Goal: Task Accomplishment & Management: Complete application form

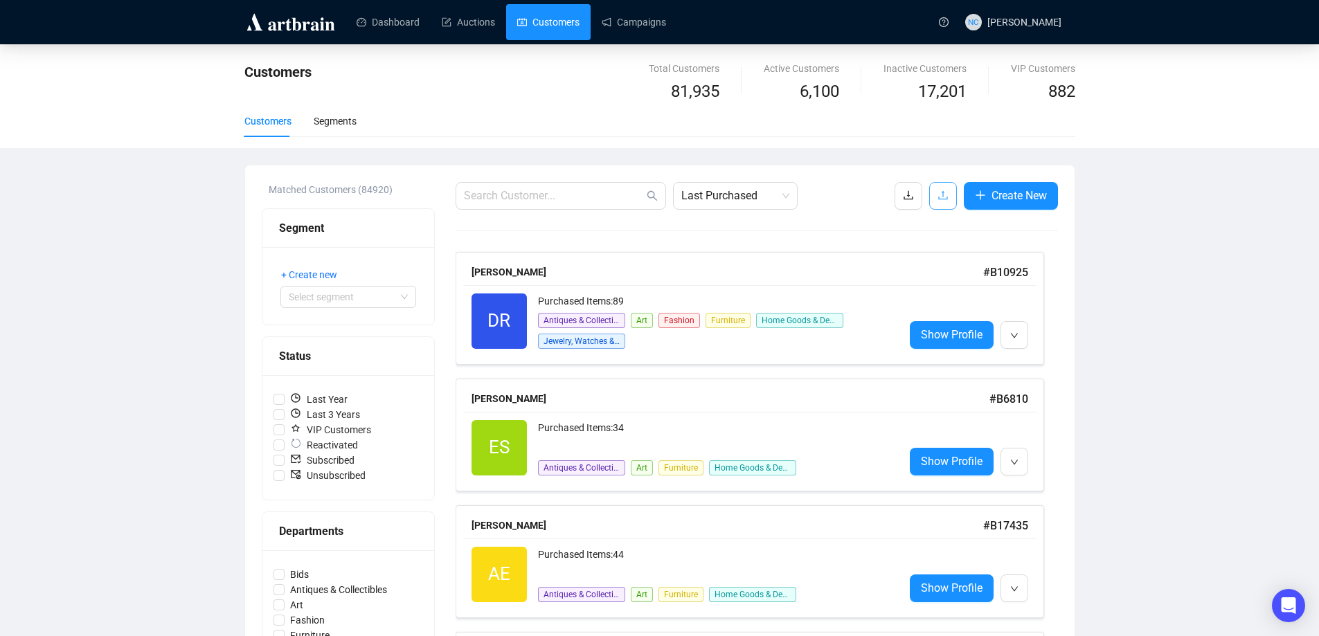
click at [942, 199] on icon "upload" at bounding box center [943, 195] width 11 height 11
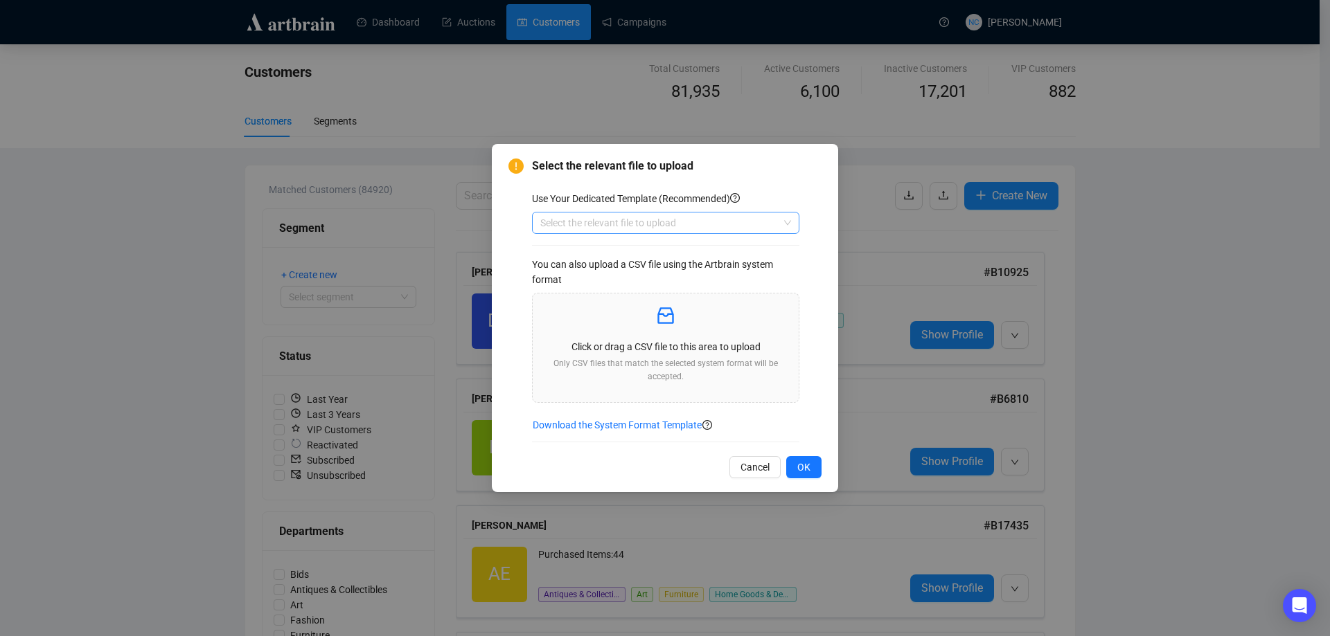
click at [667, 220] on input "search" at bounding box center [659, 223] width 238 height 21
click at [621, 272] on div "Customers" at bounding box center [665, 272] width 245 height 15
click at [654, 322] on p at bounding box center [666, 317] width 244 height 24
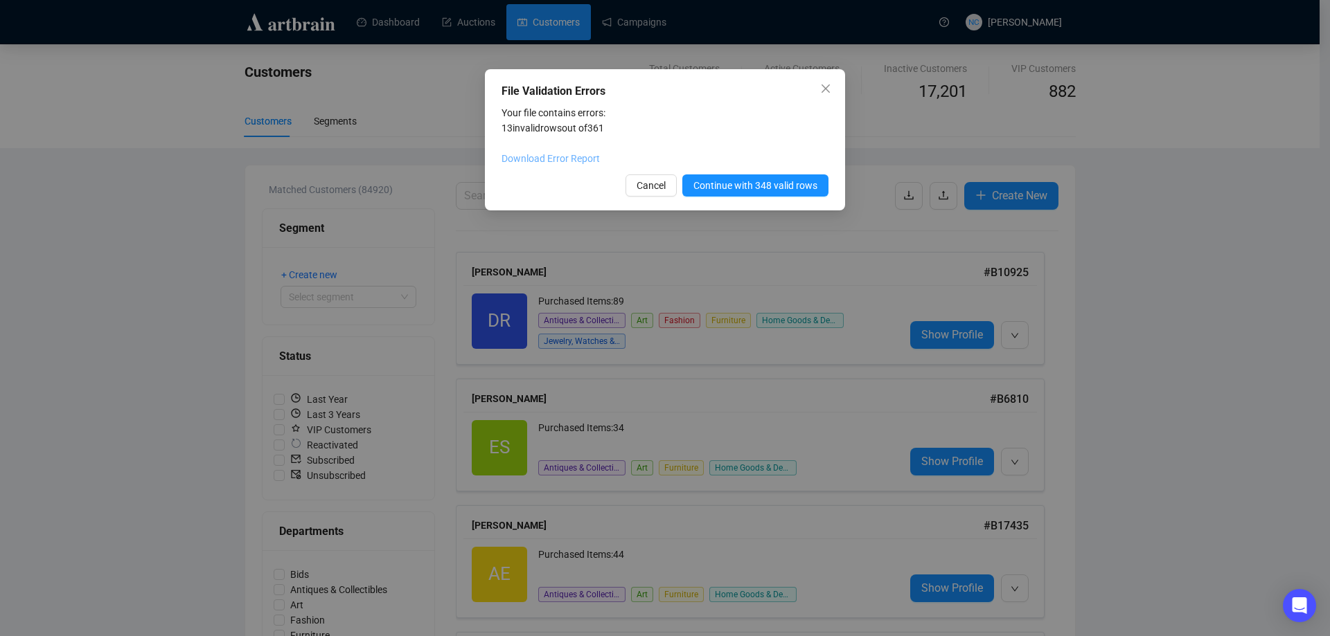
click at [567, 159] on link "Download Error Report" at bounding box center [550, 158] width 98 height 11
drag, startPoint x: 636, startPoint y: 125, endPoint x: 626, endPoint y: 195, distance: 70.7
click at [636, 125] on div "Your file contains errors: 13 invalid rows out of 361 Download Error Report" at bounding box center [664, 135] width 327 height 61
click at [649, 191] on span "Cancel" at bounding box center [650, 185] width 29 height 15
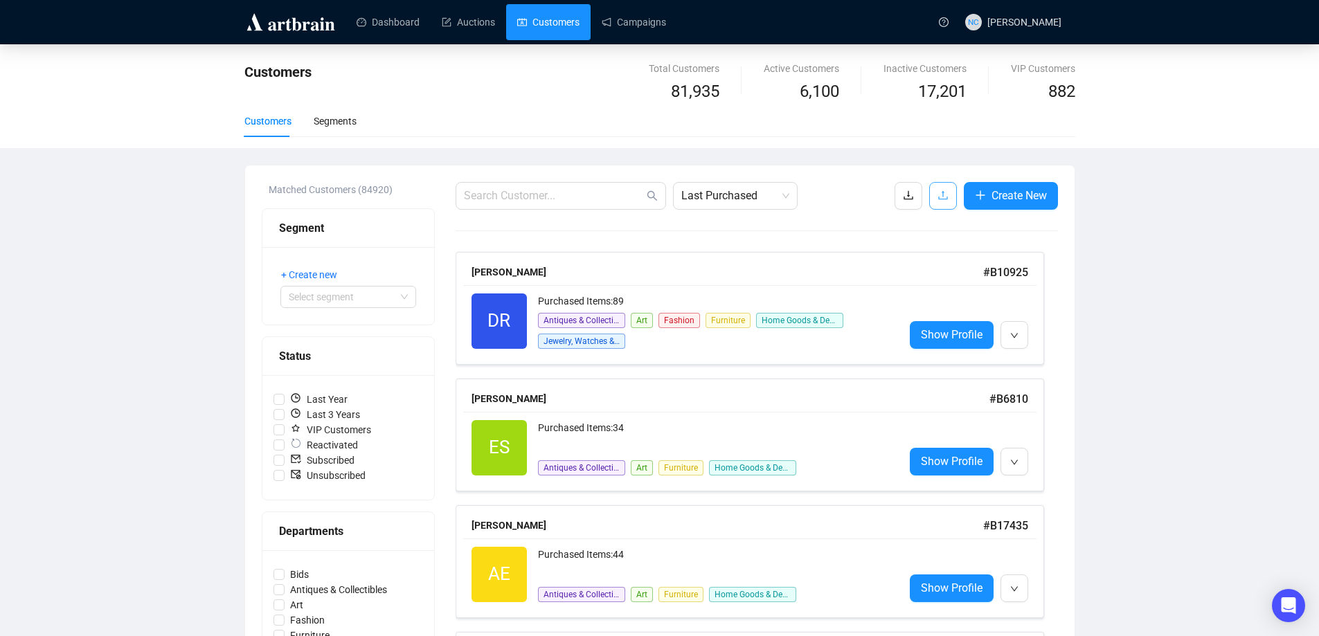
click at [934, 198] on button "button" at bounding box center [943, 196] width 28 height 28
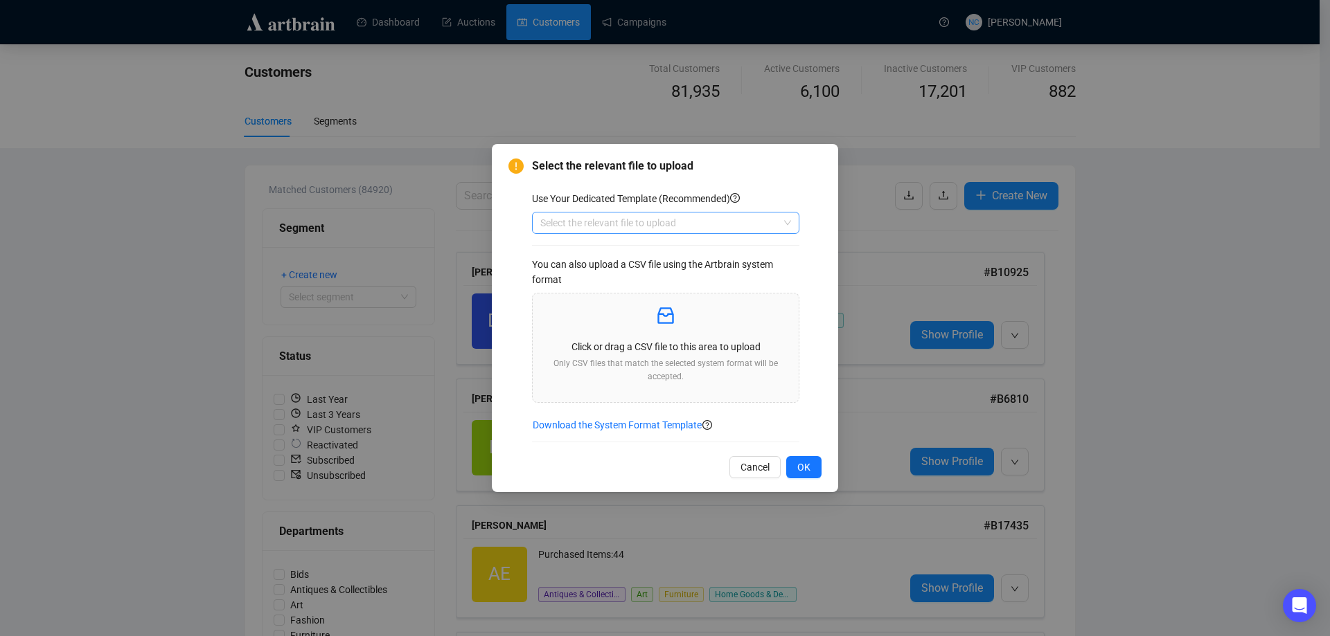
click at [652, 224] on input "search" at bounding box center [659, 223] width 238 height 21
click at [575, 274] on div "Customers" at bounding box center [665, 272] width 245 height 15
click at [650, 355] on div "Click or drag a CSV file to this area to upload Only CSV files that match the s…" at bounding box center [666, 348] width 244 height 87
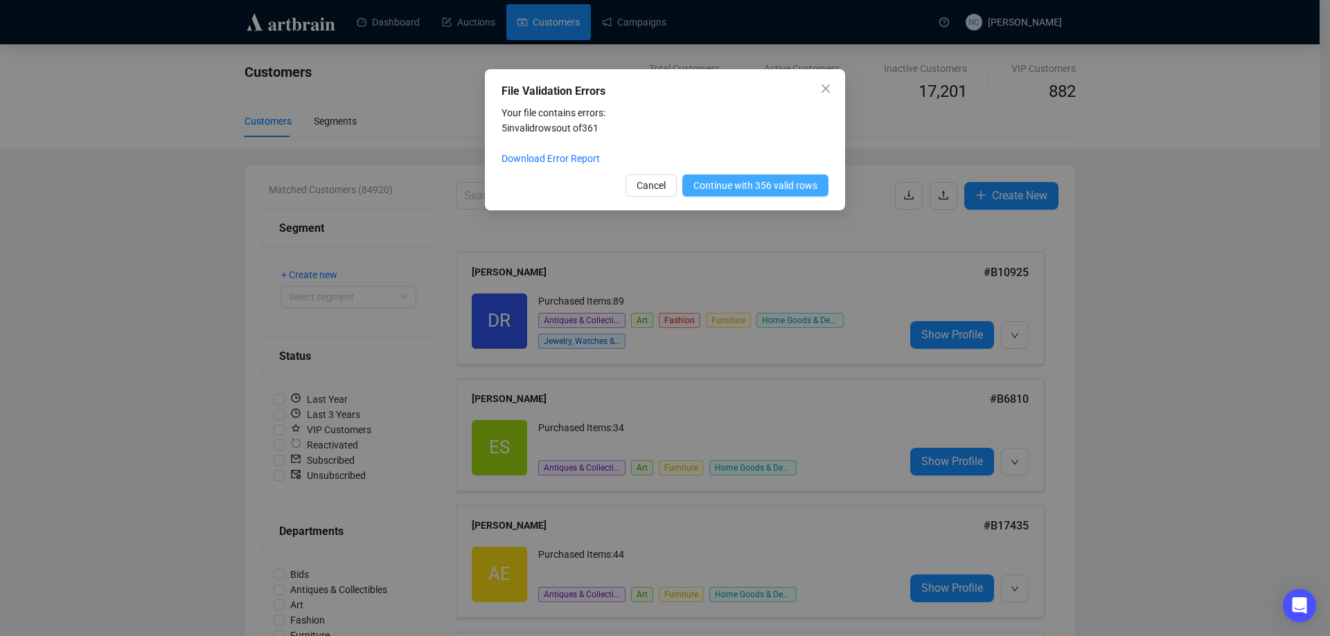
click at [759, 182] on span "Continue with 356 valid rows" at bounding box center [755, 185] width 124 height 15
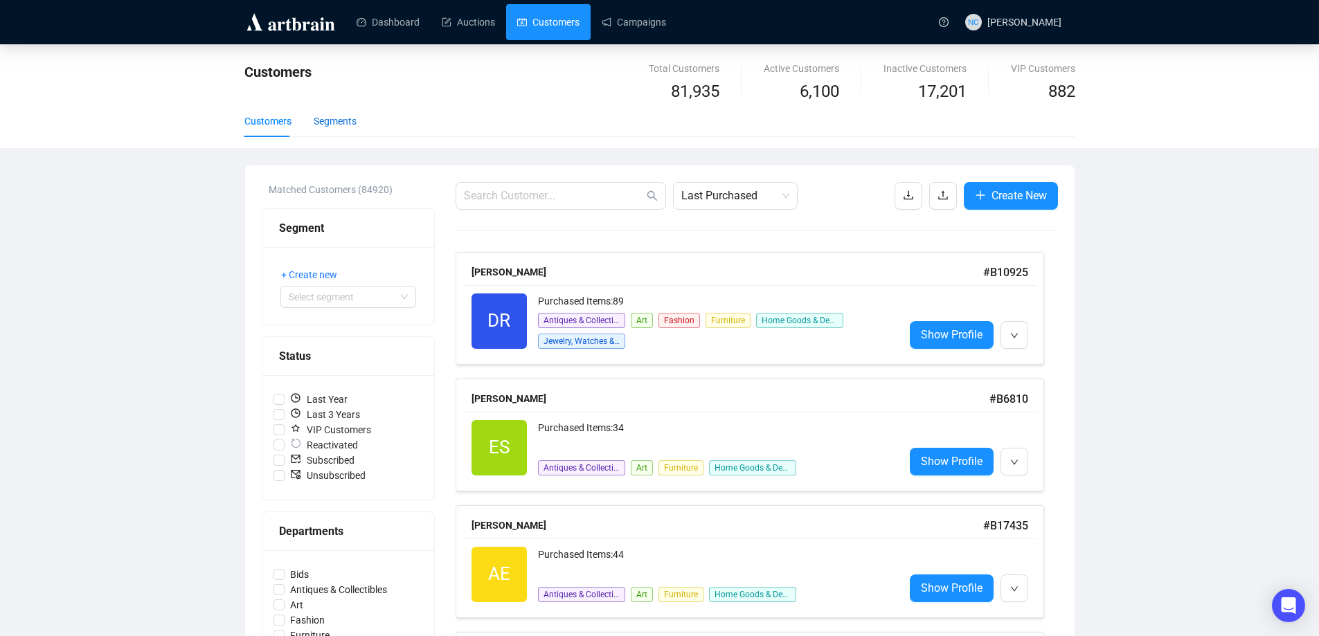
click at [323, 120] on div "Segments" at bounding box center [335, 121] width 43 height 15
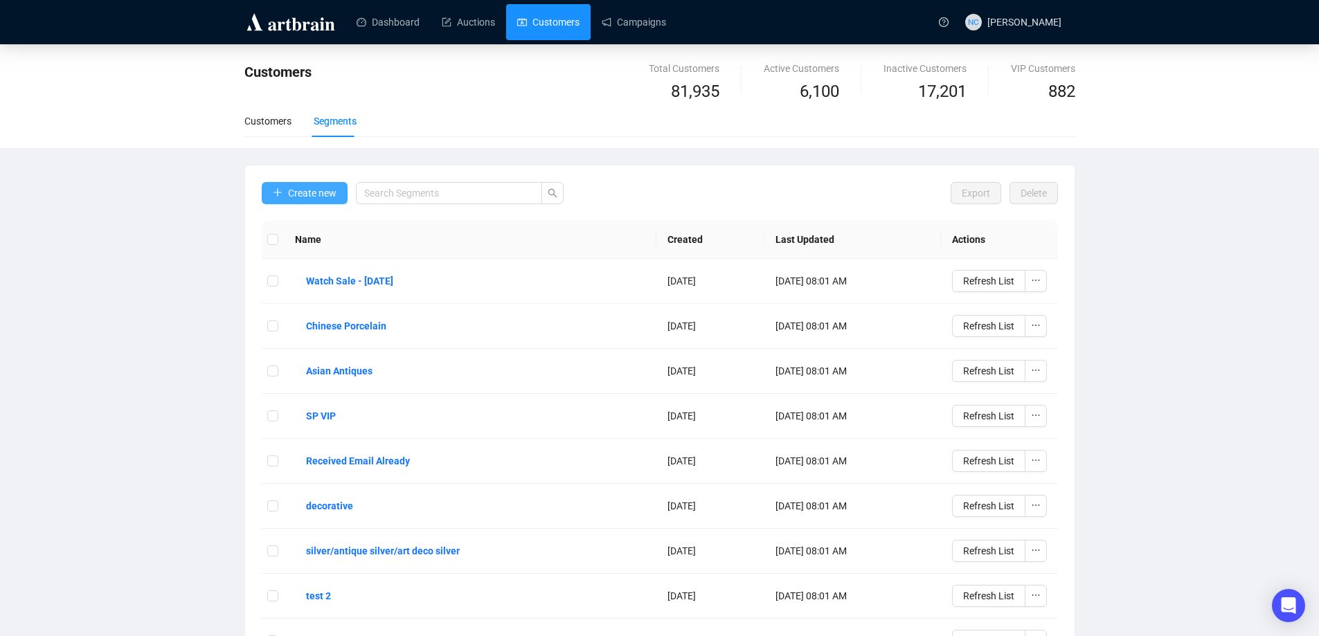
click at [316, 197] on span "Create new" at bounding box center [312, 193] width 48 height 15
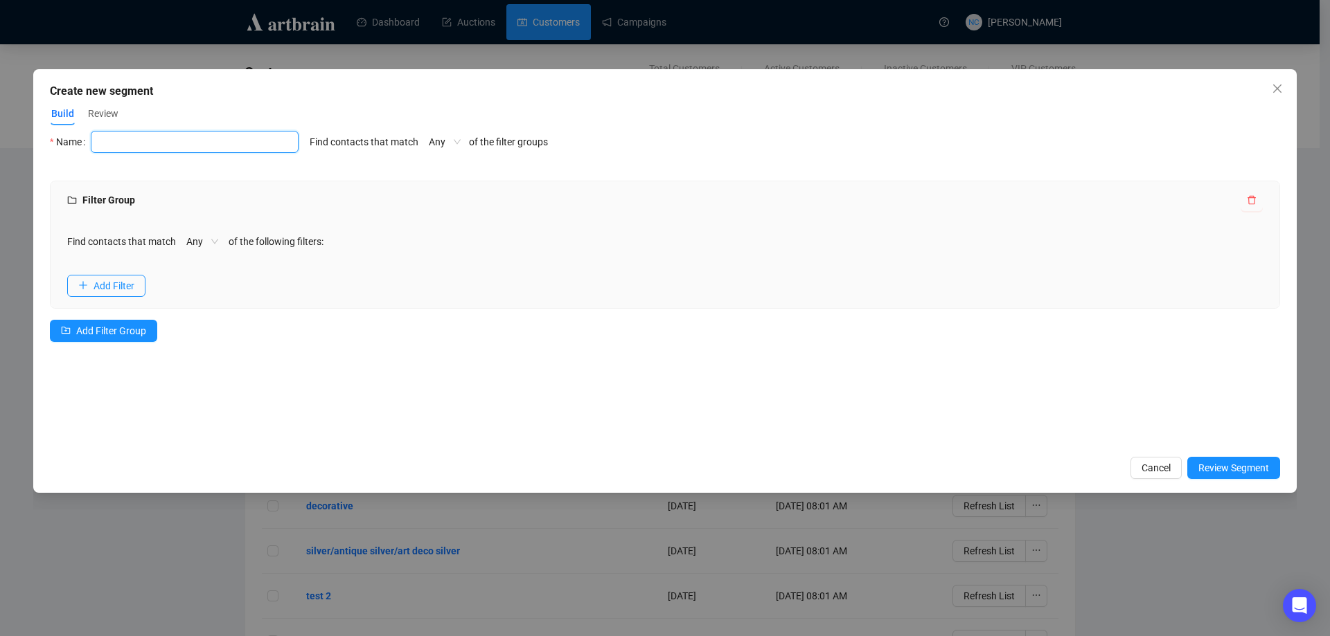
click at [184, 151] on input "text" at bounding box center [195, 142] width 208 height 22
type input "Book Sale"
click at [100, 280] on span "Add Filter" at bounding box center [113, 285] width 41 height 15
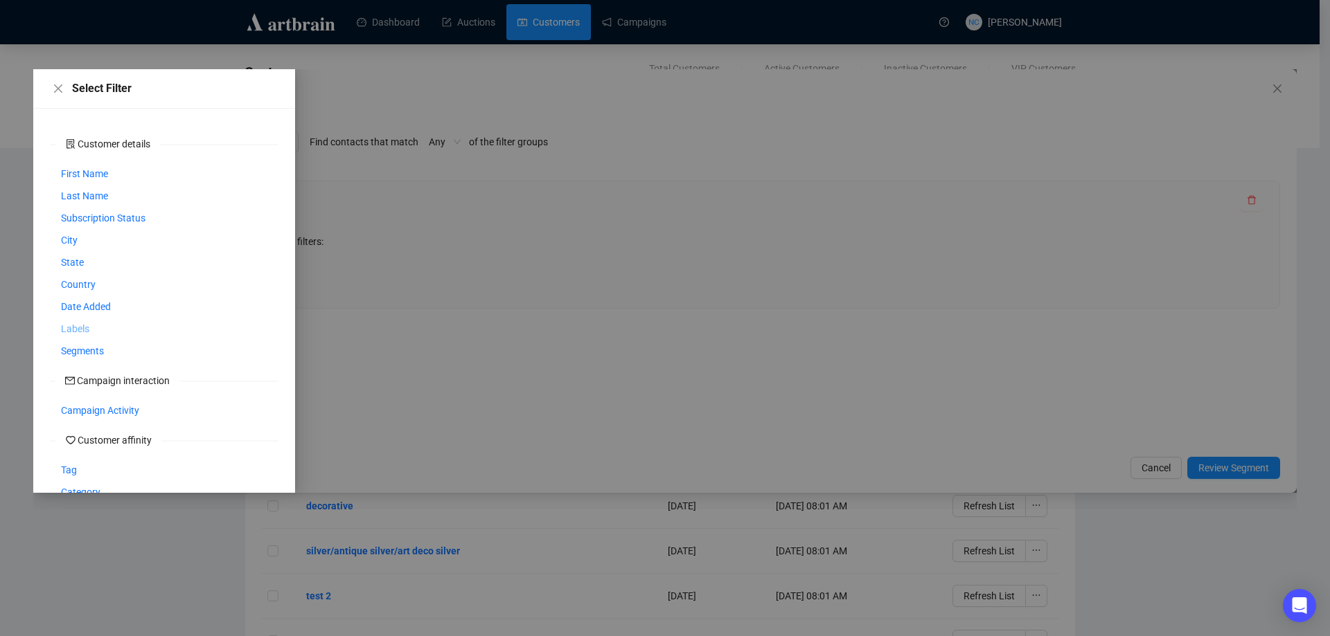
click at [71, 325] on span "Labels" at bounding box center [75, 328] width 28 height 15
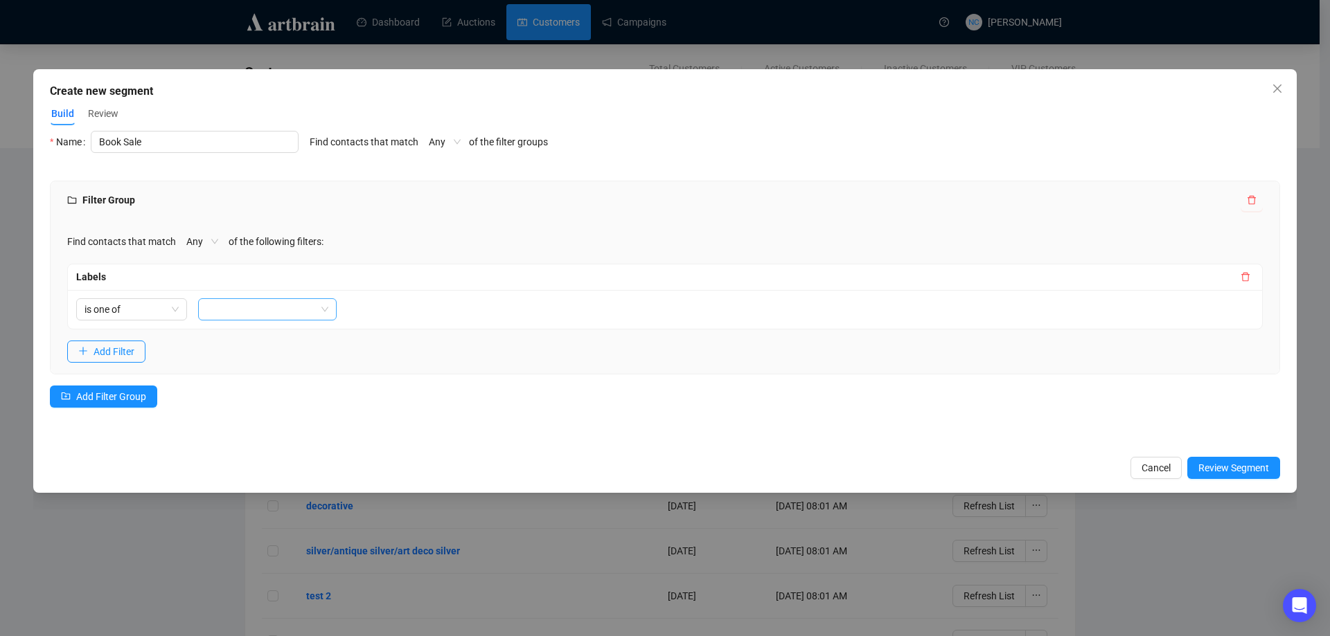
click at [236, 307] on div at bounding box center [260, 309] width 118 height 19
type input "book"
click at [300, 335] on div "Book Sale [DATE]" at bounding box center [267, 337] width 116 height 15
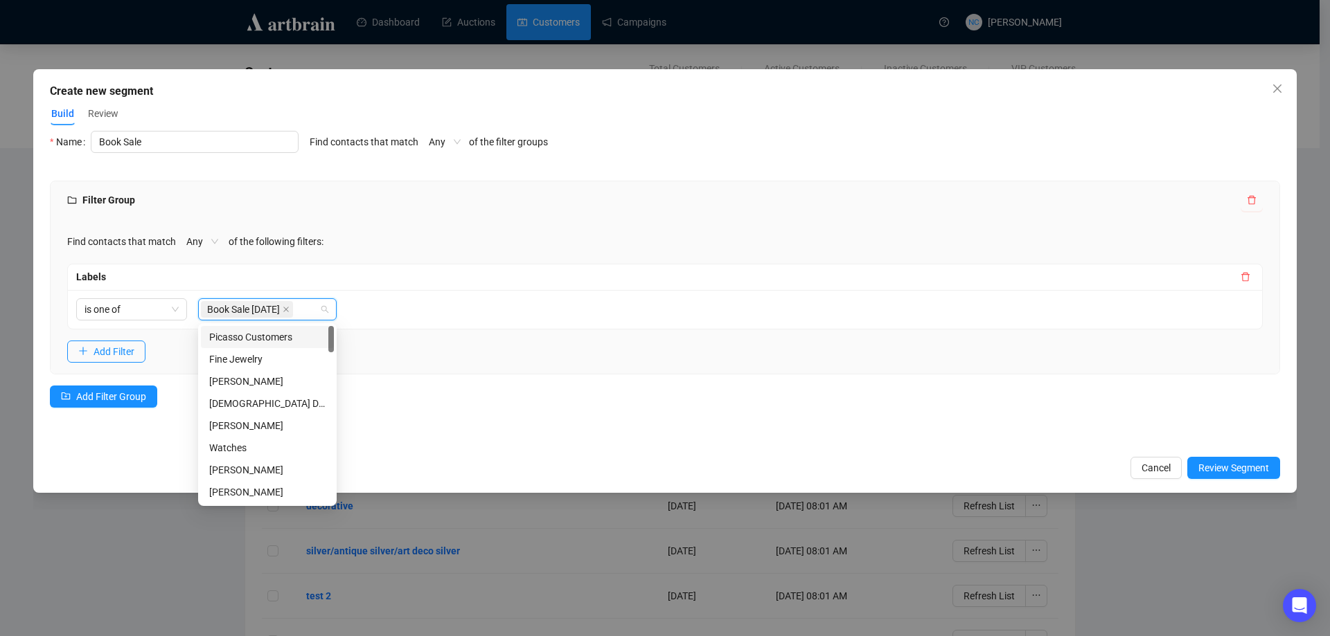
click at [451, 425] on div "Select Filter Customer details First Name Last Name Subscription Status City St…" at bounding box center [665, 290] width 1230 height 319
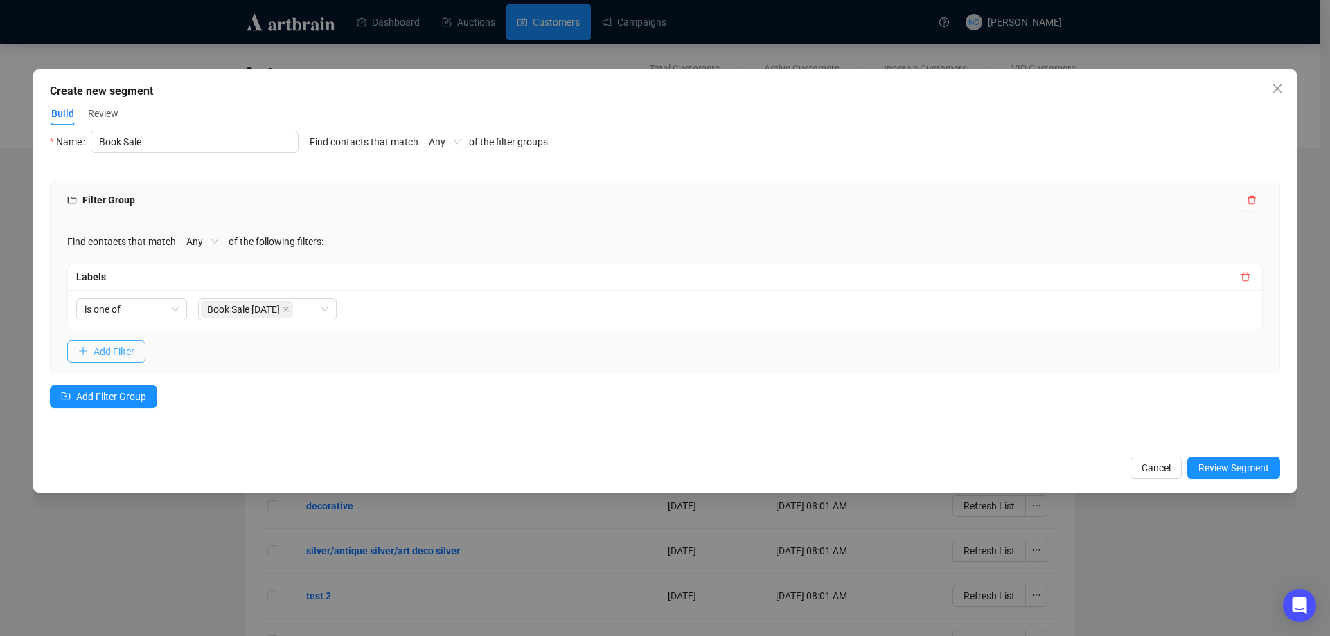
click at [109, 350] on span "Add Filter" at bounding box center [113, 351] width 41 height 15
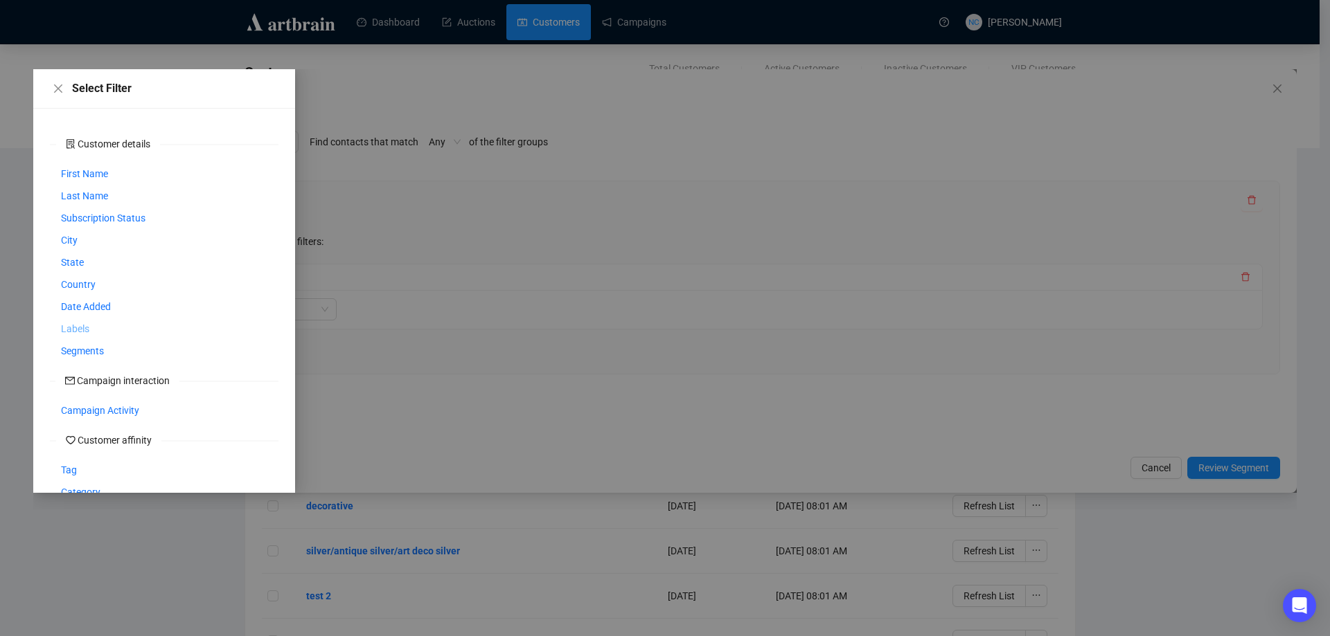
click at [82, 328] on span "Labels" at bounding box center [75, 328] width 28 height 15
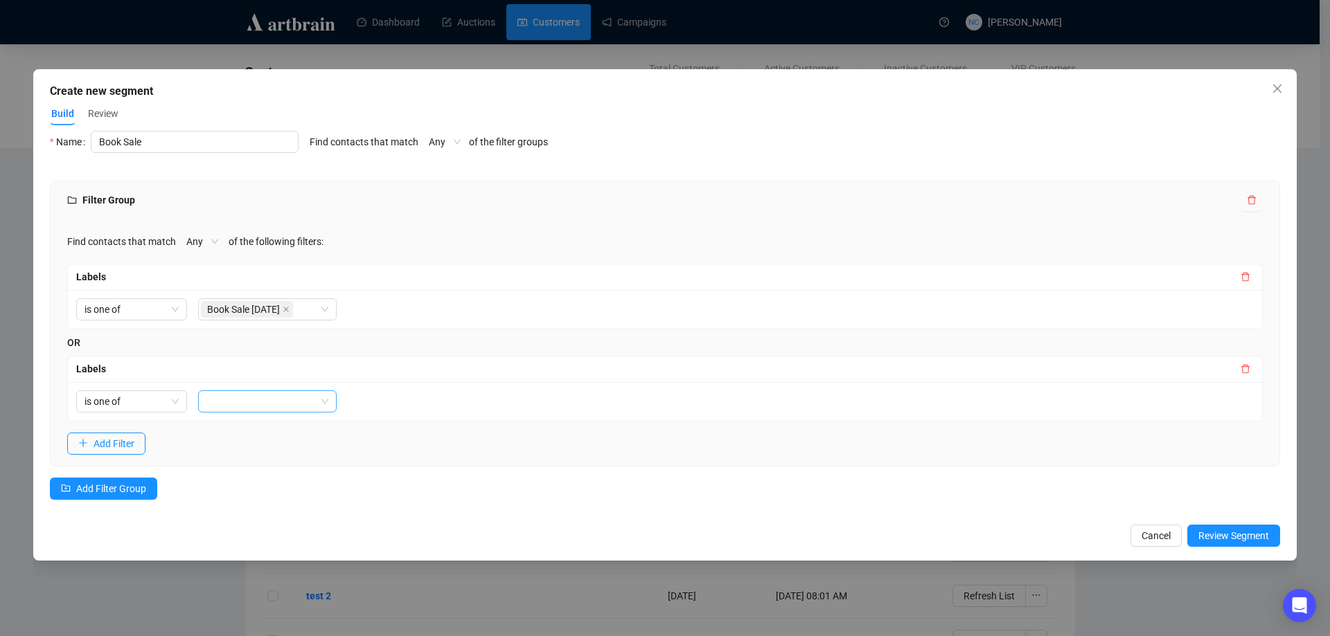
click at [308, 400] on div at bounding box center [260, 401] width 118 height 19
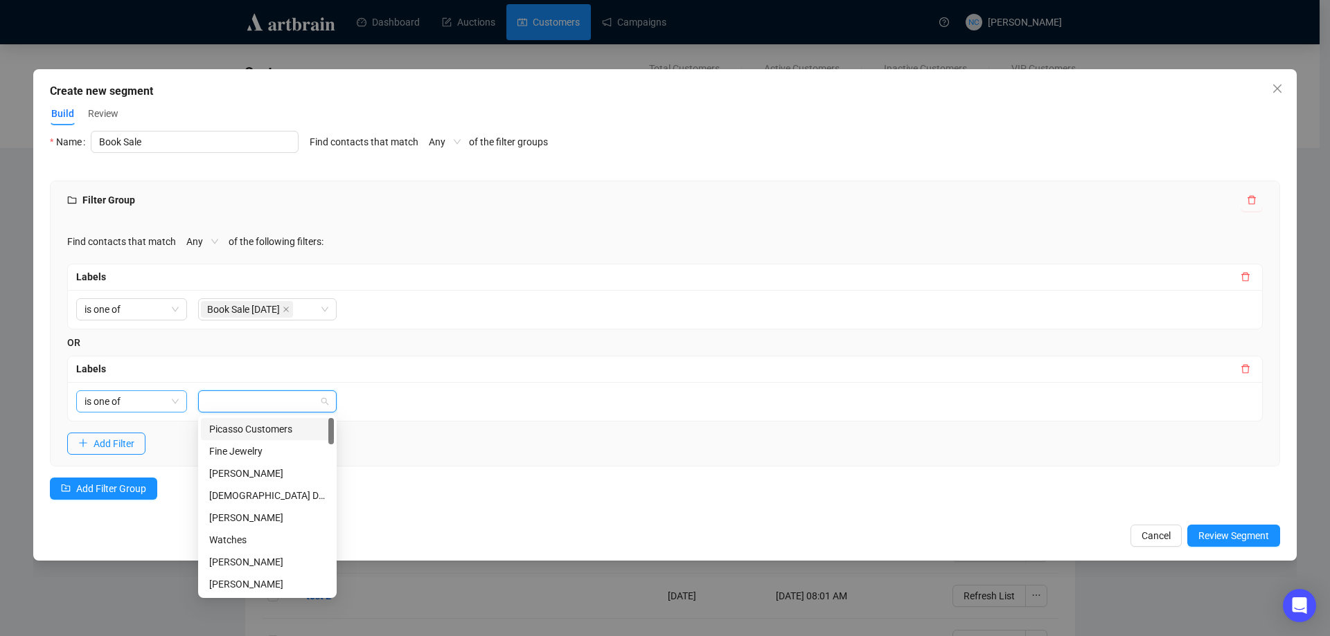
click at [143, 409] on span "is one of" at bounding box center [131, 401] width 94 height 21
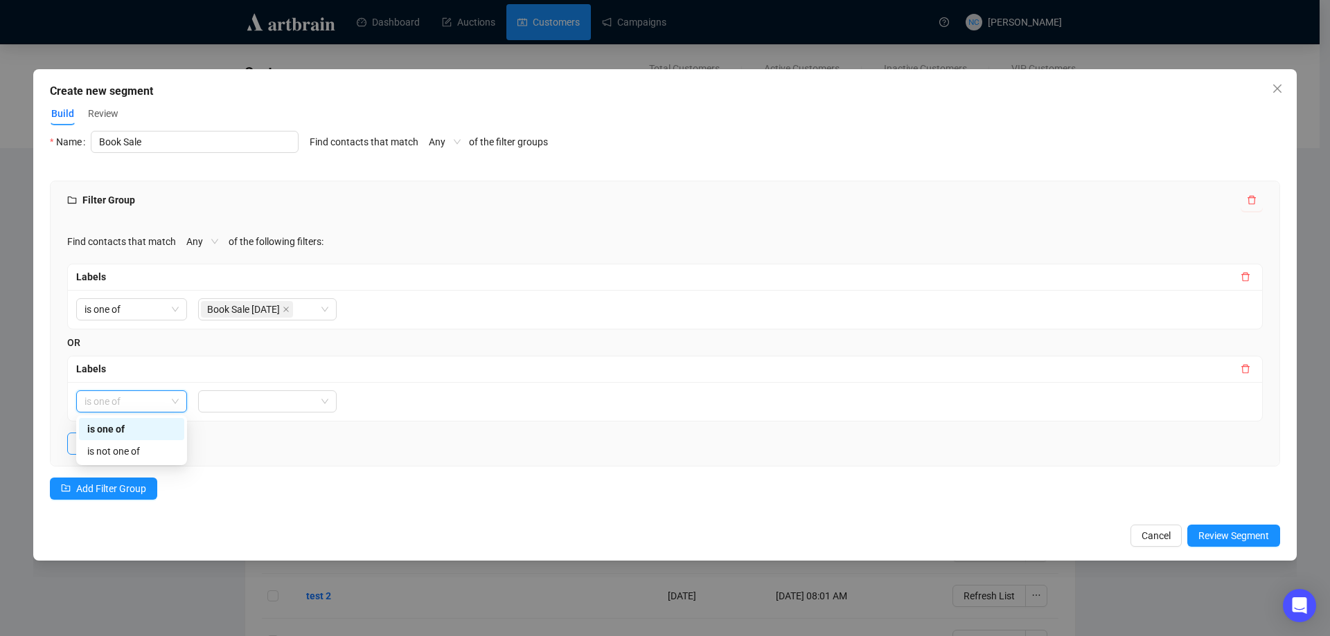
click at [405, 514] on div "Filter Group Find contacts that match Any of the following filters: Labels is o…" at bounding box center [665, 349] width 1230 height 336
click at [1241, 370] on button "button" at bounding box center [1245, 369] width 17 height 17
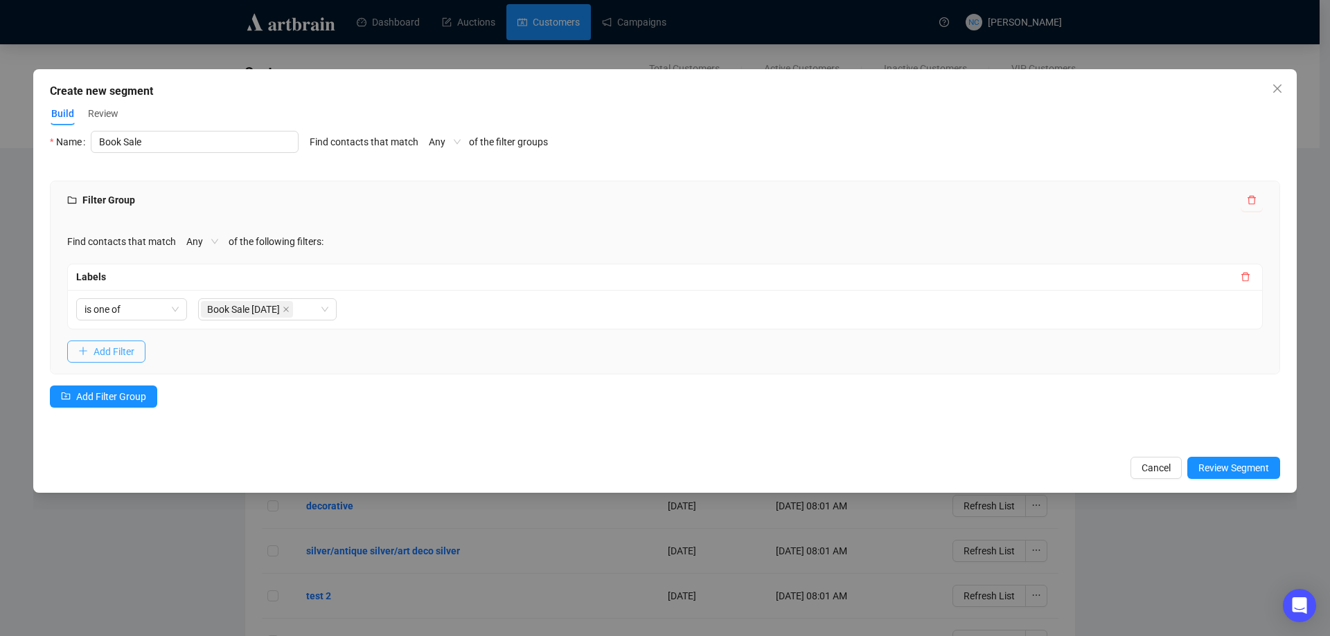
click at [108, 352] on span "Add Filter" at bounding box center [113, 351] width 41 height 15
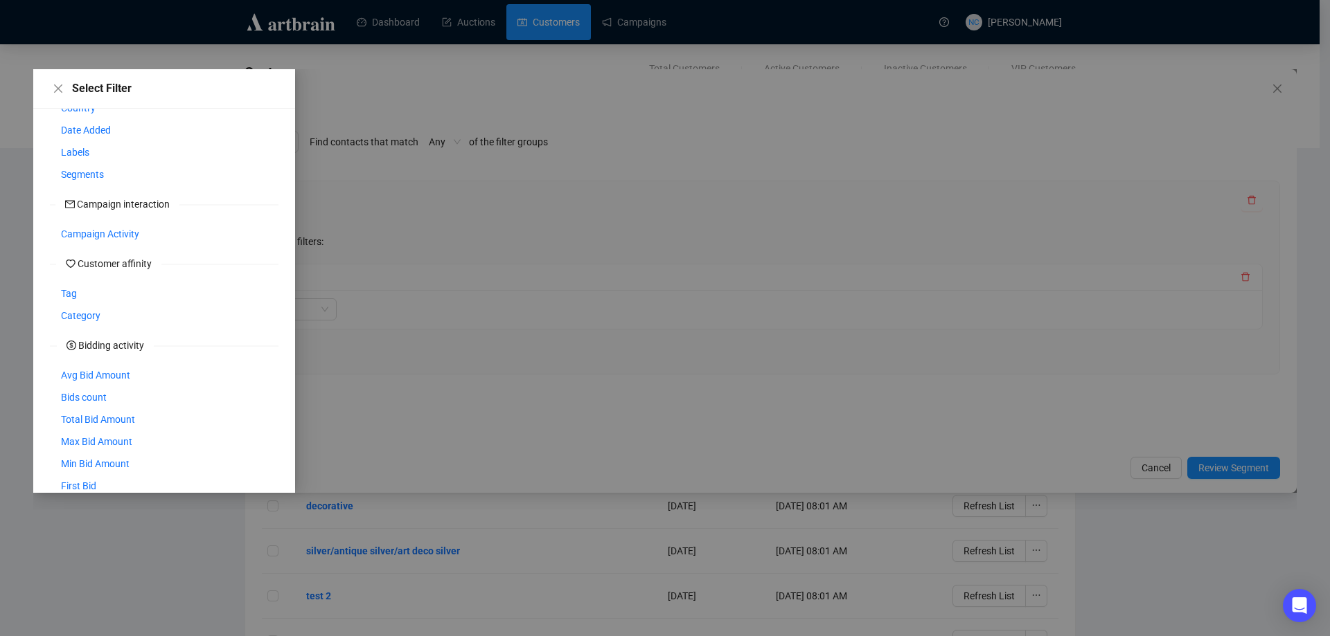
scroll to position [197, 0]
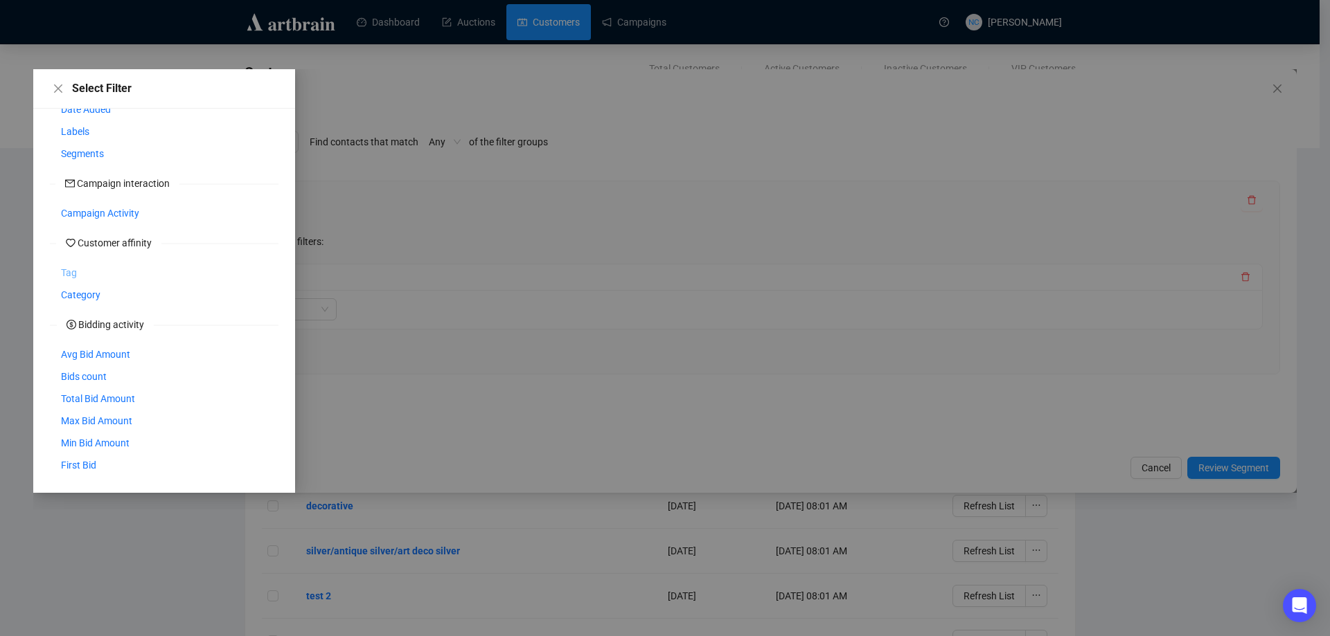
click at [66, 272] on span "Tag" at bounding box center [69, 272] width 16 height 15
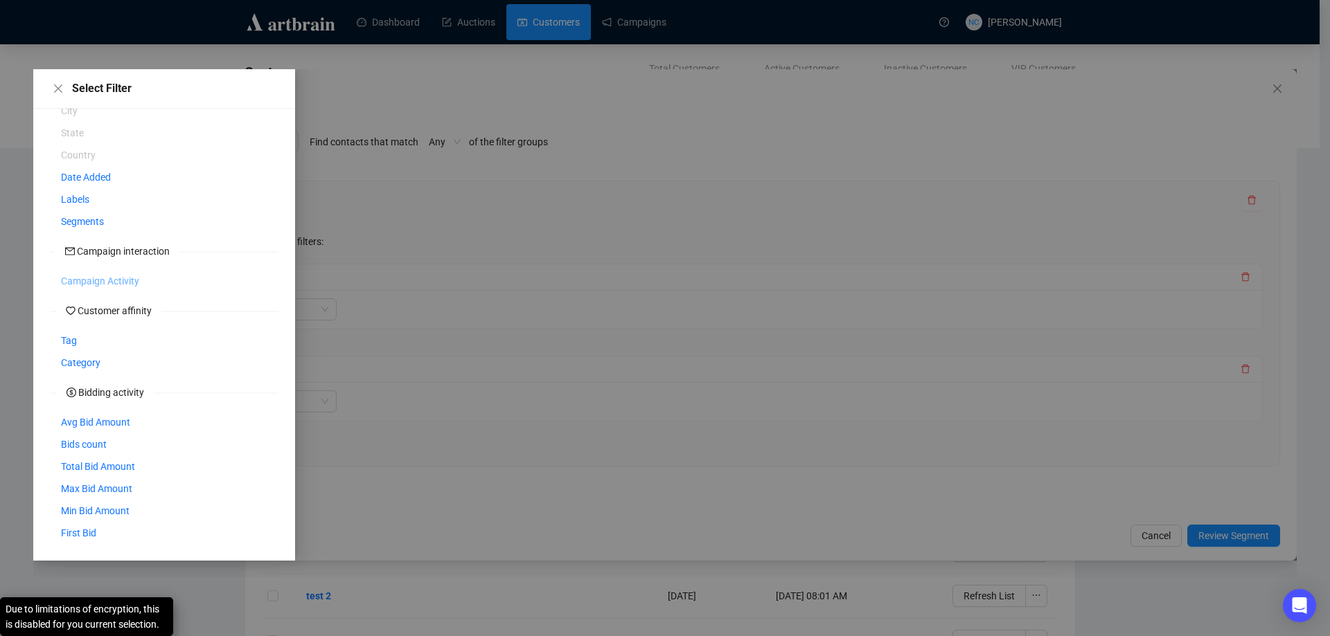
scroll to position [129, 0]
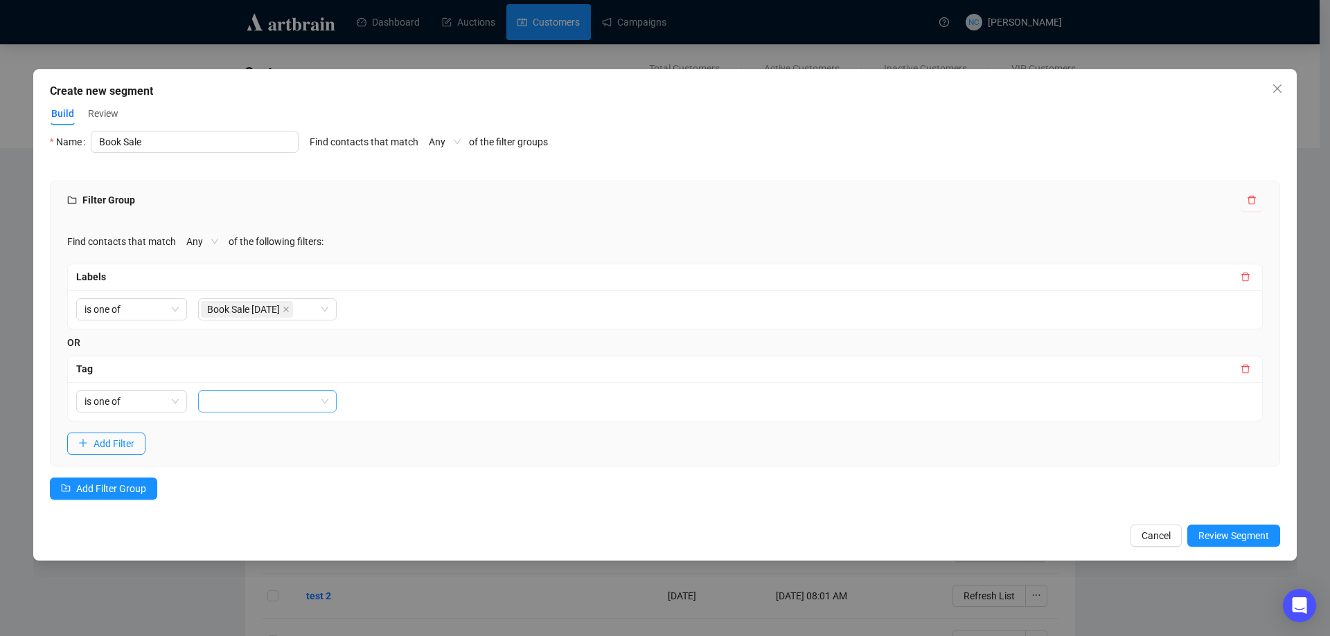
click at [260, 399] on div at bounding box center [260, 401] width 118 height 19
type input "book"
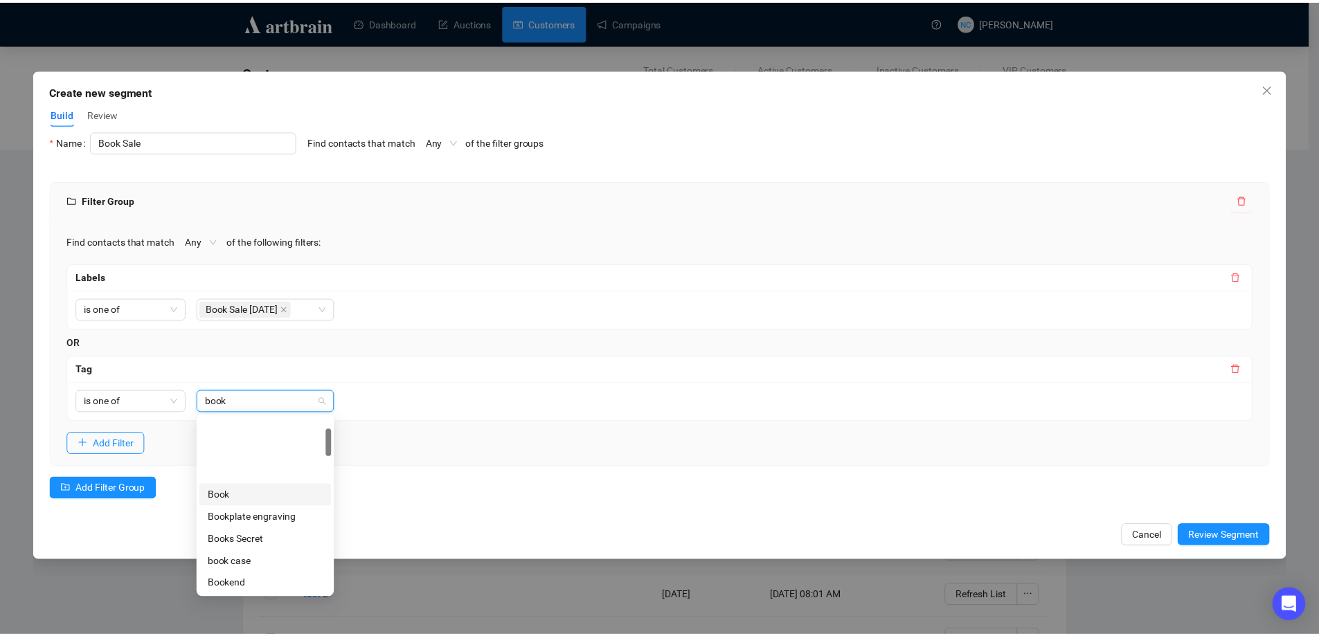
scroll to position [0, 0]
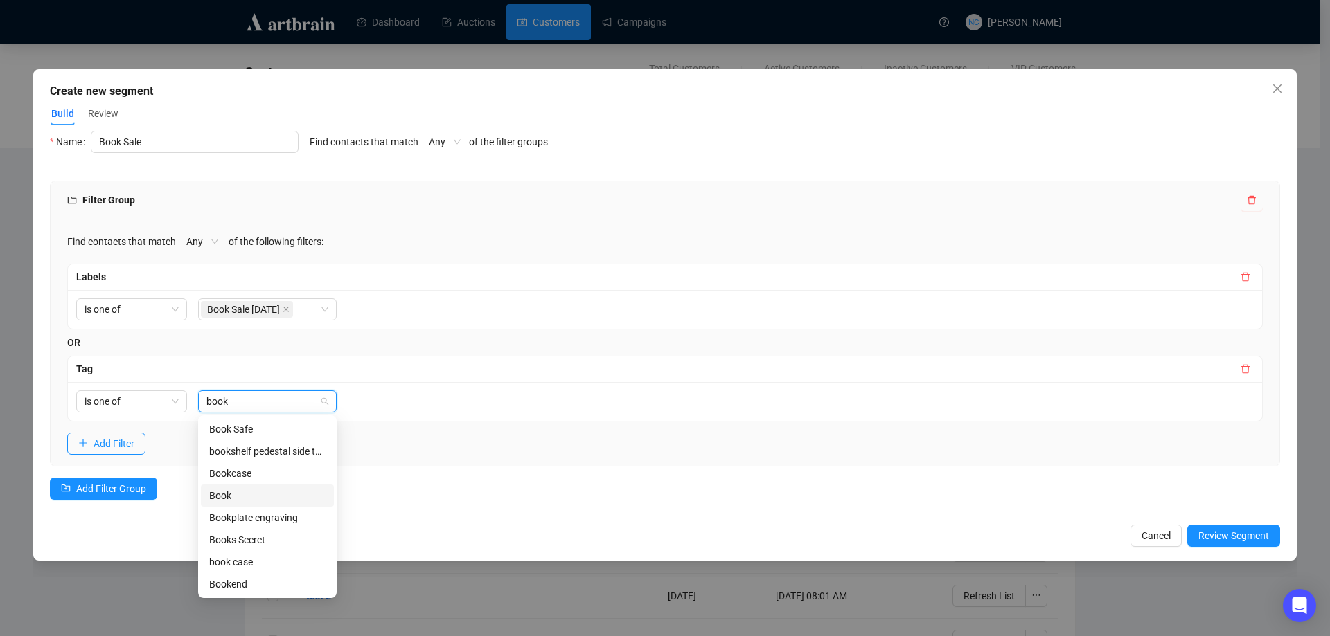
click at [441, 460] on div "Find contacts that match Any of the following filters: Labels is one of Book Sa…" at bounding box center [665, 343] width 1228 height 247
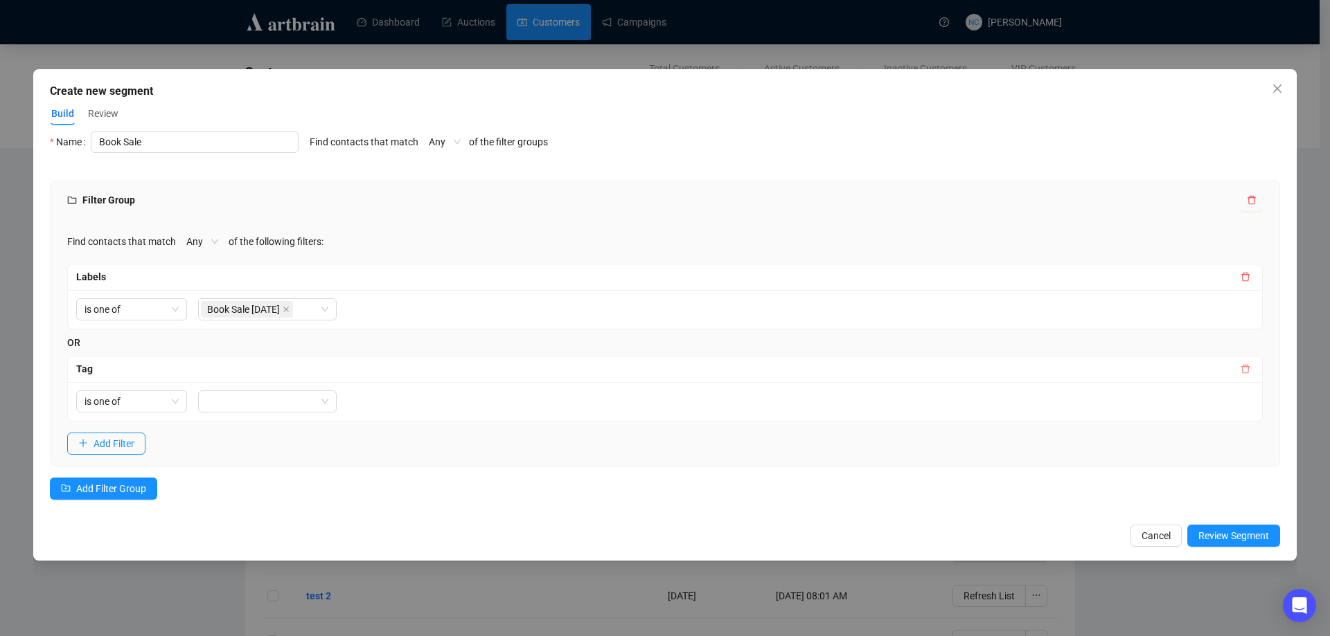
click at [1240, 368] on icon "delete" at bounding box center [1245, 369] width 10 height 10
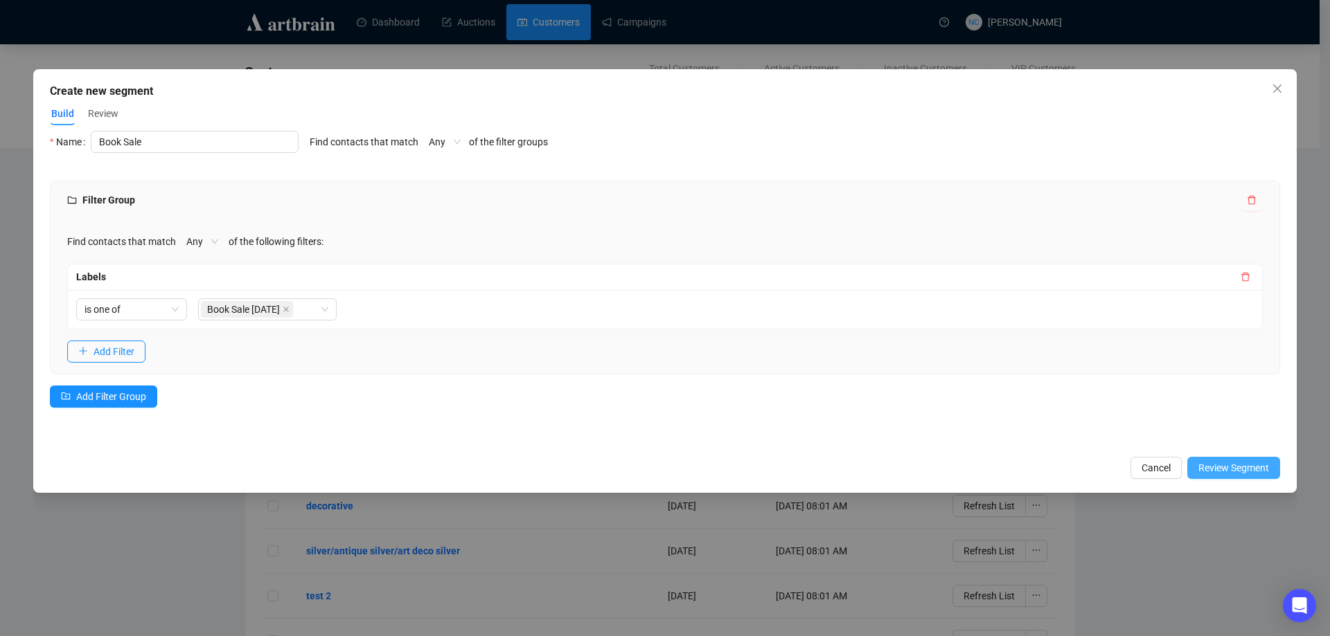
click at [1213, 467] on span "Review Segment" at bounding box center [1233, 468] width 71 height 15
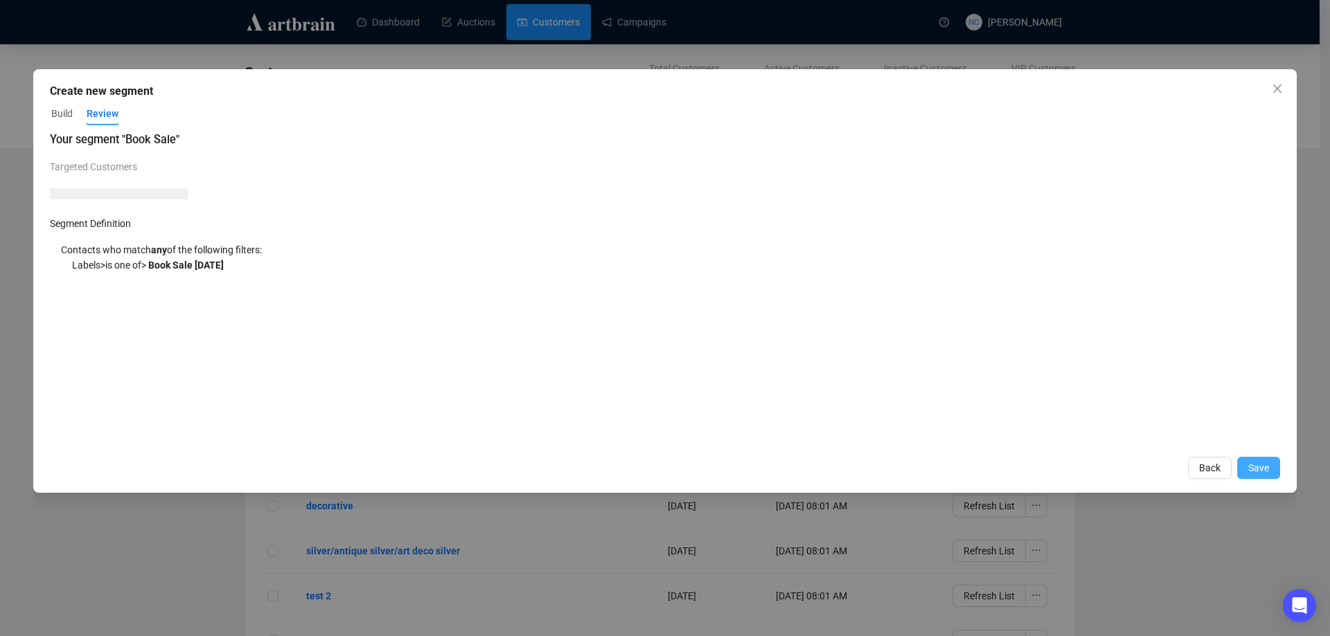
click at [1258, 463] on span "Save" at bounding box center [1258, 468] width 21 height 15
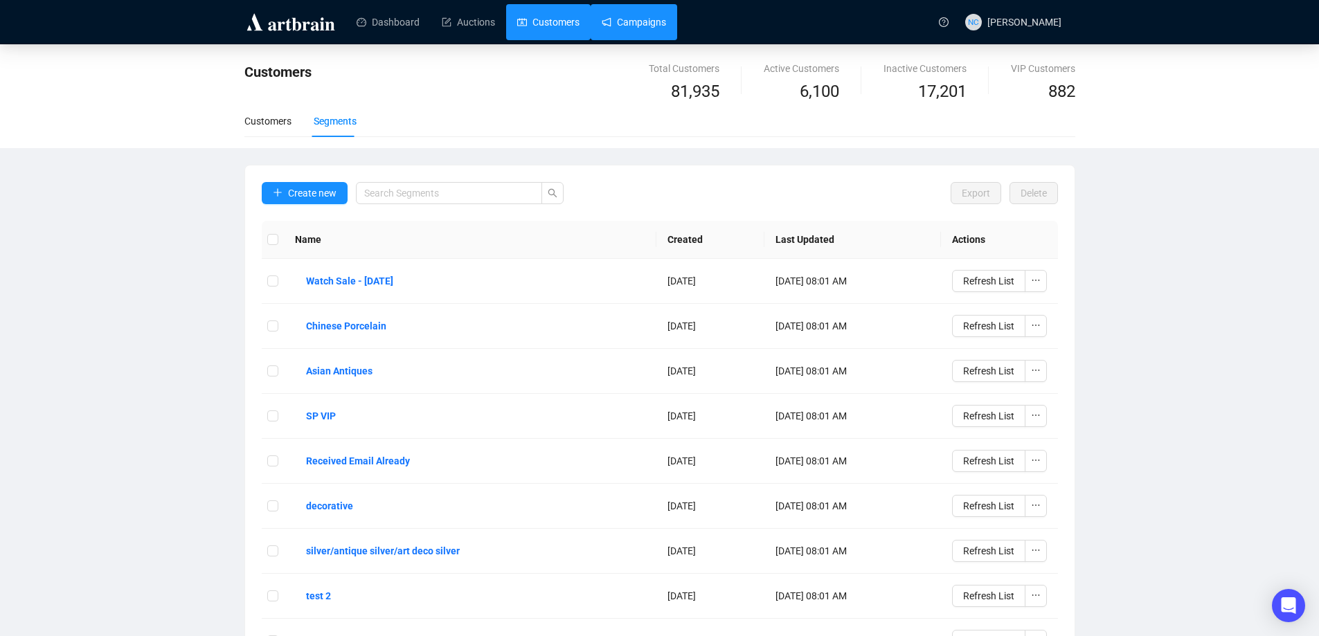
click at [638, 24] on link "Campaigns" at bounding box center [634, 22] width 64 height 36
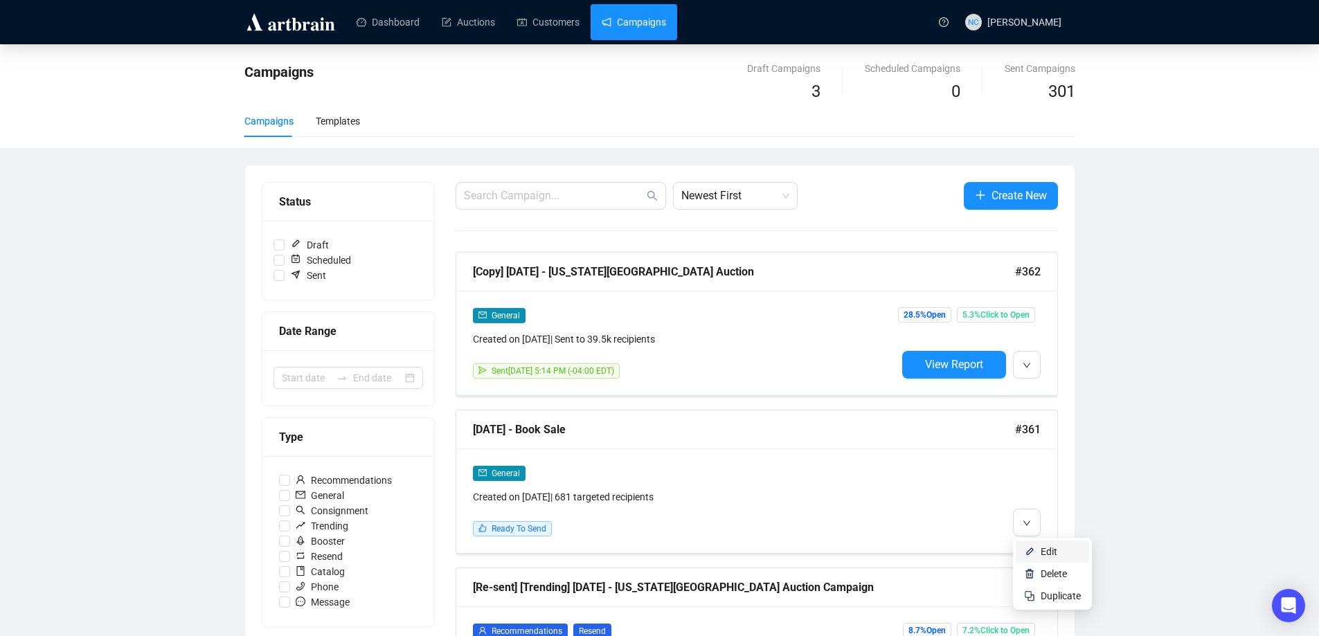
click at [1044, 548] on span "Edit" at bounding box center [1049, 551] width 17 height 11
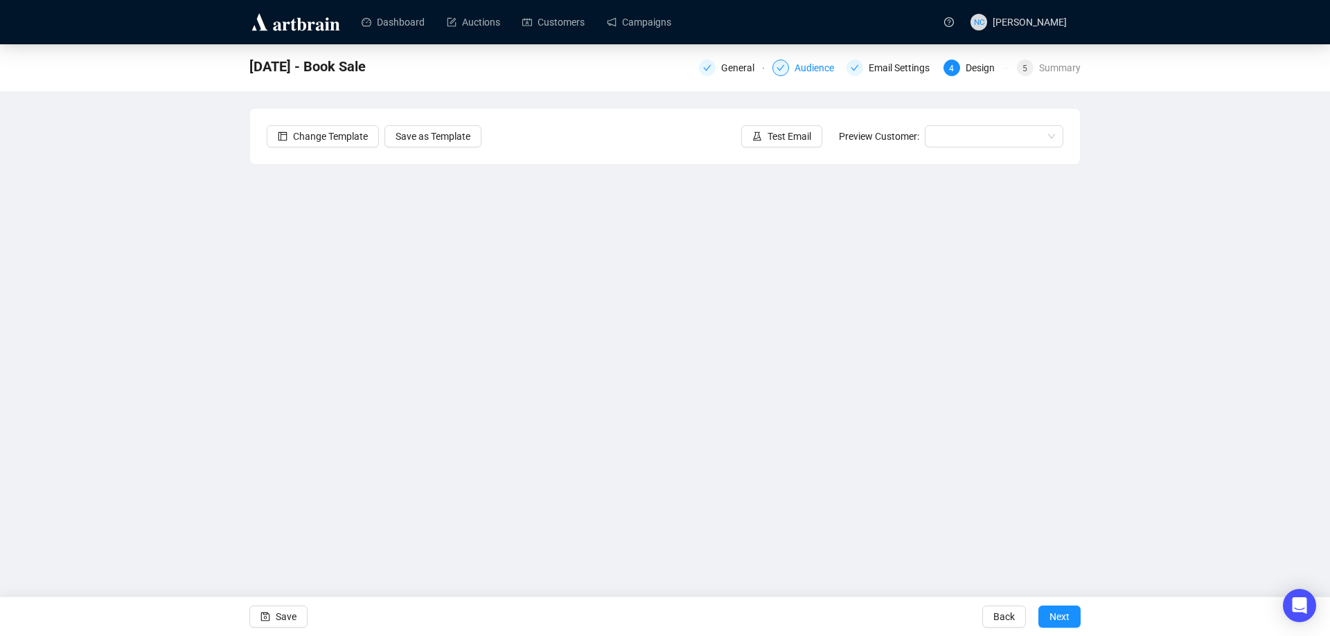
click at [811, 64] on div "Audience" at bounding box center [818, 68] width 48 height 17
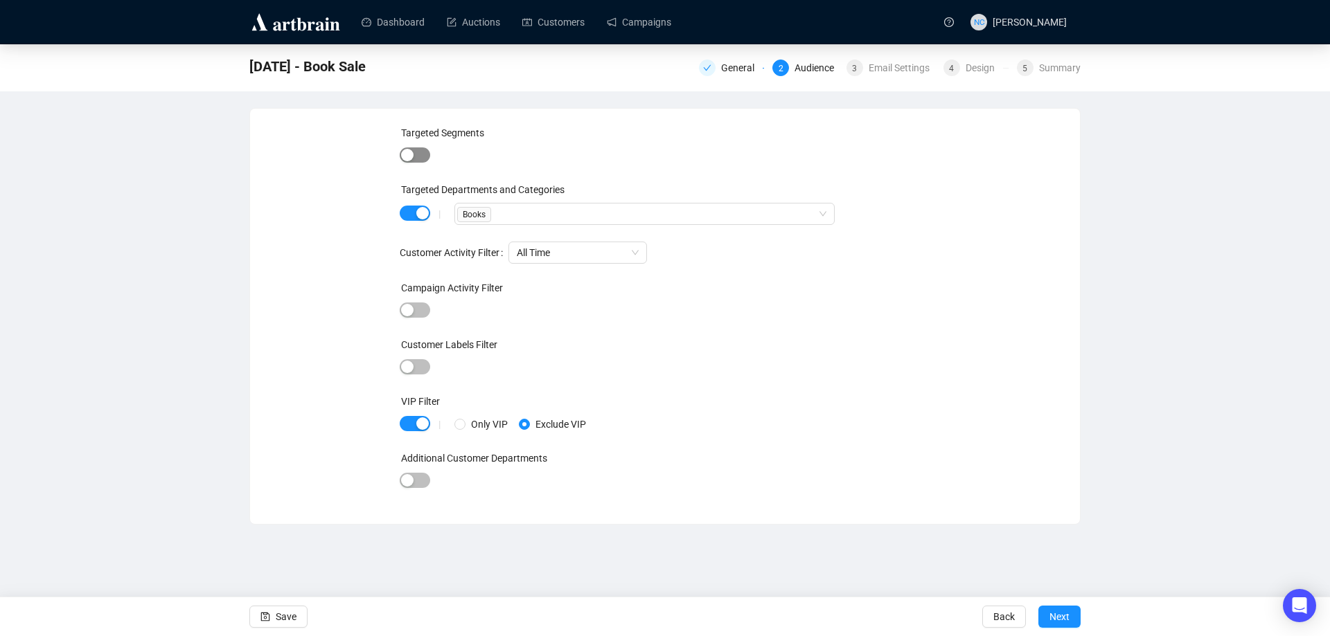
click at [418, 150] on span "button" at bounding box center [415, 155] width 30 height 15
click at [562, 157] on div at bounding box center [637, 157] width 360 height 19
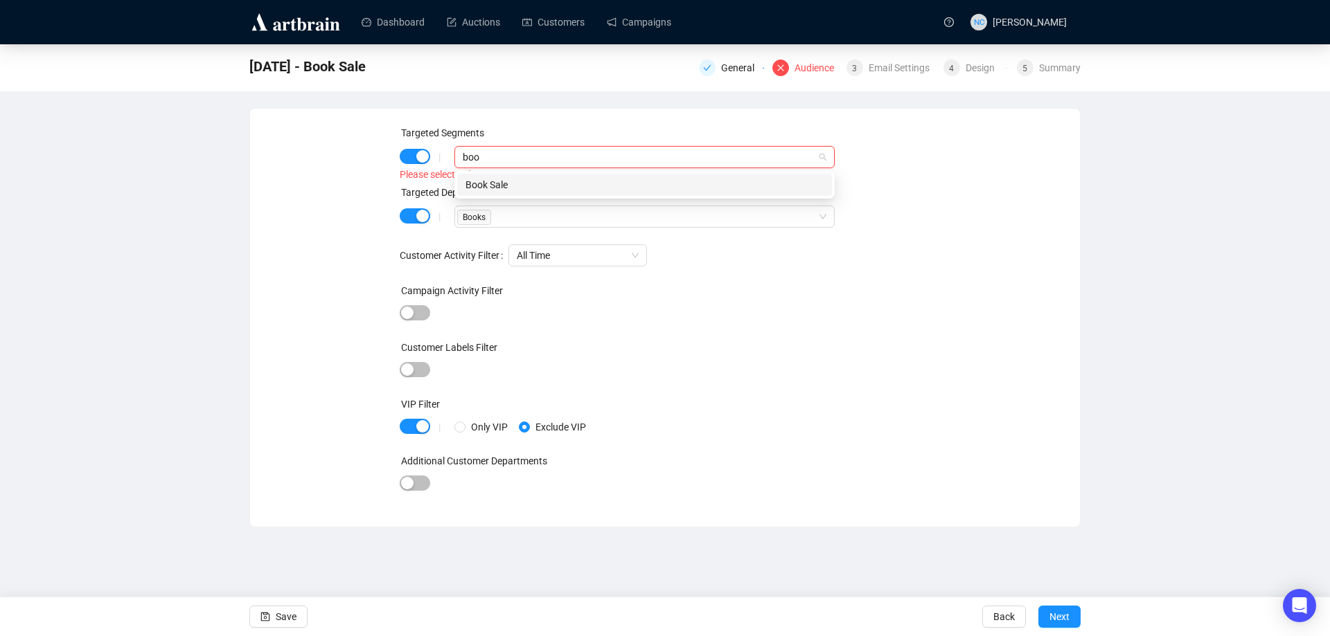
type input "book"
click at [544, 183] on div "Book Sale" at bounding box center [644, 184] width 358 height 15
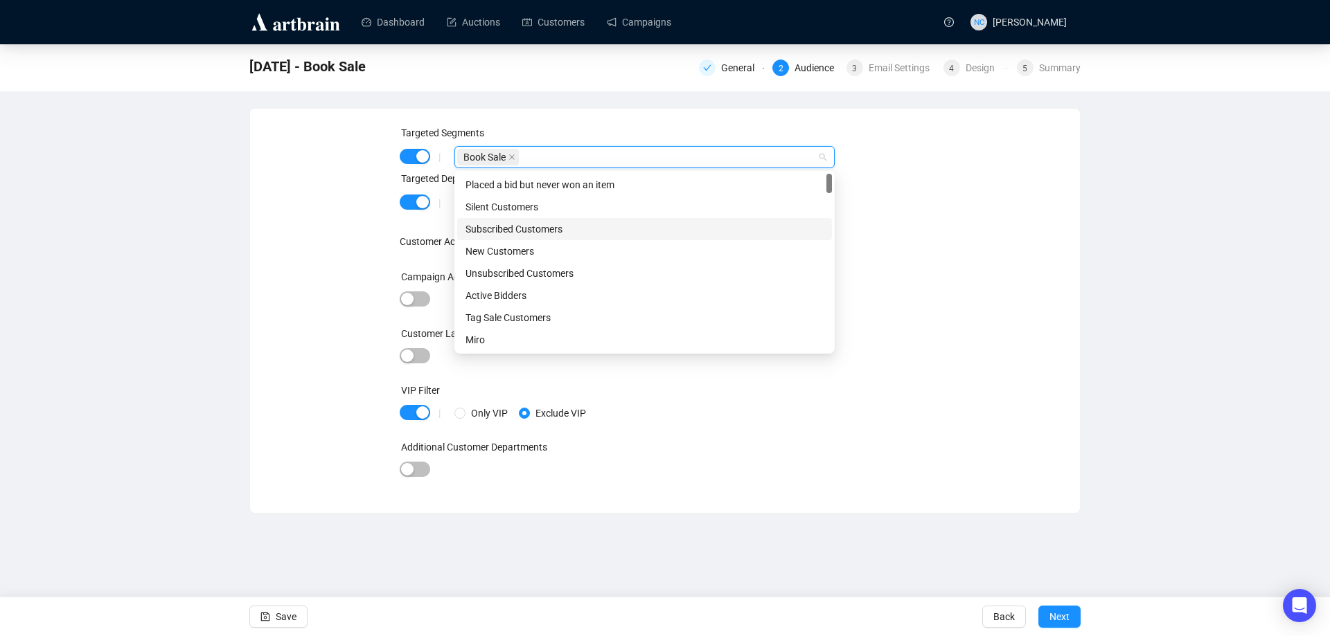
click at [905, 288] on div "Campaign Activity Filter" at bounding box center [665, 279] width 531 height 21
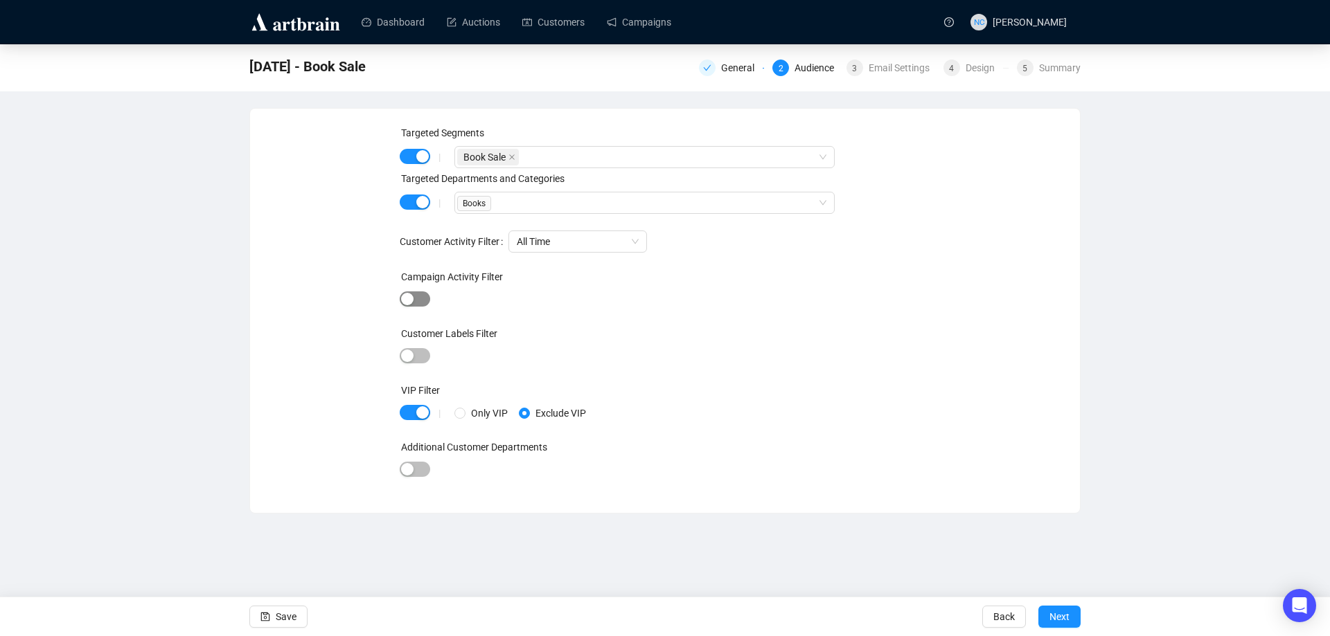
click at [415, 297] on span "button" at bounding box center [415, 299] width 30 height 15
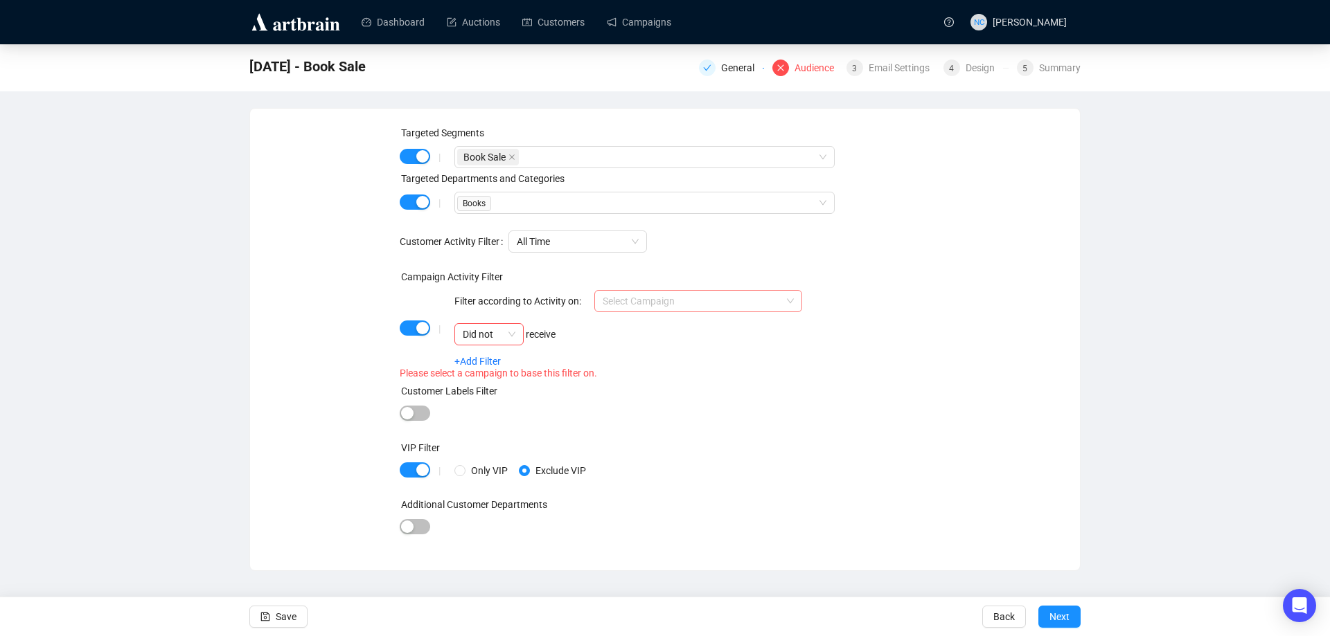
click at [654, 304] on input "search" at bounding box center [691, 301] width 179 height 21
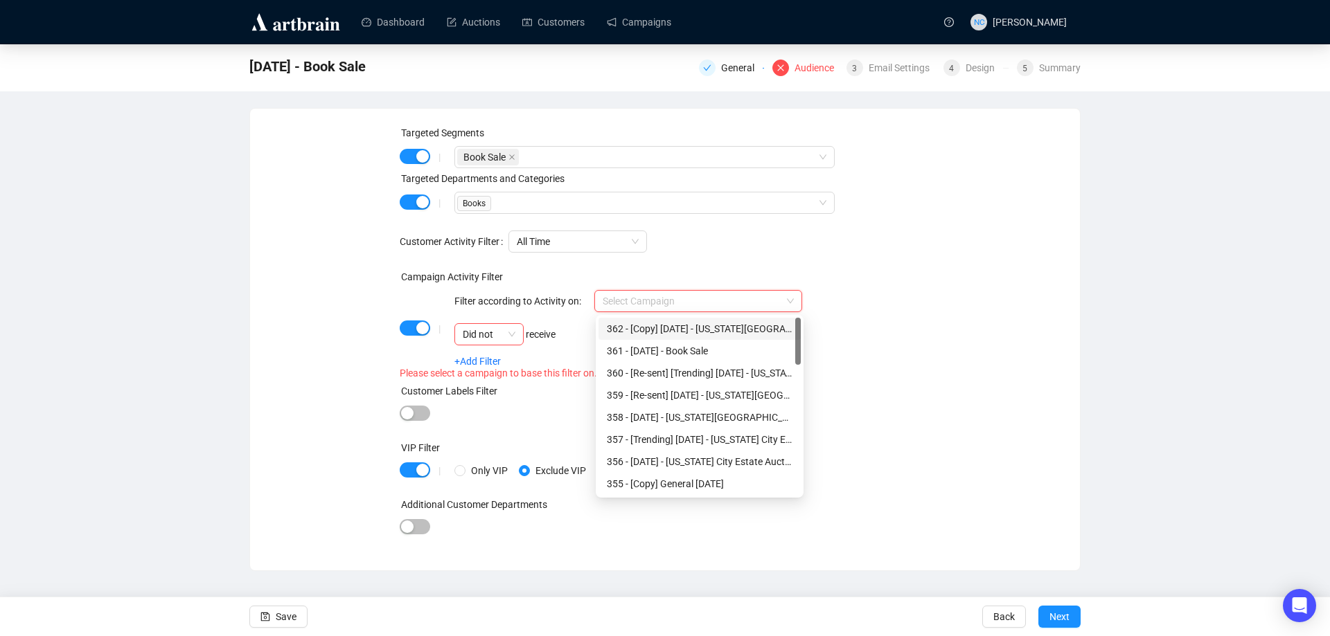
click at [418, 323] on div "button" at bounding box center [422, 328] width 12 height 12
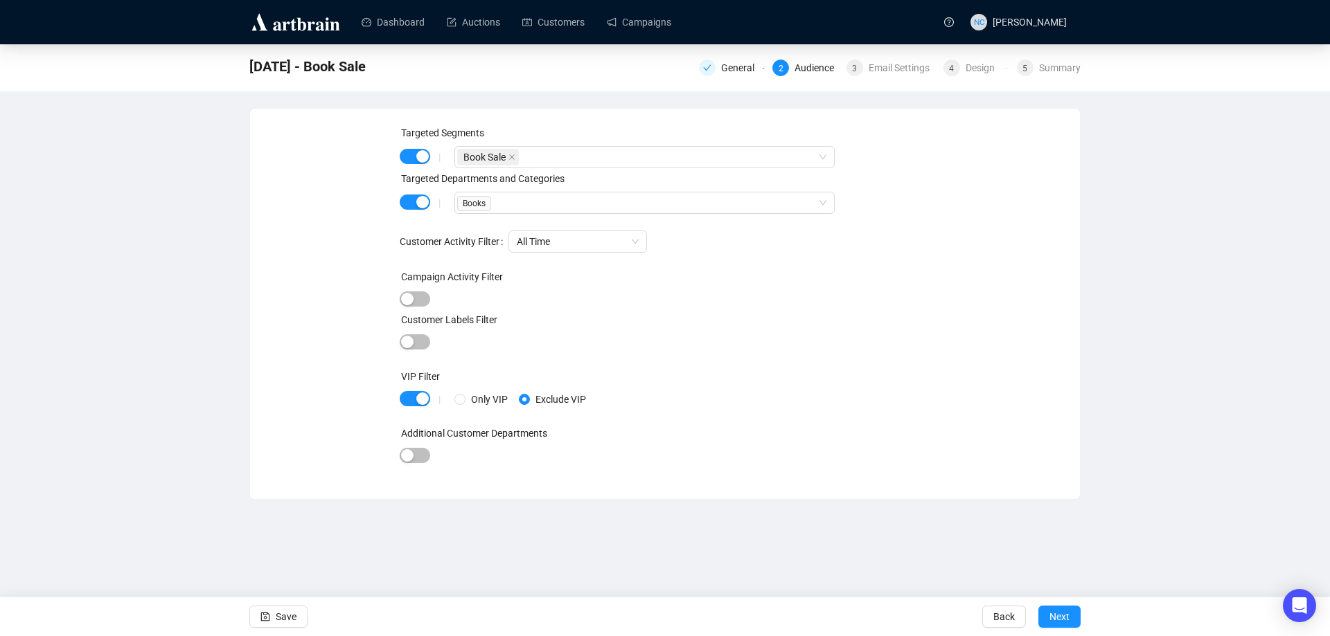
click at [409, 332] on div "Customer Labels Filter" at bounding box center [665, 322] width 531 height 21
click at [423, 344] on span "button" at bounding box center [415, 341] width 30 height 15
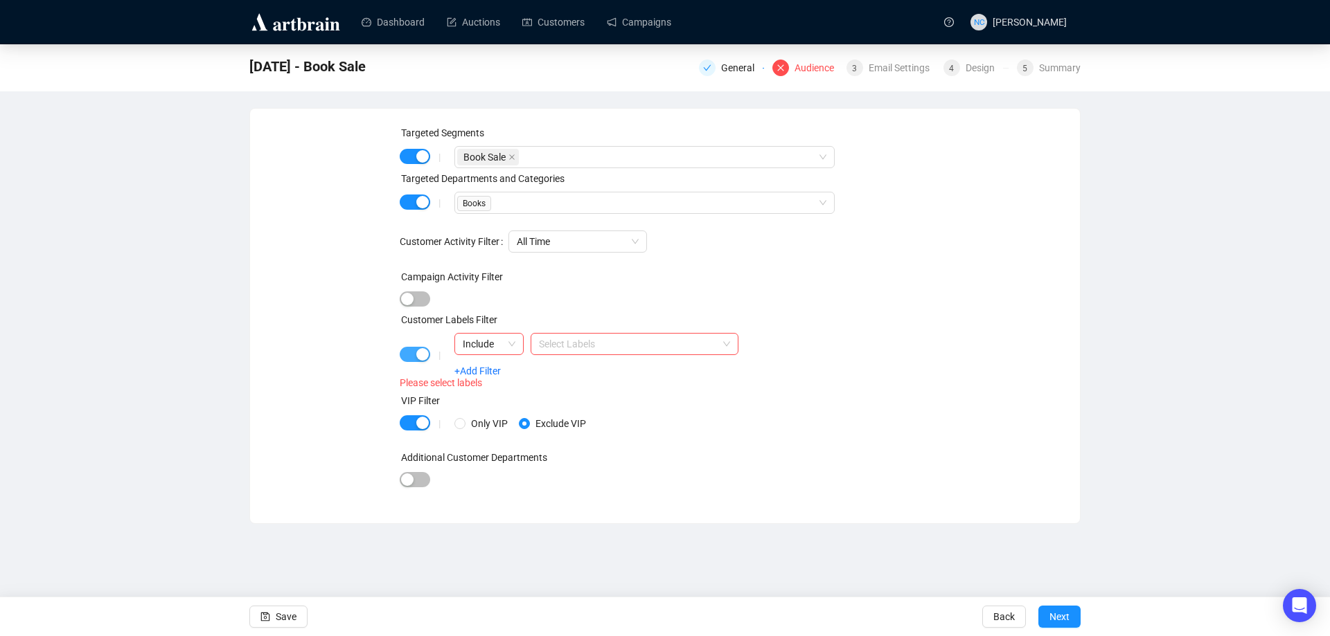
click at [409, 355] on span "button" at bounding box center [415, 354] width 30 height 15
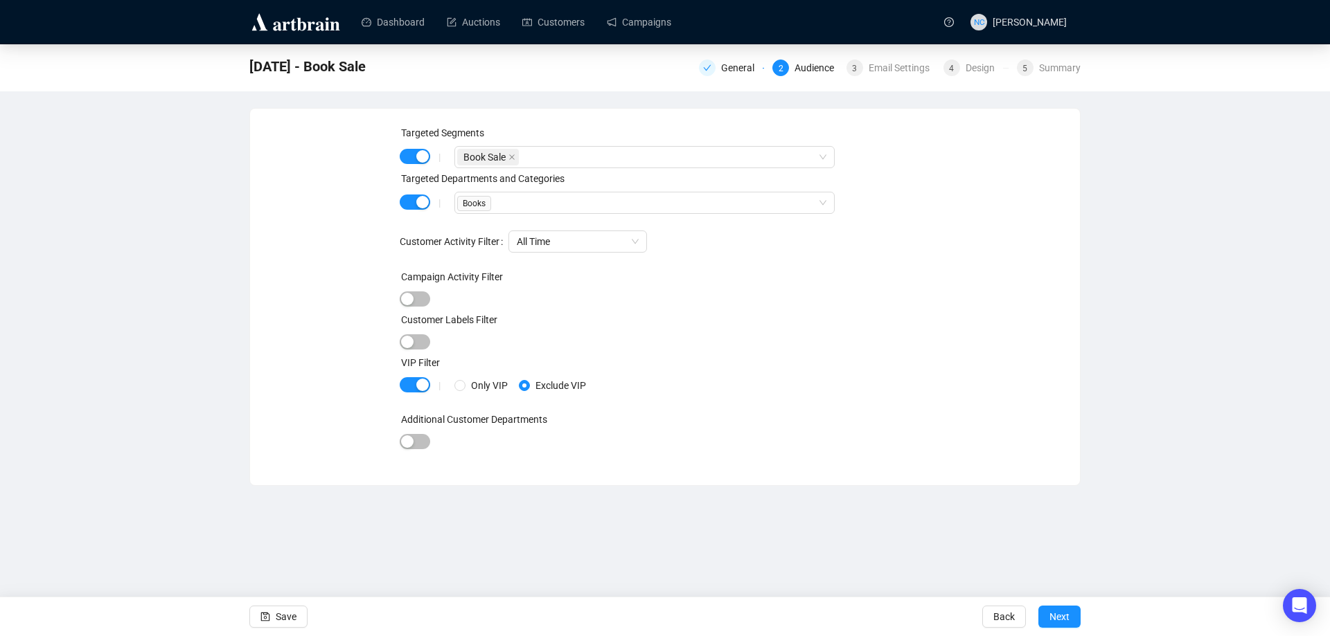
click at [425, 386] on div "|" at bounding box center [440, 385] width 30 height 11
click at [411, 390] on span "button" at bounding box center [415, 384] width 30 height 15
click at [1070, 618] on button "Next" at bounding box center [1059, 617] width 42 height 22
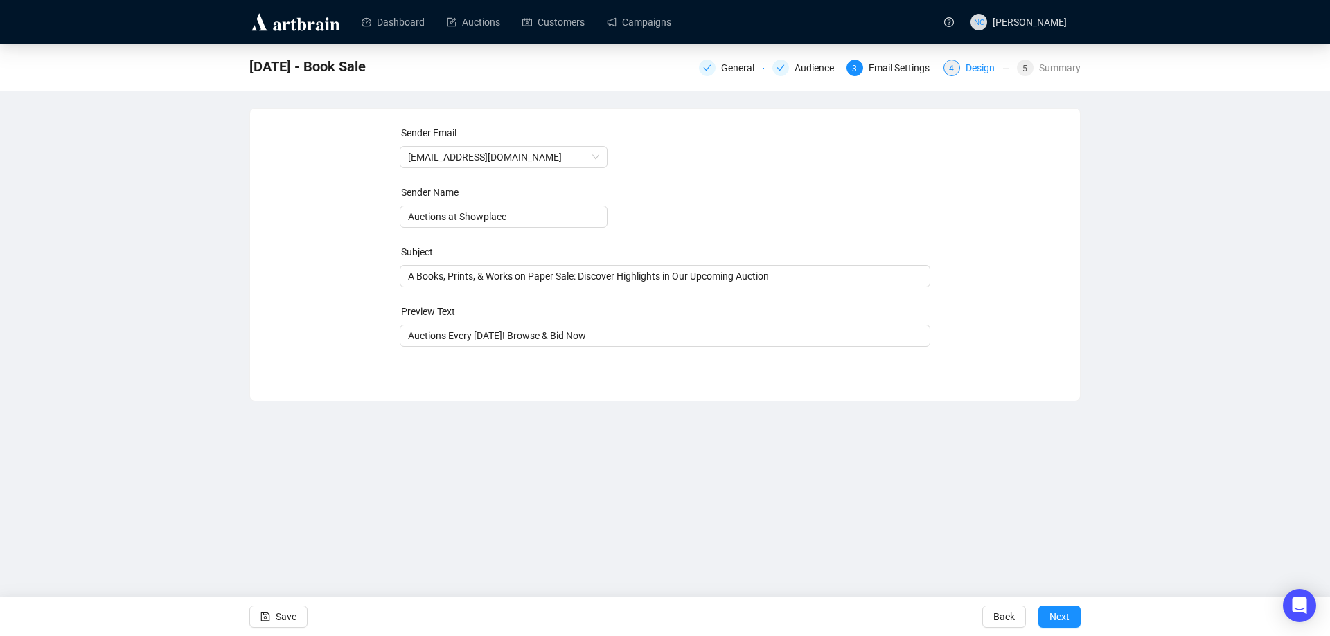
click at [989, 66] on div "Design" at bounding box center [983, 68] width 37 height 17
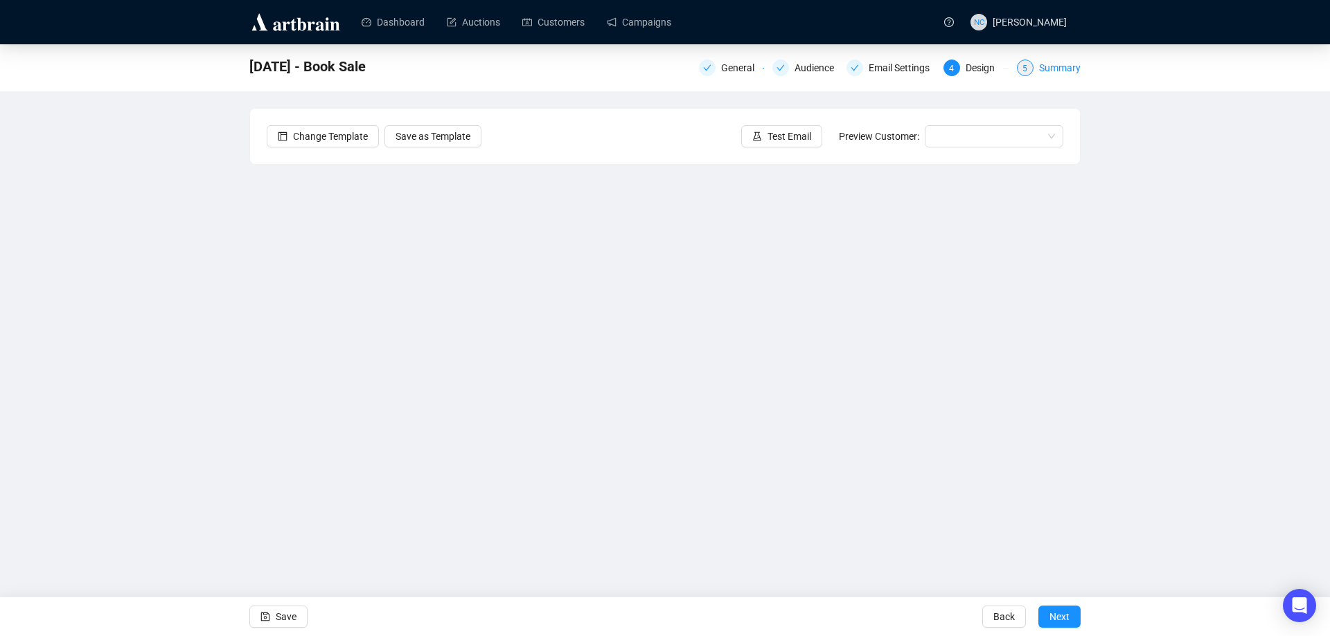
click at [1057, 67] on div "Summary" at bounding box center [1060, 68] width 42 height 17
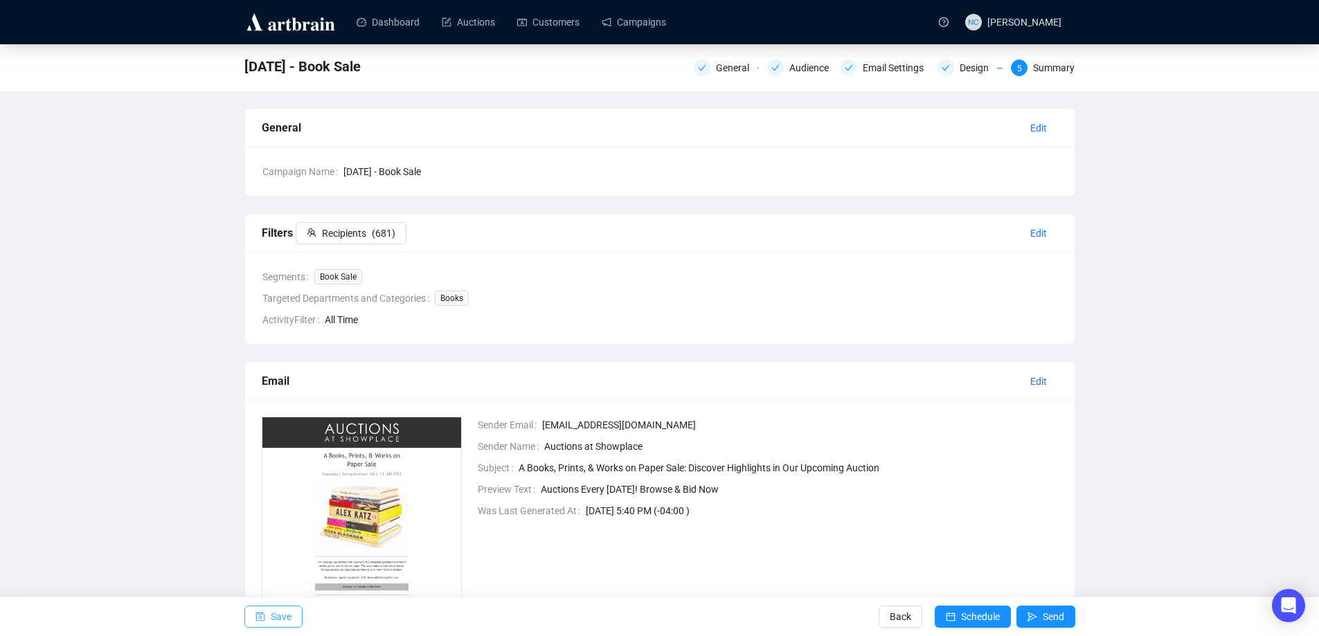
click at [265, 612] on icon "save" at bounding box center [261, 617] width 10 height 10
click at [262, 612] on icon "save" at bounding box center [261, 617] width 10 height 10
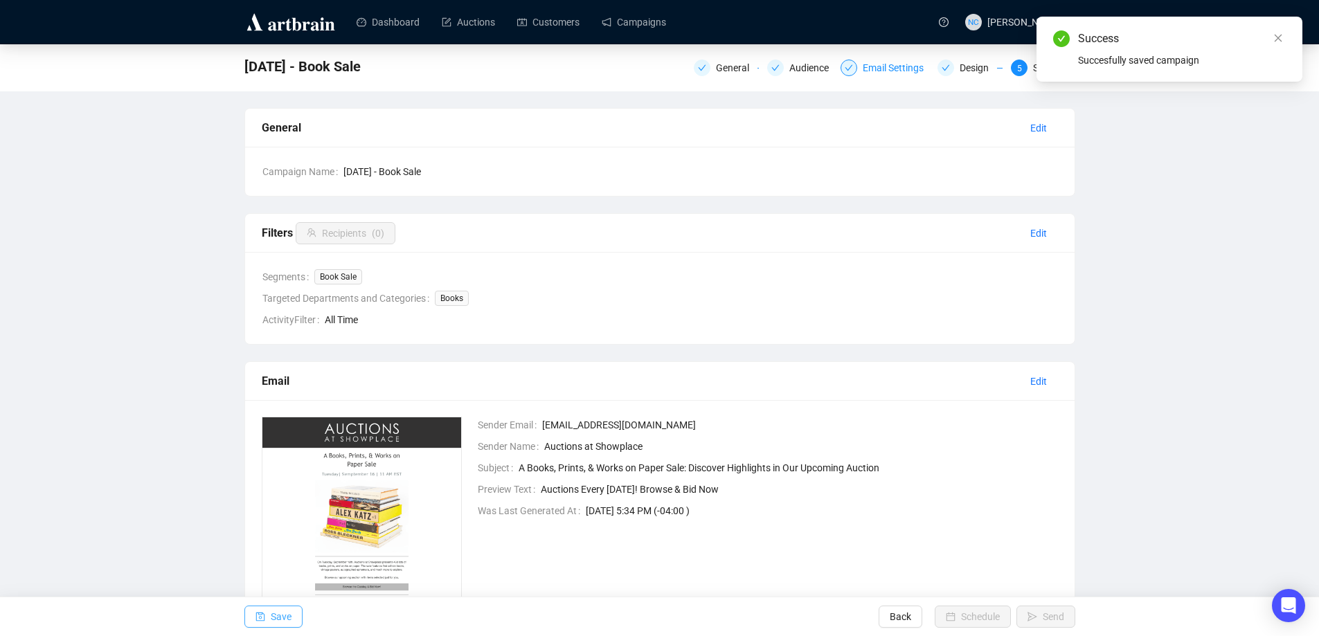
click at [889, 72] on div "Email Settings" at bounding box center [897, 68] width 69 height 17
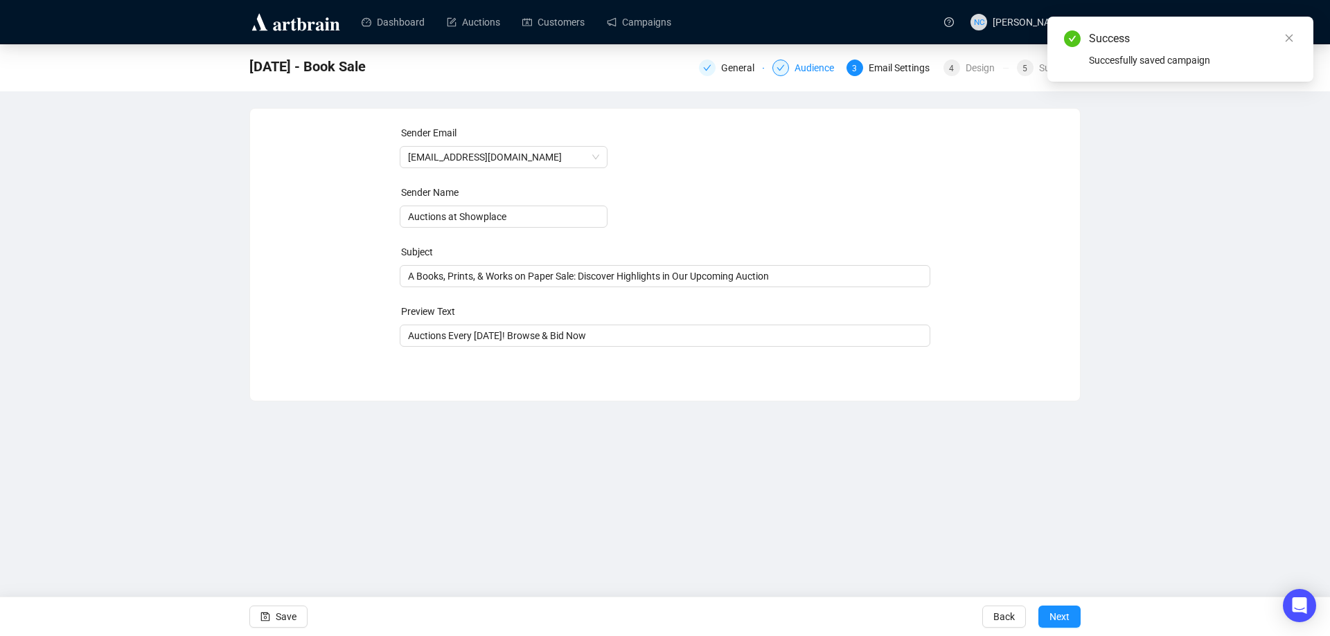
click at [814, 69] on div "Audience" at bounding box center [818, 68] width 48 height 17
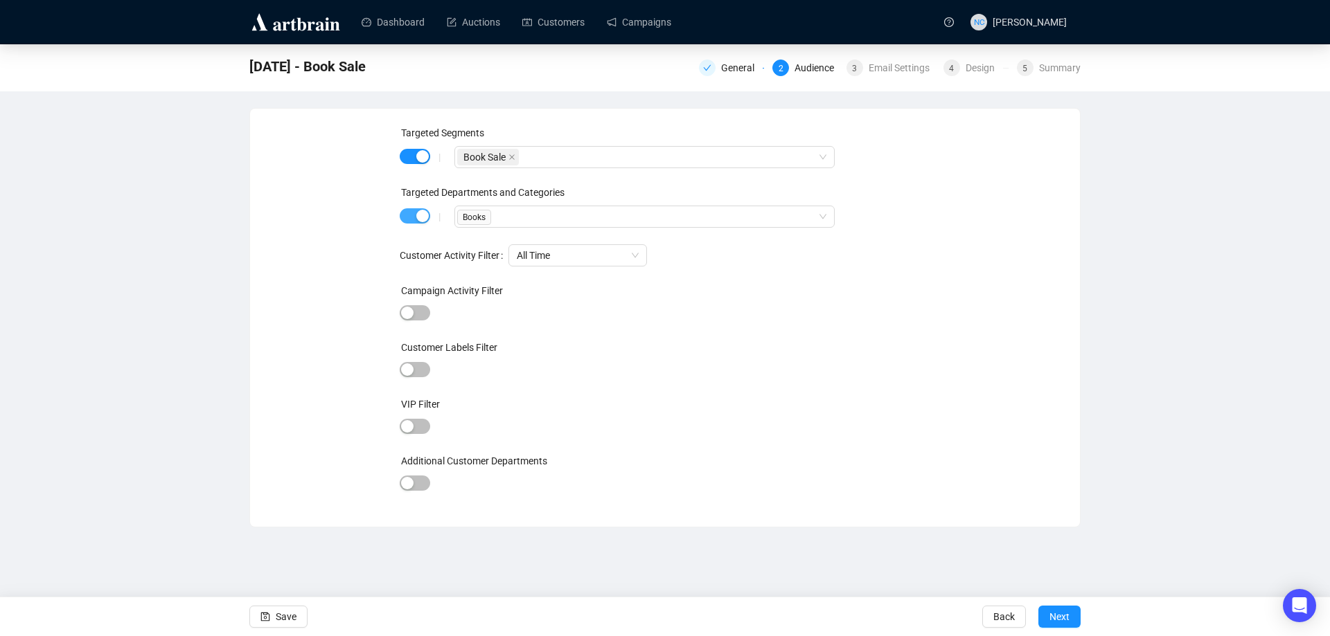
click at [413, 214] on span "button" at bounding box center [415, 215] width 30 height 15
click at [1053, 615] on span "Next" at bounding box center [1059, 617] width 20 height 39
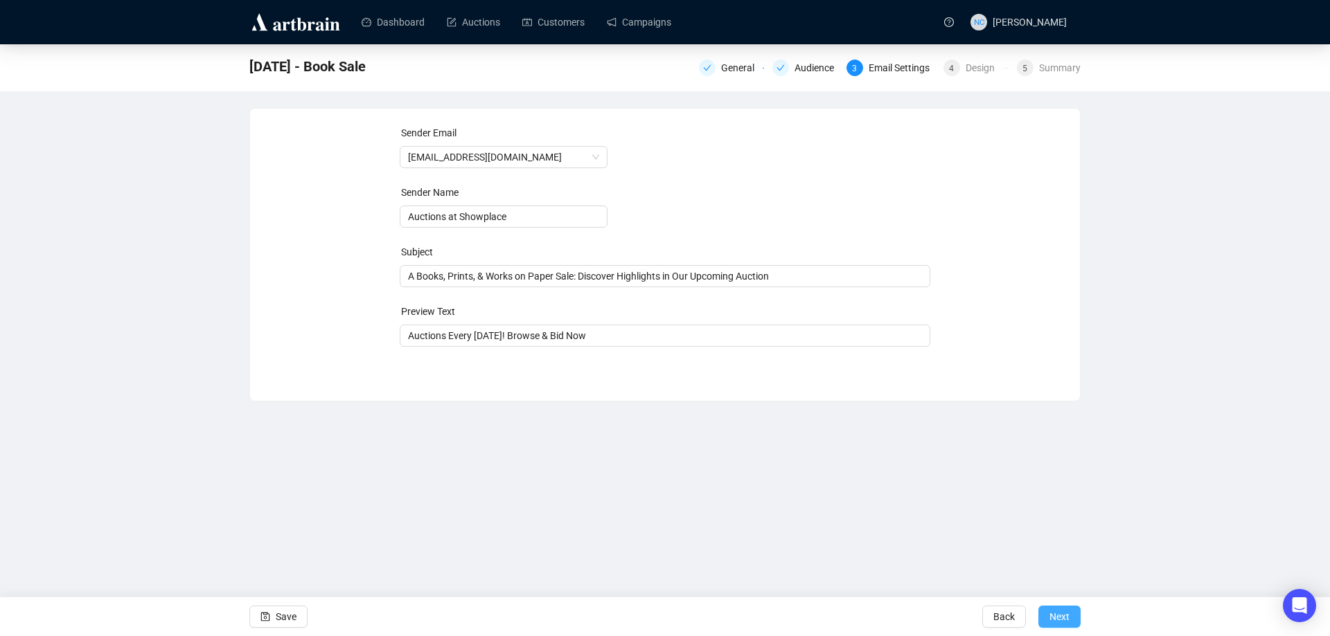
click at [1051, 620] on span "Next" at bounding box center [1059, 617] width 20 height 39
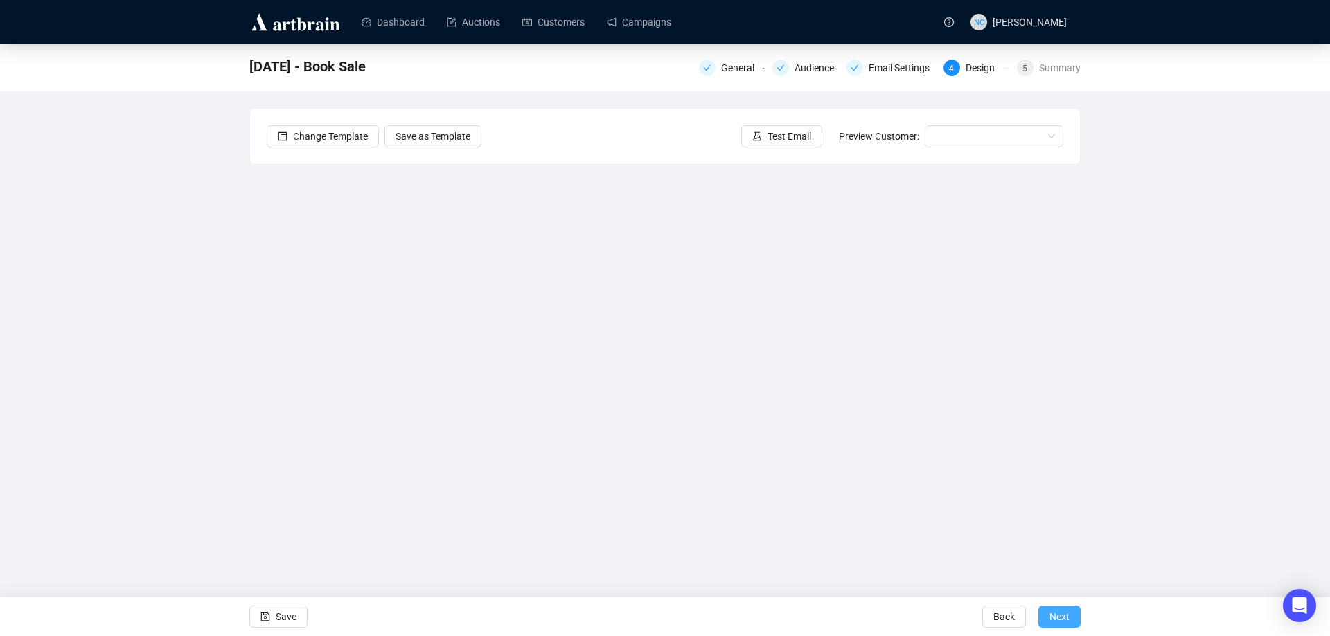
click at [1070, 609] on button "Next" at bounding box center [1059, 617] width 42 height 22
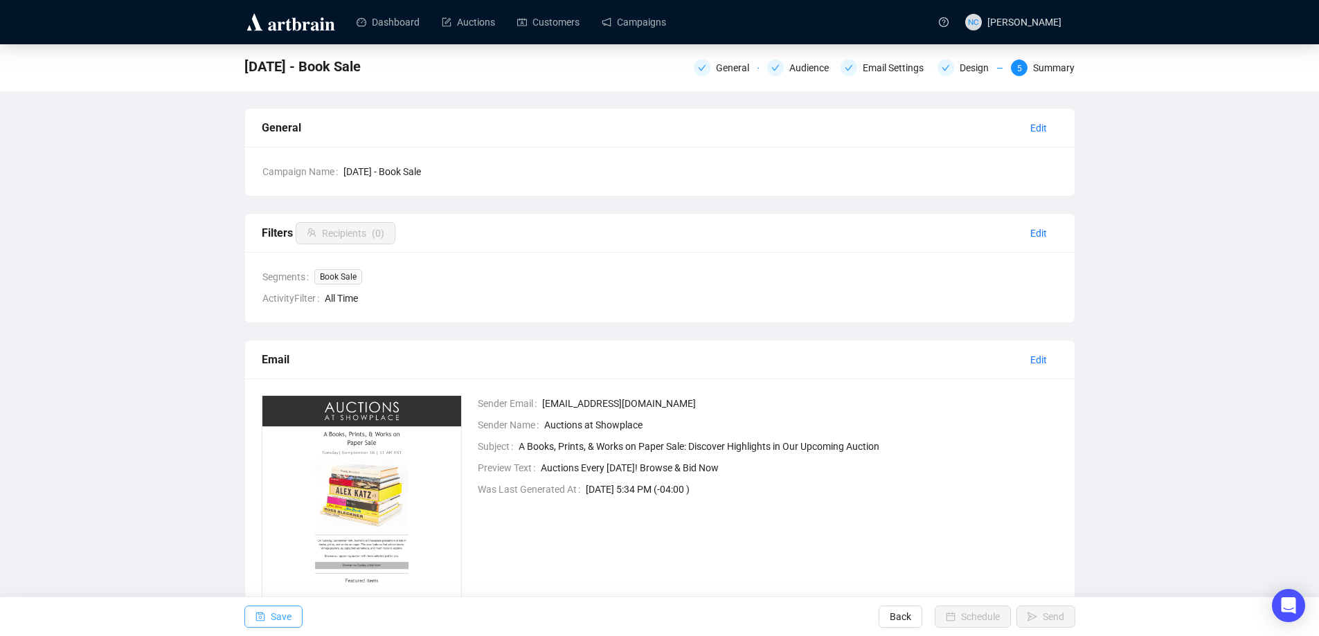
click at [263, 620] on icon "save" at bounding box center [261, 617] width 10 height 10
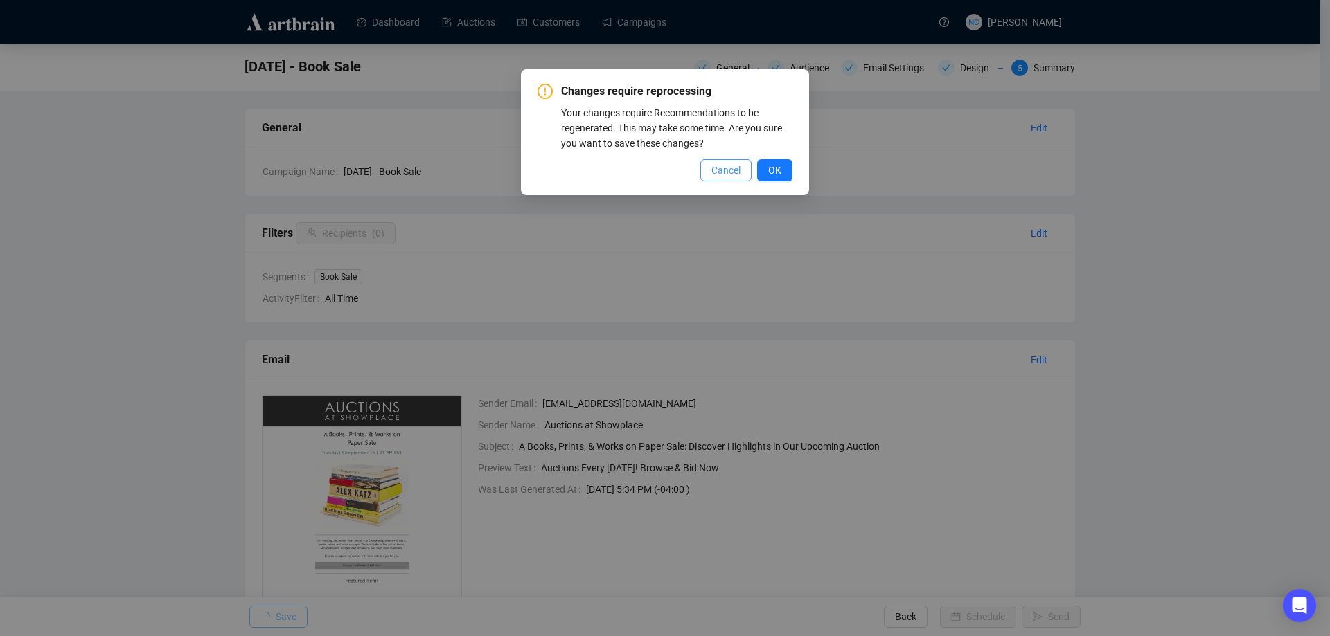
click at [708, 172] on button "Cancel" at bounding box center [725, 170] width 51 height 22
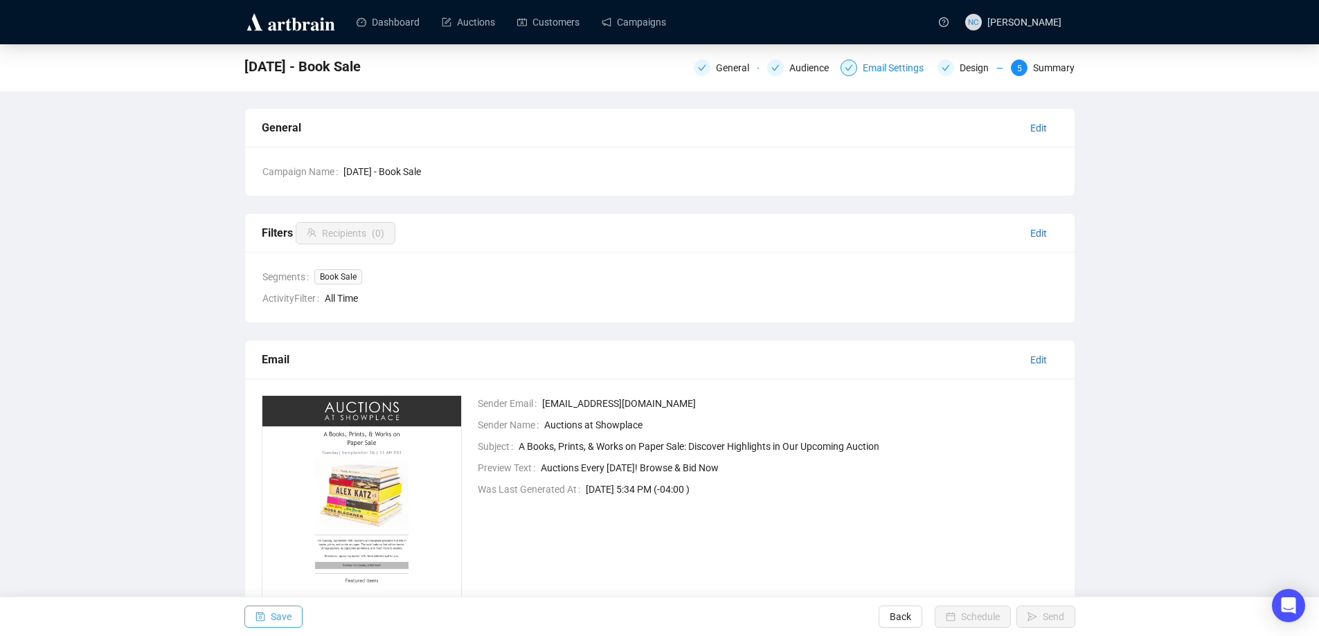
click at [900, 72] on div "Email Settings" at bounding box center [897, 68] width 69 height 17
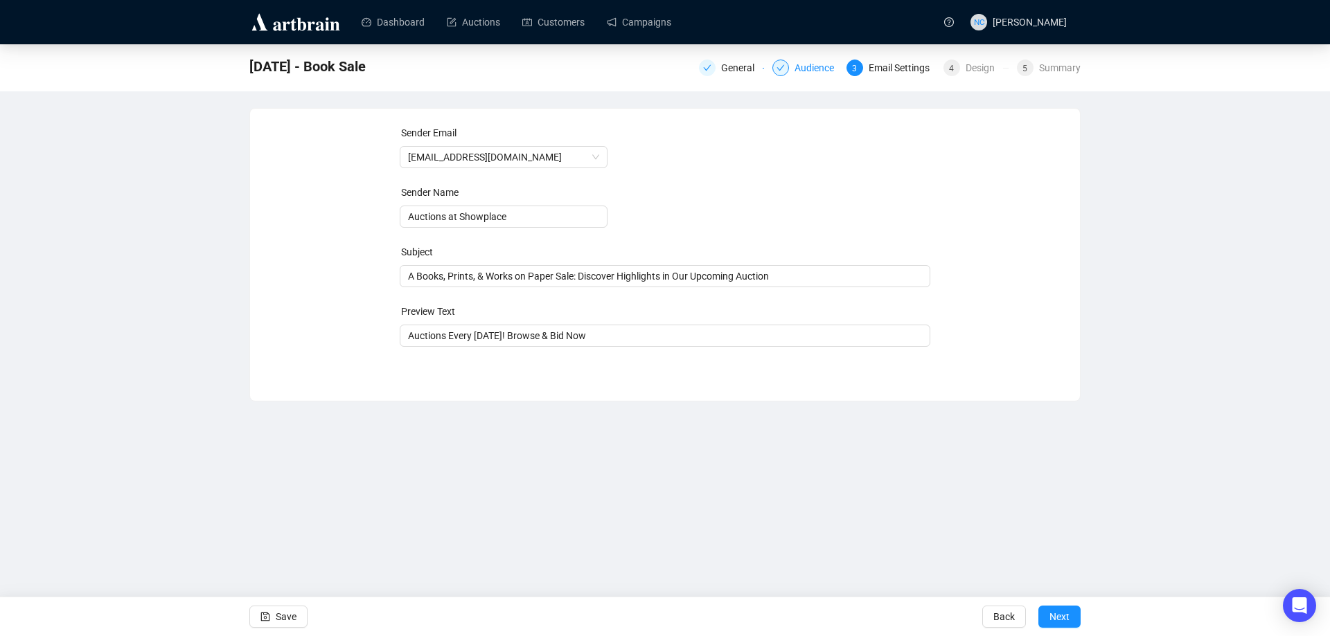
click at [810, 71] on div "Audience" at bounding box center [818, 68] width 48 height 17
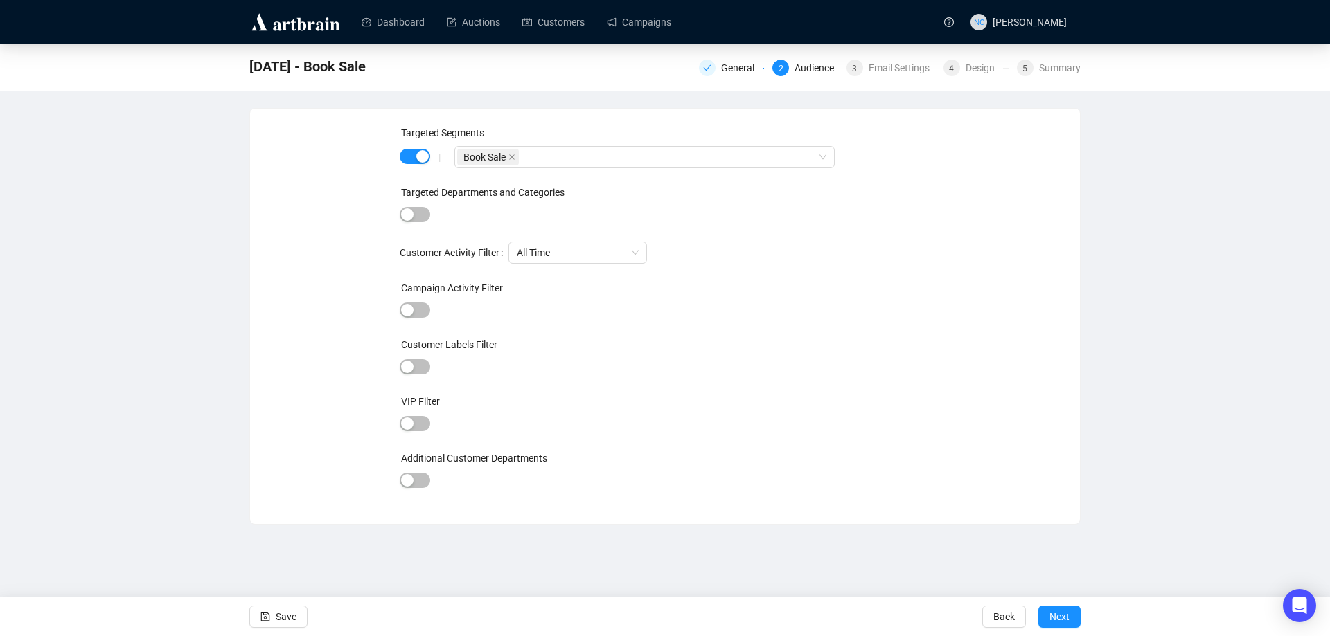
click at [425, 157] on div "|" at bounding box center [440, 157] width 30 height 11
click at [410, 161] on span "button" at bounding box center [415, 156] width 30 height 15
click at [419, 475] on span "button" at bounding box center [415, 477] width 30 height 15
click at [544, 481] on div at bounding box center [637, 479] width 360 height 19
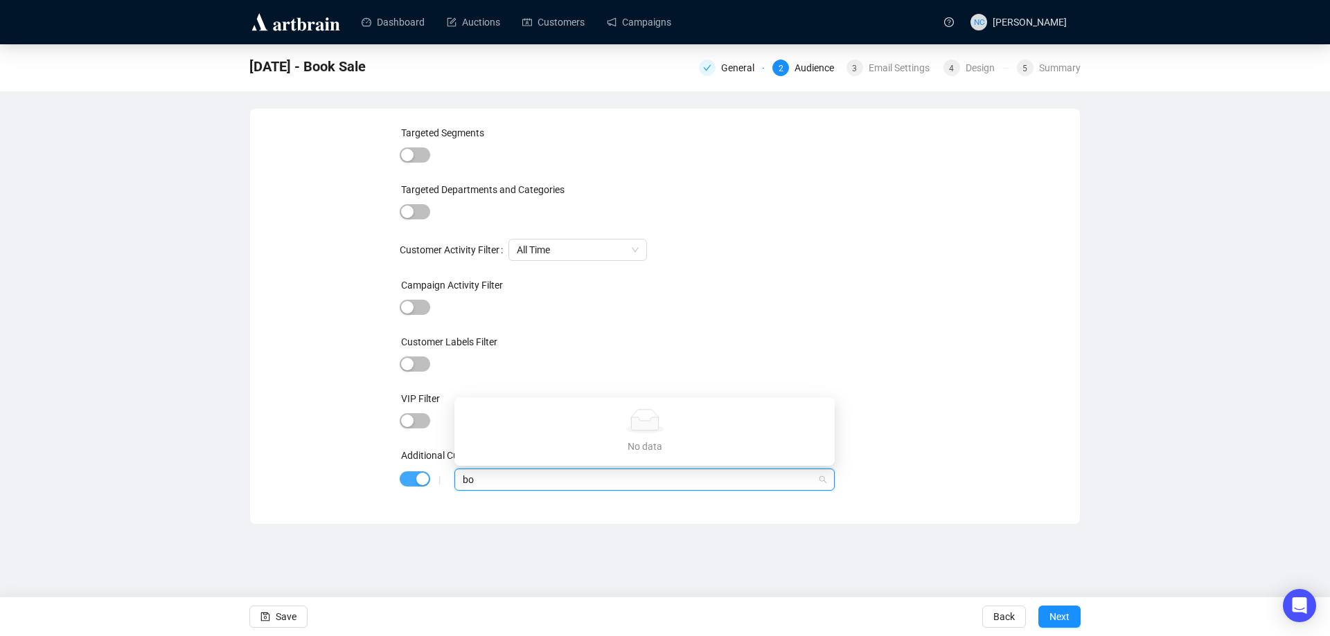
type input "b"
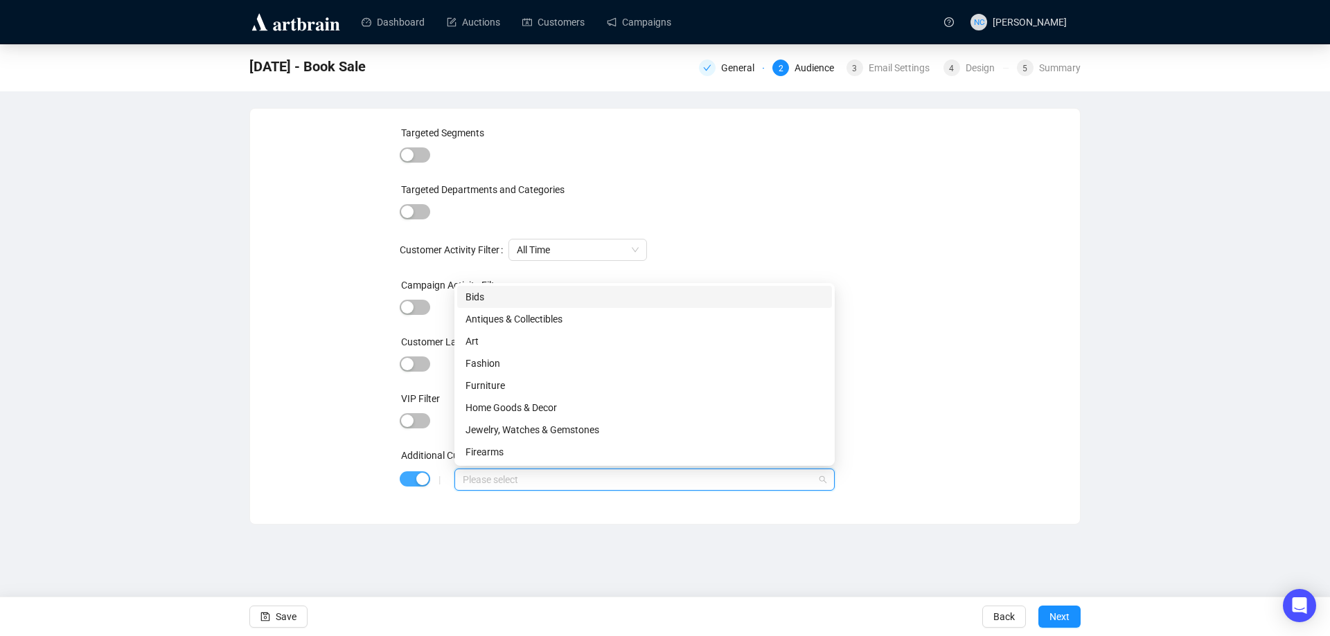
click at [416, 485] on div "button" at bounding box center [422, 479] width 12 height 12
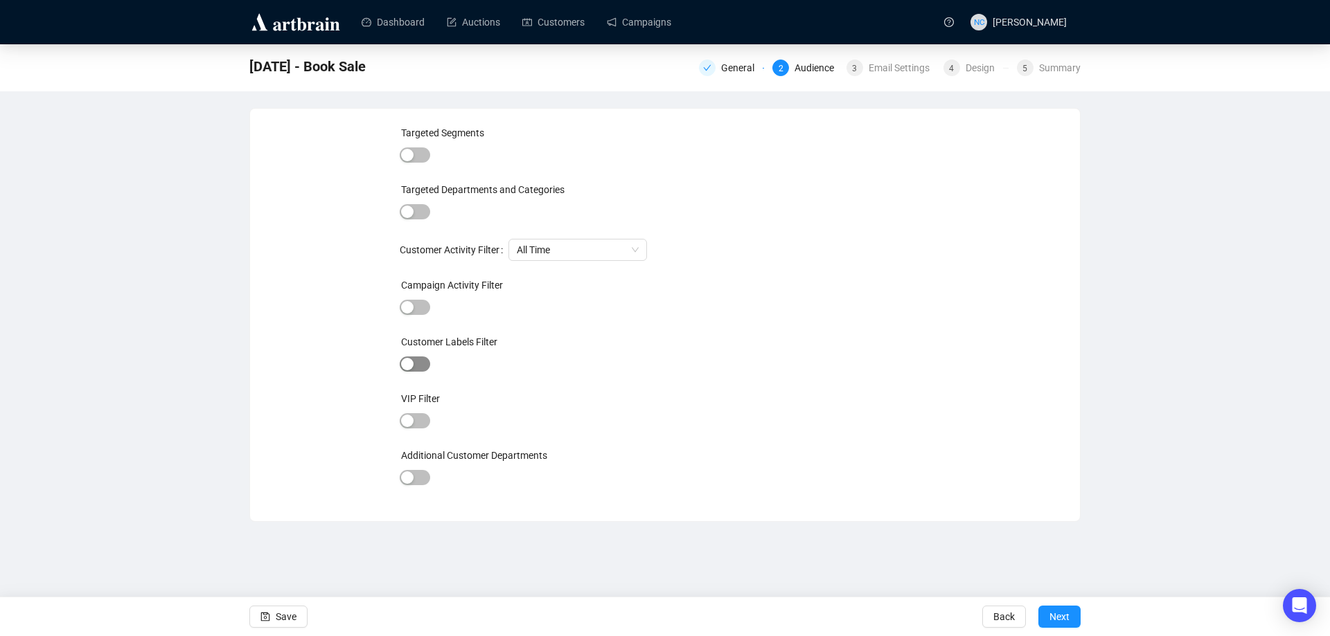
click at [422, 363] on span "button" at bounding box center [415, 364] width 30 height 15
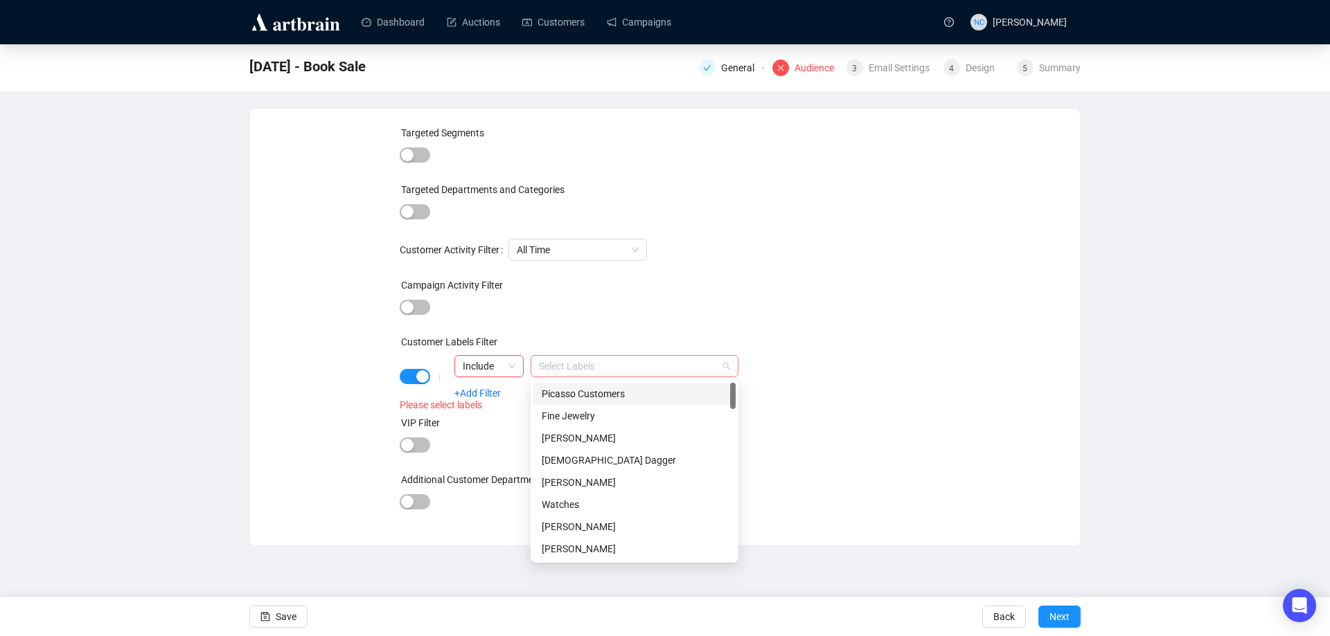
click at [574, 364] on div at bounding box center [627, 366] width 188 height 19
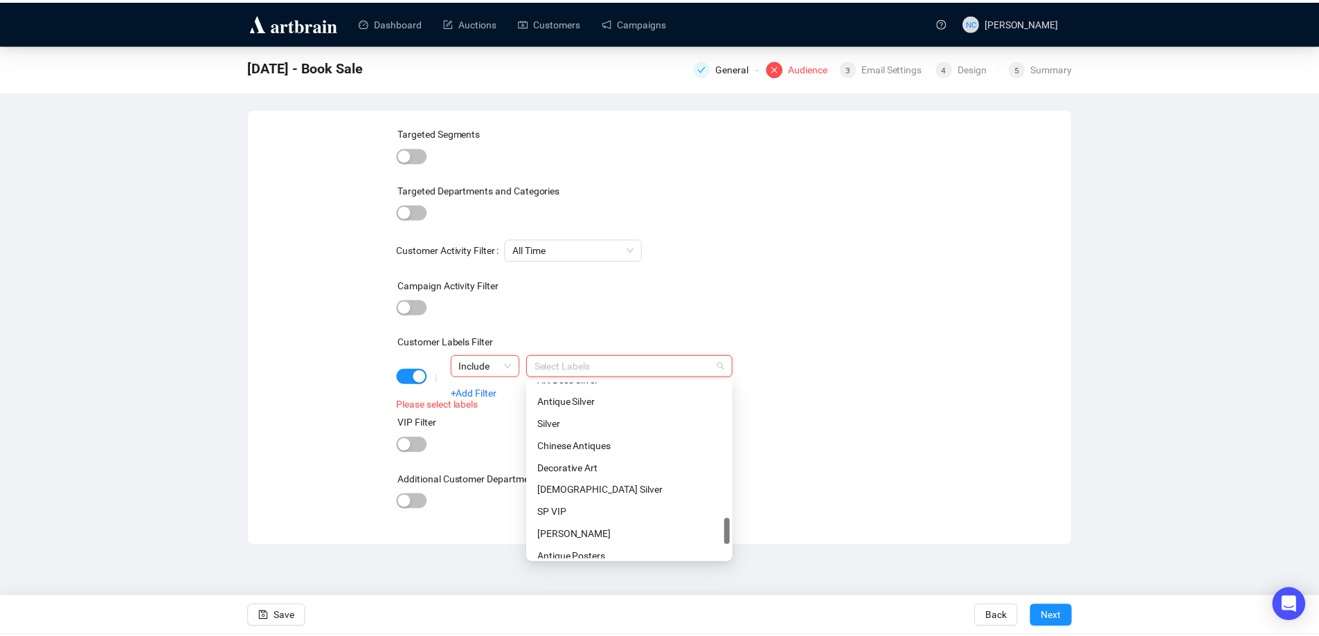
scroll to position [997, 0]
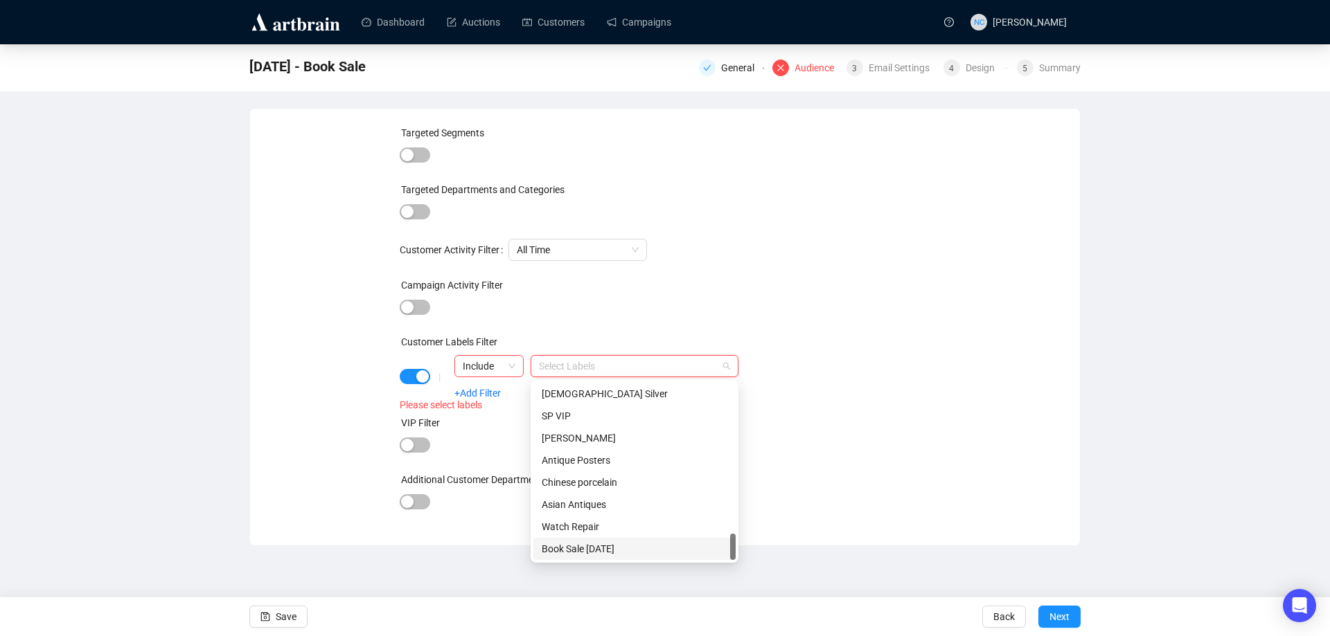
click at [601, 544] on div "Book Sale [DATE]" at bounding box center [635, 549] width 186 height 15
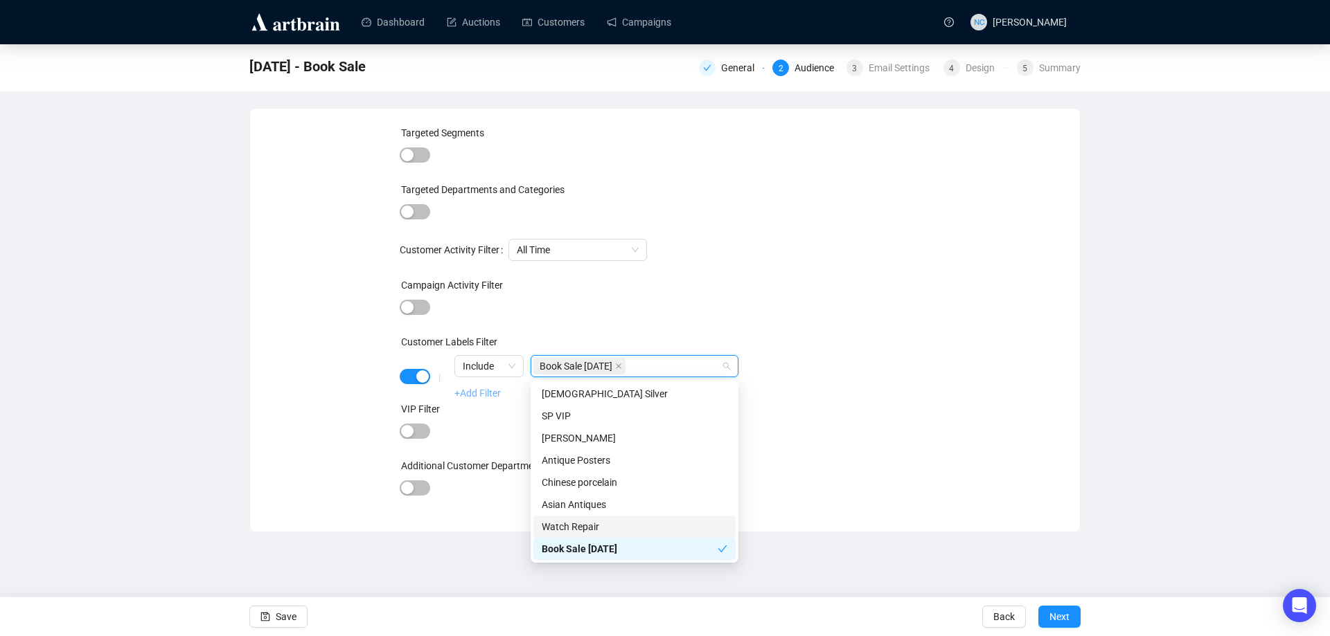
click at [483, 393] on link "+Add Filter" at bounding box center [477, 393] width 46 height 11
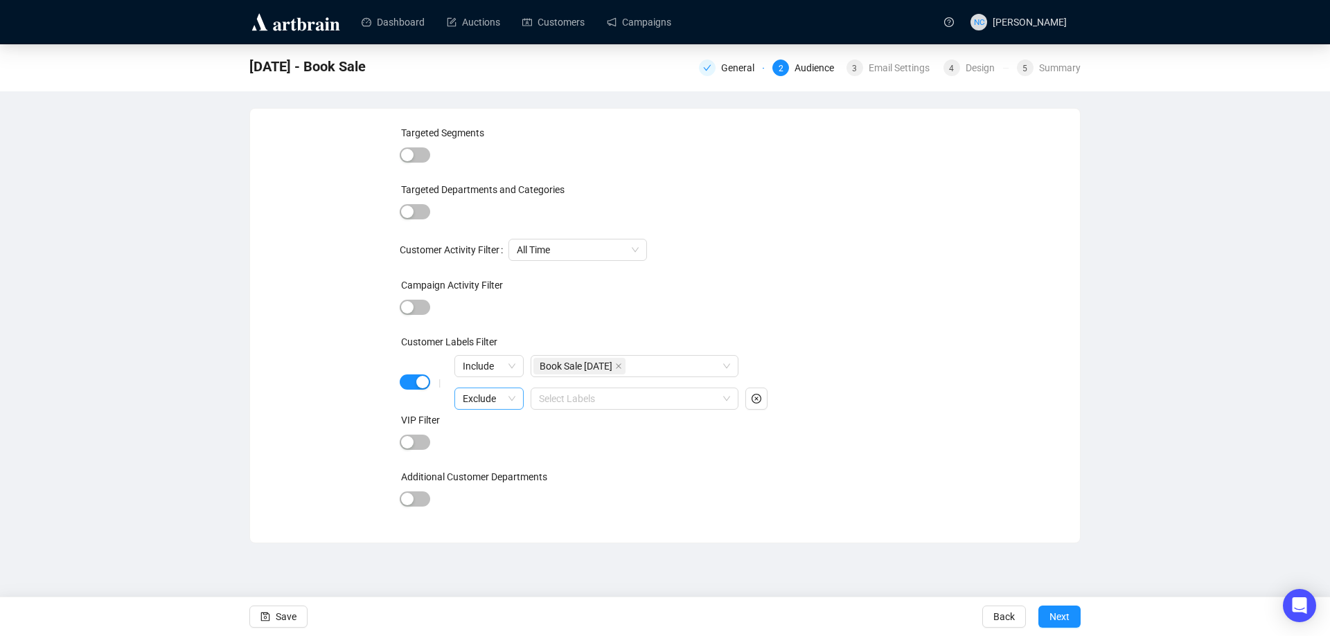
click at [519, 400] on div "Exclude" at bounding box center [488, 399] width 69 height 22
click at [497, 429] on div "Include" at bounding box center [488, 427] width 47 height 15
click at [613, 401] on div at bounding box center [627, 398] width 188 height 19
type input "book"
click at [748, 397] on button "button" at bounding box center [756, 399] width 22 height 22
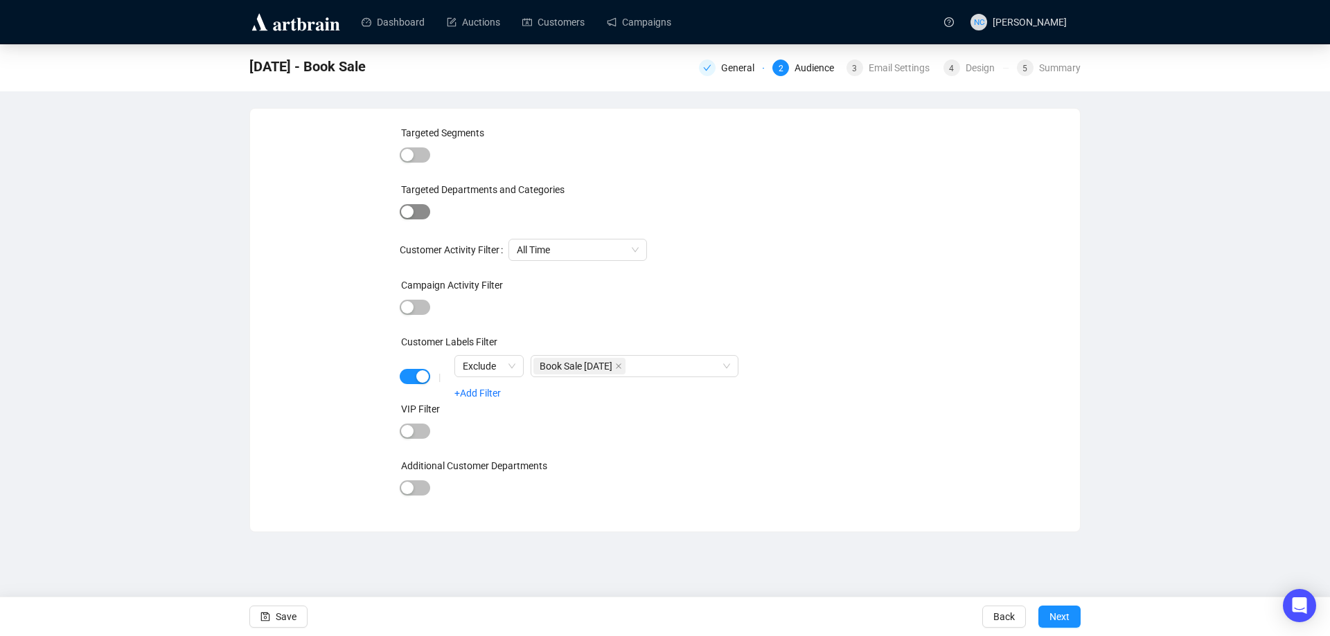
click at [412, 211] on div "button" at bounding box center [407, 212] width 12 height 12
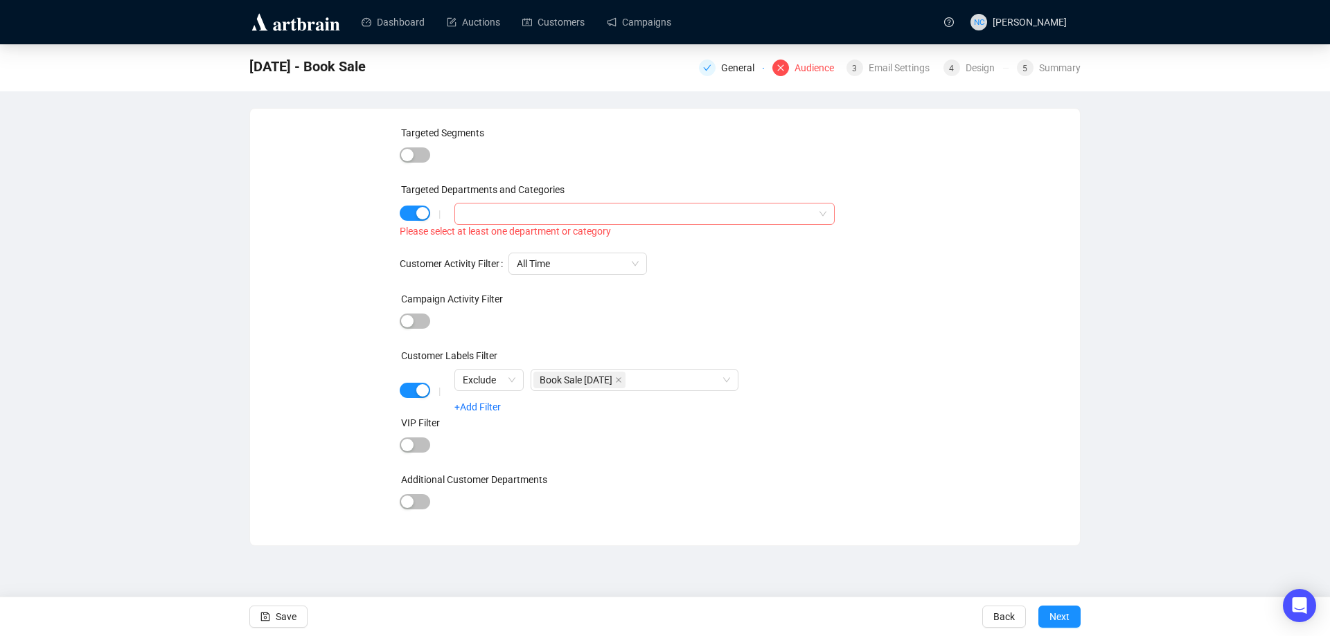
click at [499, 216] on div at bounding box center [637, 213] width 360 height 19
type input "b"
click at [361, 187] on div "Targeted Segments Targeted Departments and Categories | Please select at least …" at bounding box center [665, 327] width 796 height 404
click at [414, 211] on span "button" at bounding box center [415, 213] width 30 height 15
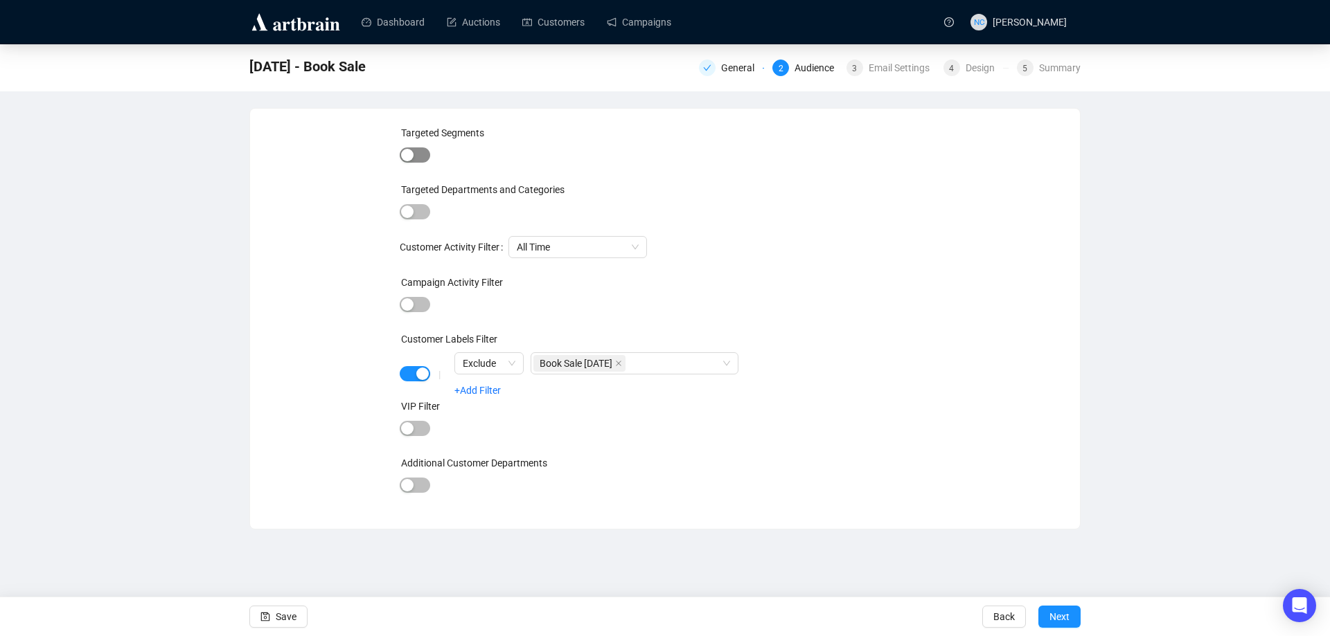
click at [427, 152] on span "button" at bounding box center [415, 155] width 30 height 15
click at [514, 152] on div at bounding box center [637, 157] width 360 height 19
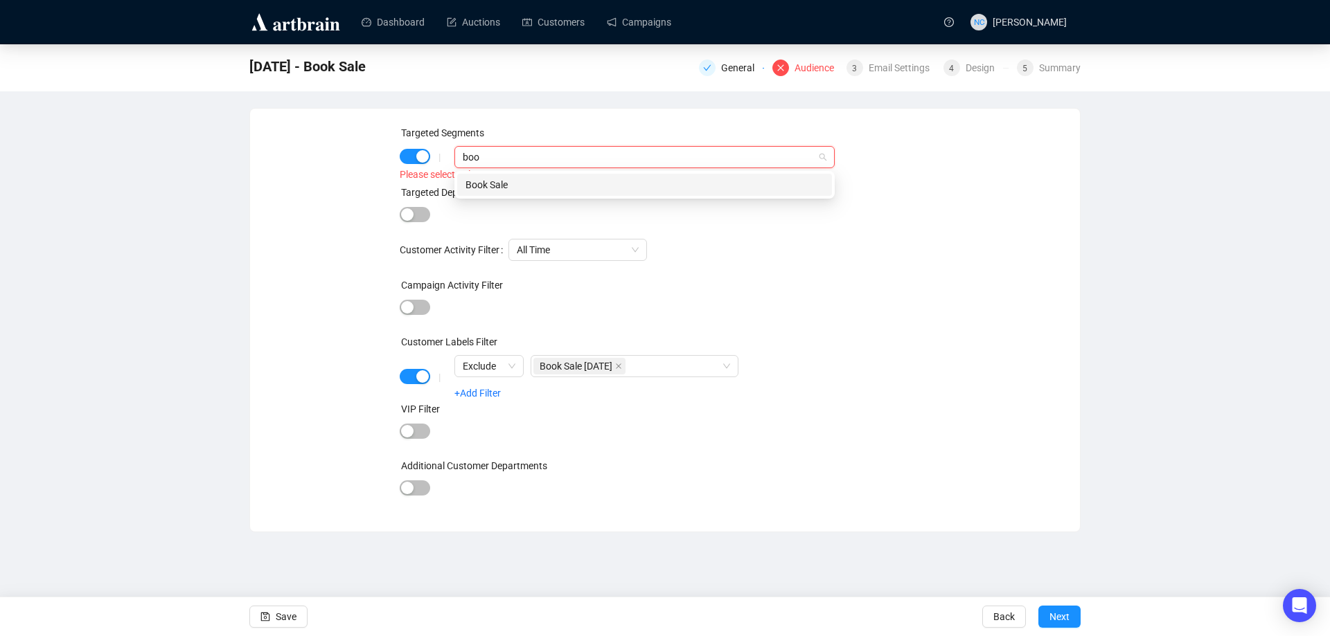
type input "book"
click at [603, 180] on div "Book Sale" at bounding box center [644, 184] width 358 height 15
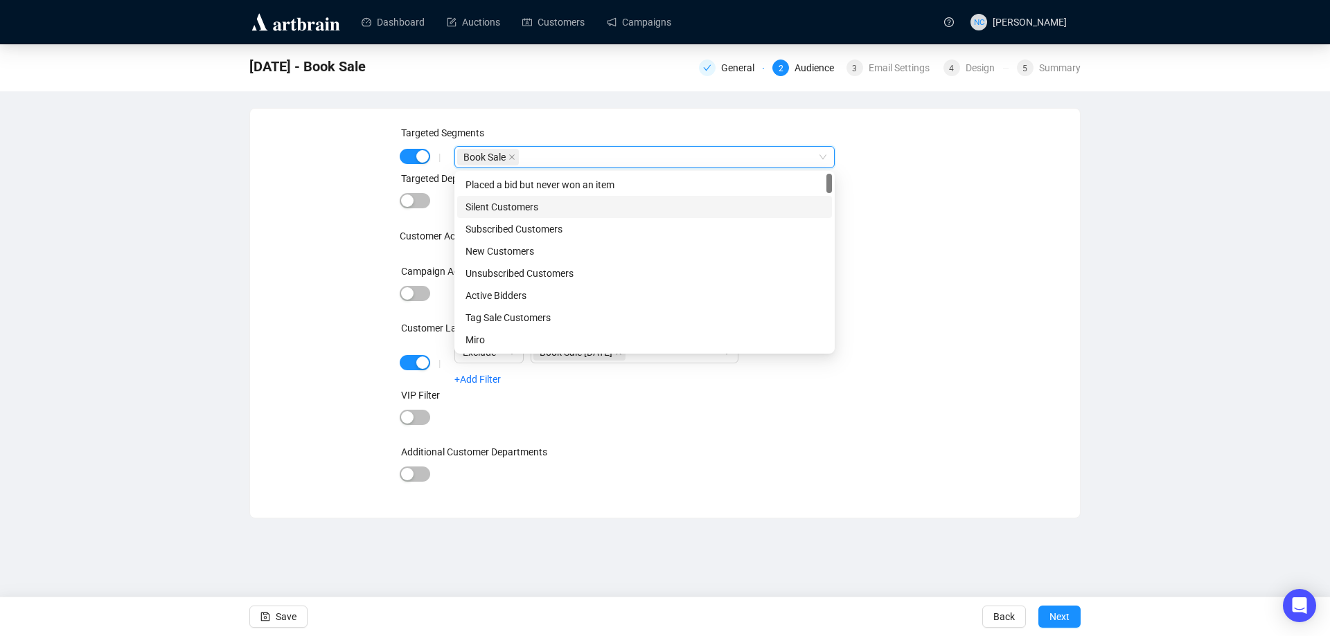
click at [924, 255] on div "Targeted Segments | Book Sale Book Sale Targeted Departments and Categories Cus…" at bounding box center [665, 313] width 531 height 376
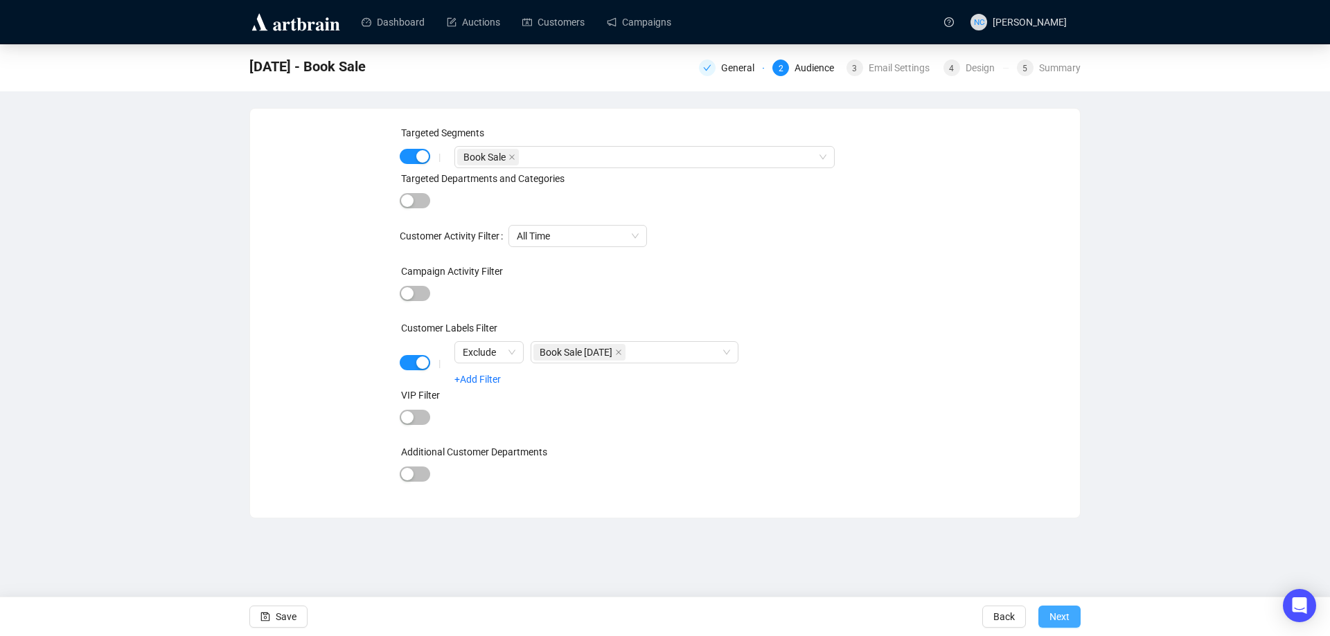
click at [1060, 614] on span "Next" at bounding box center [1059, 617] width 20 height 39
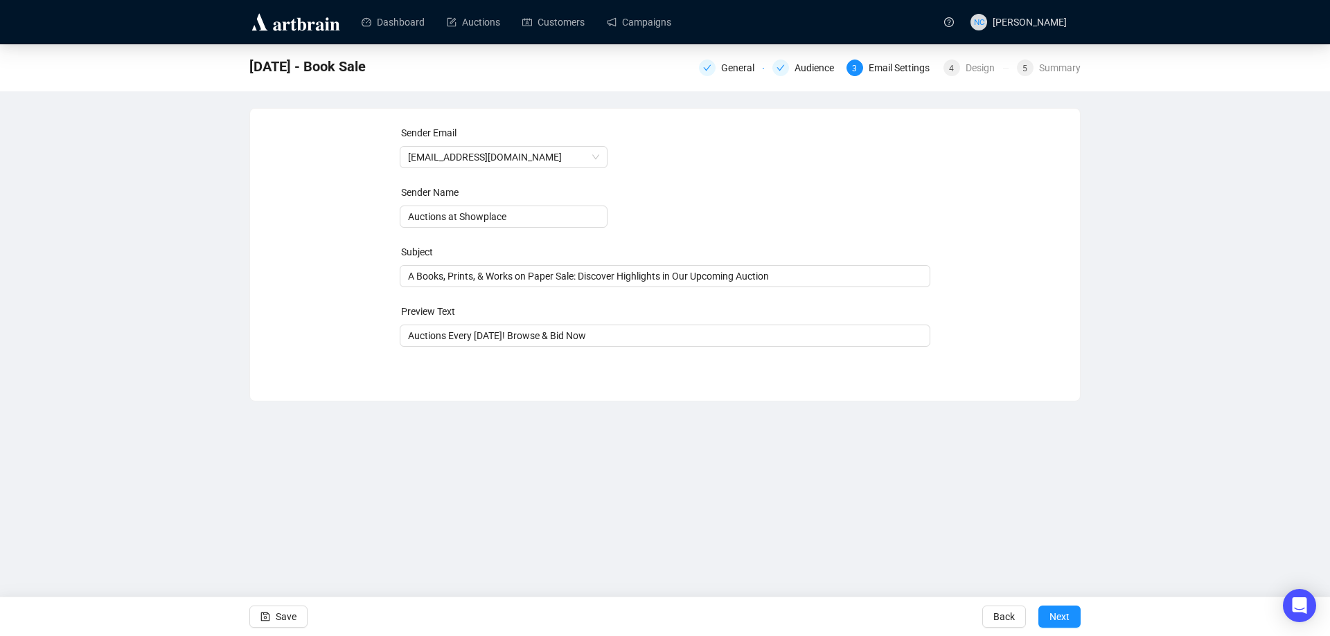
click at [1060, 614] on span "Next" at bounding box center [1059, 617] width 20 height 39
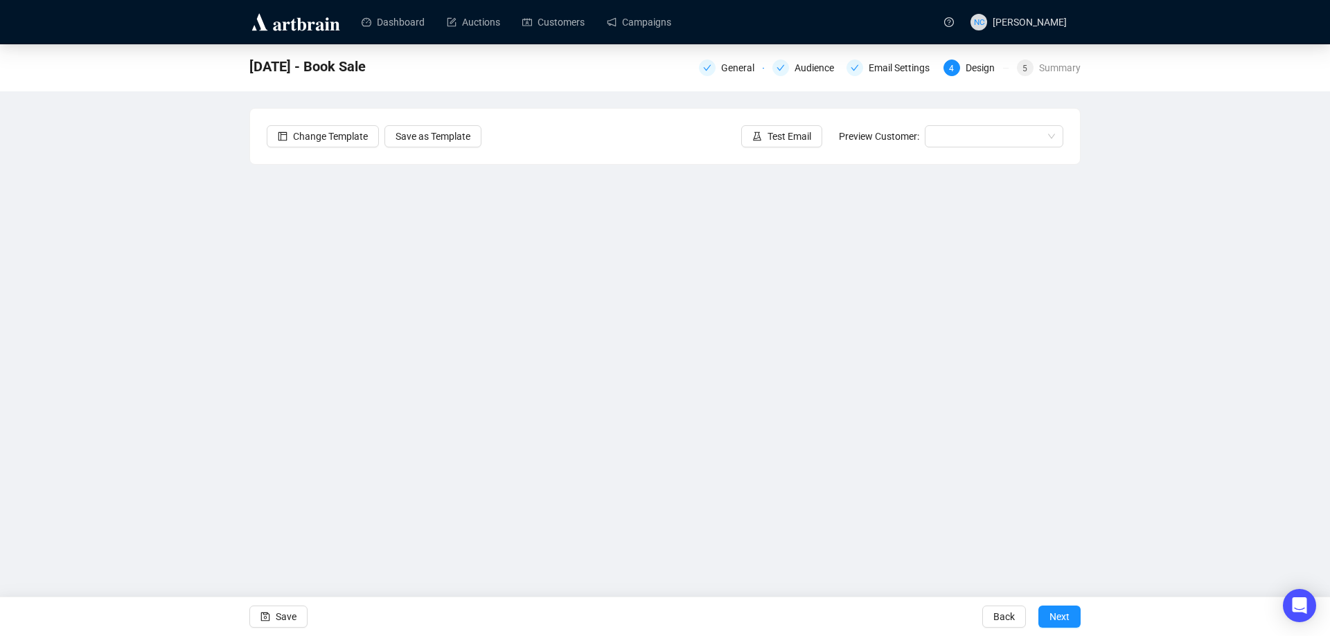
click at [1060, 614] on span "Next" at bounding box center [1059, 617] width 20 height 39
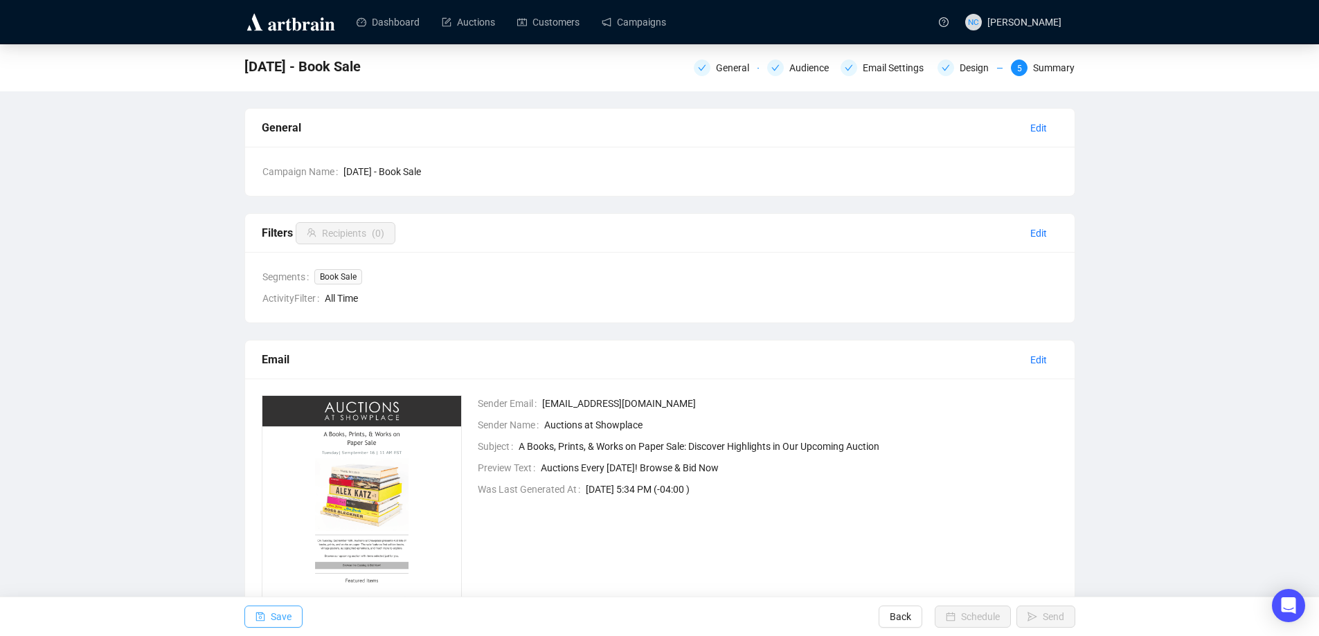
click at [271, 618] on span "Save" at bounding box center [281, 617] width 21 height 39
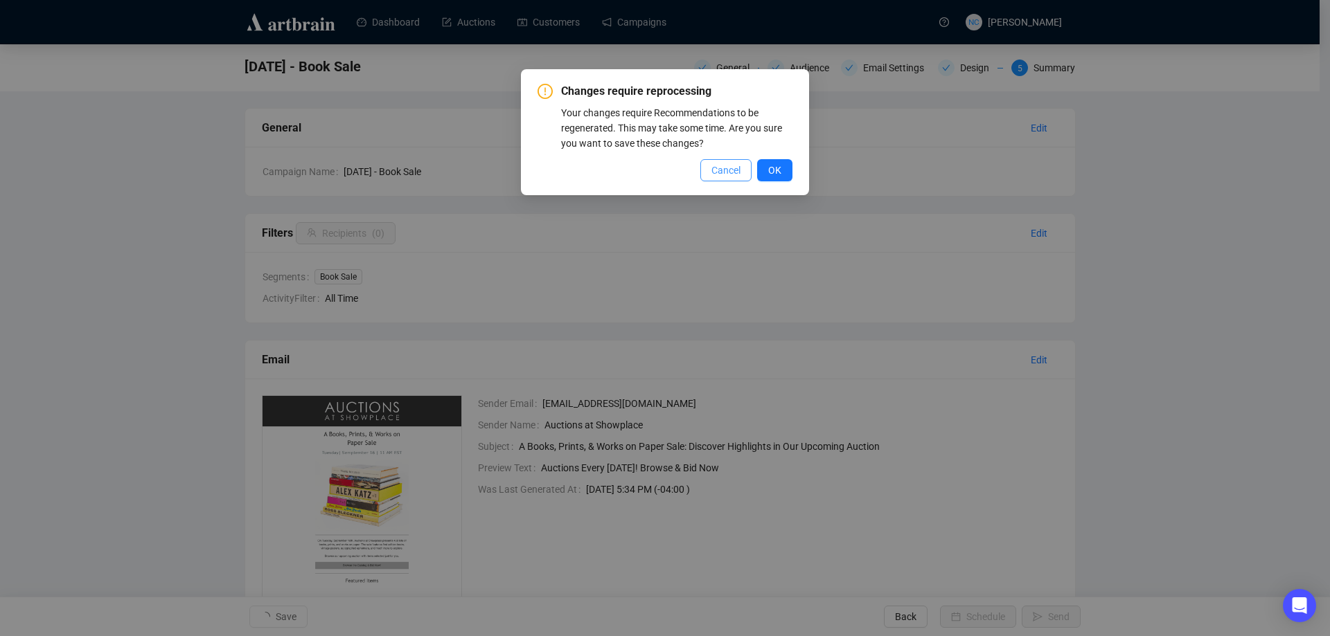
click at [728, 174] on span "Cancel" at bounding box center [725, 170] width 29 height 15
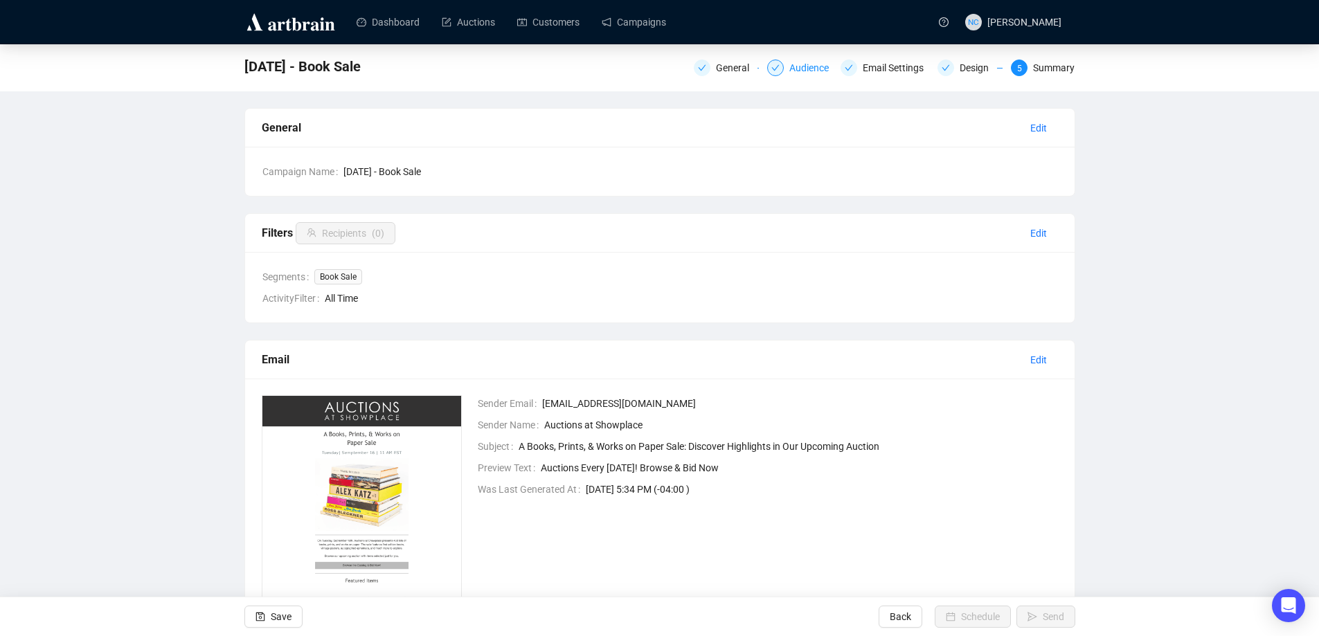
click at [814, 64] on div "Audience" at bounding box center [813, 68] width 48 height 17
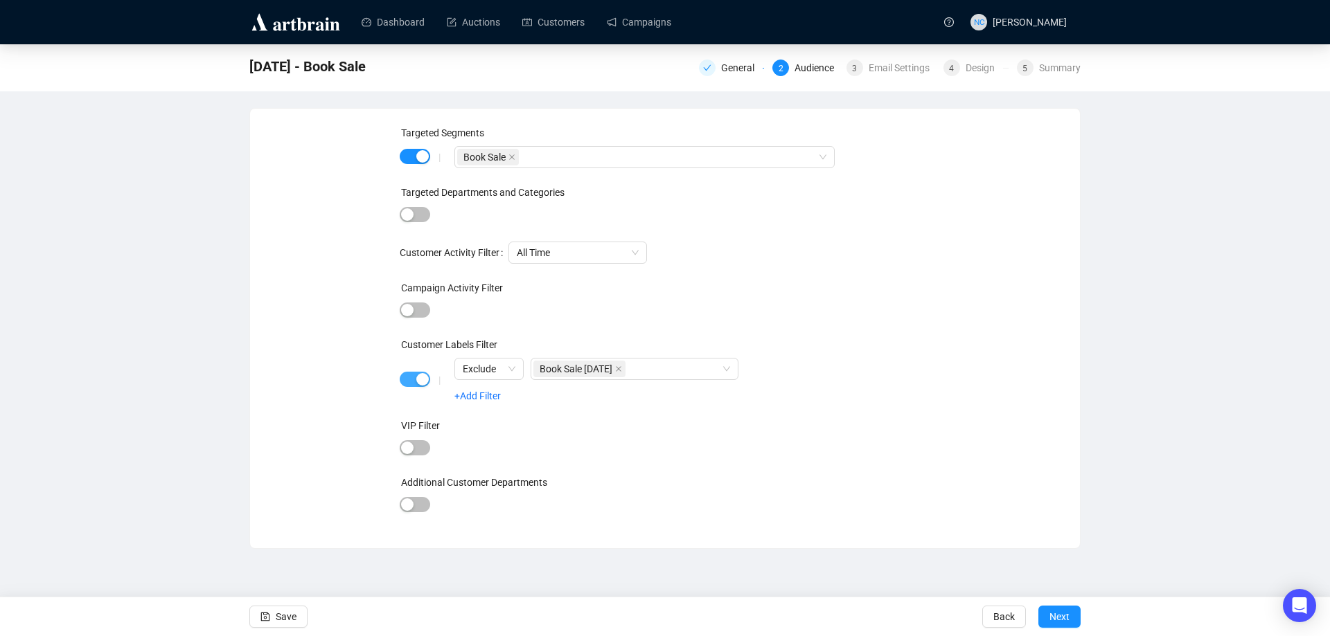
click at [411, 379] on span "button" at bounding box center [415, 379] width 30 height 15
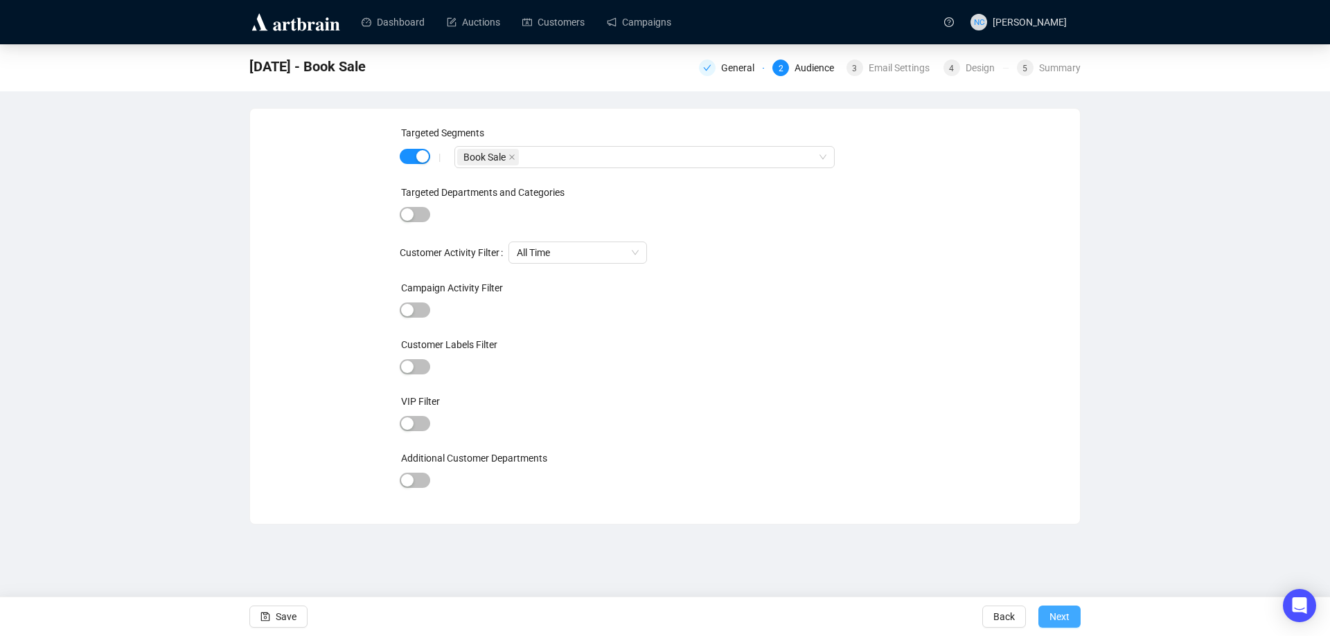
click at [1054, 612] on span "Next" at bounding box center [1059, 617] width 20 height 39
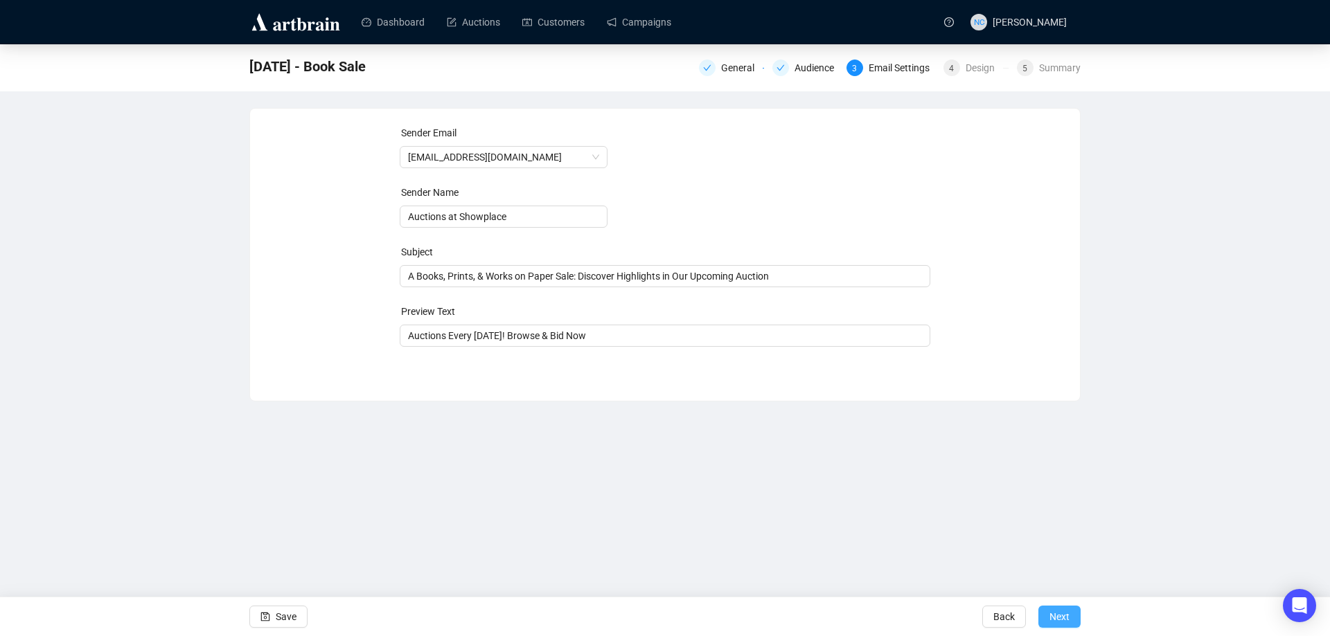
click at [1066, 611] on span "Next" at bounding box center [1059, 617] width 20 height 39
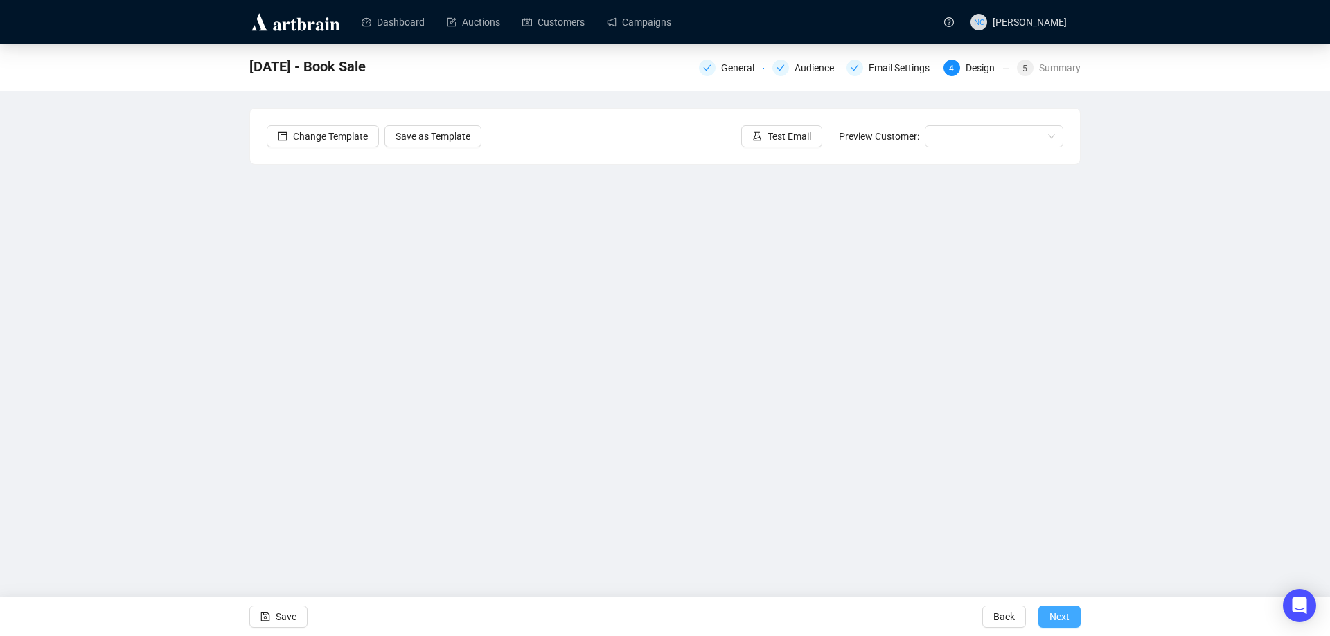
click at [1068, 611] on span "Next" at bounding box center [1059, 617] width 20 height 39
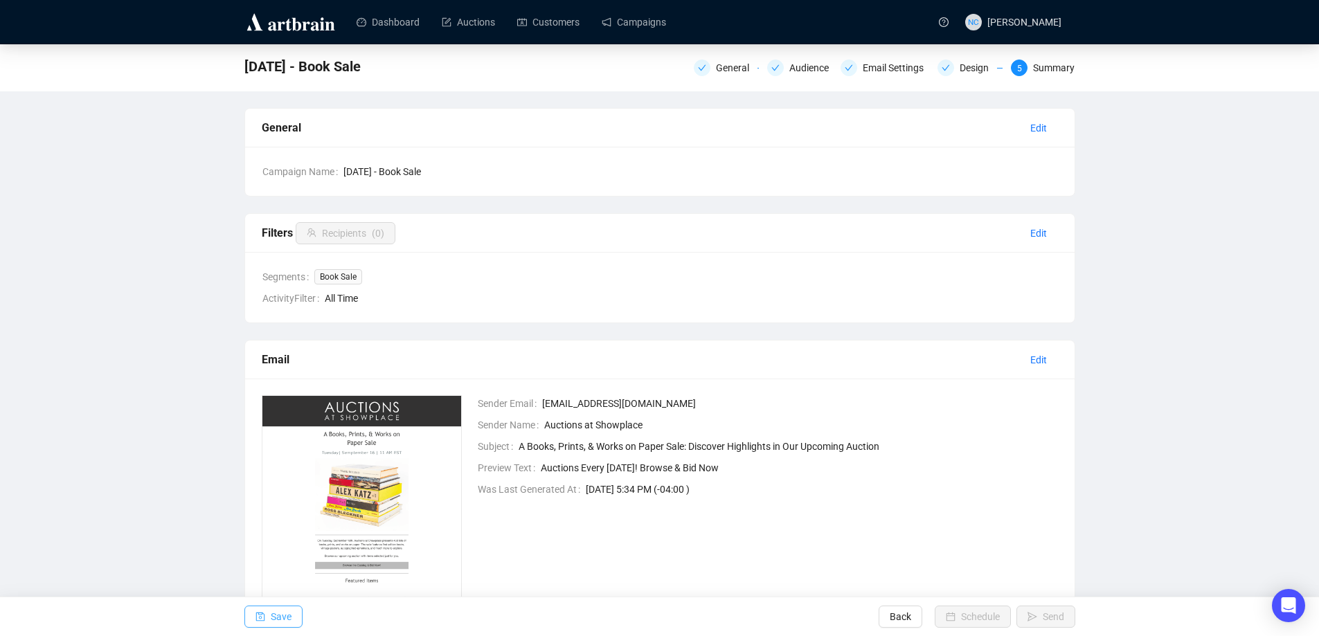
click at [281, 612] on span "Save" at bounding box center [281, 617] width 21 height 39
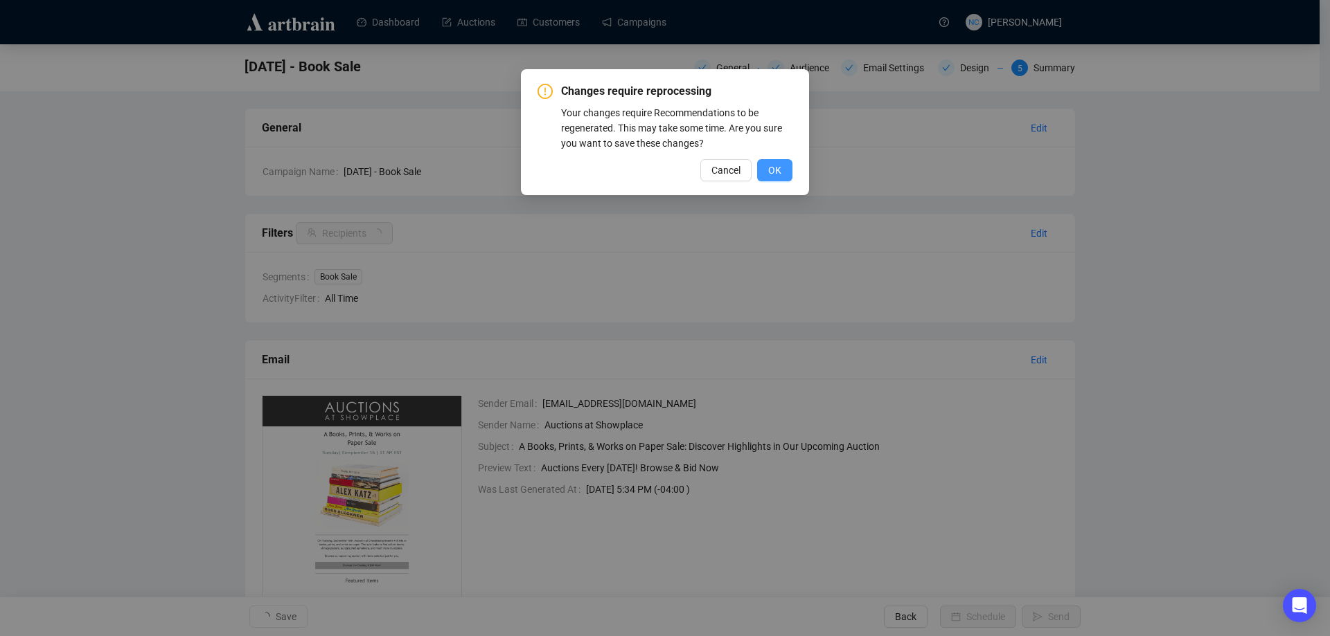
click at [774, 171] on span "OK" at bounding box center [774, 170] width 13 height 15
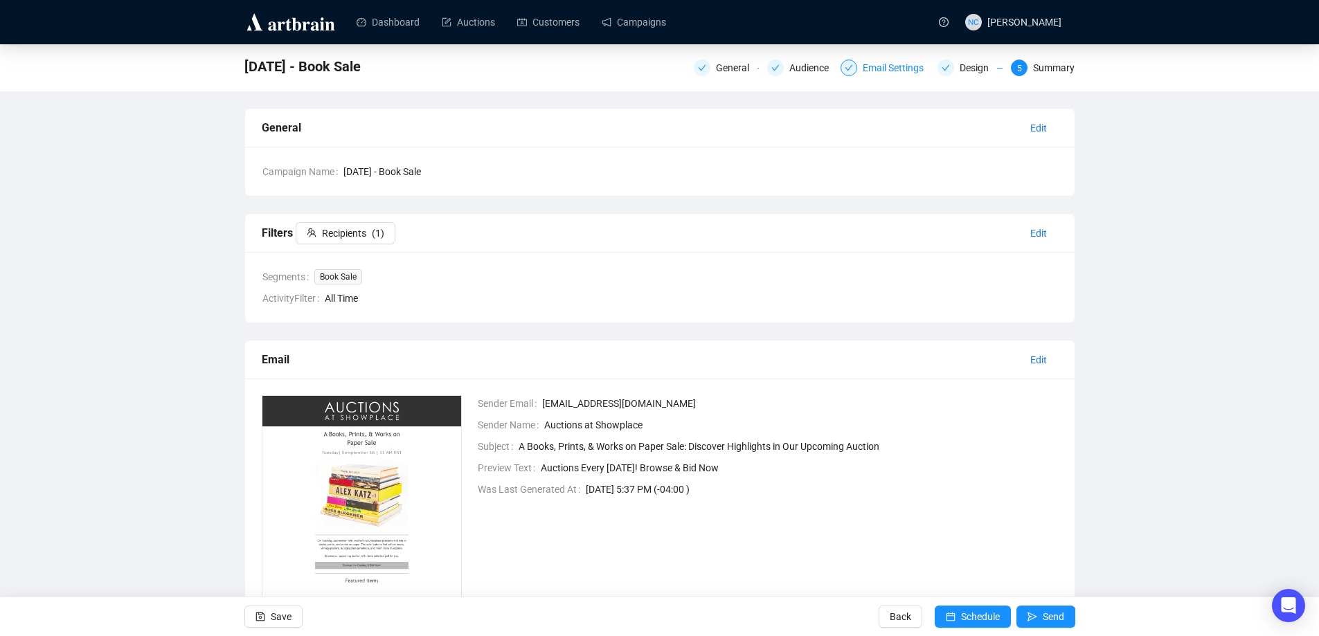
click at [897, 67] on div "Email Settings" at bounding box center [897, 68] width 69 height 17
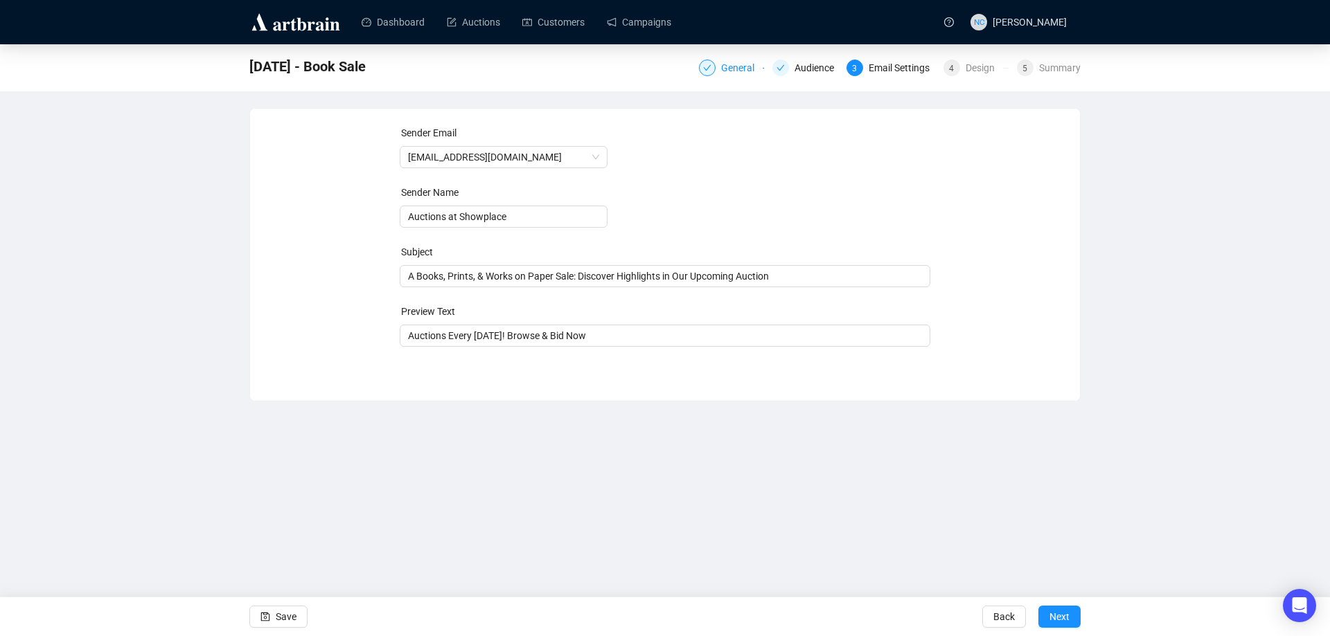
click at [724, 72] on div "General" at bounding box center [742, 68] width 42 height 17
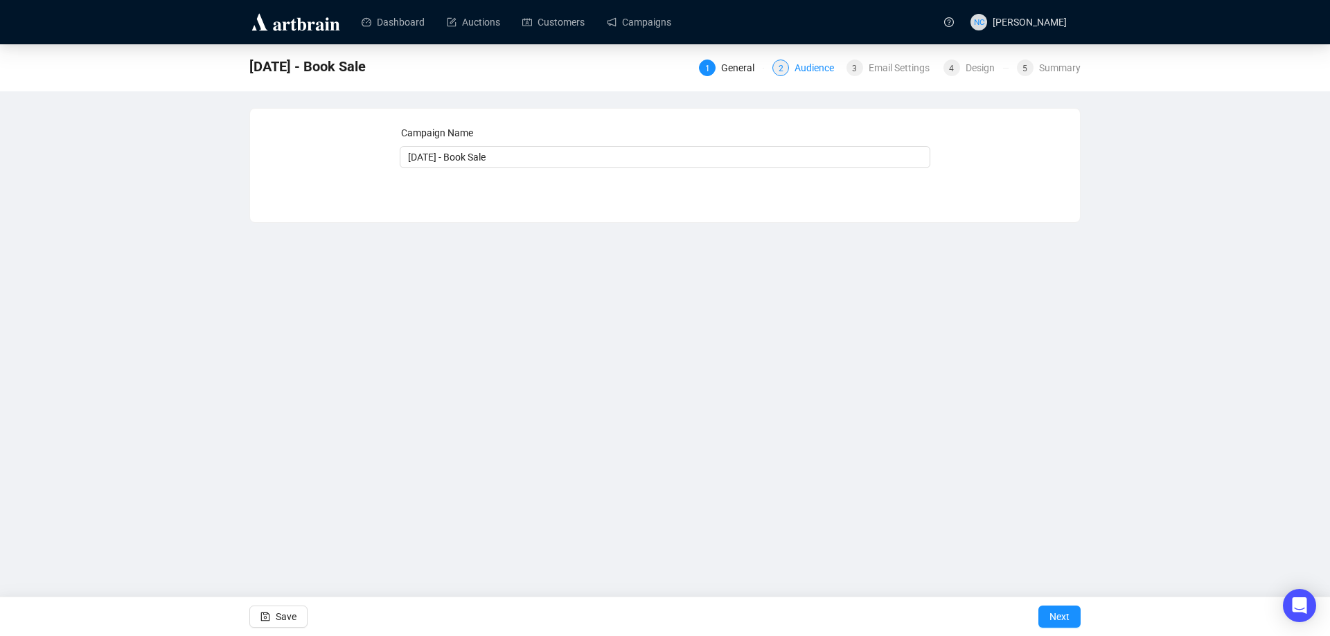
click at [816, 75] on div "Audience" at bounding box center [818, 68] width 48 height 17
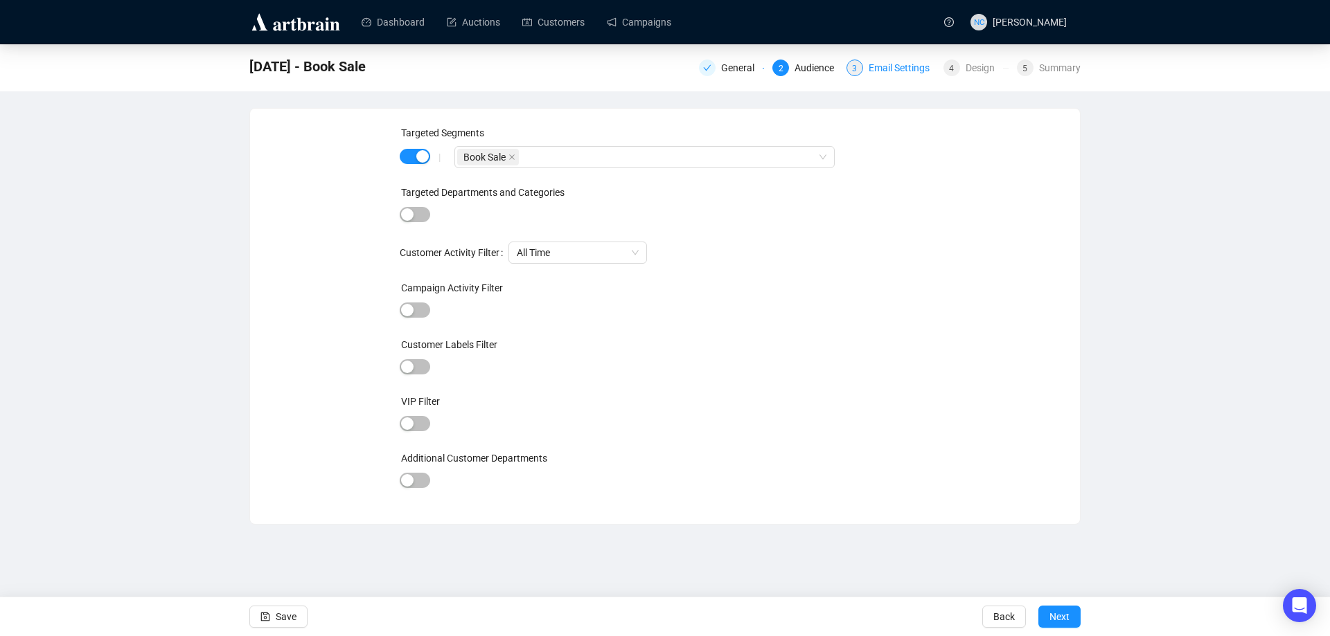
click at [900, 70] on div "Email Settings" at bounding box center [902, 68] width 69 height 17
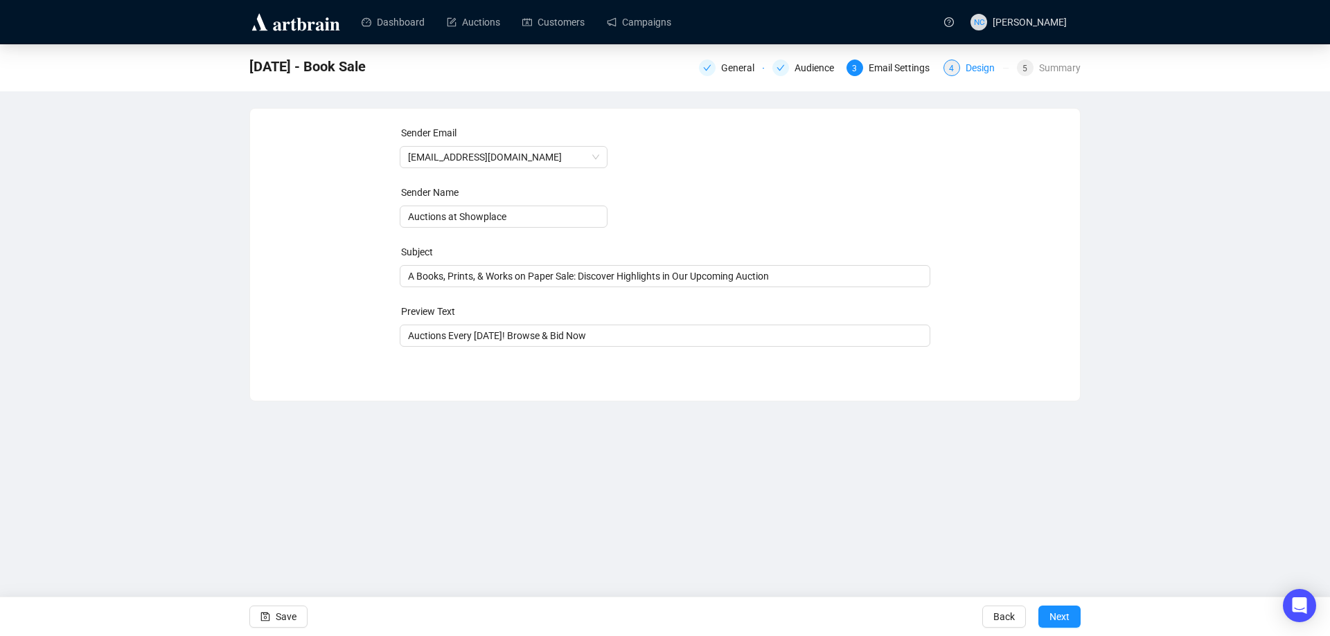
click at [985, 63] on div "Design" at bounding box center [983, 68] width 37 height 17
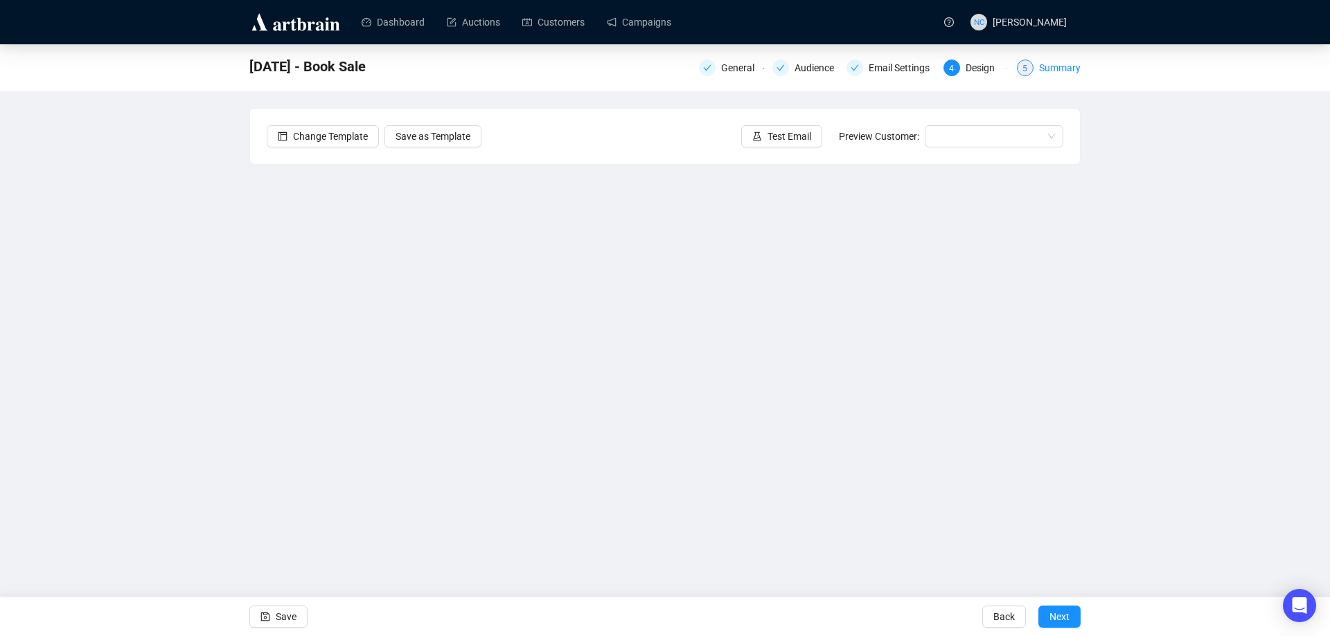
click at [1064, 73] on div "Summary" at bounding box center [1060, 68] width 42 height 17
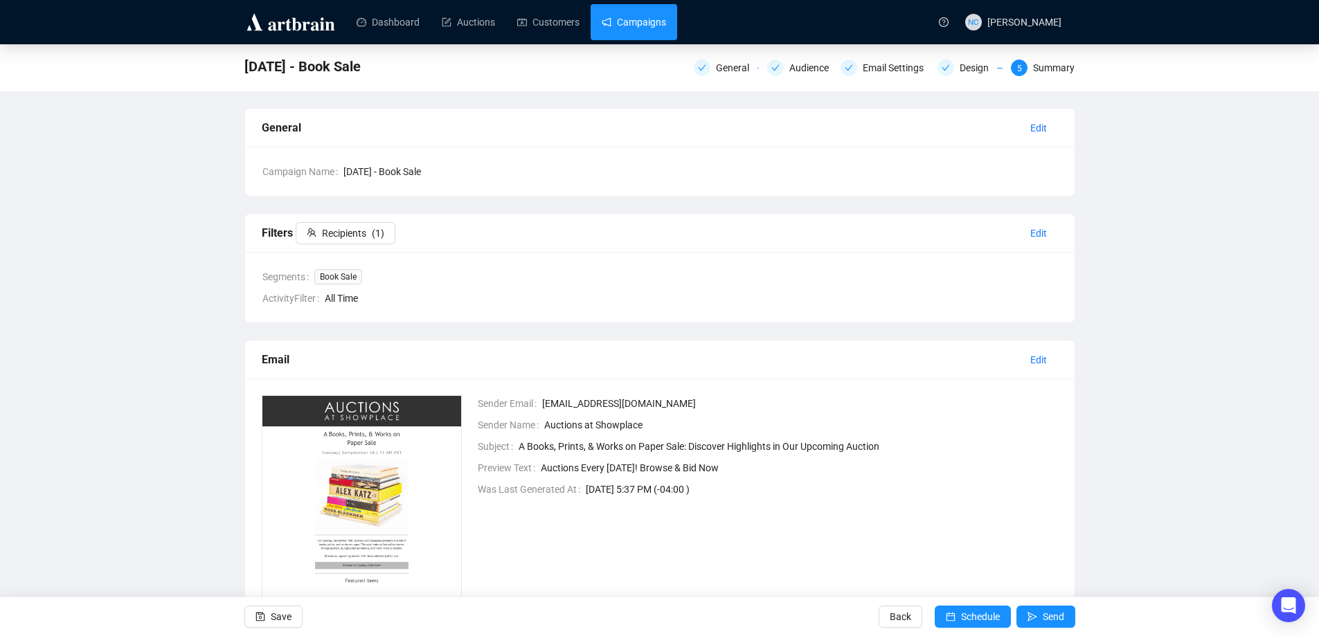
click at [654, 24] on link "Campaigns" at bounding box center [634, 22] width 64 height 36
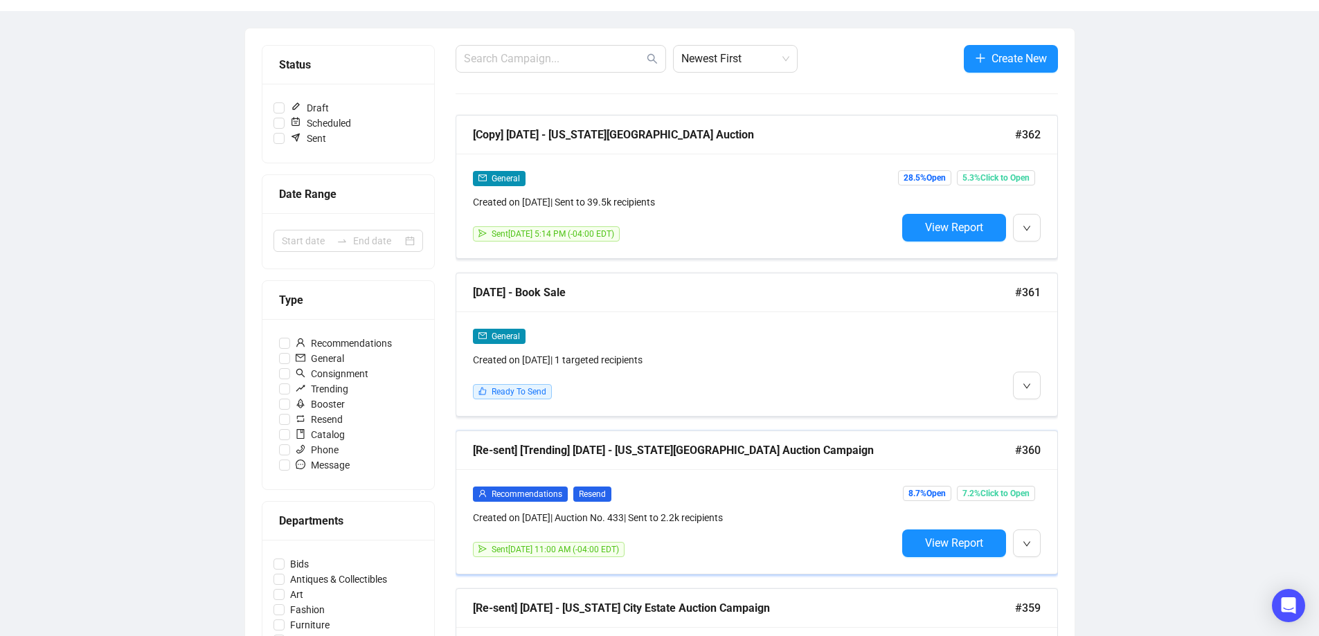
scroll to position [138, 0]
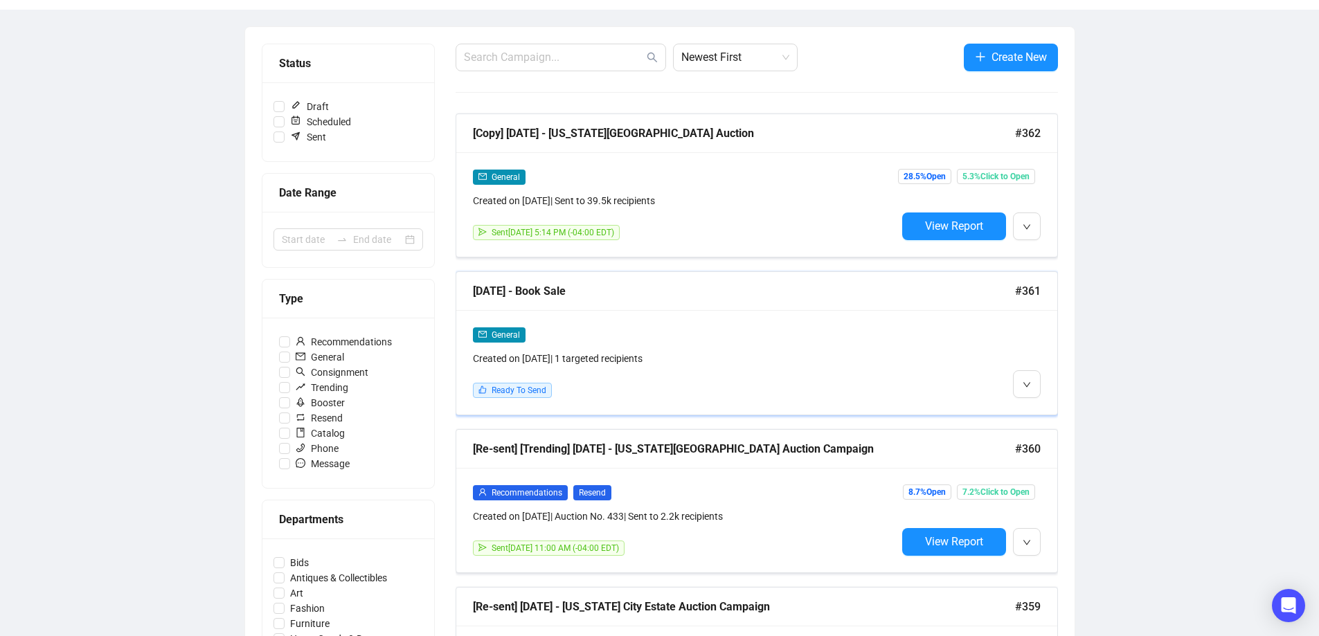
click at [942, 332] on div at bounding box center [969, 362] width 144 height 71
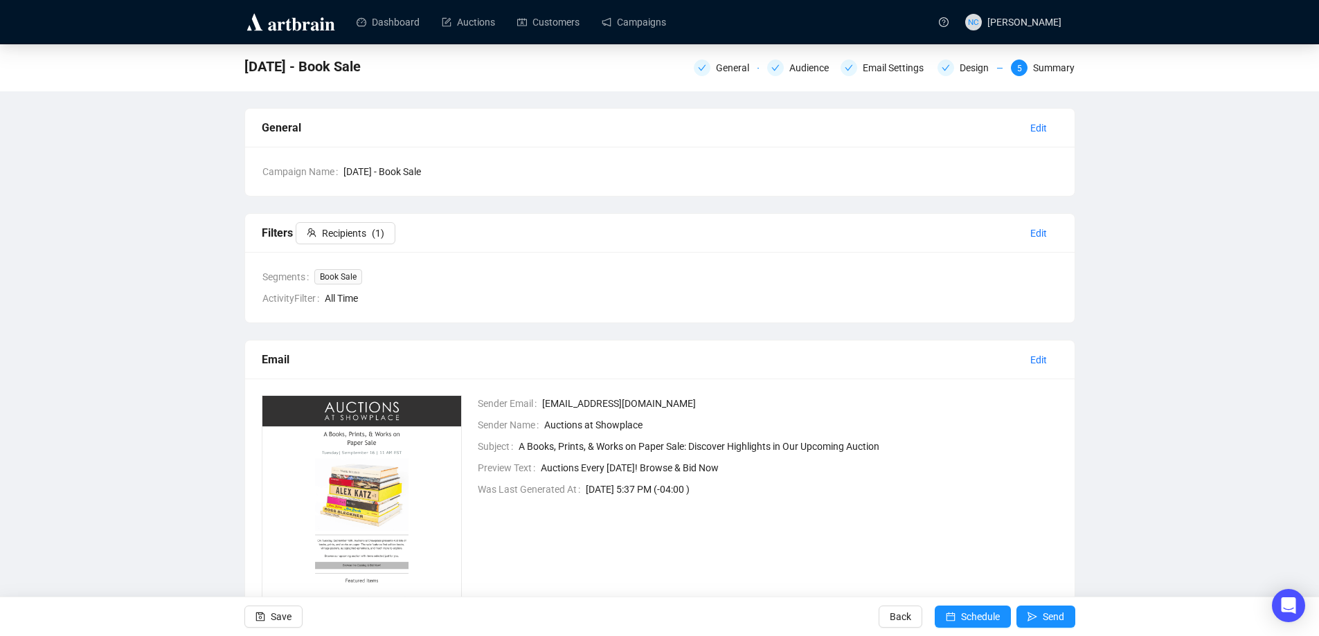
click at [794, 59] on div "General Audience Email Settings Design 5 Summary" at bounding box center [885, 66] width 382 height 19
click at [805, 64] on div "Audience" at bounding box center [813, 68] width 48 height 17
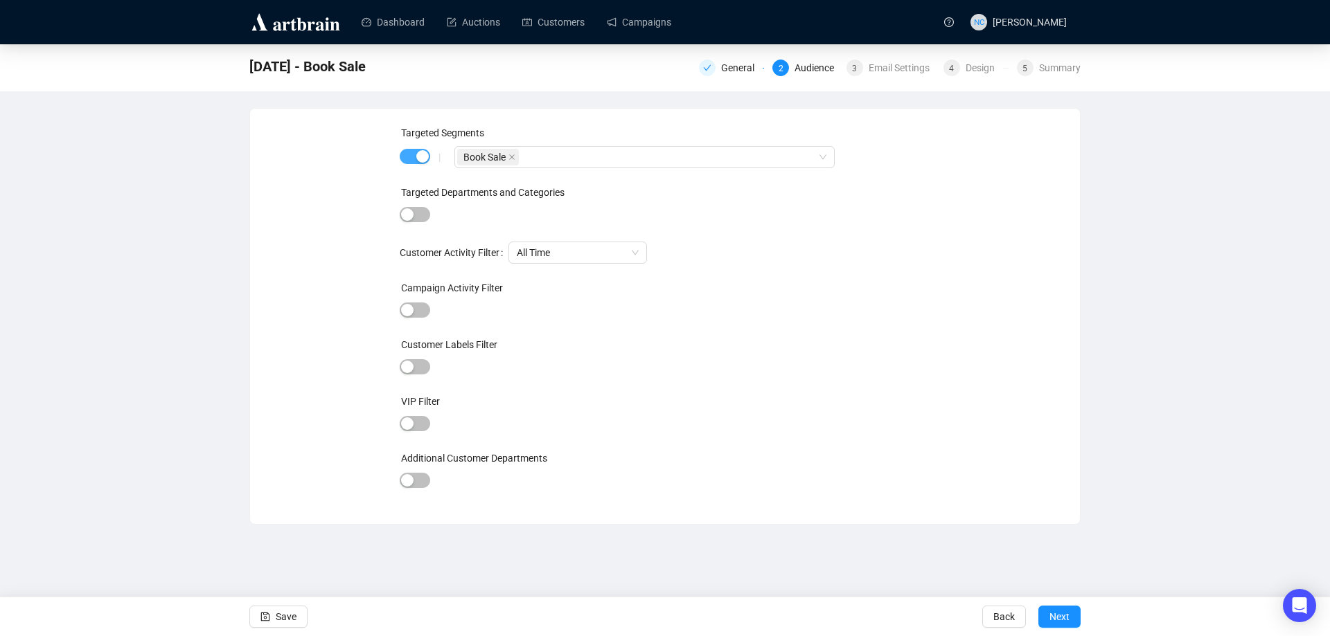
click at [420, 154] on div "button" at bounding box center [422, 156] width 12 height 12
click at [416, 211] on span "button" at bounding box center [415, 211] width 30 height 15
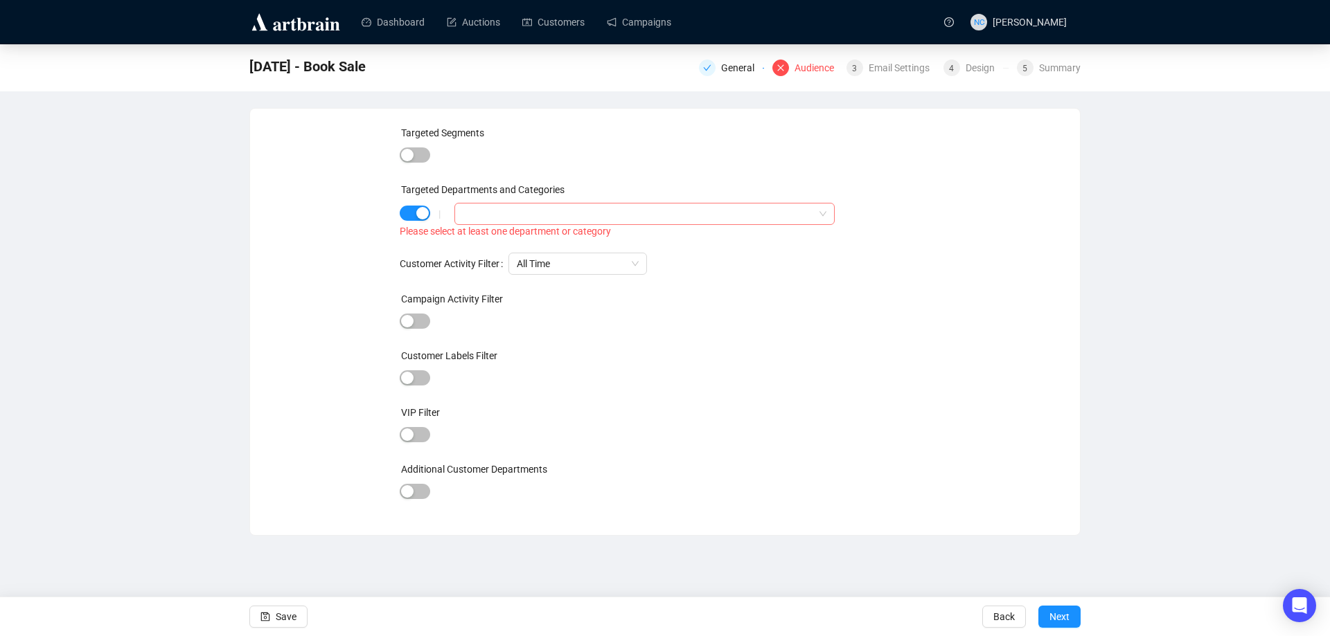
click at [573, 208] on div at bounding box center [637, 213] width 360 height 19
type input "b"
click at [416, 208] on div "button" at bounding box center [422, 213] width 12 height 12
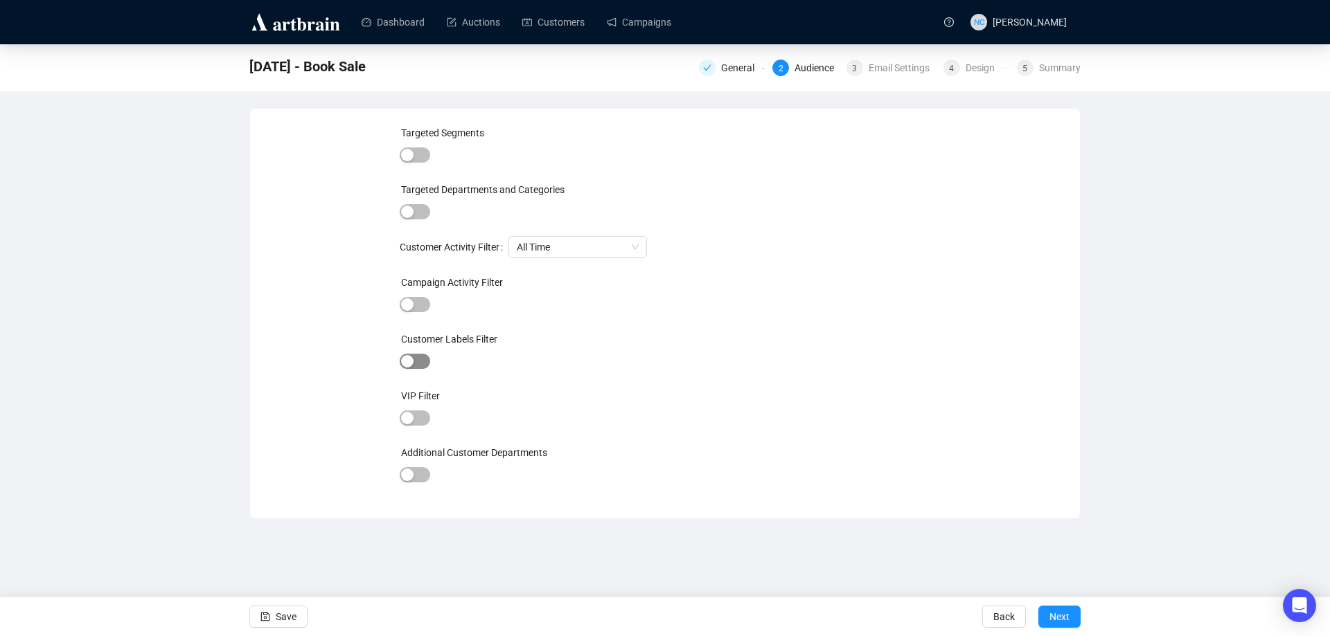
click at [412, 361] on div "button" at bounding box center [407, 361] width 12 height 12
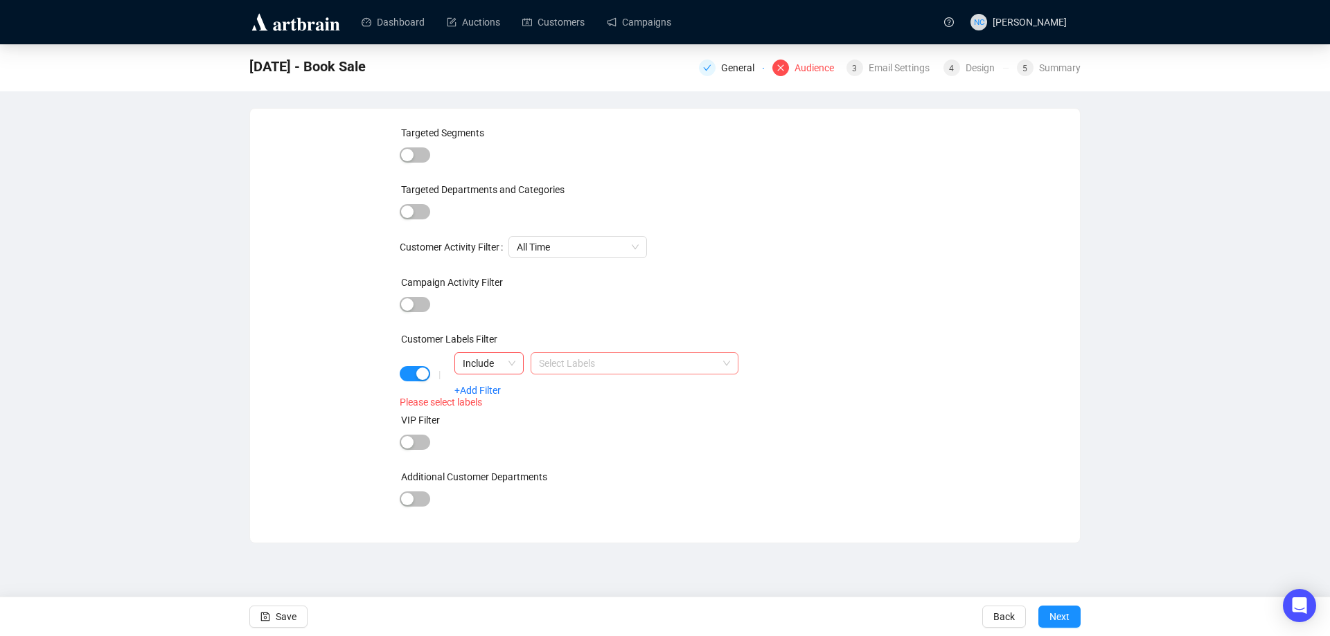
click at [590, 363] on div at bounding box center [627, 363] width 188 height 19
type input "book"
click at [623, 395] on div "Book Sale [DATE]" at bounding box center [635, 391] width 186 height 15
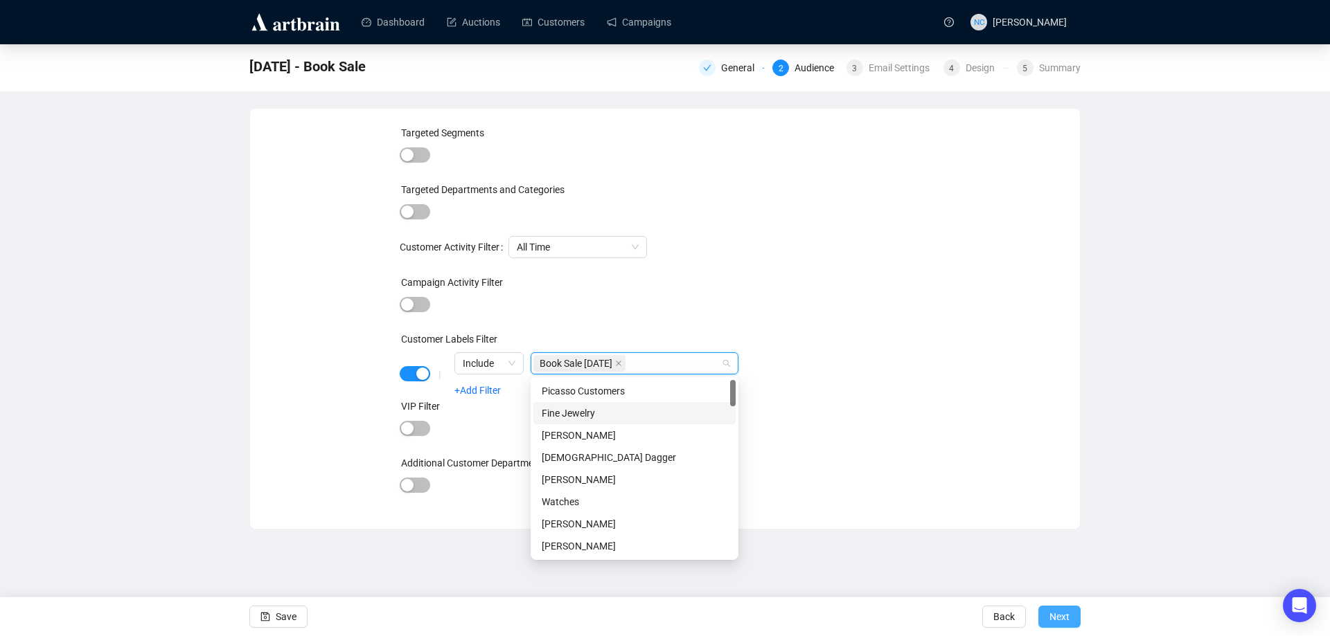
click at [796, 364] on div "| Include Book Sale 9.16.25 +Add Filter" at bounding box center [663, 374] width 476 height 44
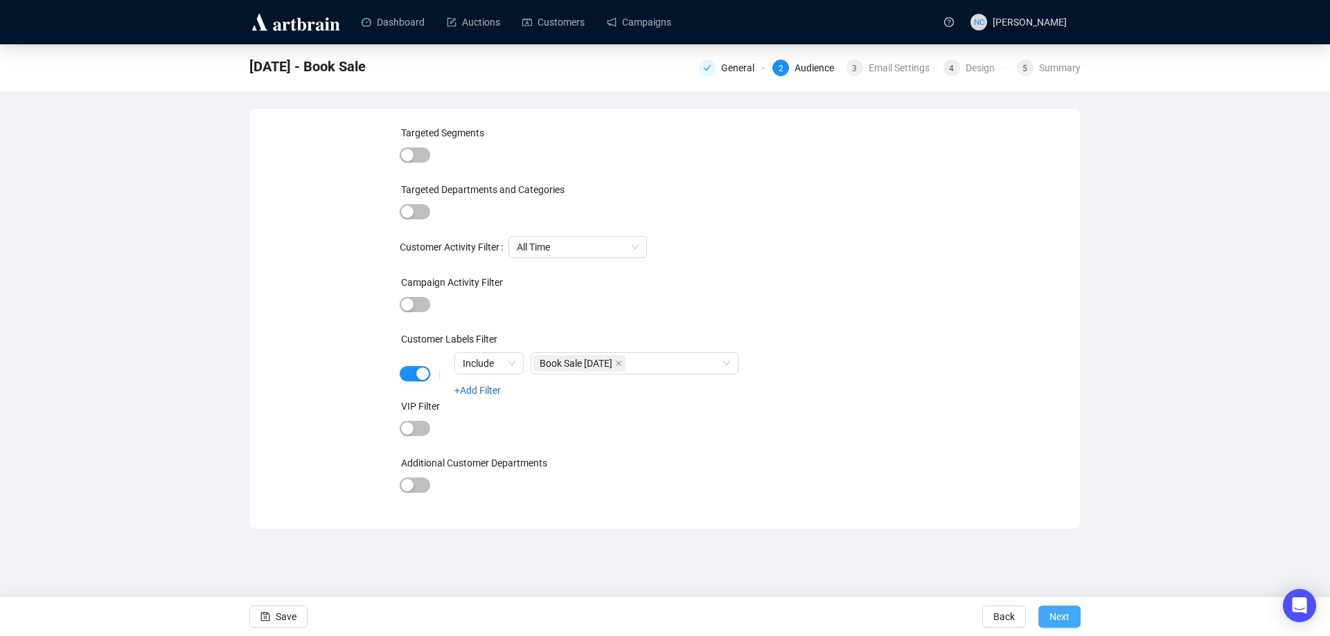
click at [1055, 614] on span "Next" at bounding box center [1059, 617] width 20 height 39
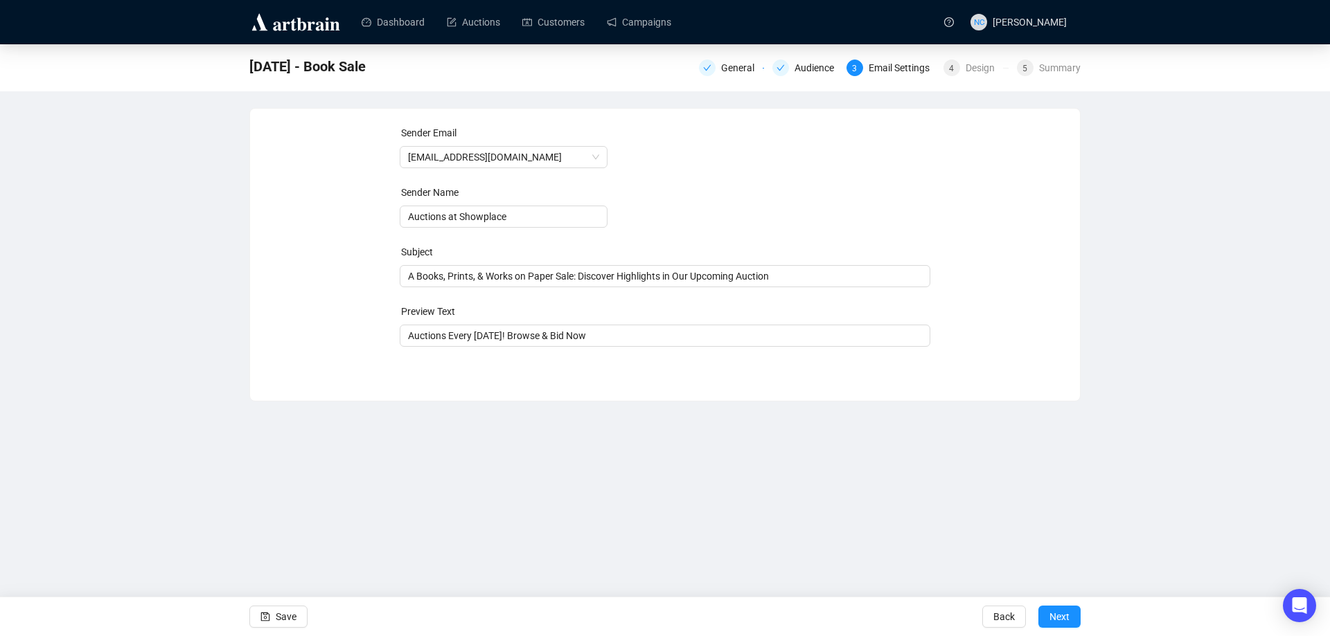
click at [1055, 614] on span "Next" at bounding box center [1059, 617] width 20 height 39
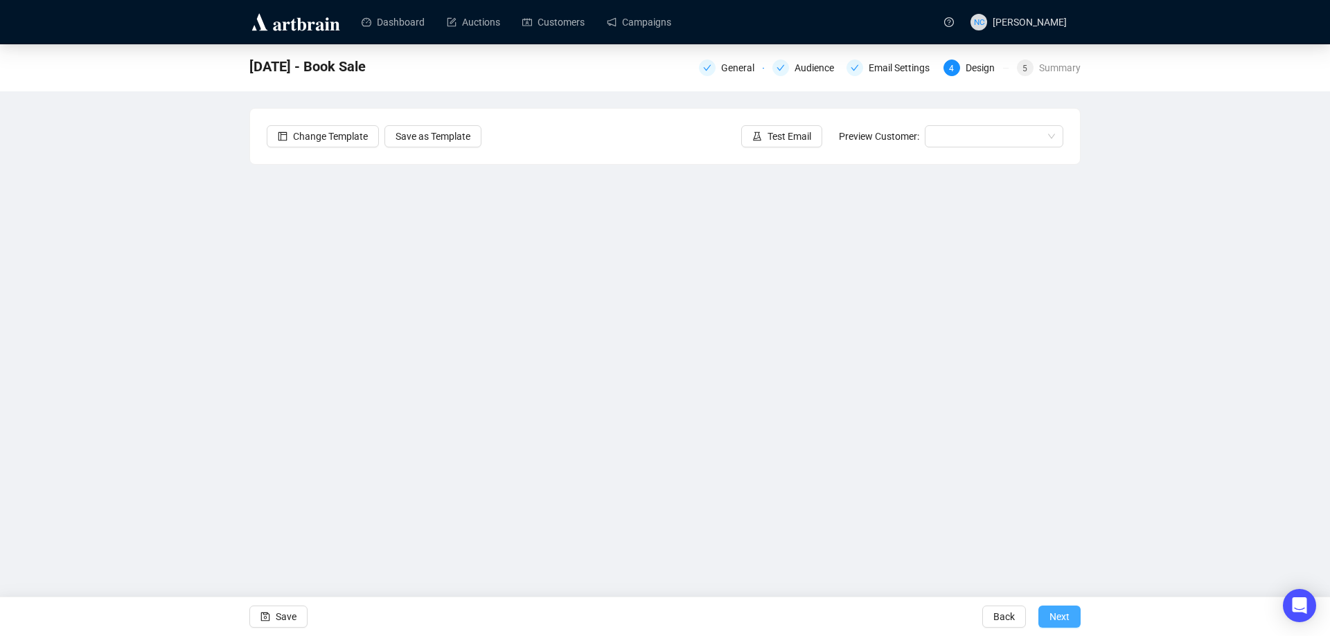
click at [1057, 615] on span "Next" at bounding box center [1059, 617] width 20 height 39
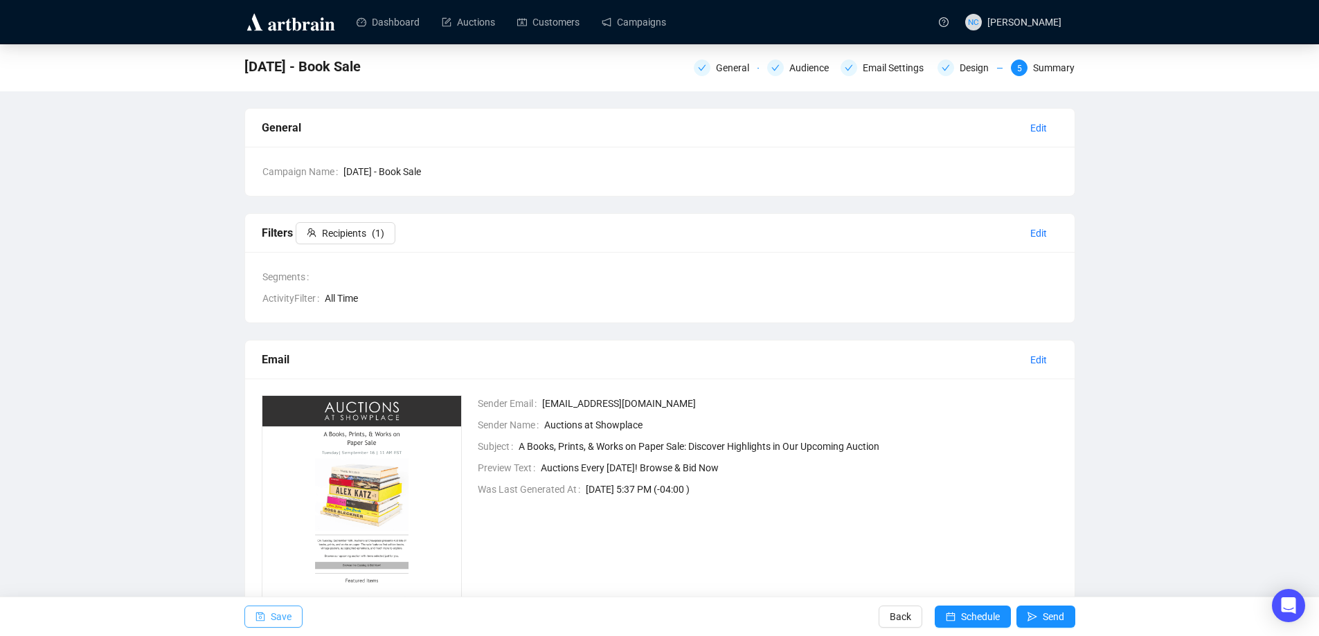
click at [260, 617] on icon "save" at bounding box center [261, 617] width 10 height 10
click at [630, 19] on link "Campaigns" at bounding box center [634, 22] width 64 height 36
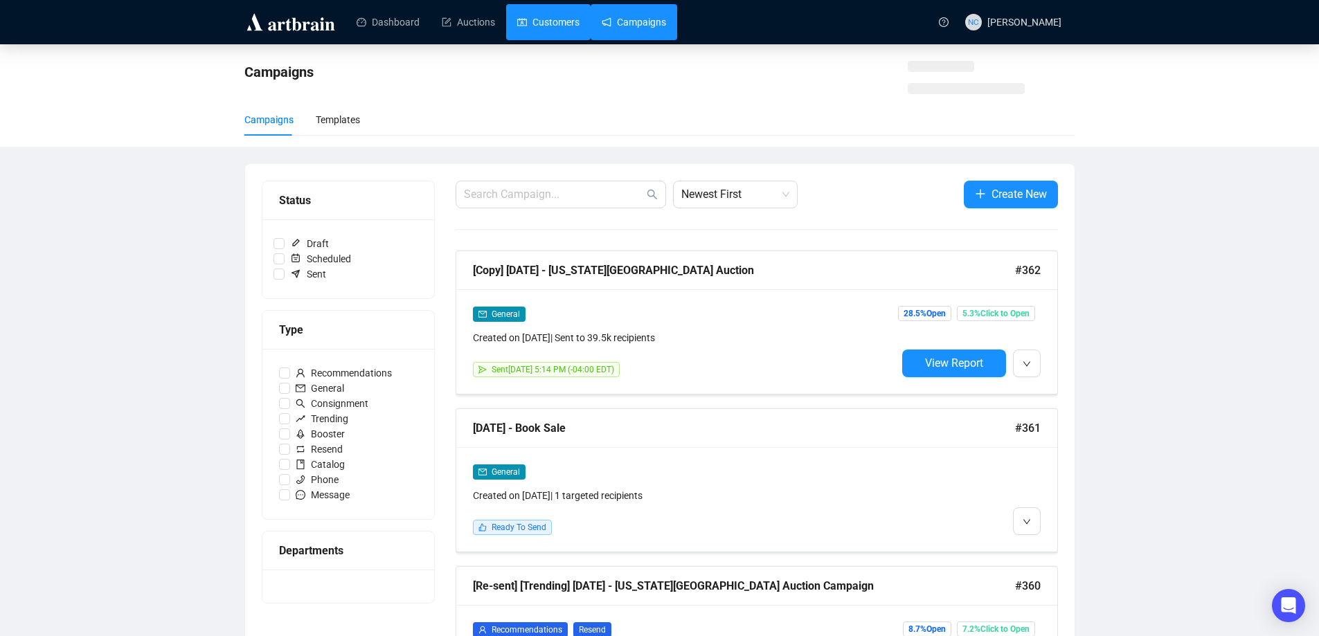
click at [521, 26] on link "Customers" at bounding box center [548, 22] width 62 height 36
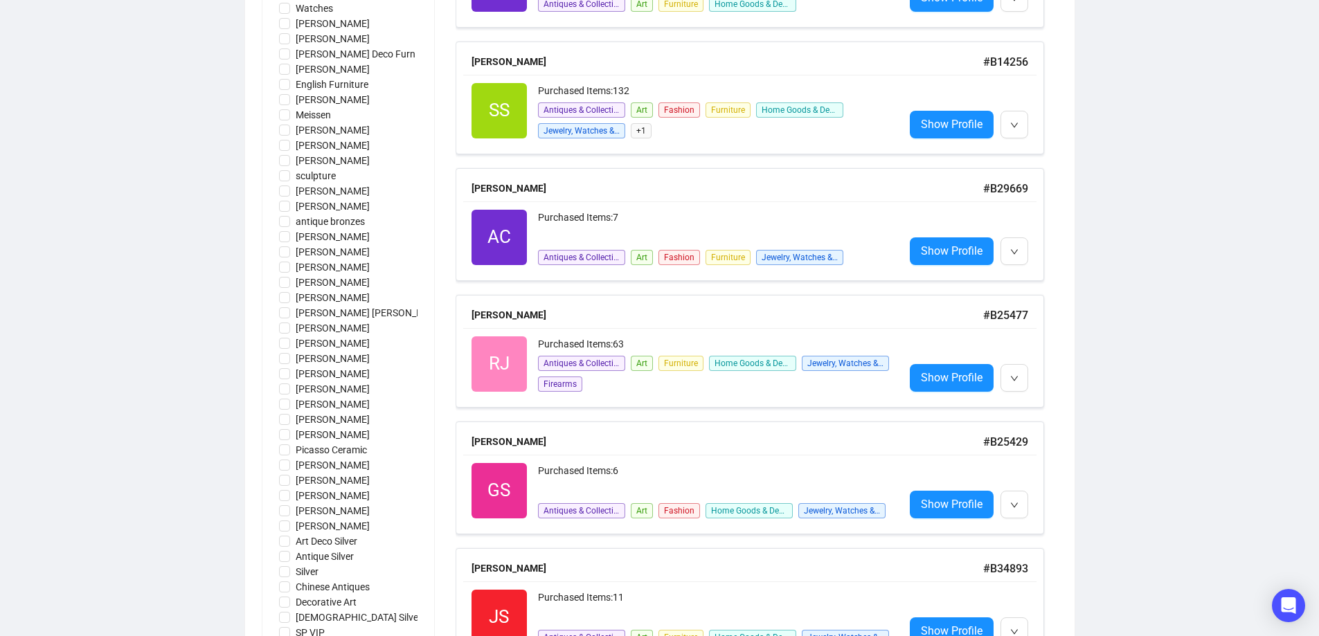
scroll to position [985, 0]
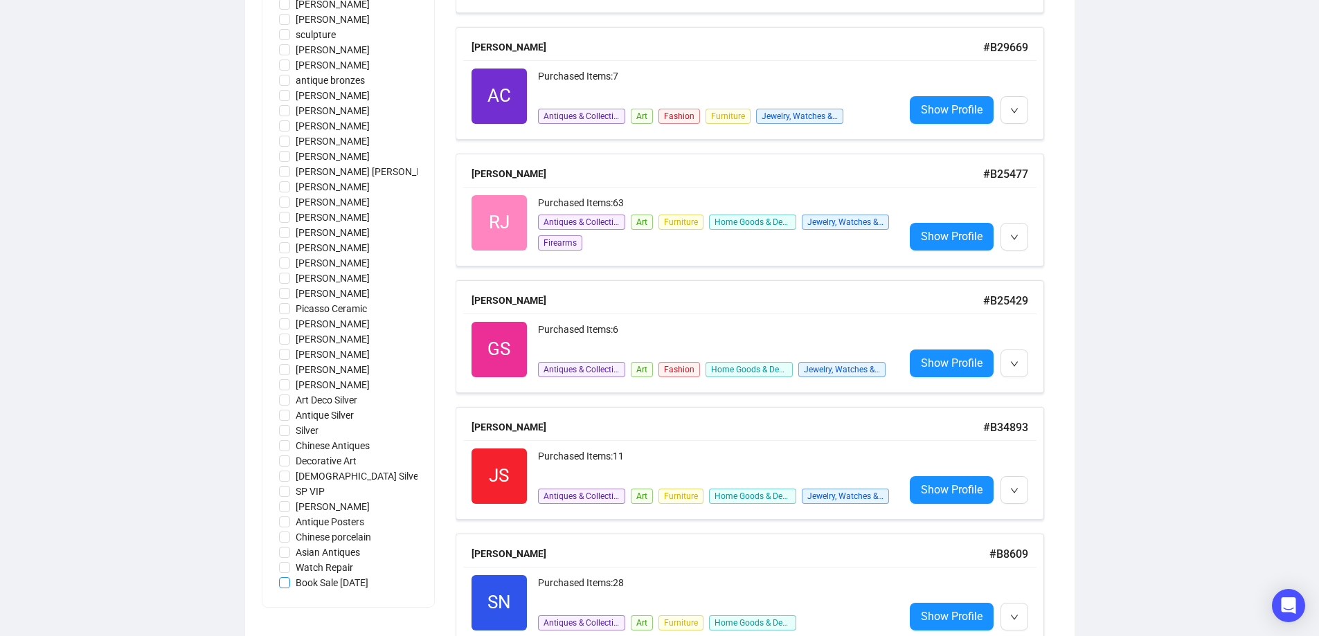
click at [341, 582] on span "Book Sale [DATE]" at bounding box center [332, 582] width 84 height 15
click at [290, 582] on input "Book Sale [DATE]" at bounding box center [284, 583] width 11 height 11
checkbox input "true"
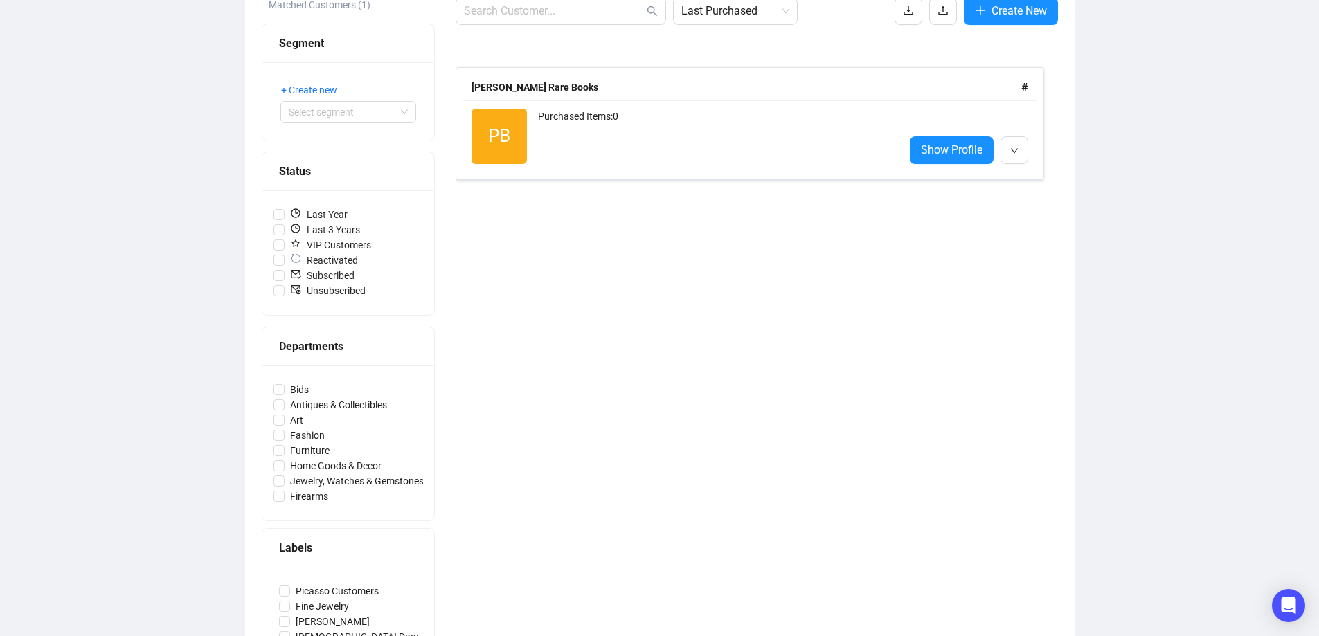
scroll to position [16, 0]
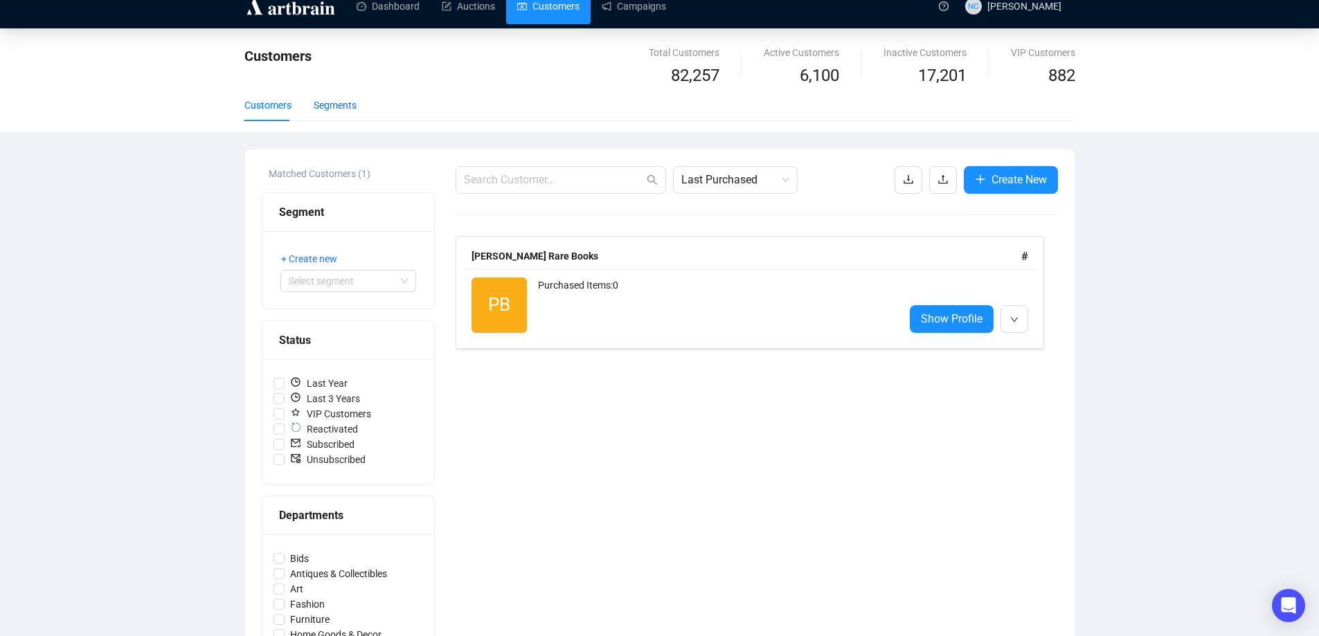
click at [343, 104] on div "Segments" at bounding box center [335, 105] width 43 height 15
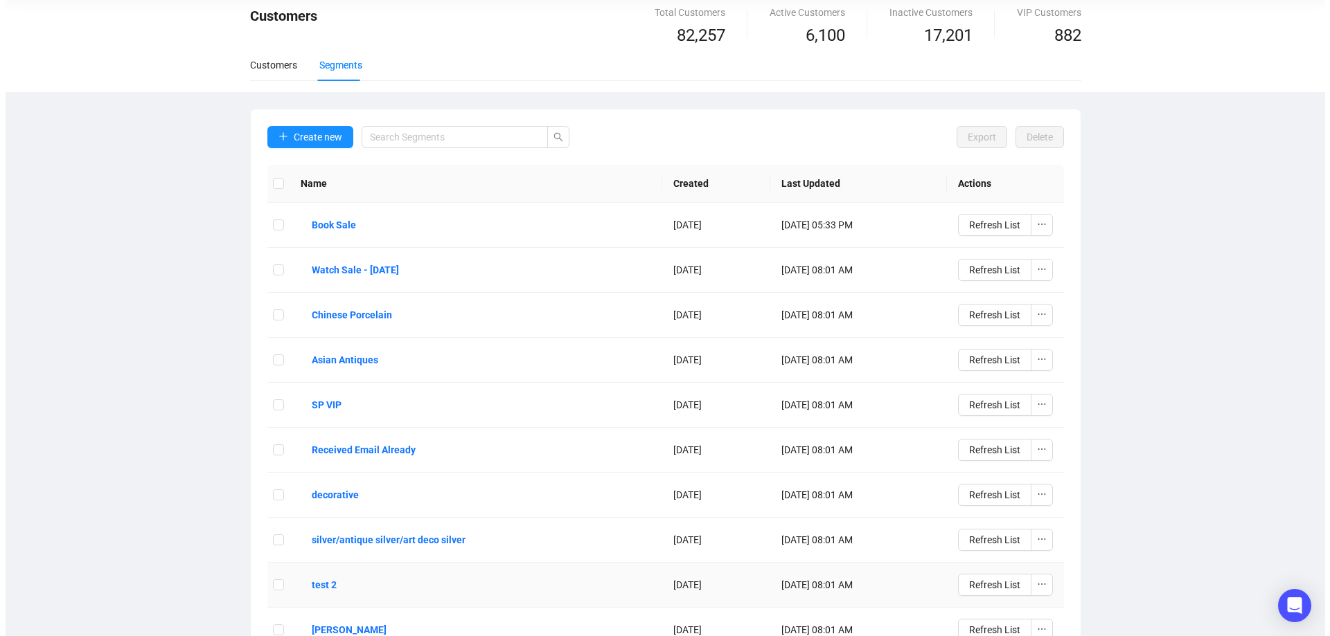
scroll to position [0, 0]
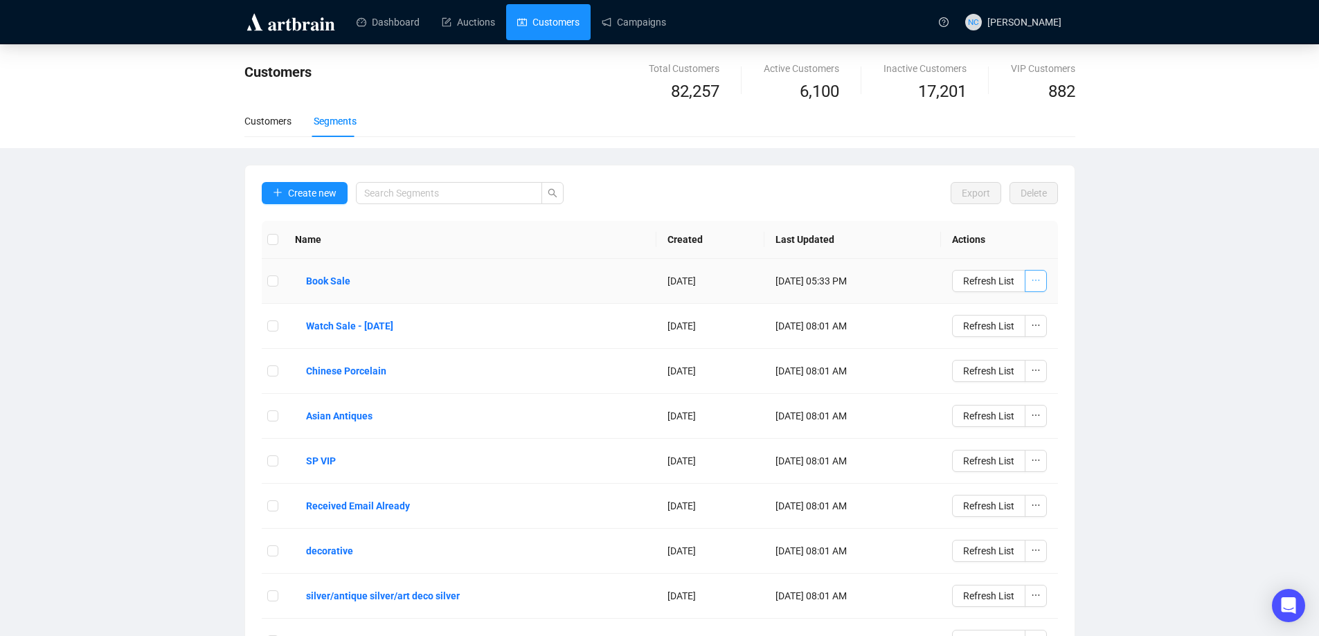
click at [1032, 283] on icon "ellipsis" at bounding box center [1036, 281] width 10 height 10
click at [324, 281] on b "Book Sale" at bounding box center [328, 281] width 44 height 15
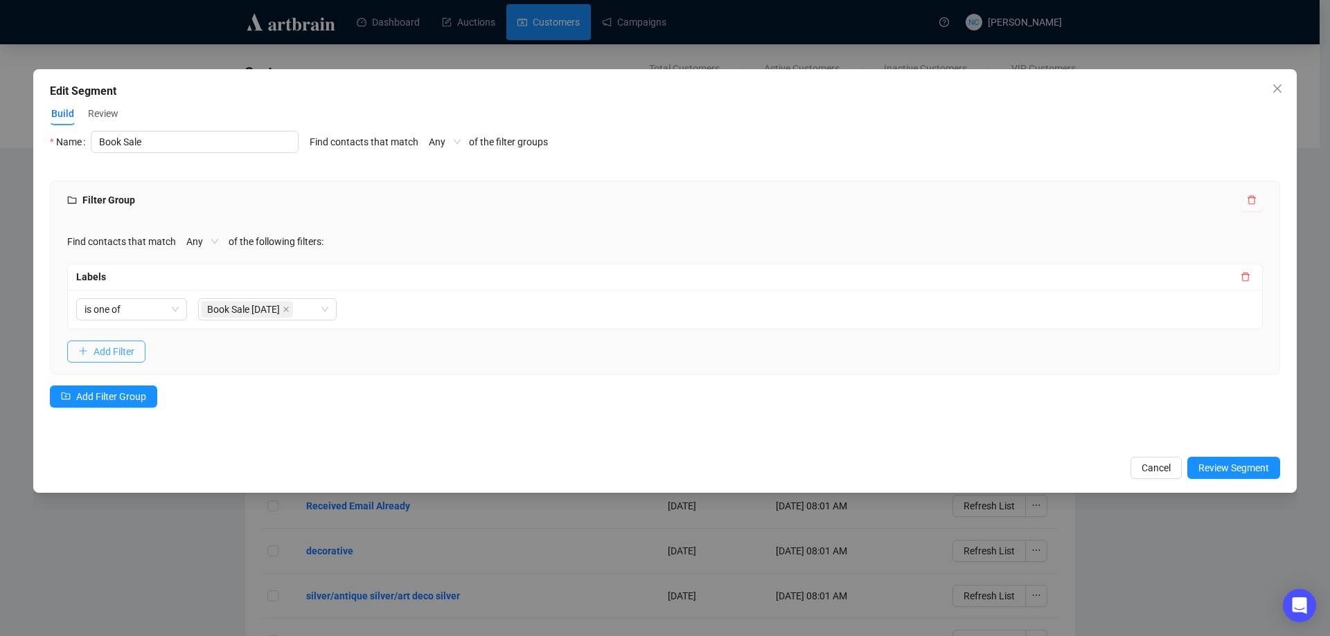
click at [130, 356] on span "Add Filter" at bounding box center [113, 351] width 41 height 15
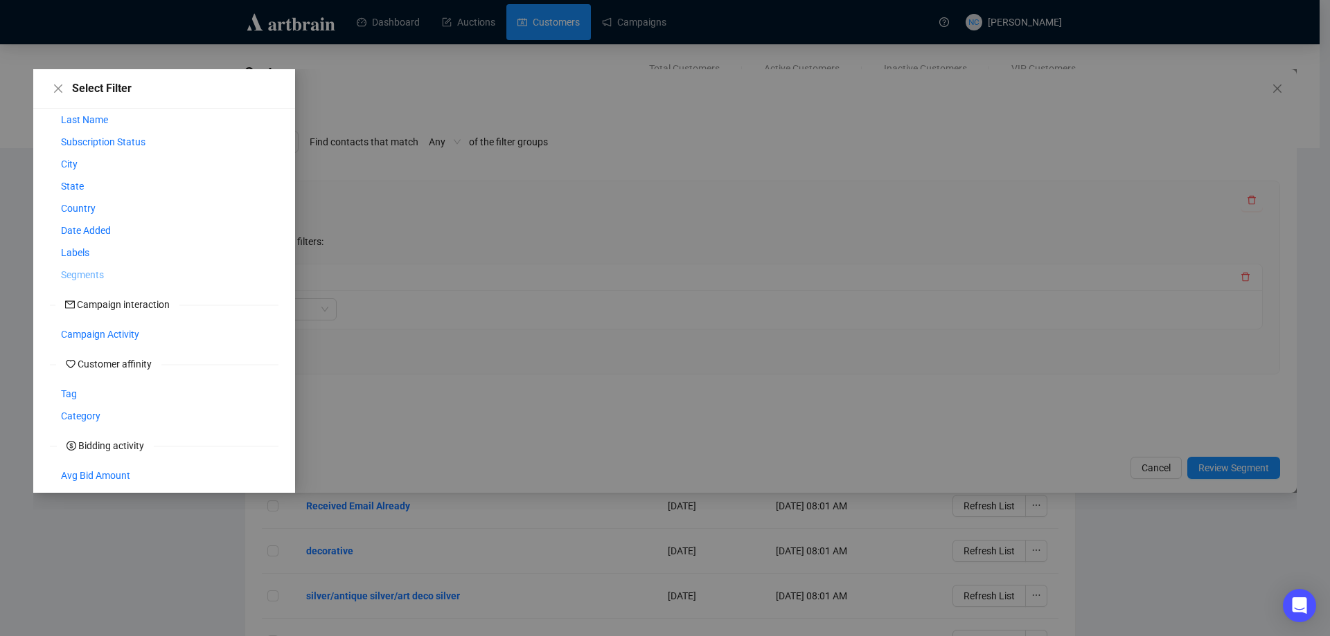
scroll to position [197, 0]
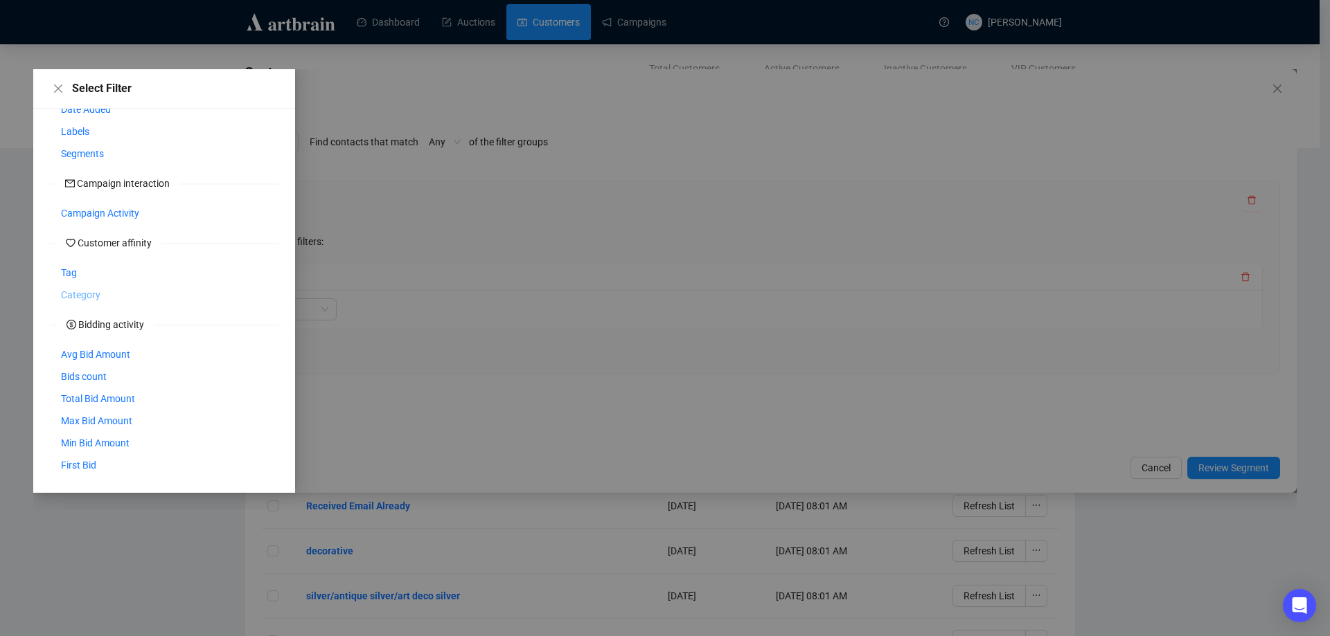
click at [89, 296] on span "Category" at bounding box center [80, 294] width 39 height 15
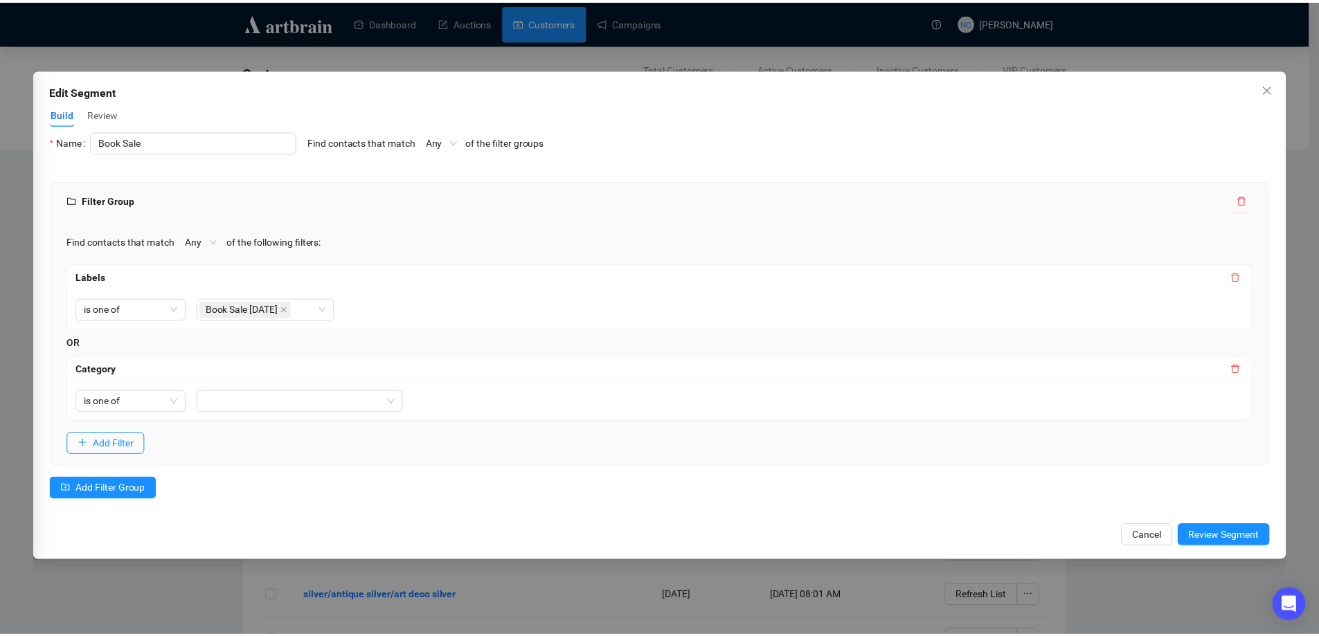
scroll to position [129, 0]
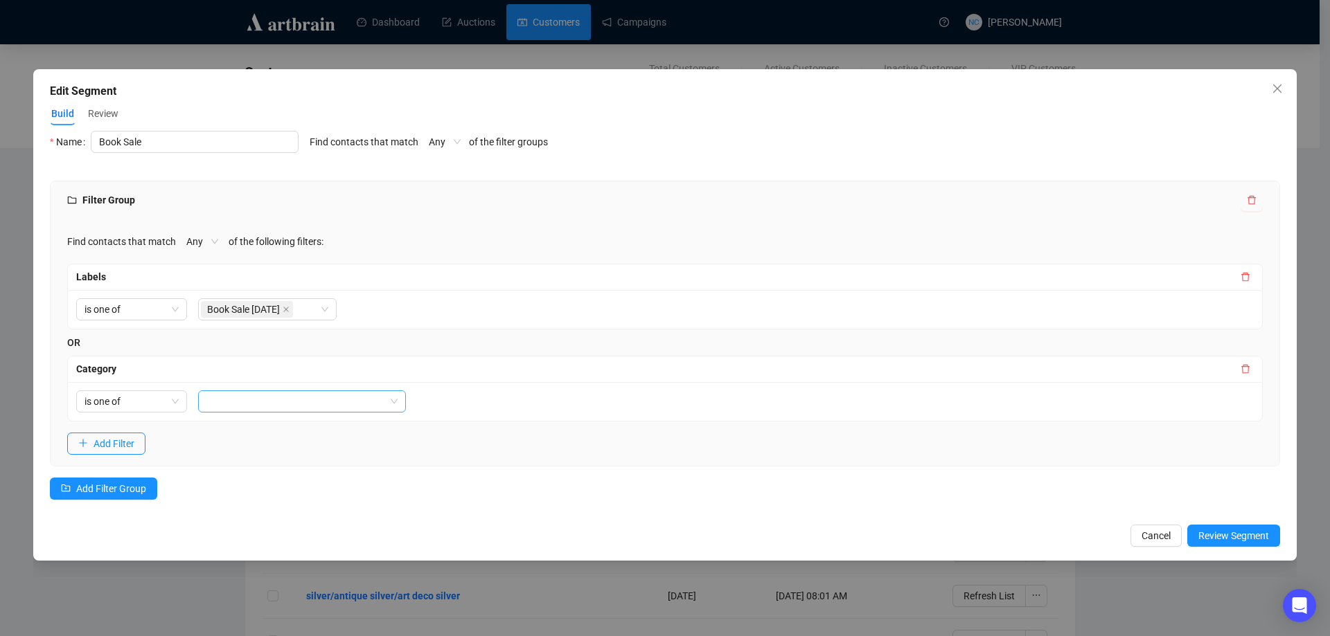
click at [269, 405] on div at bounding box center [295, 401] width 188 height 19
type input "book"
click at [637, 483] on div "Filter Group Find contacts that match Any of the following filters: Labels is o…" at bounding box center [665, 349] width 1230 height 336
click at [1134, 541] on button "Cancel" at bounding box center [1155, 536] width 51 height 22
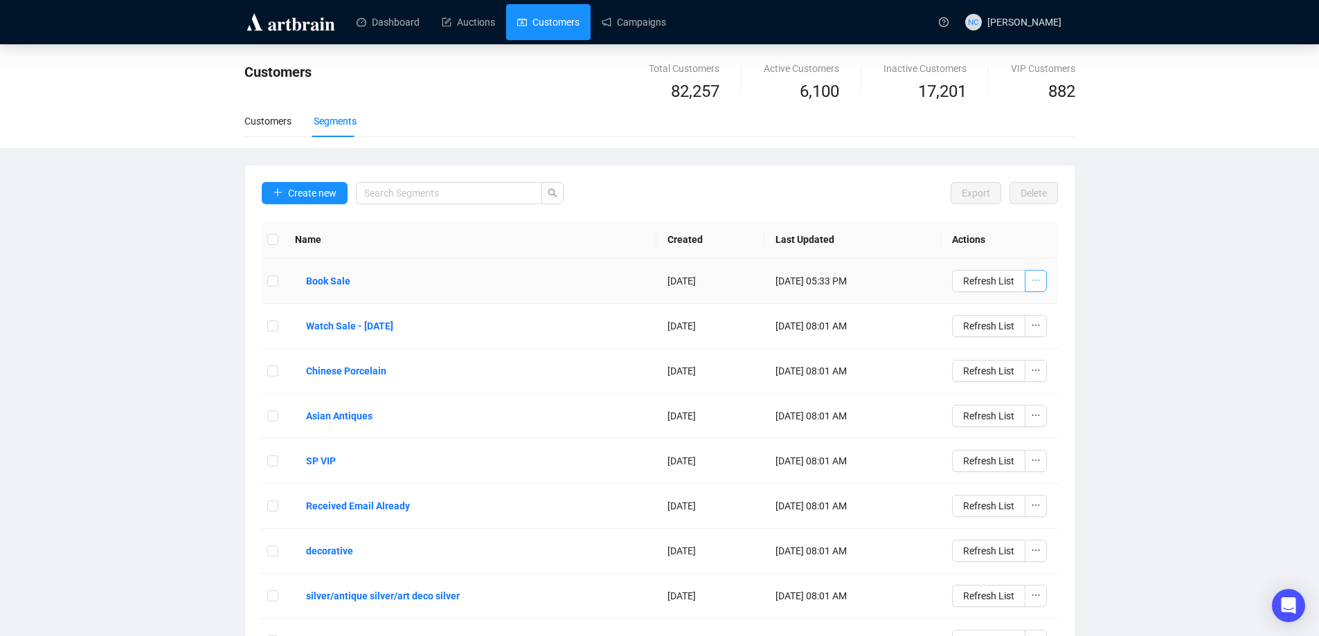
click at [1037, 291] on button "button" at bounding box center [1036, 281] width 22 height 22
click at [998, 373] on span "Delete" at bounding box center [997, 375] width 78 height 15
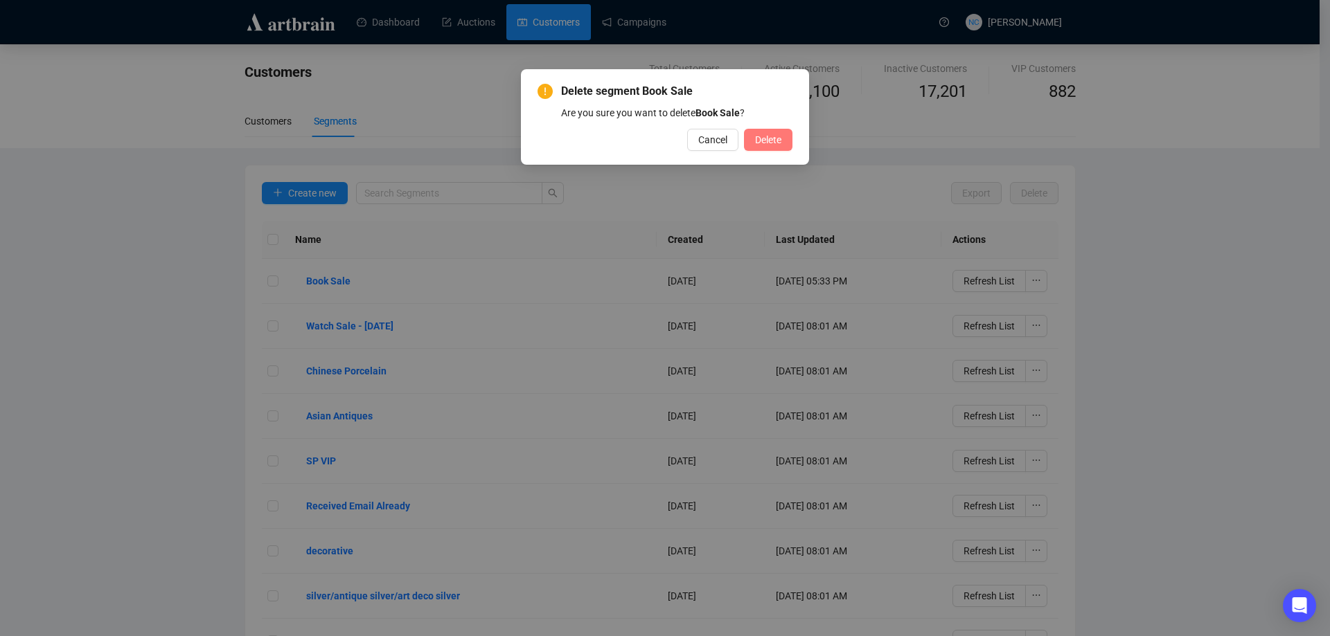
click at [777, 134] on span "Delete" at bounding box center [768, 139] width 26 height 15
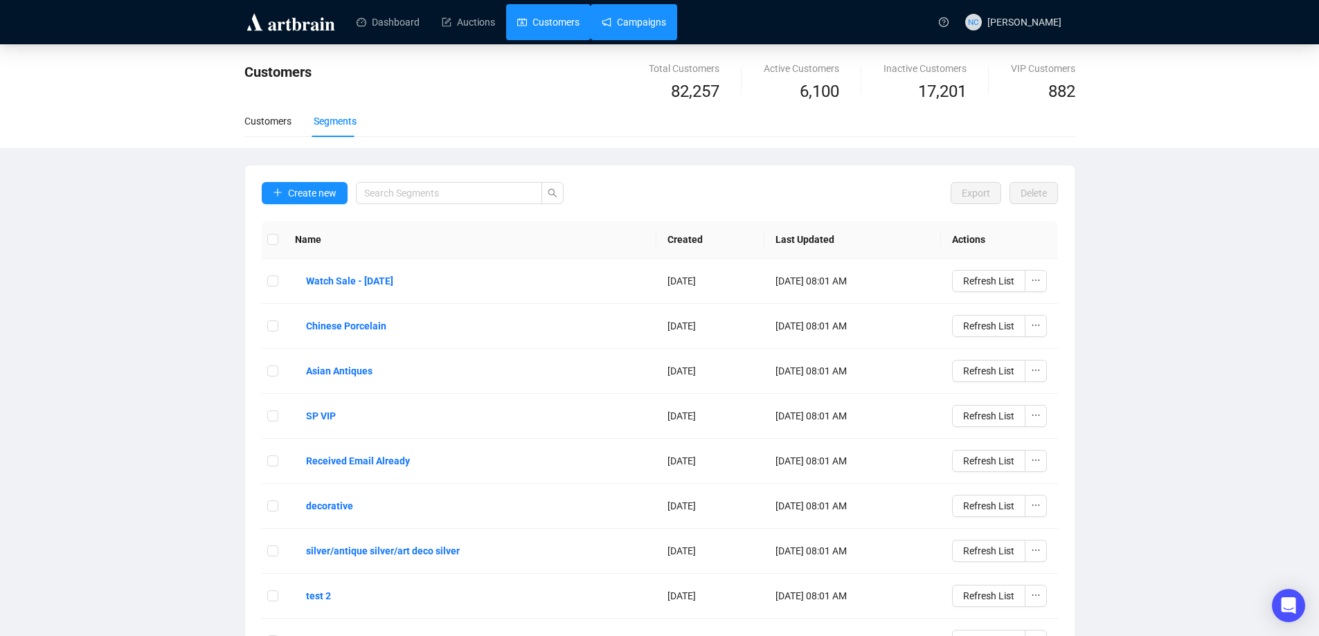
click at [612, 21] on link "Campaigns" at bounding box center [634, 22] width 64 height 36
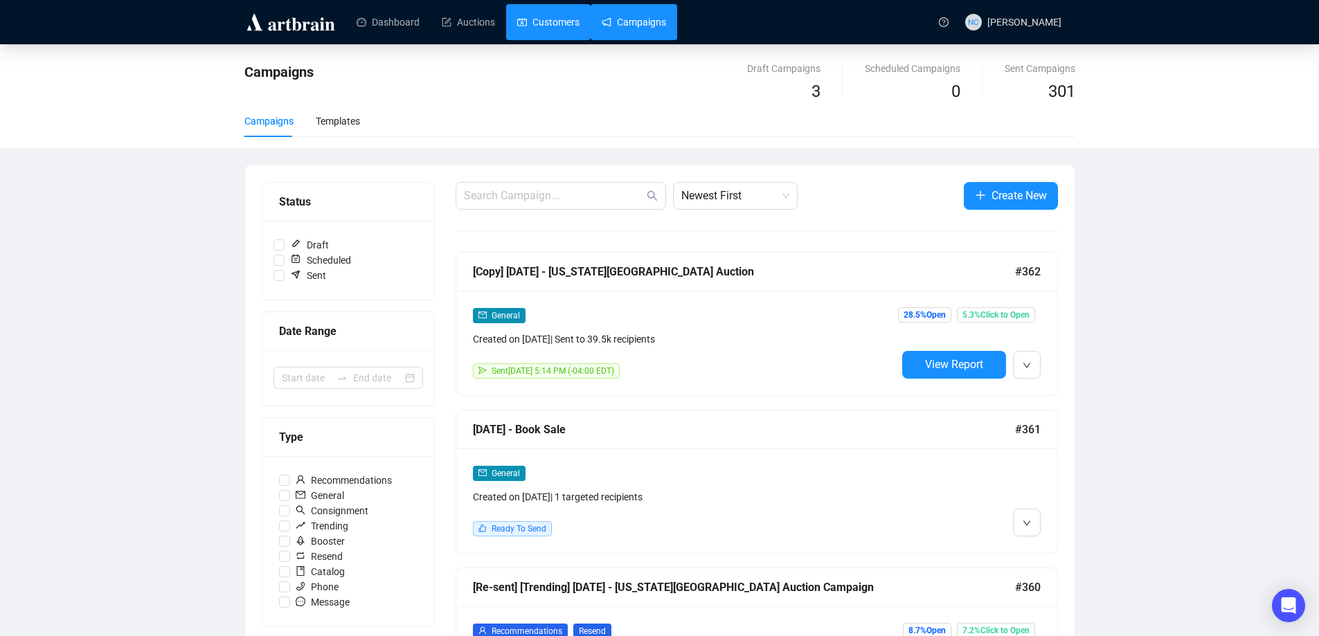
click at [535, 26] on link "Customers" at bounding box center [548, 22] width 62 height 36
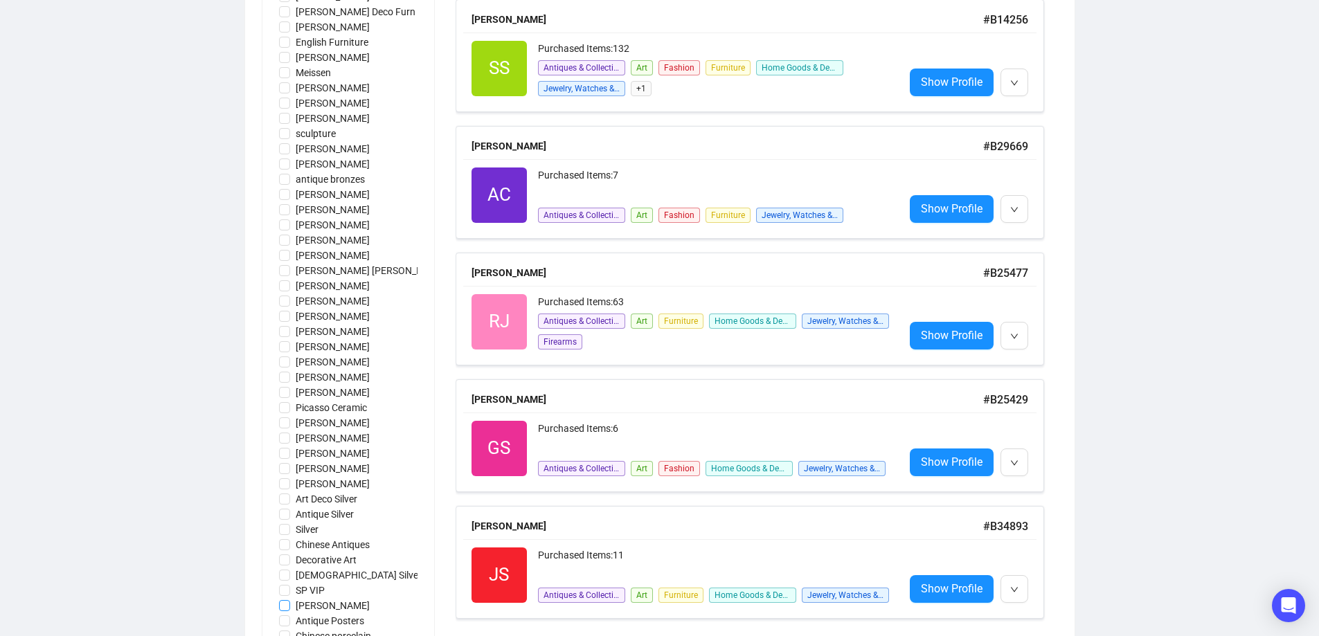
scroll to position [985, 0]
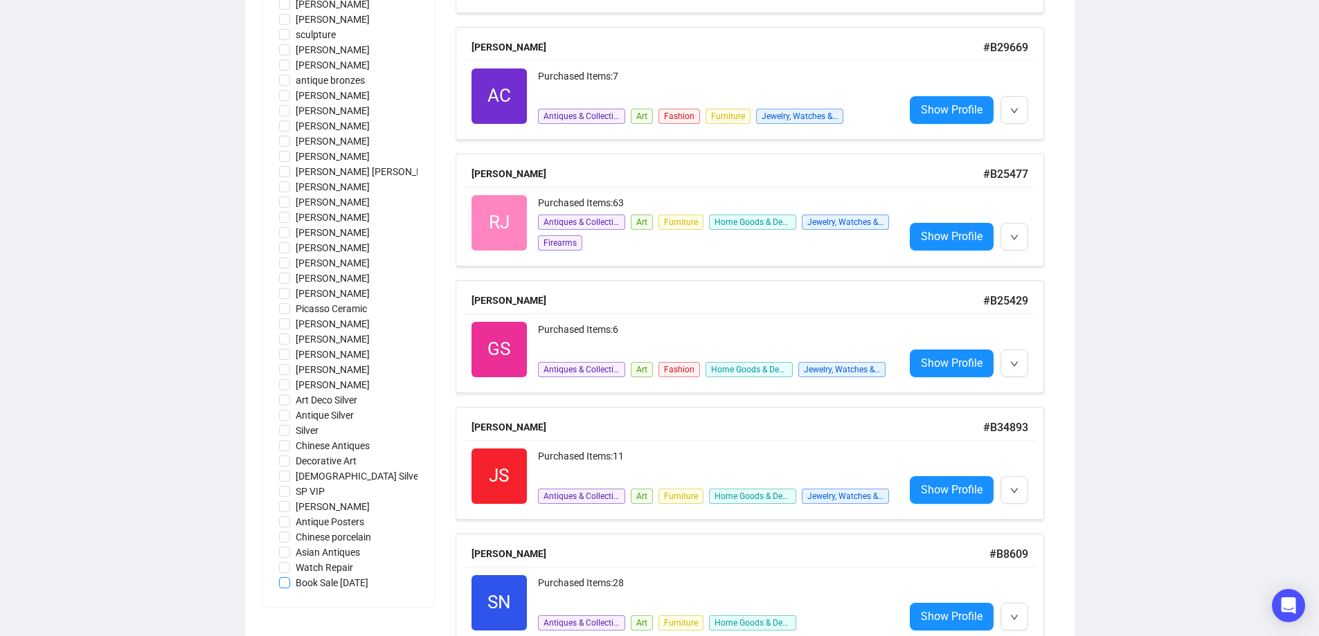
click at [352, 584] on span "Book Sale [DATE]" at bounding box center [332, 582] width 84 height 15
click at [290, 584] on input "Book Sale [DATE]" at bounding box center [284, 583] width 11 height 11
checkbox input "true"
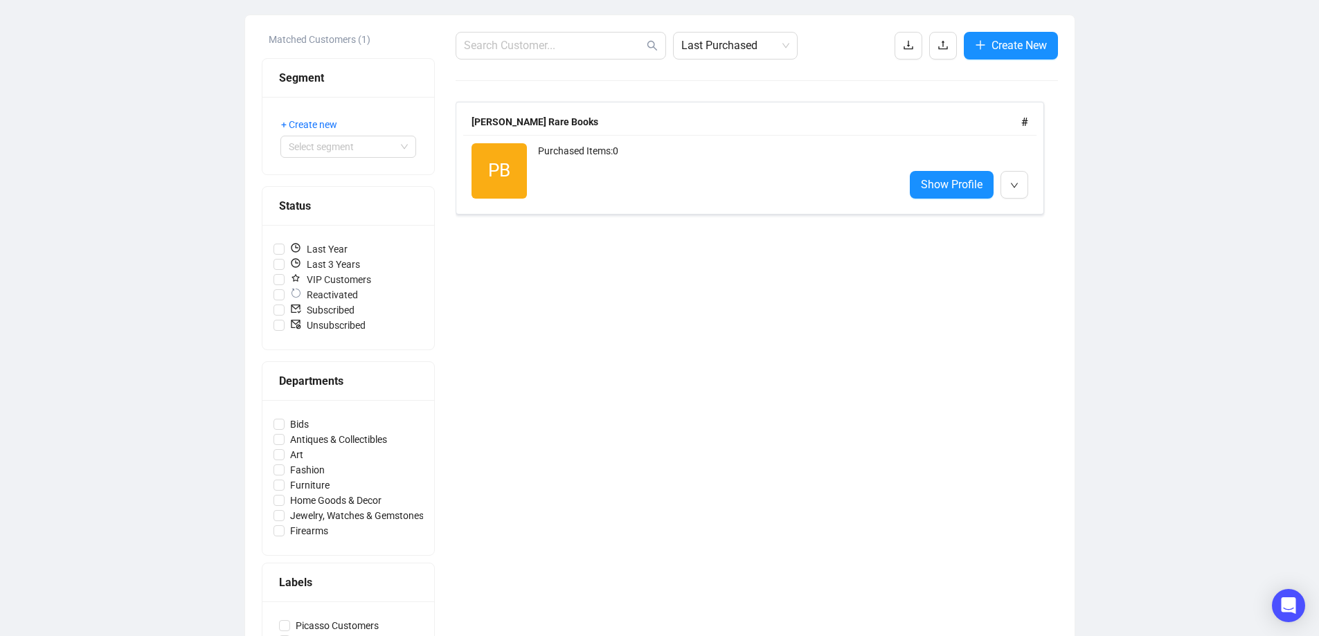
scroll to position [85, 0]
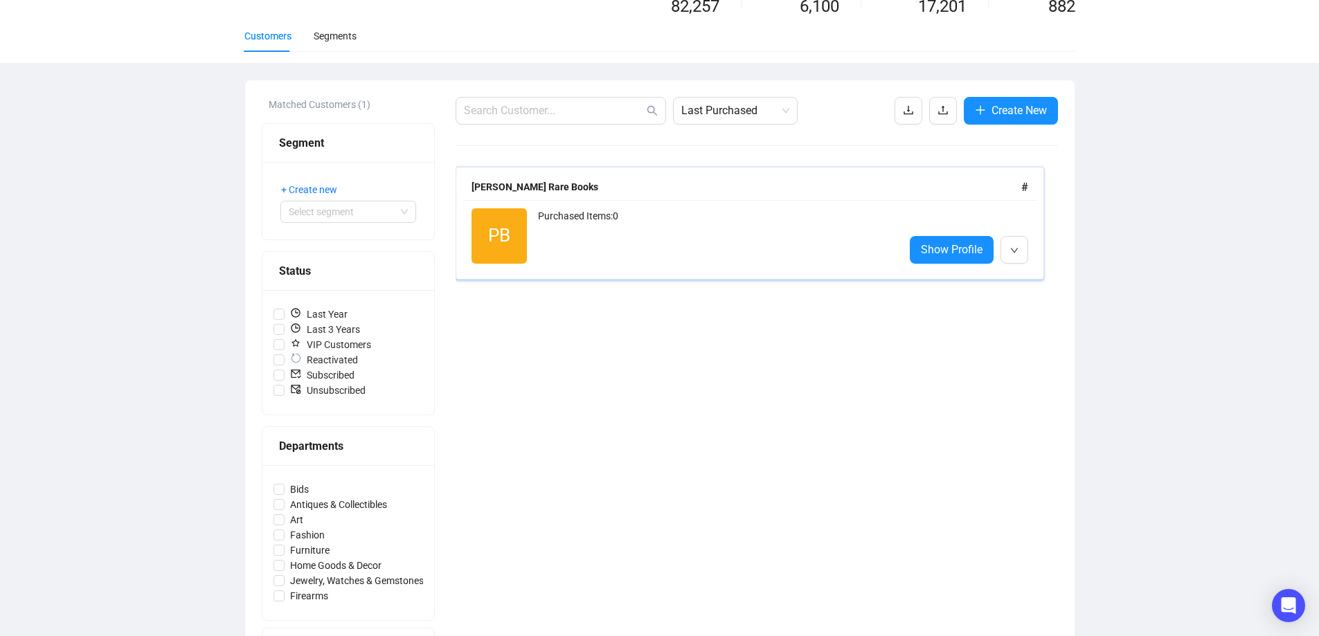
click at [598, 238] on div "Purchased Items: 0" at bounding box center [715, 235] width 355 height 55
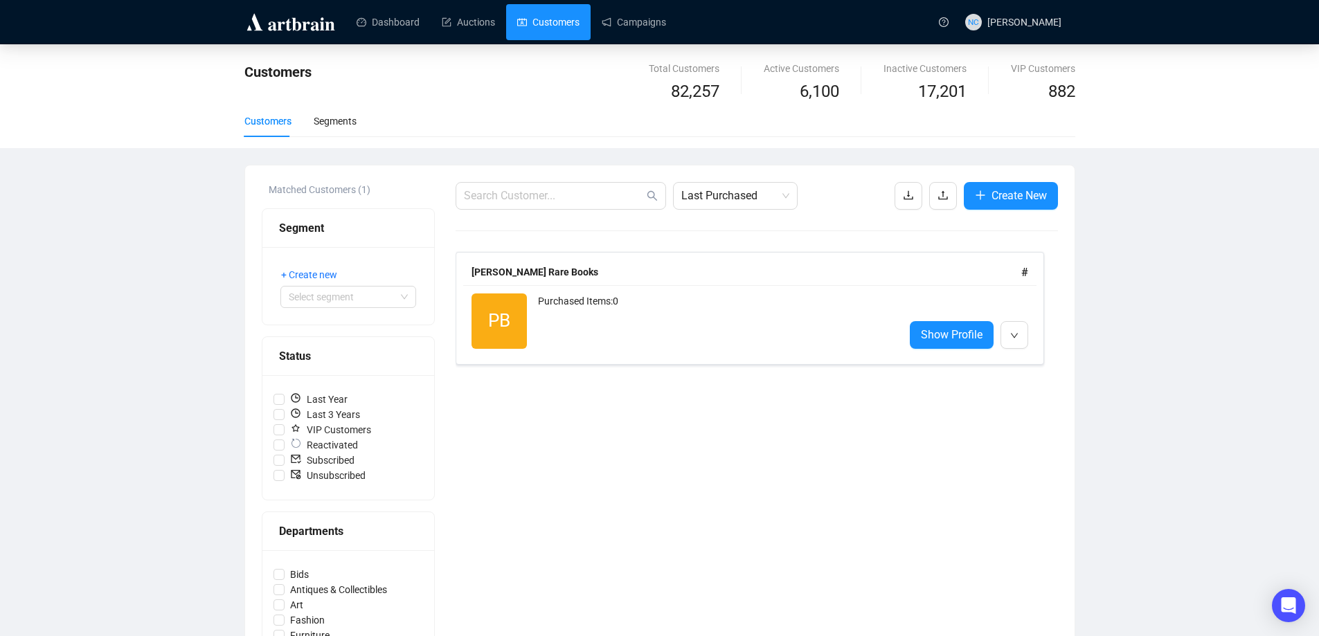
click at [524, 21] on link "Customers" at bounding box center [548, 22] width 62 height 36
click at [942, 184] on button "button" at bounding box center [943, 196] width 28 height 28
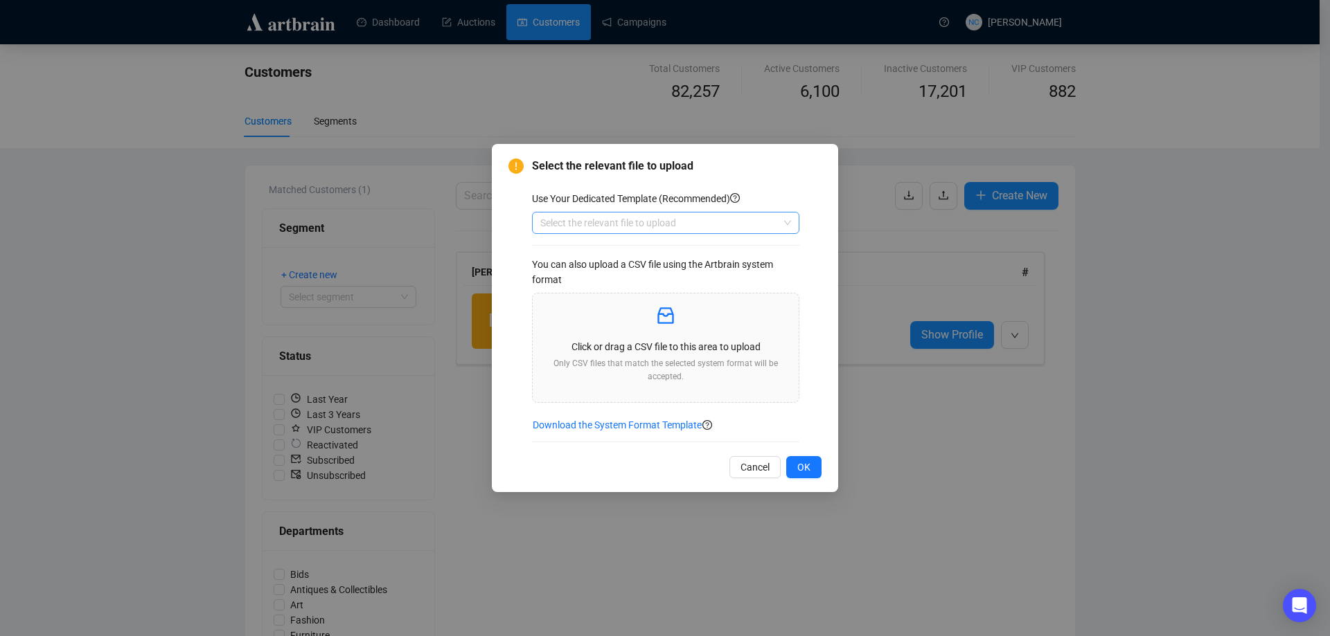
click at [662, 218] on input "search" at bounding box center [659, 223] width 238 height 21
click at [553, 271] on div "Customers" at bounding box center [665, 272] width 245 height 15
click at [650, 333] on div "Click or drag a CSV file to this area to upload Only CSV files that match the s…" at bounding box center [666, 348] width 244 height 87
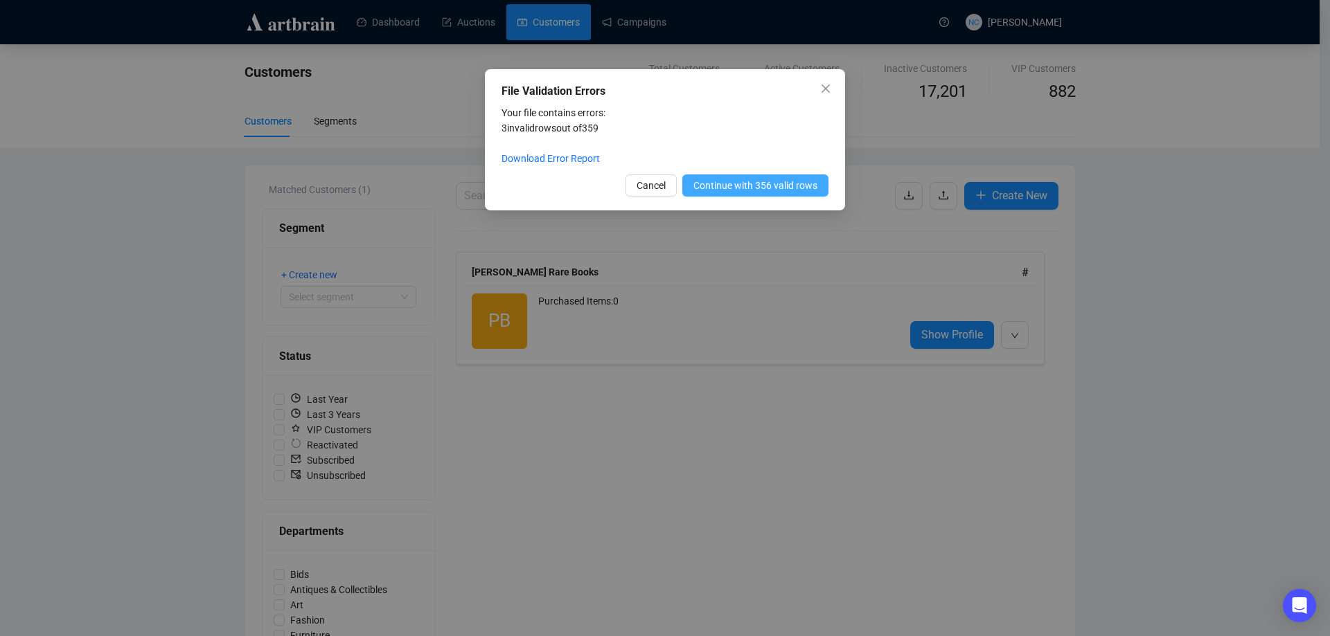
click at [758, 186] on span "Continue with 356 valid rows" at bounding box center [755, 185] width 124 height 15
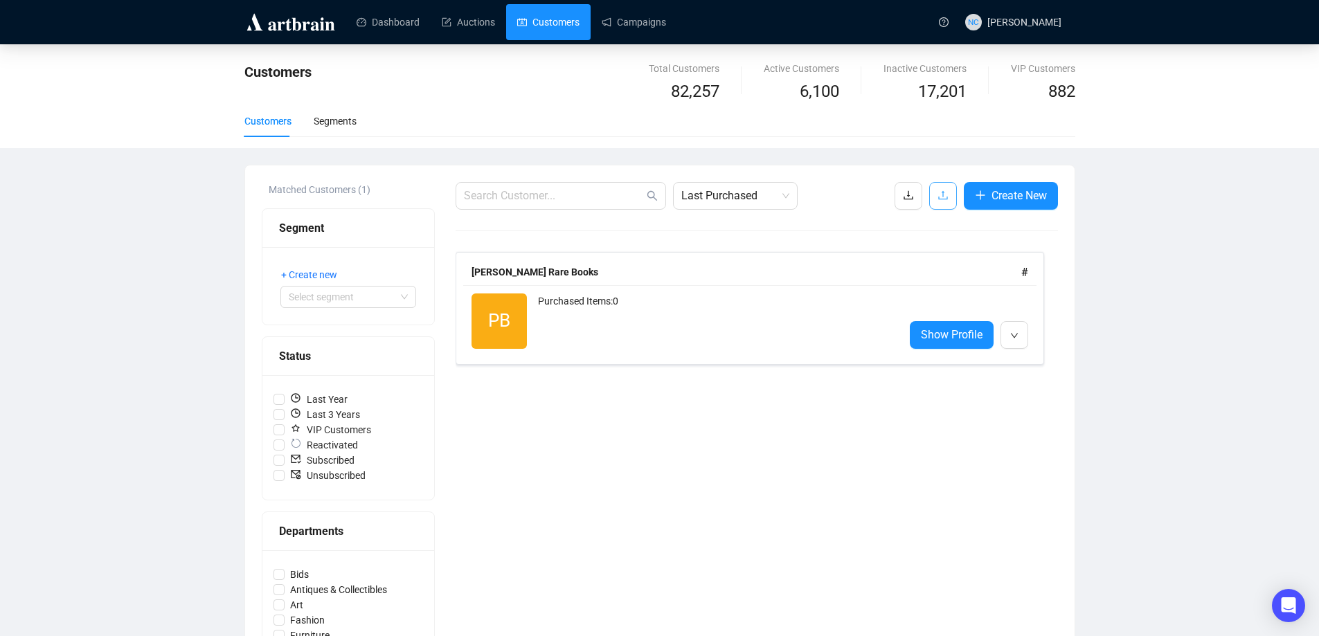
click at [938, 194] on icon "upload" at bounding box center [943, 195] width 11 height 11
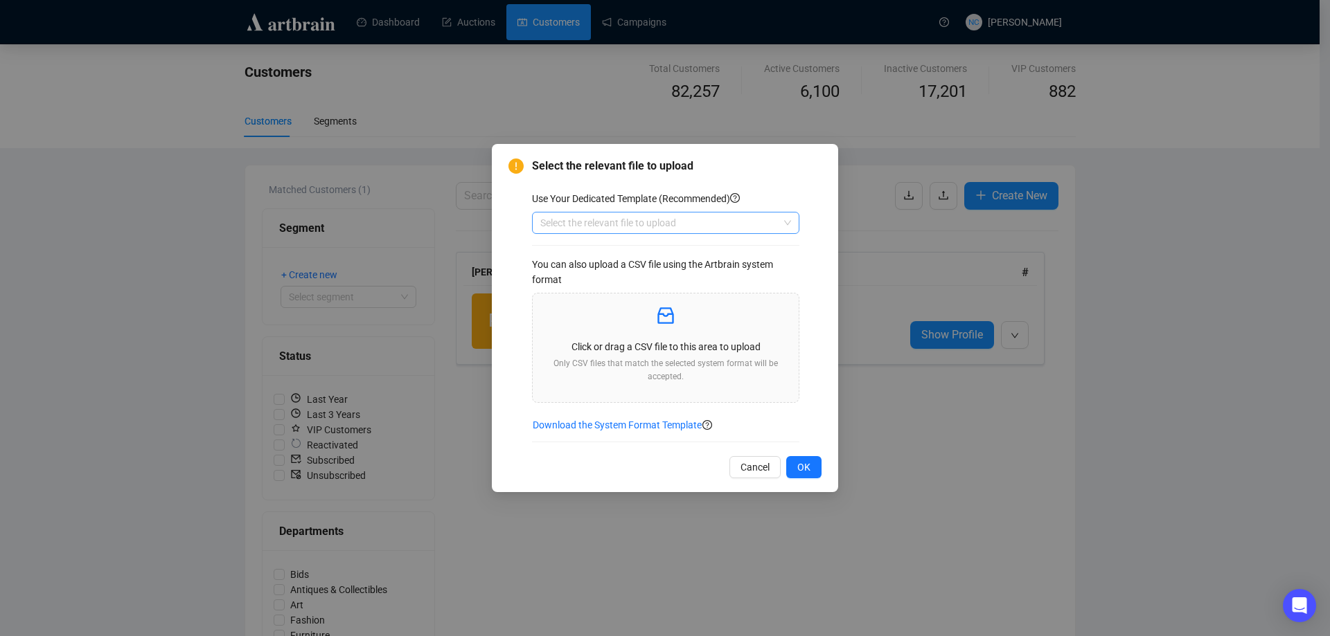
click at [653, 225] on input "search" at bounding box center [659, 223] width 238 height 21
click at [618, 275] on div "Customers" at bounding box center [665, 272] width 245 height 15
click at [584, 334] on div "Click or drag a CSV file to this area to upload Only CSV files that match the s…" at bounding box center [666, 348] width 244 height 87
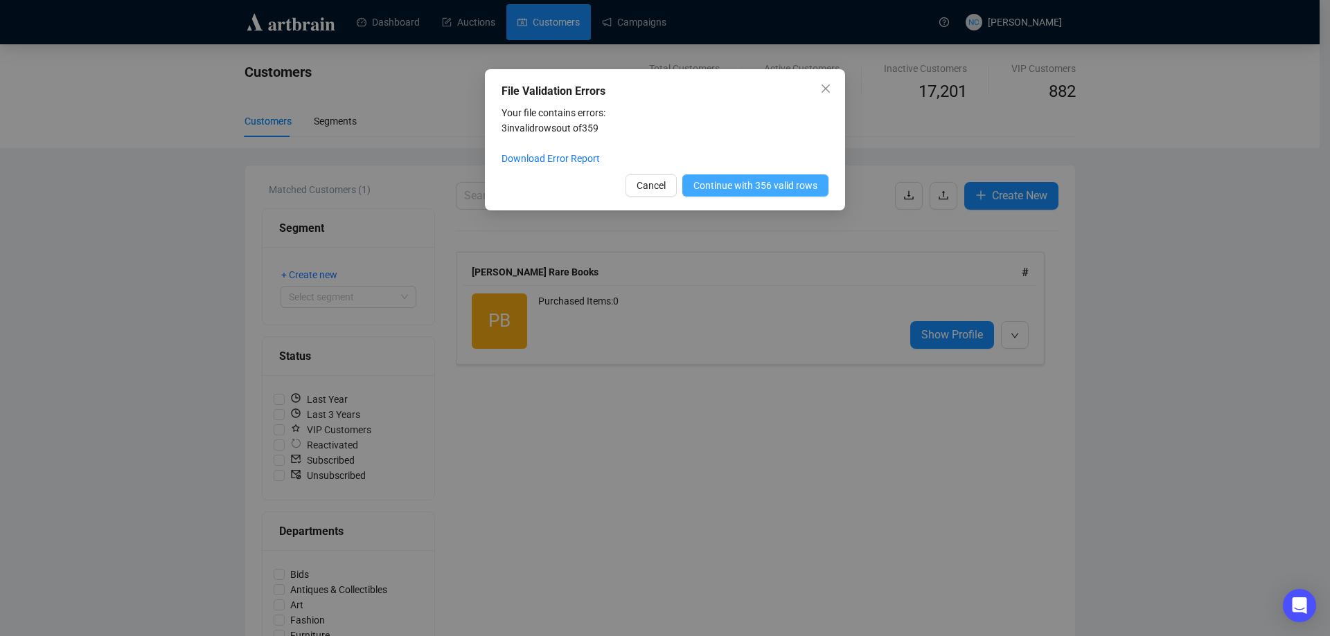
click at [754, 178] on span "Continue with 356 valid rows" at bounding box center [755, 185] width 124 height 15
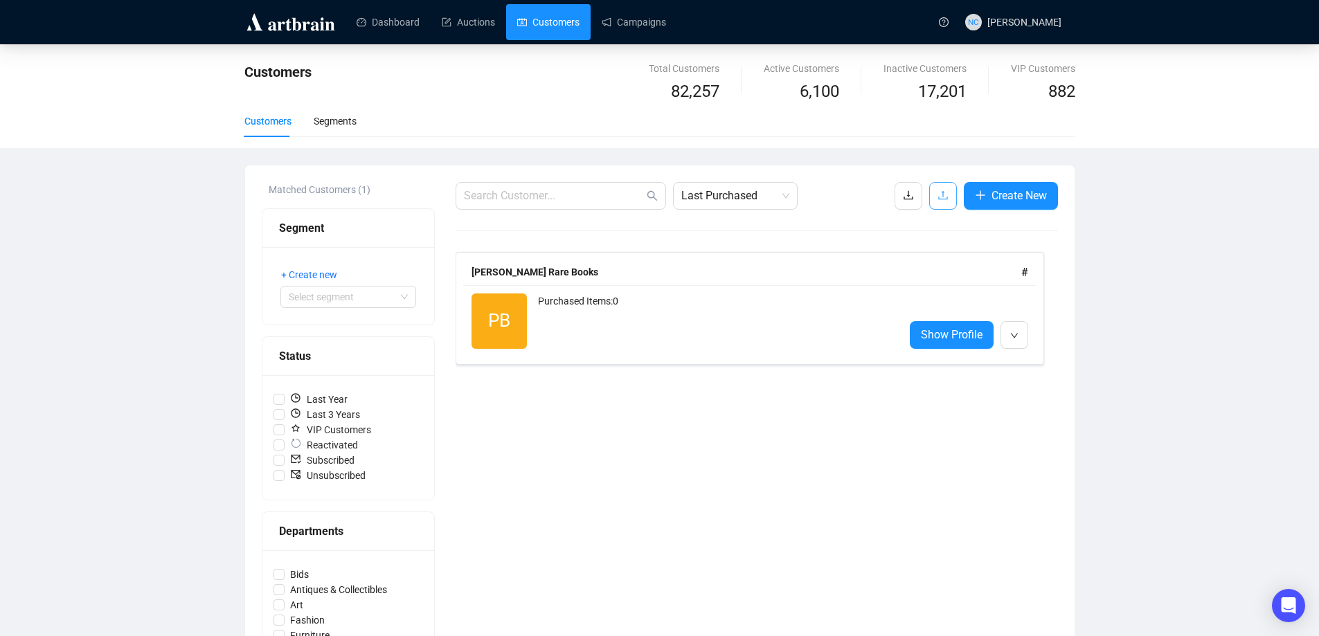
click at [938, 193] on icon "upload" at bounding box center [943, 195] width 11 height 11
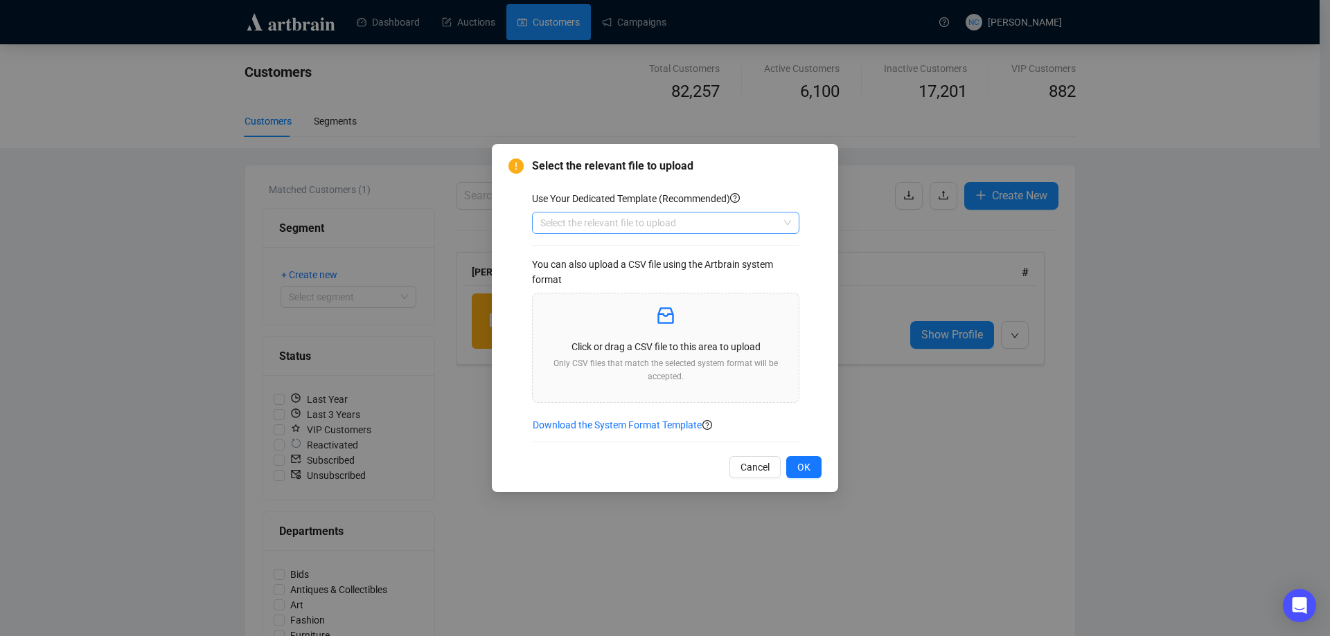
click at [628, 221] on input "search" at bounding box center [659, 223] width 238 height 21
click at [603, 268] on div "Customers" at bounding box center [665, 272] width 245 height 15
click at [634, 341] on p "Click or drag a CSV file to this area to upload" at bounding box center [666, 346] width 244 height 15
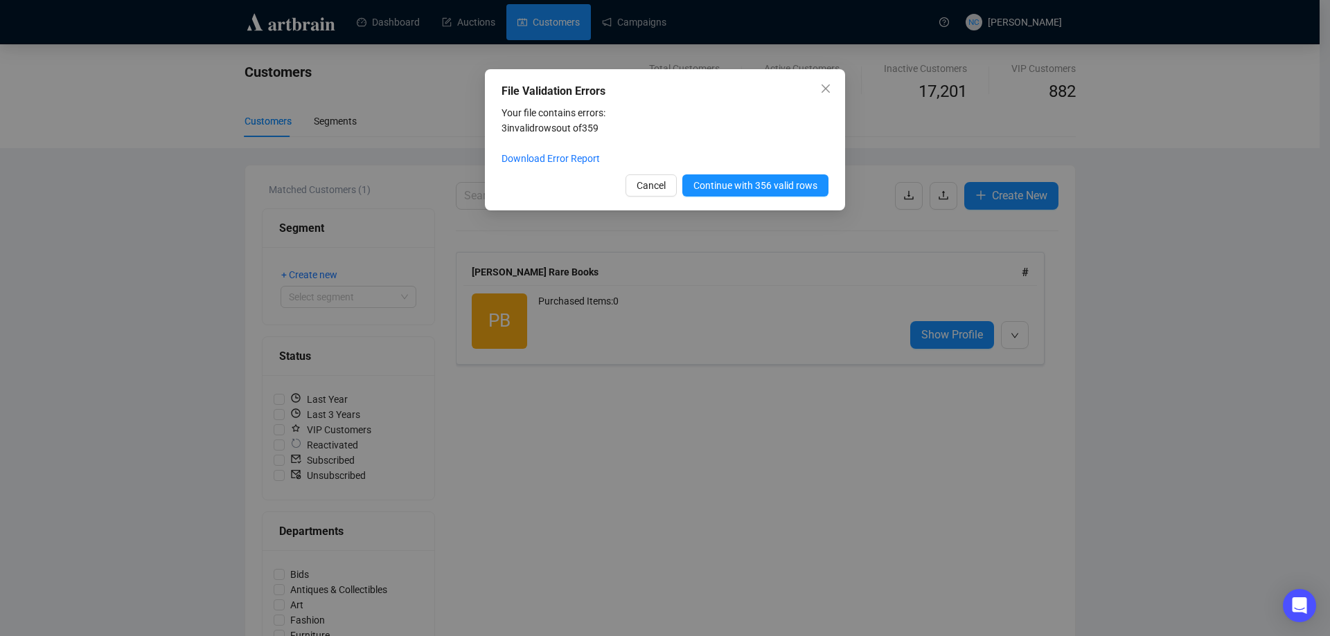
click at [768, 170] on div "File Validation Errors Your file contains errors: 3 invalid rows out of 359 Dow…" at bounding box center [665, 139] width 360 height 141
click at [776, 175] on button "Continue with 356 valid rows" at bounding box center [755, 186] width 146 height 22
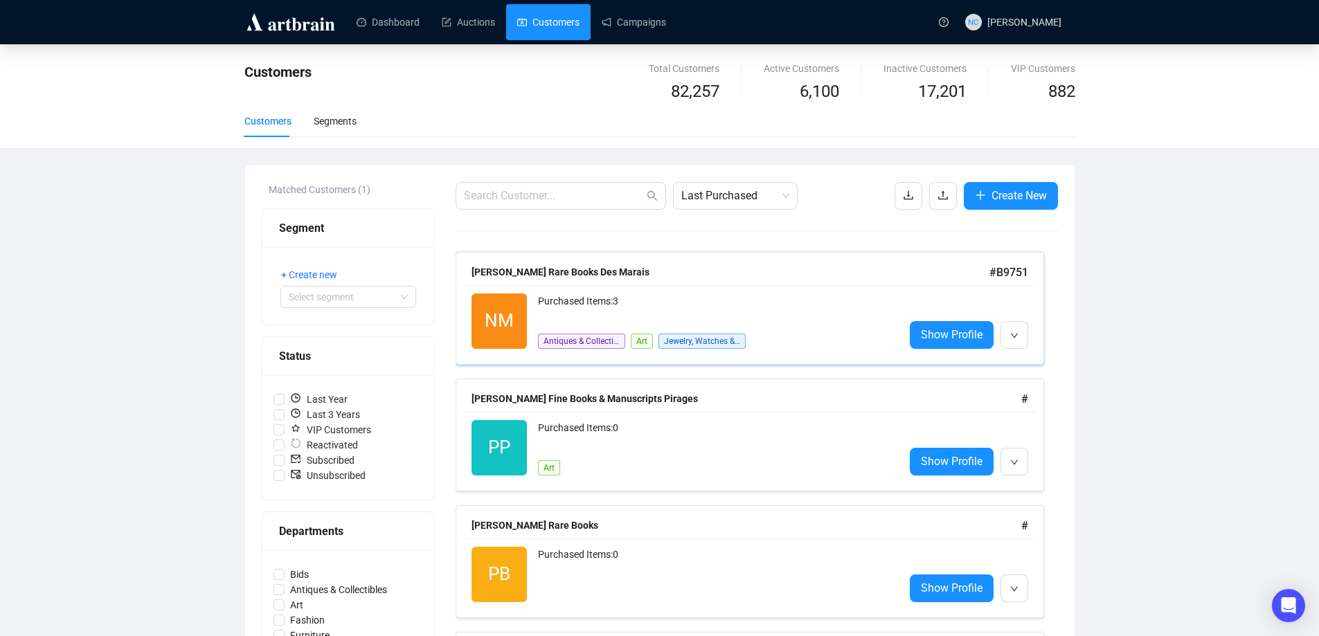
click at [825, 305] on div "Purchased Items: 3" at bounding box center [715, 308] width 355 height 28
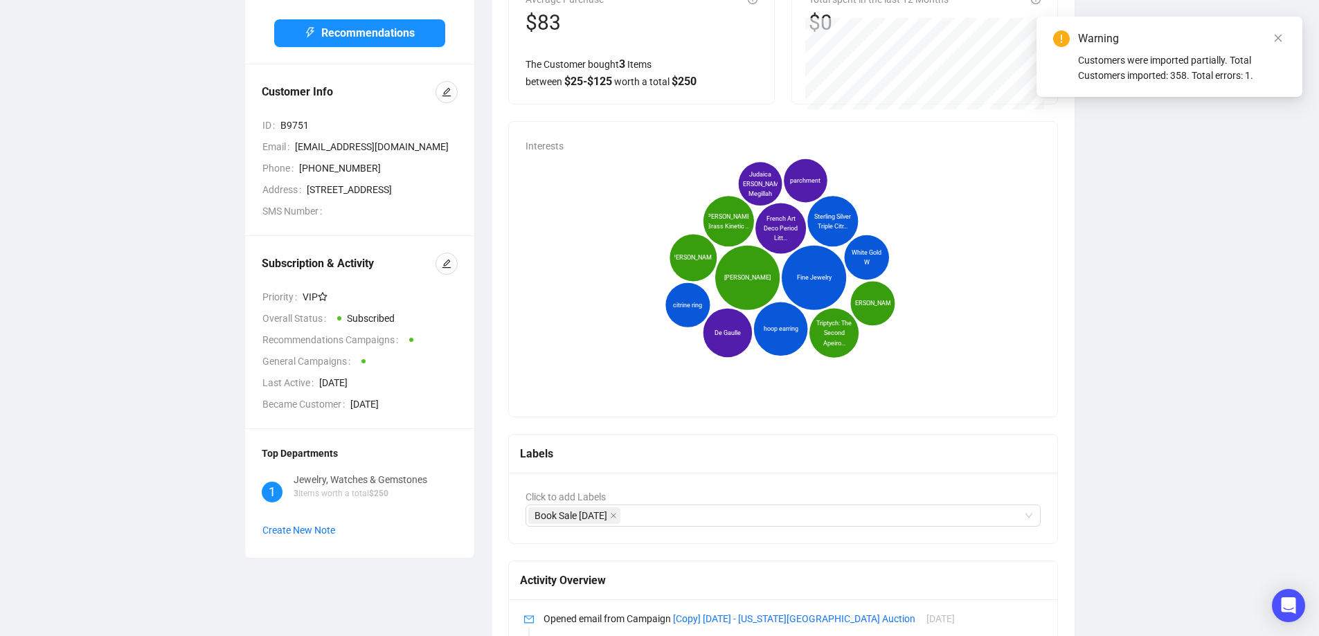
scroll to position [138, 0]
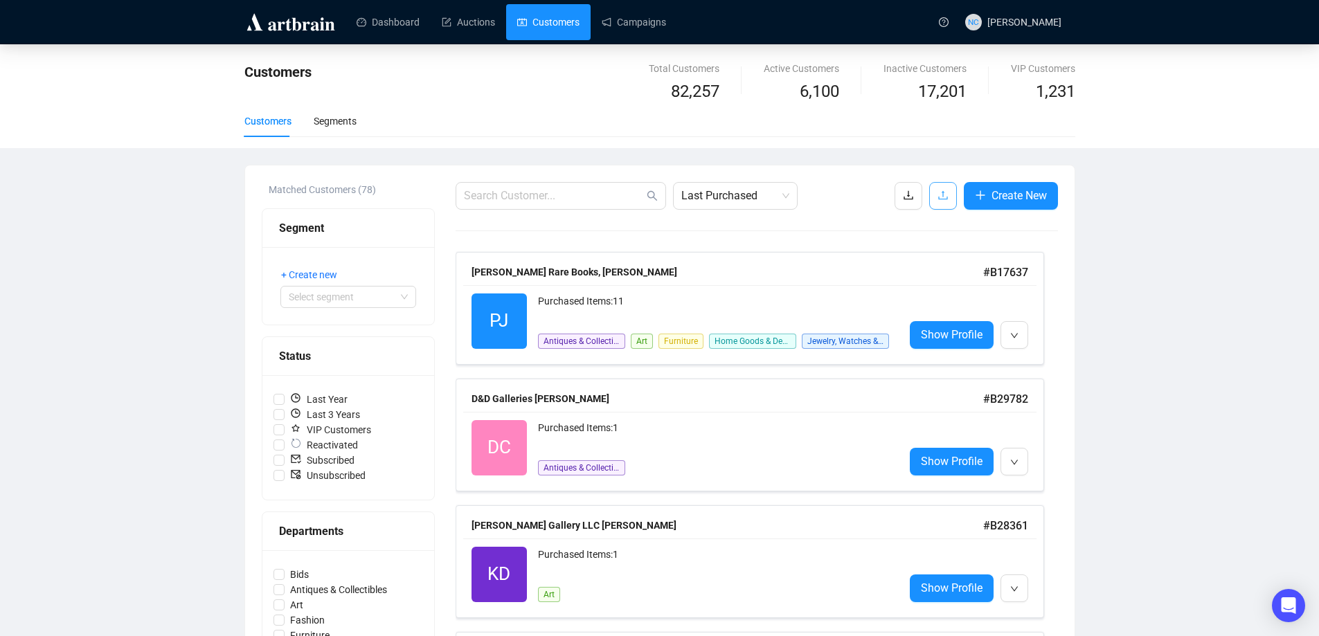
click at [933, 204] on button "button" at bounding box center [943, 196] width 28 height 28
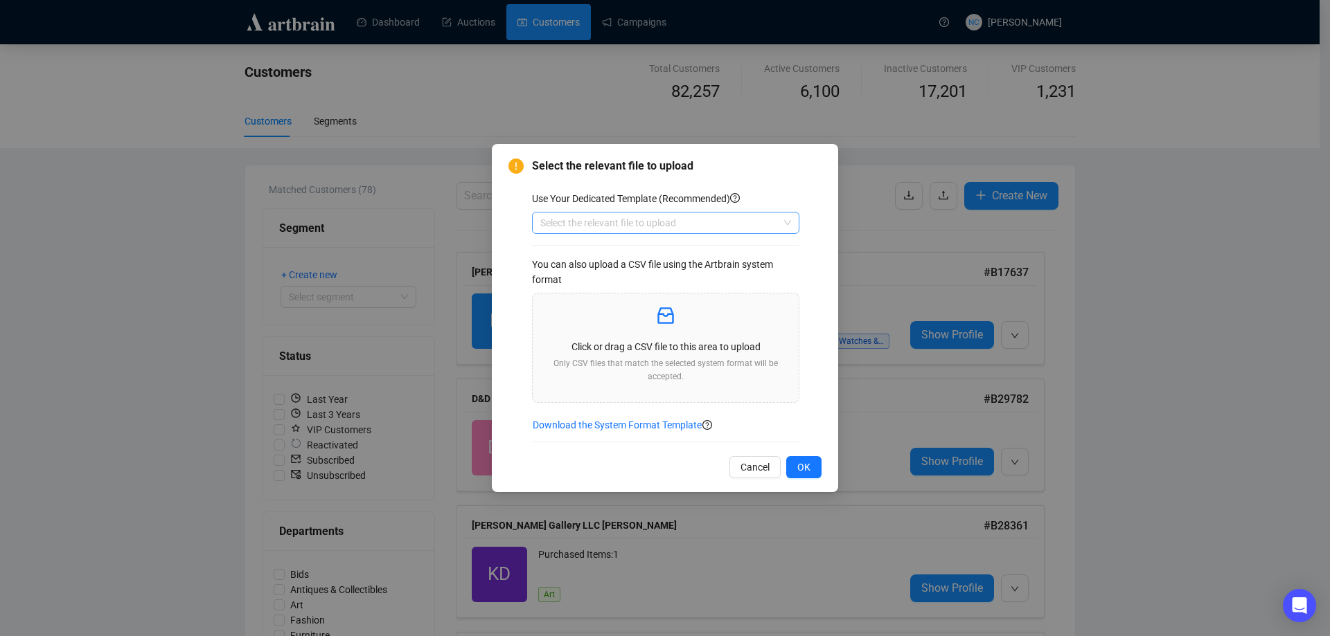
click at [663, 221] on input "search" at bounding box center [659, 223] width 238 height 21
click at [586, 269] on div "Customers" at bounding box center [665, 272] width 245 height 15
click at [625, 330] on div "Click or drag a CSV file to this area to upload Only CSV files that match the s…" at bounding box center [666, 348] width 244 height 87
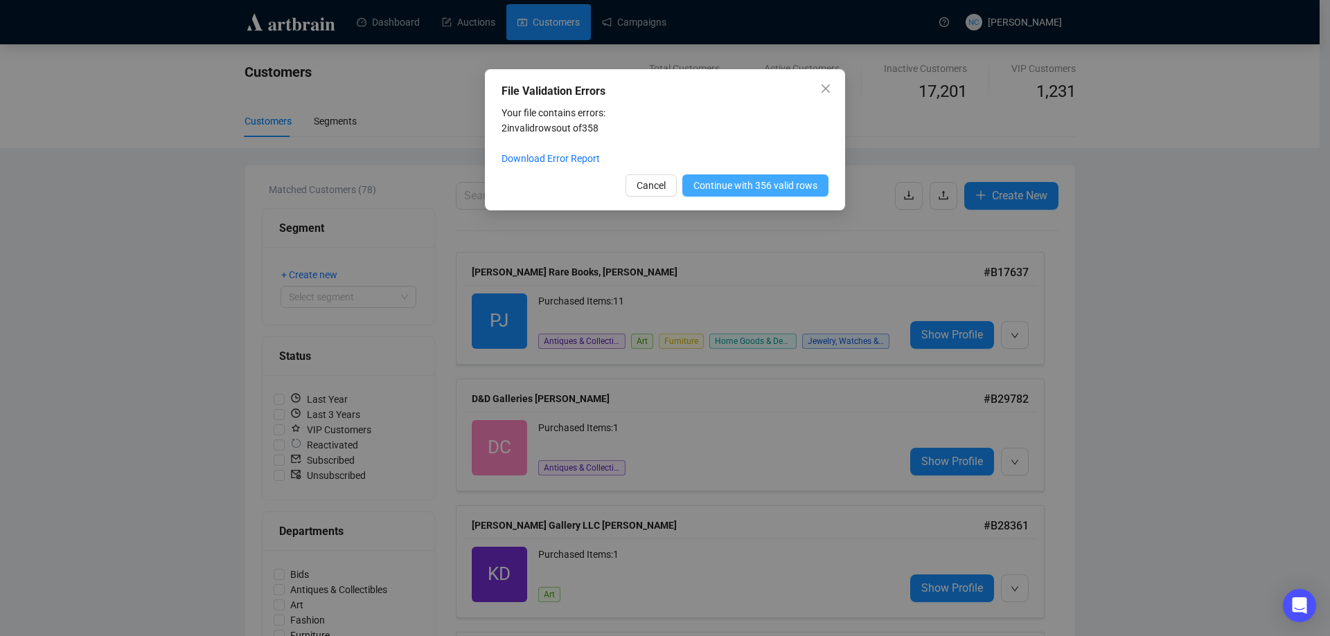
click at [743, 182] on span "Continue with 356 valid rows" at bounding box center [755, 185] width 124 height 15
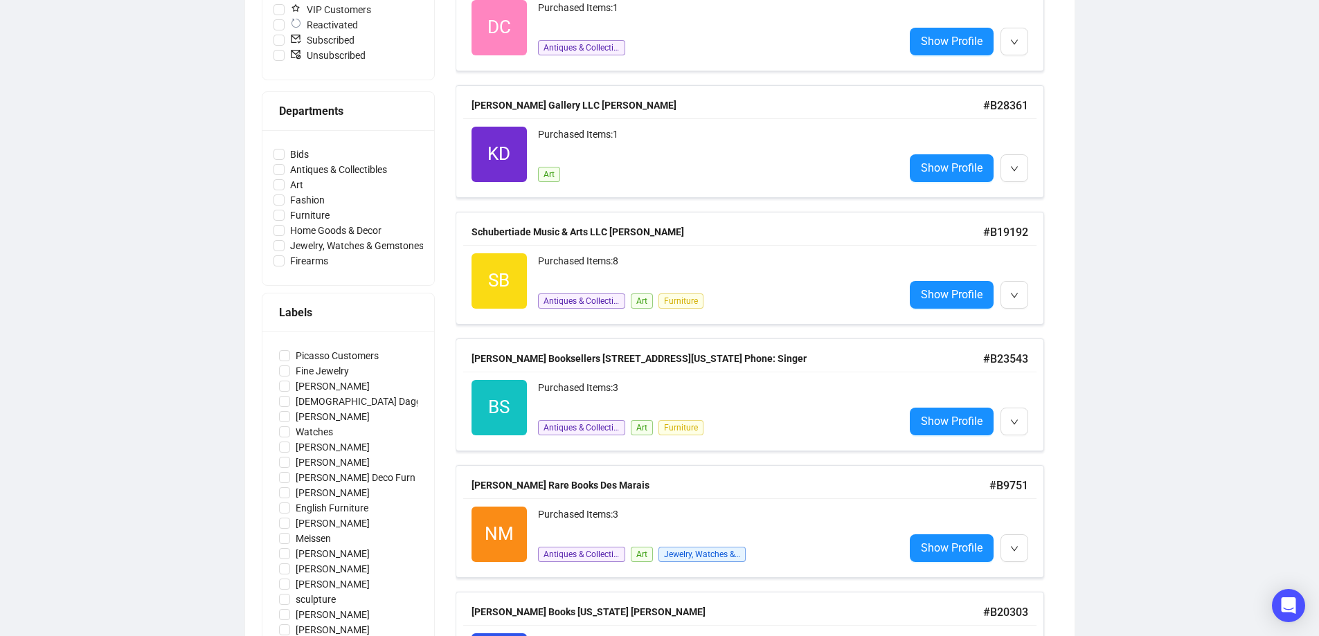
scroll to position [346, 0]
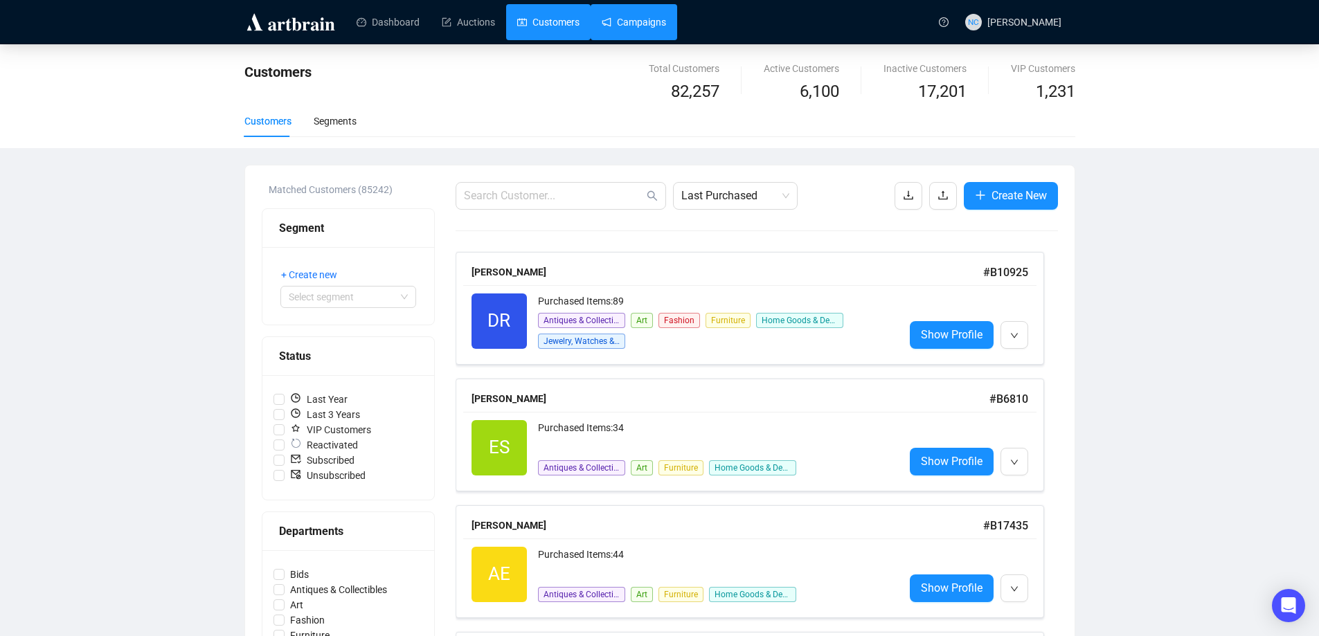
click at [643, 20] on link "Campaigns" at bounding box center [634, 22] width 64 height 36
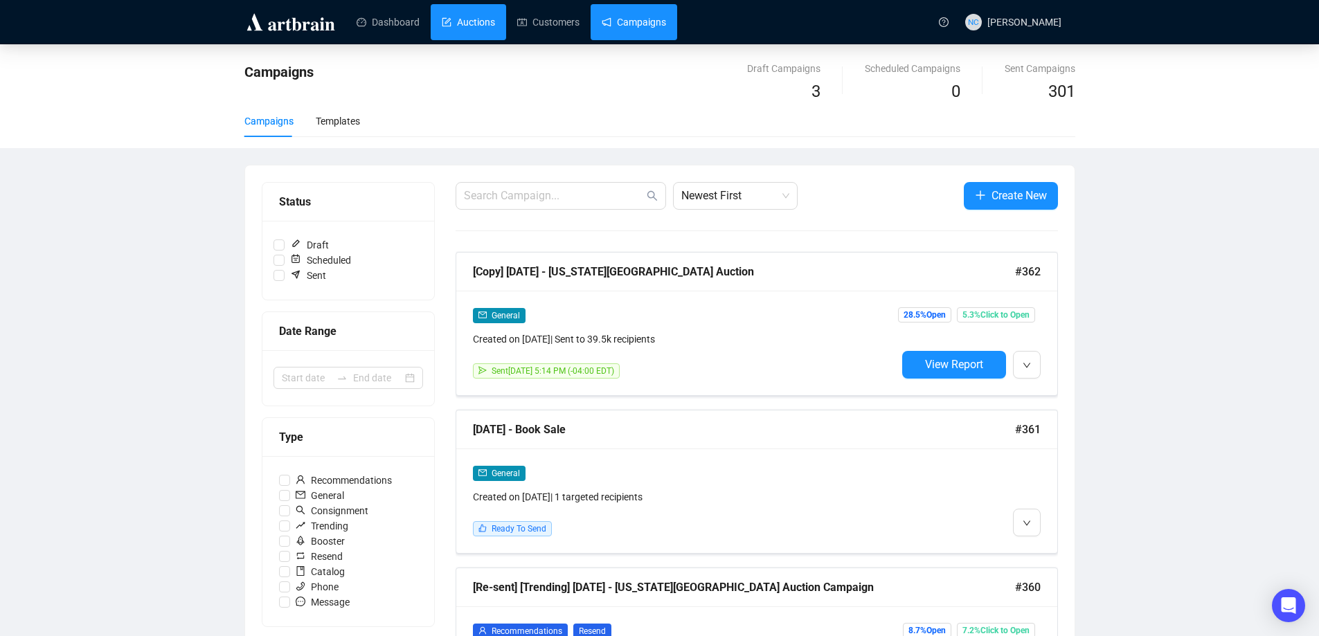
click at [479, 26] on link "Auctions" at bounding box center [468, 22] width 53 height 36
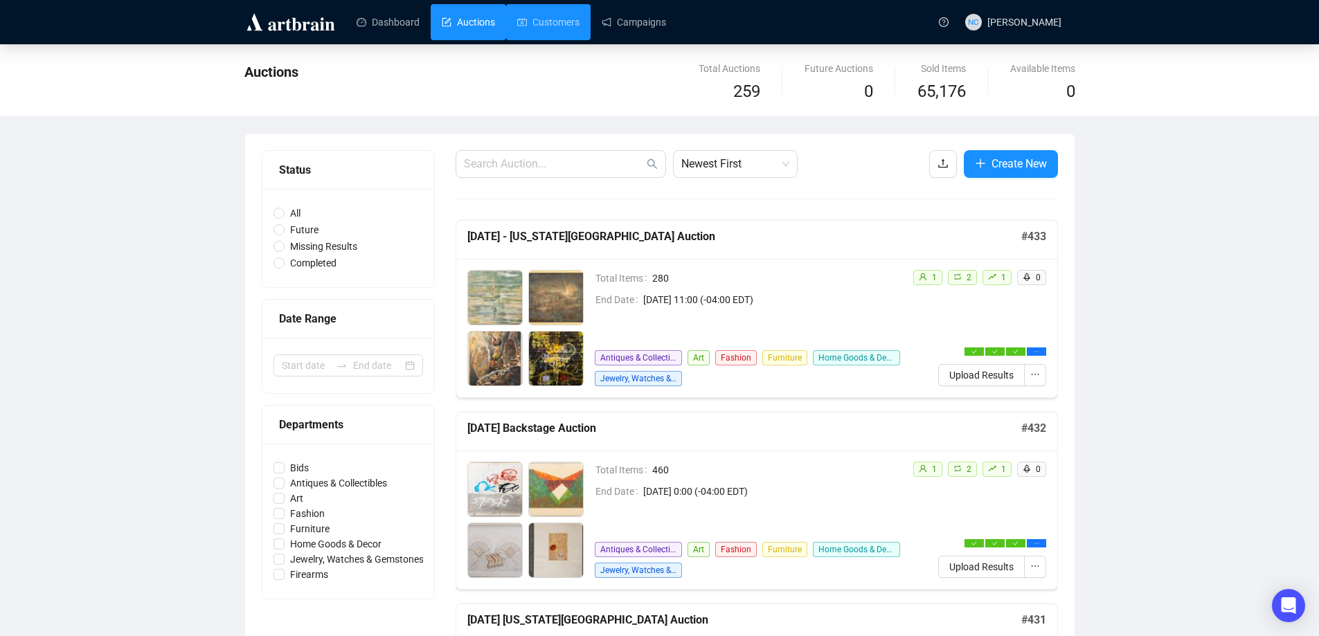
drag, startPoint x: 547, startPoint y: 27, endPoint x: 502, endPoint y: 41, distance: 47.1
click at [547, 26] on link "Customers" at bounding box center [548, 22] width 62 height 36
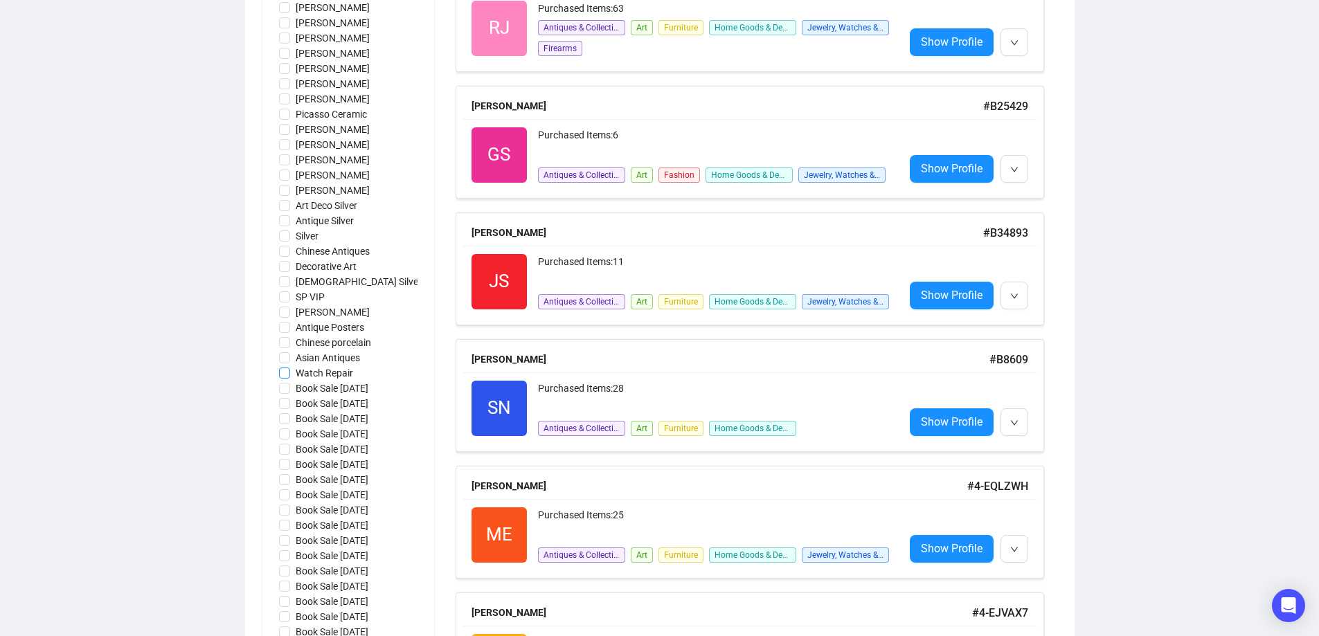
scroll to position [1385, 0]
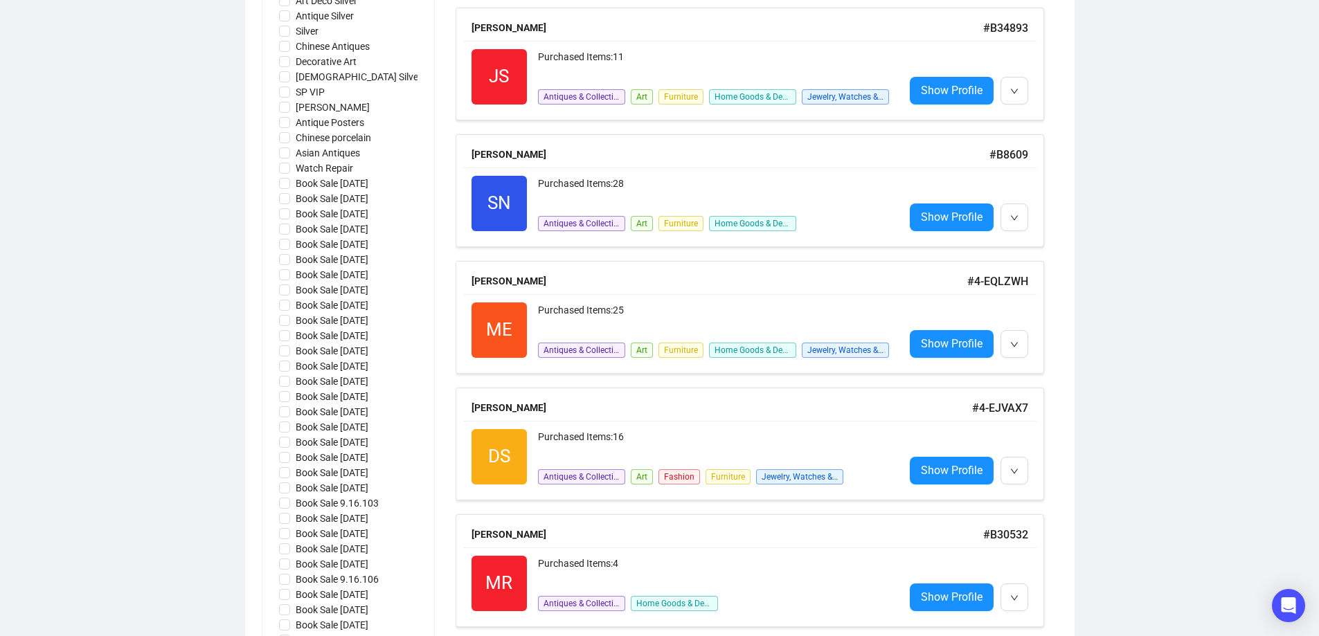
drag, startPoint x: 323, startPoint y: 193, endPoint x: 221, endPoint y: 214, distance: 103.9
drag, startPoint x: 283, startPoint y: 179, endPoint x: 308, endPoint y: 200, distance: 33.0
click at [283, 179] on input "Book Sale [DATE]" at bounding box center [284, 183] width 11 height 11
checkbox input "true"
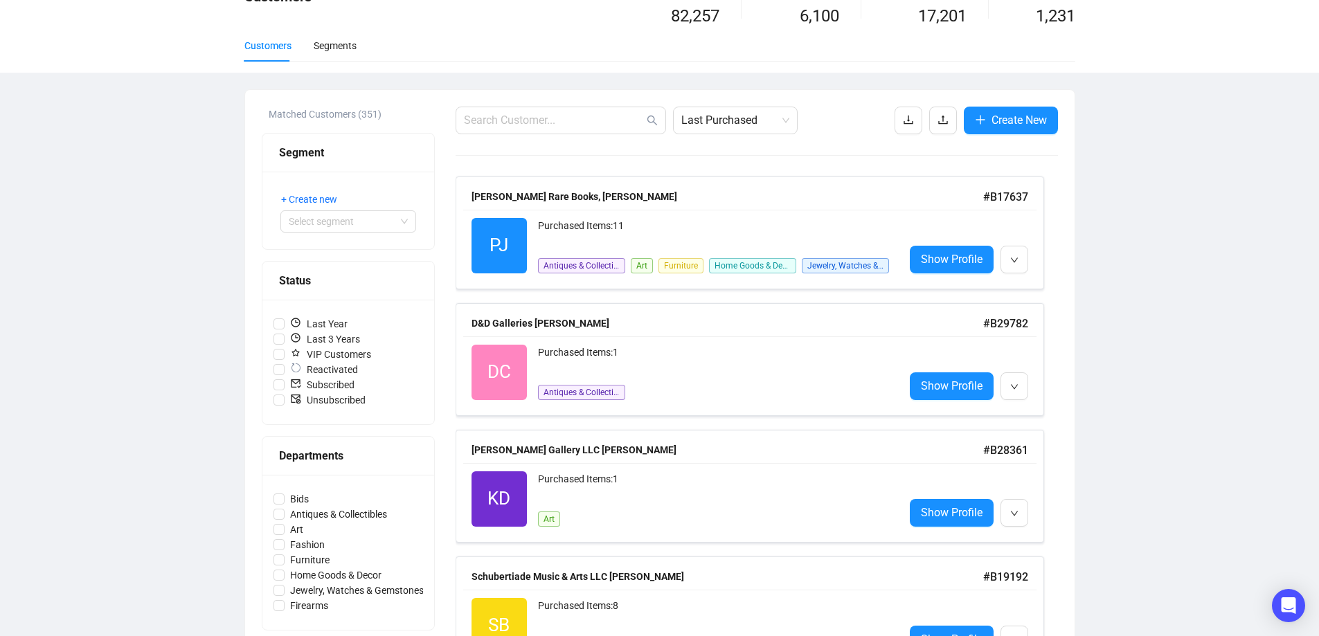
scroll to position [0, 0]
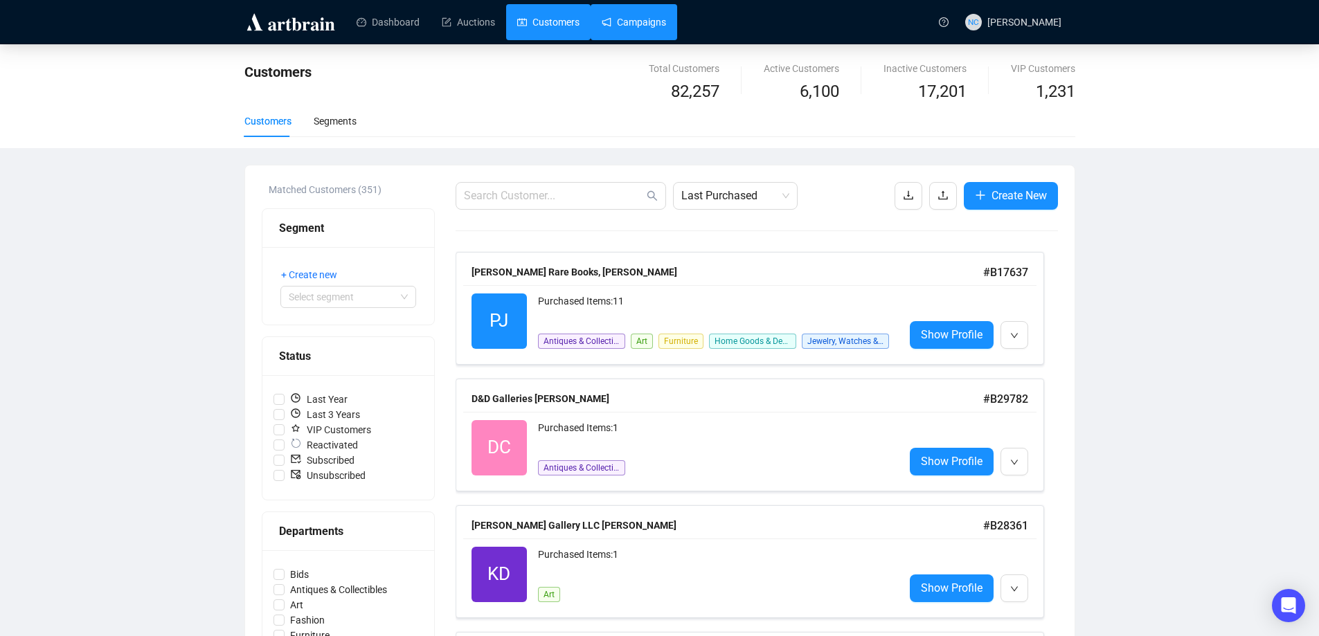
click at [622, 12] on link "Campaigns" at bounding box center [634, 22] width 64 height 36
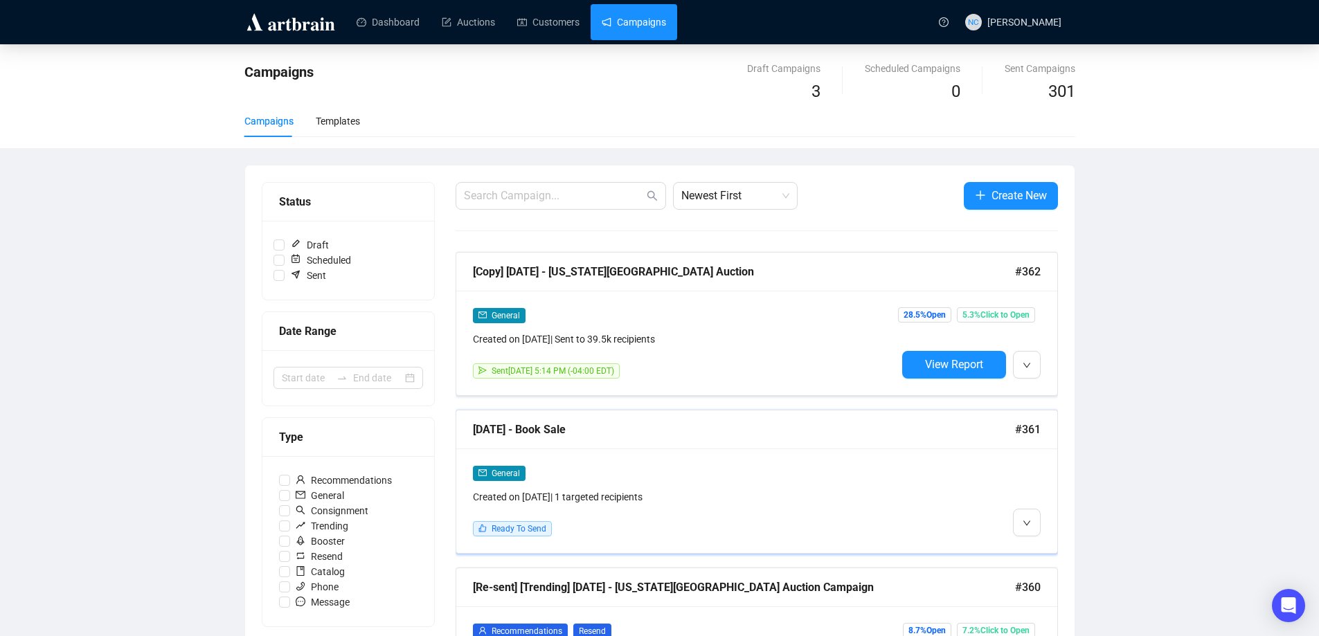
click at [650, 481] on div "General Created on Sep 2, 2025 | 1 targeted recipients" at bounding box center [685, 484] width 424 height 39
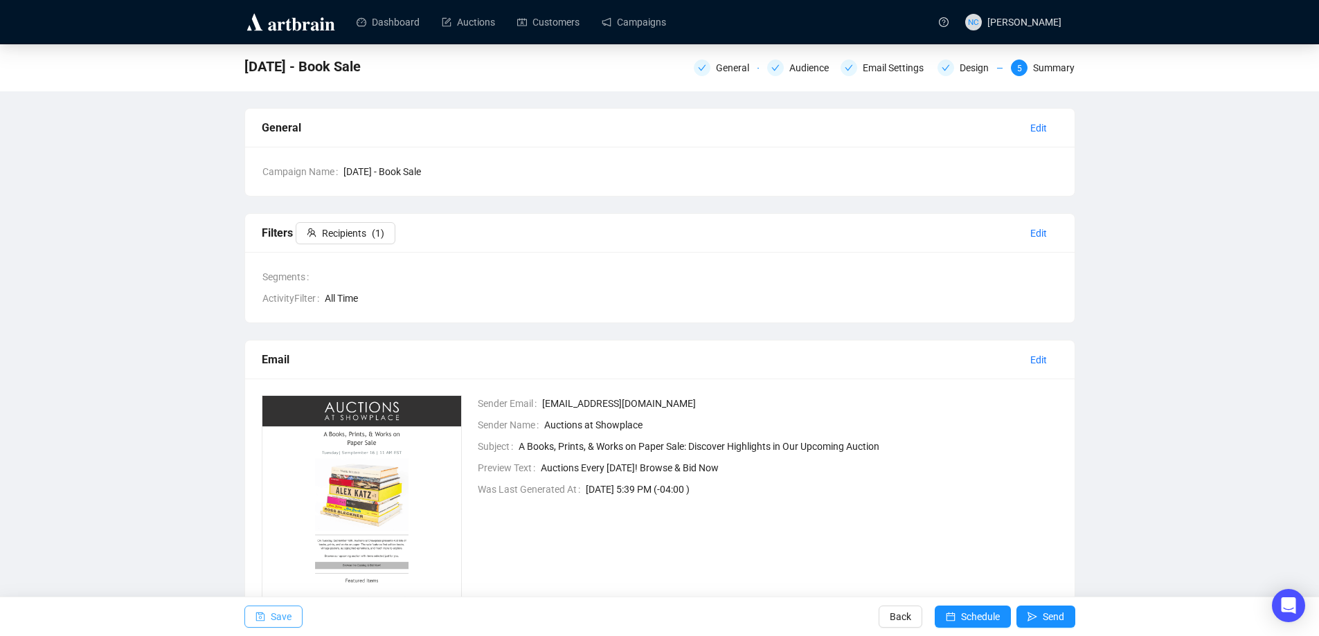
click at [269, 615] on button "Save" at bounding box center [273, 617] width 58 height 22
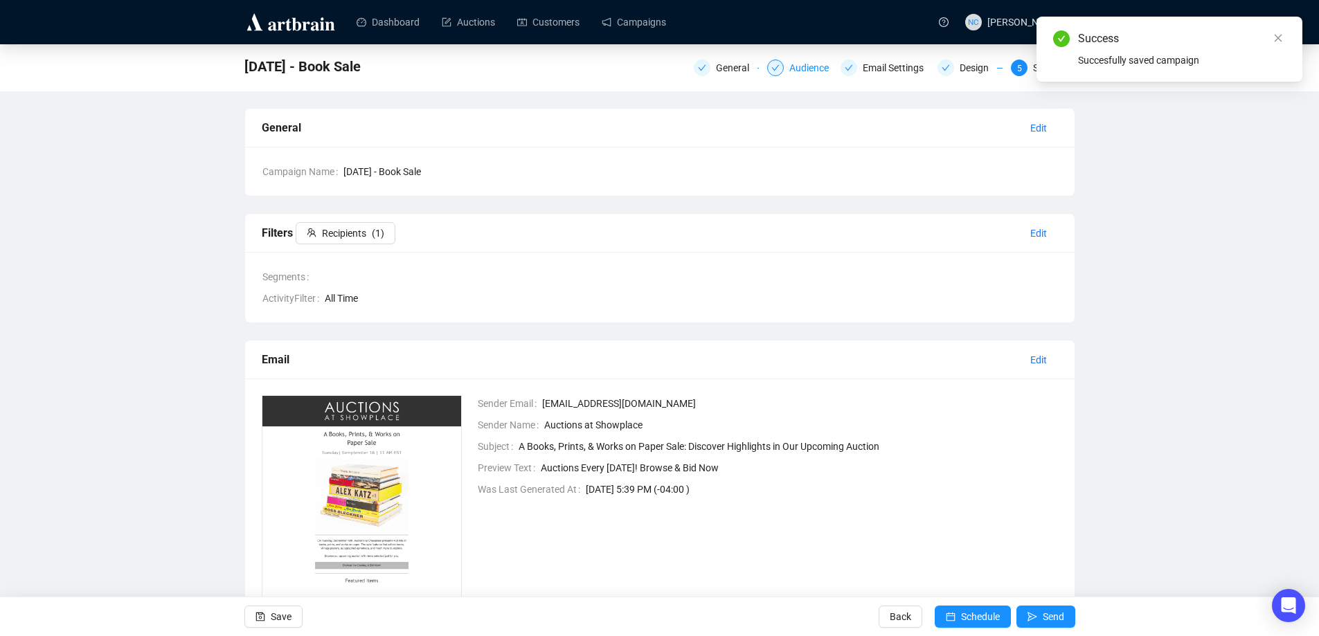
click at [802, 64] on div "Audience" at bounding box center [813, 68] width 48 height 17
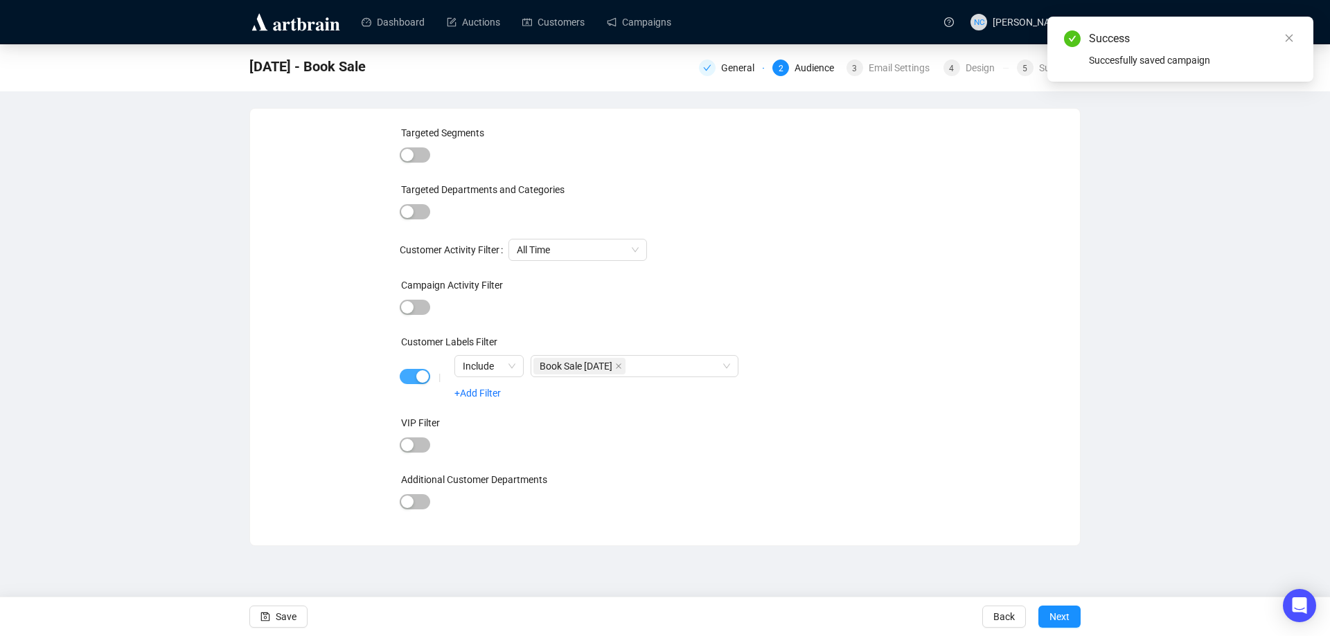
click at [410, 378] on span "button" at bounding box center [415, 376] width 30 height 15
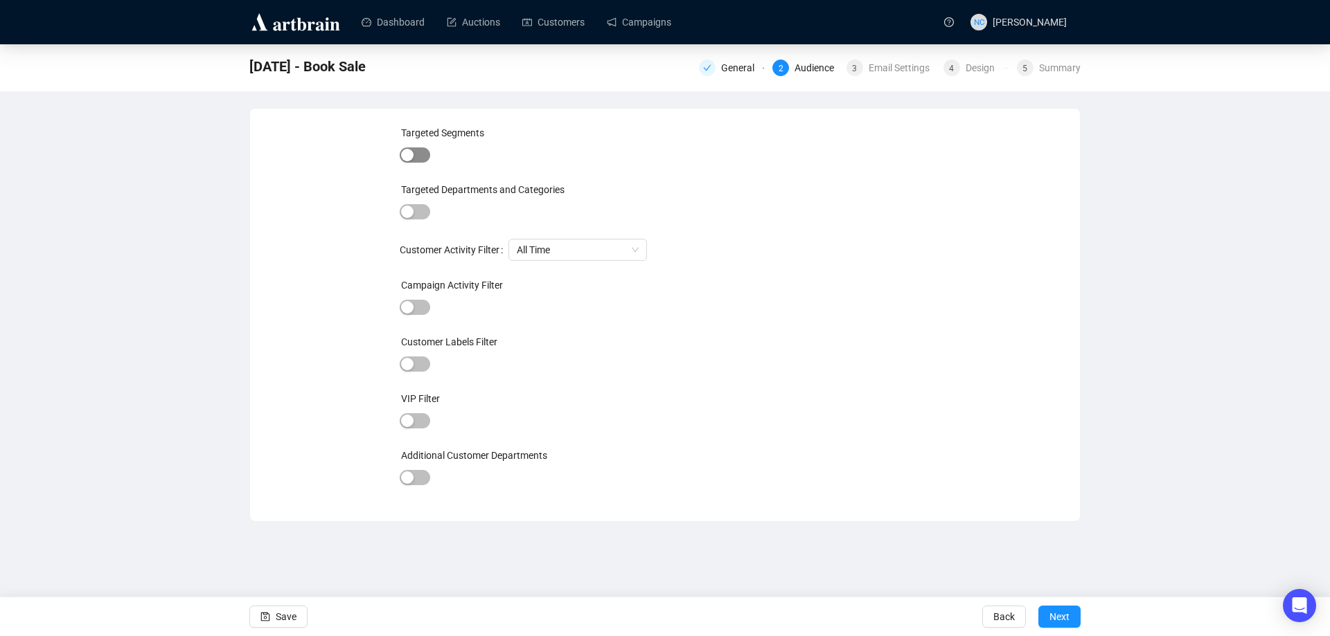
click at [420, 153] on span "button" at bounding box center [415, 155] width 30 height 15
click at [487, 154] on div at bounding box center [637, 157] width 360 height 19
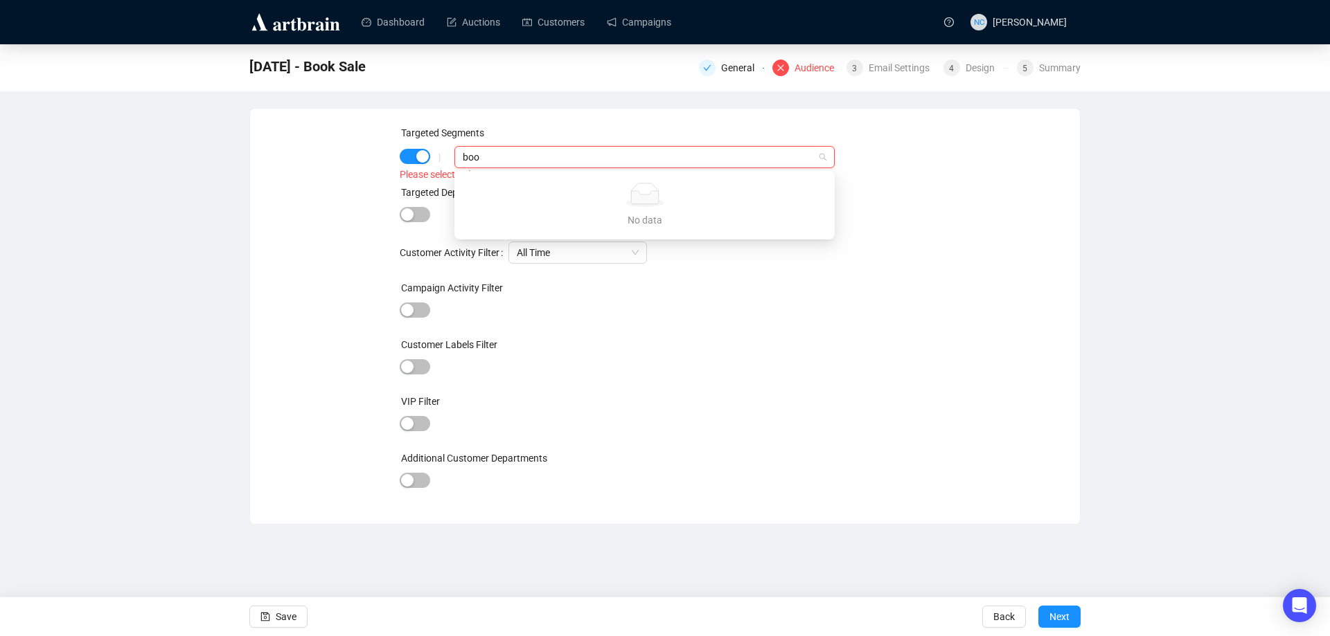
type input "book"
drag, startPoint x: 488, startPoint y: 154, endPoint x: 438, endPoint y: 161, distance: 50.3
click at [438, 161] on div "|" at bounding box center [663, 157] width 476 height 22
click at [413, 157] on span "button" at bounding box center [415, 156] width 30 height 15
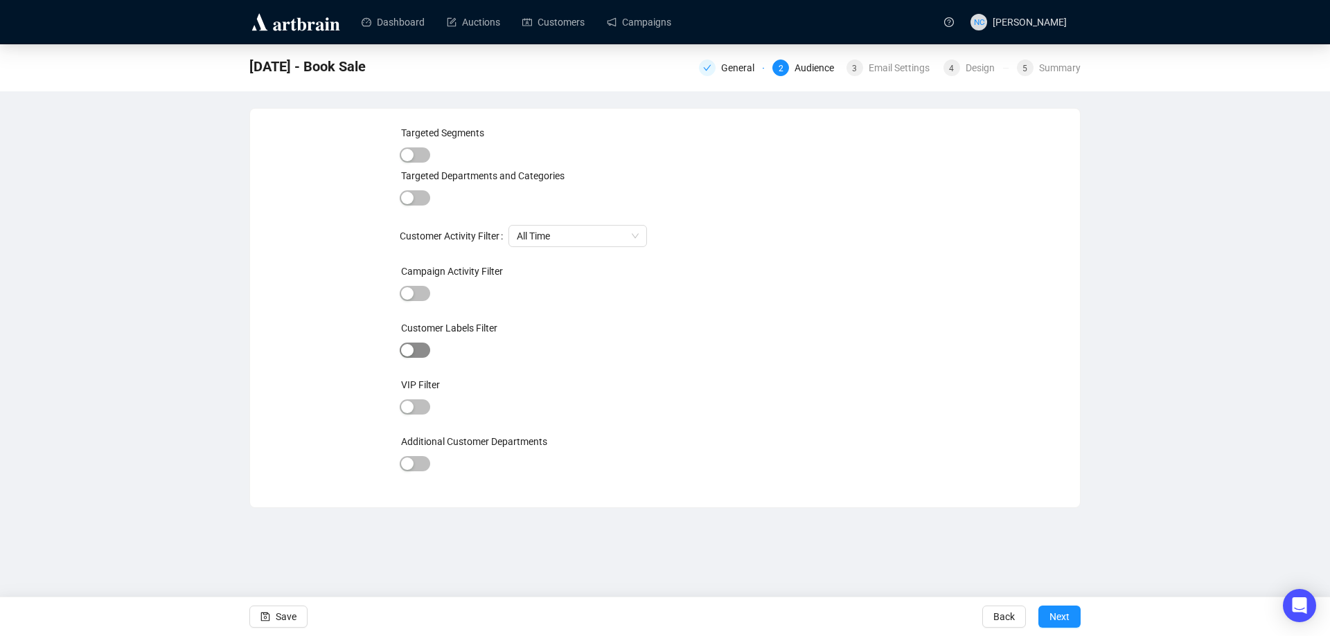
click at [411, 345] on div "button" at bounding box center [407, 350] width 12 height 12
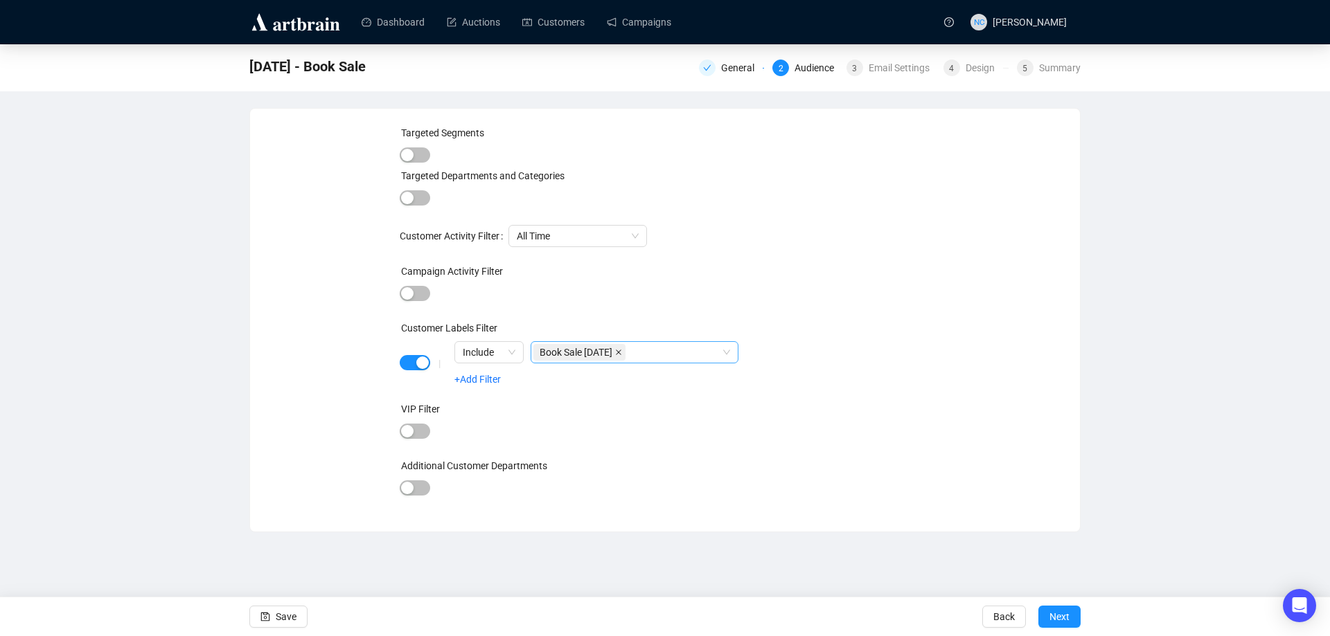
click at [622, 353] on icon "close" at bounding box center [618, 352] width 7 height 7
click at [623, 353] on div at bounding box center [627, 352] width 188 height 19
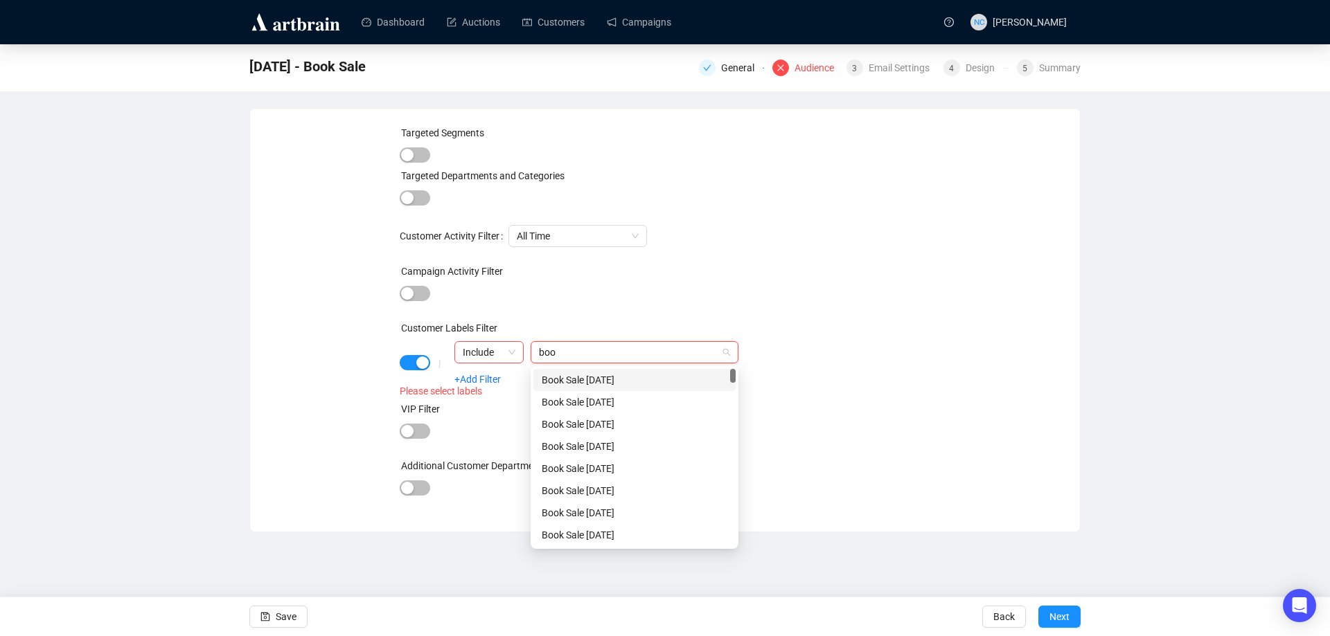
type input "book"
click at [684, 374] on div "Book Sale [DATE]" at bounding box center [635, 380] width 186 height 15
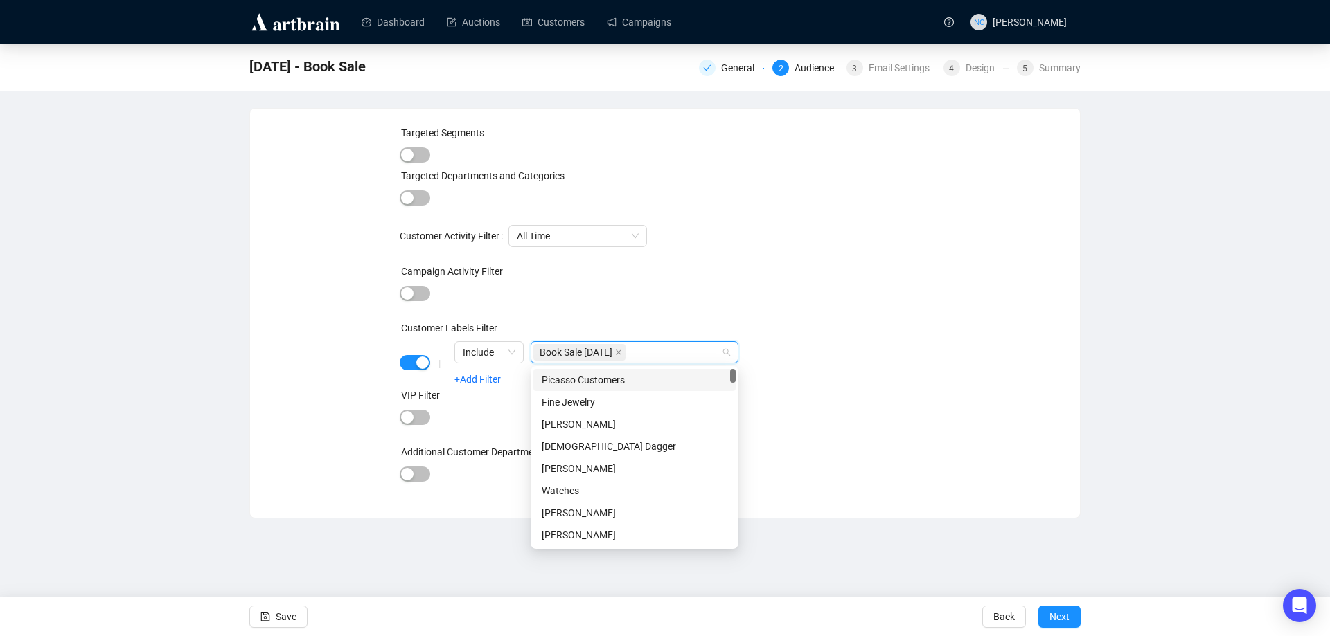
click at [816, 352] on div "| Include Book Sale 9.16.25 +Add Filter" at bounding box center [663, 363] width 476 height 44
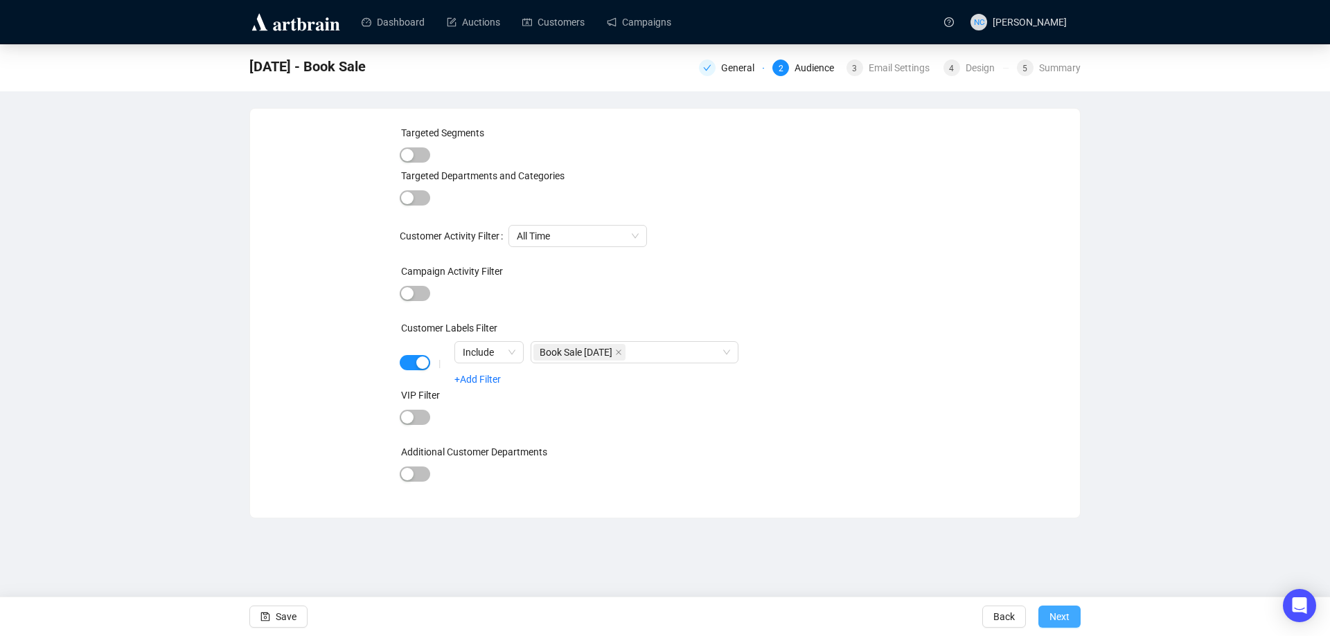
click at [1057, 614] on span "Next" at bounding box center [1059, 617] width 20 height 39
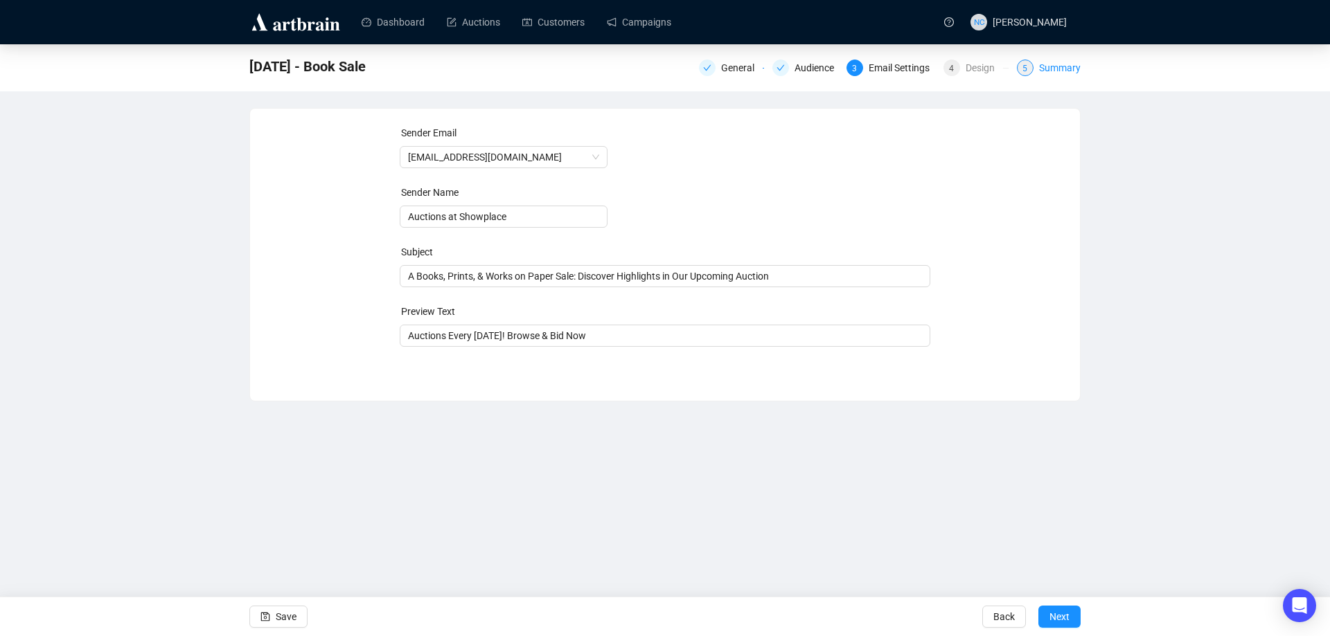
click at [1051, 62] on div "Summary" at bounding box center [1060, 68] width 42 height 17
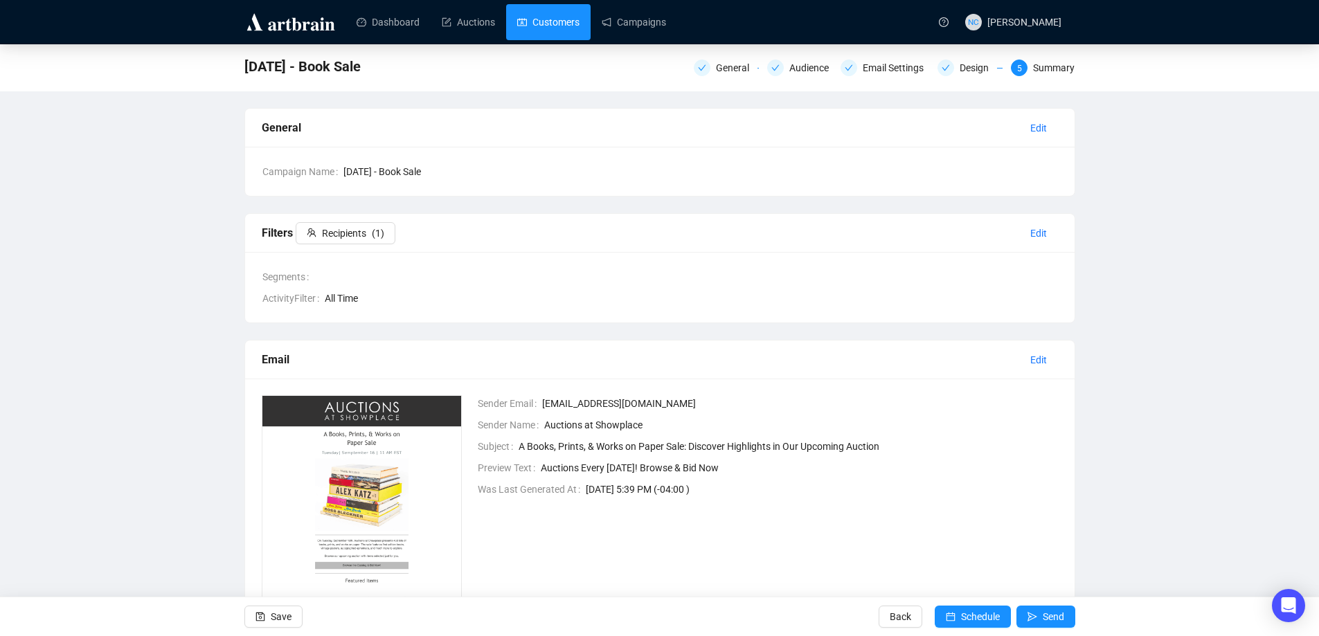
click at [552, 29] on link "Customers" at bounding box center [548, 22] width 62 height 36
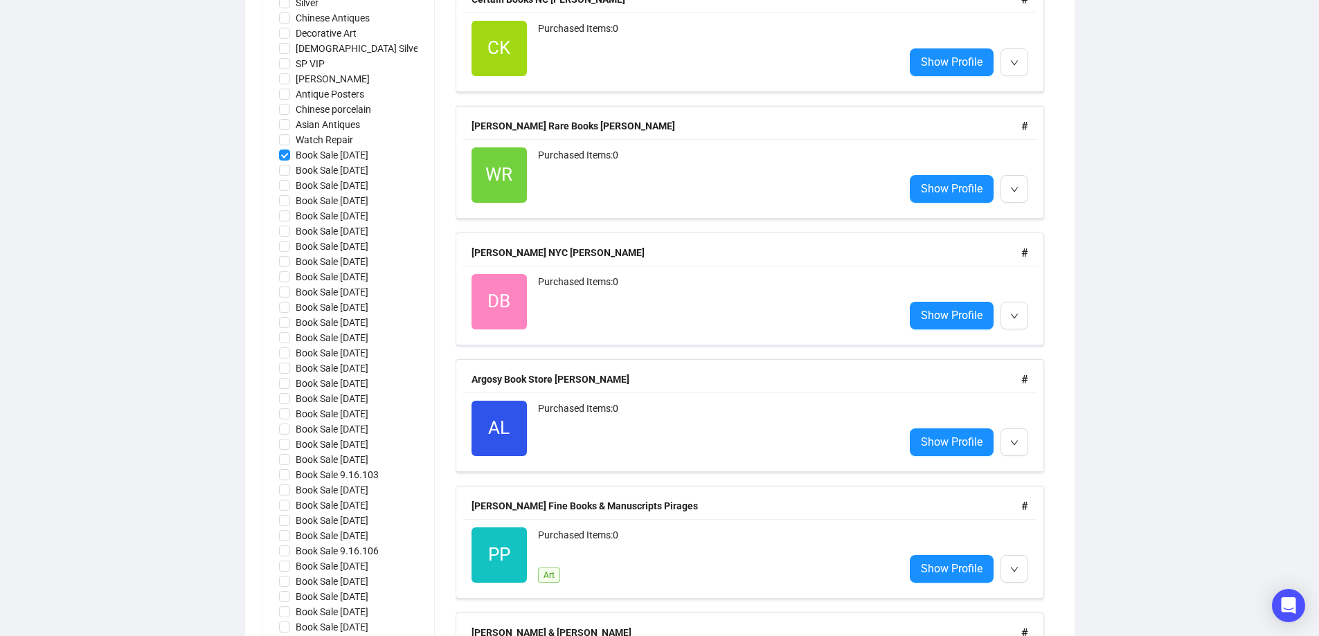
scroll to position [1414, 0]
click at [288, 154] on input "Book Sale [DATE]" at bounding box center [284, 154] width 11 height 11
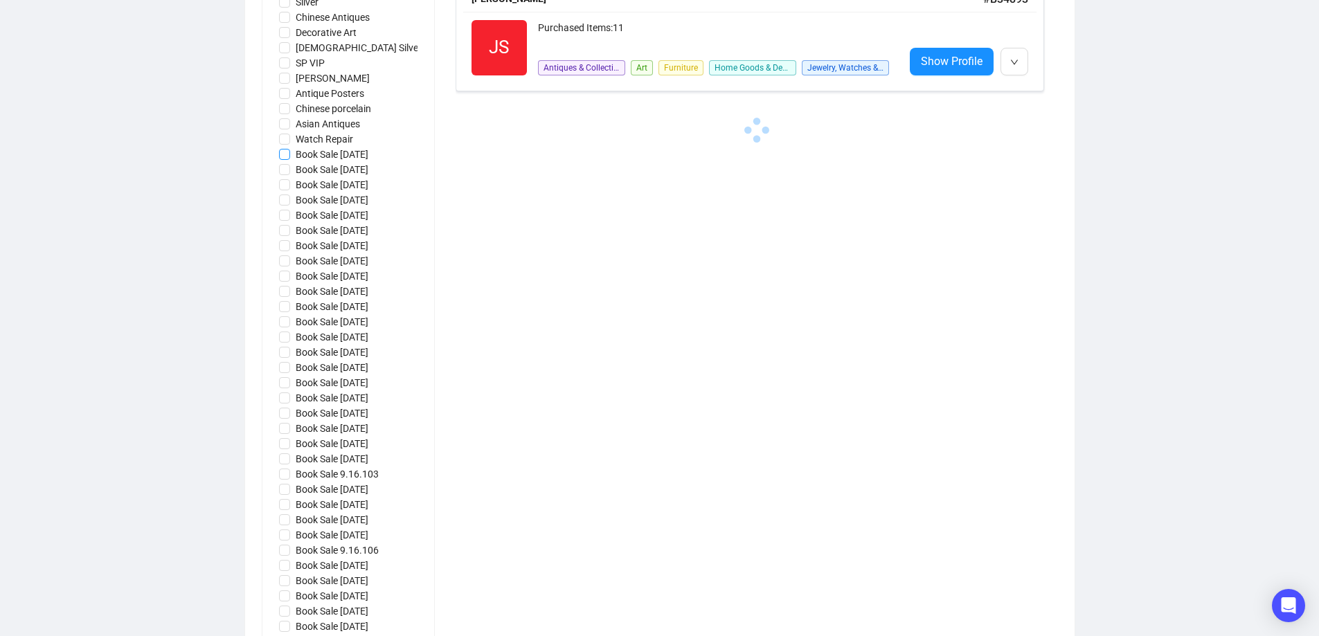
click at [285, 154] on input "Book Sale [DATE]" at bounding box center [284, 154] width 11 height 11
checkbox input "true"
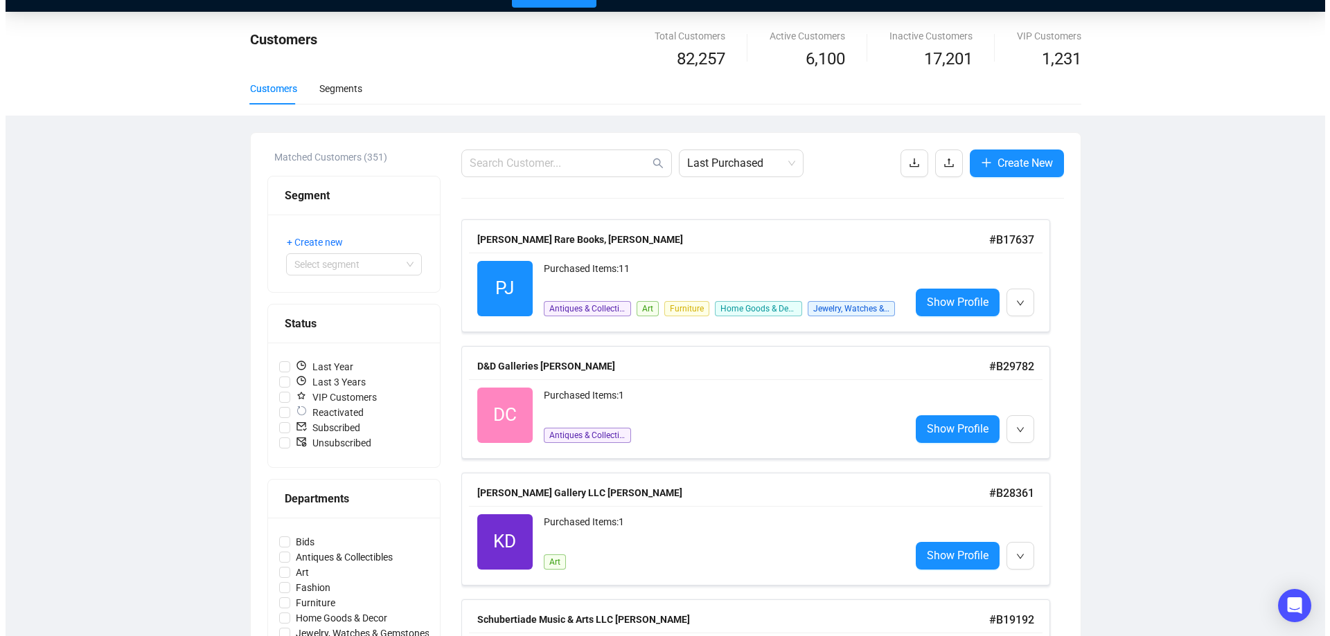
scroll to position [0, 0]
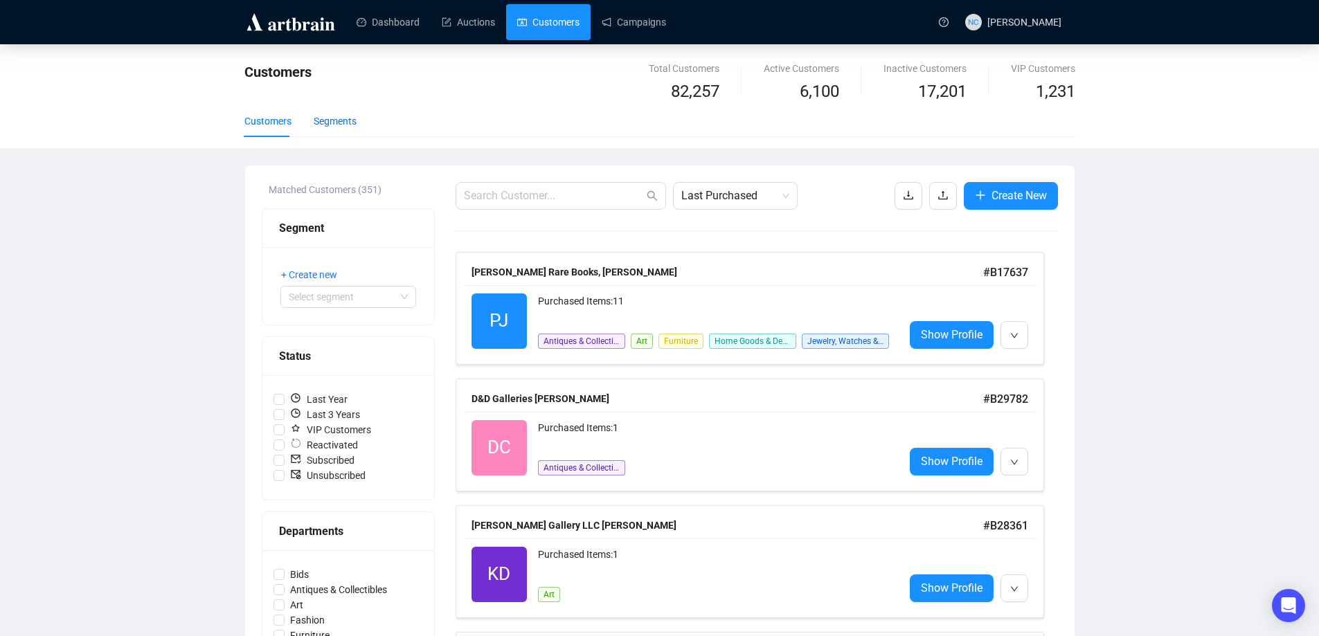
click at [350, 123] on div "Segments" at bounding box center [335, 121] width 43 height 15
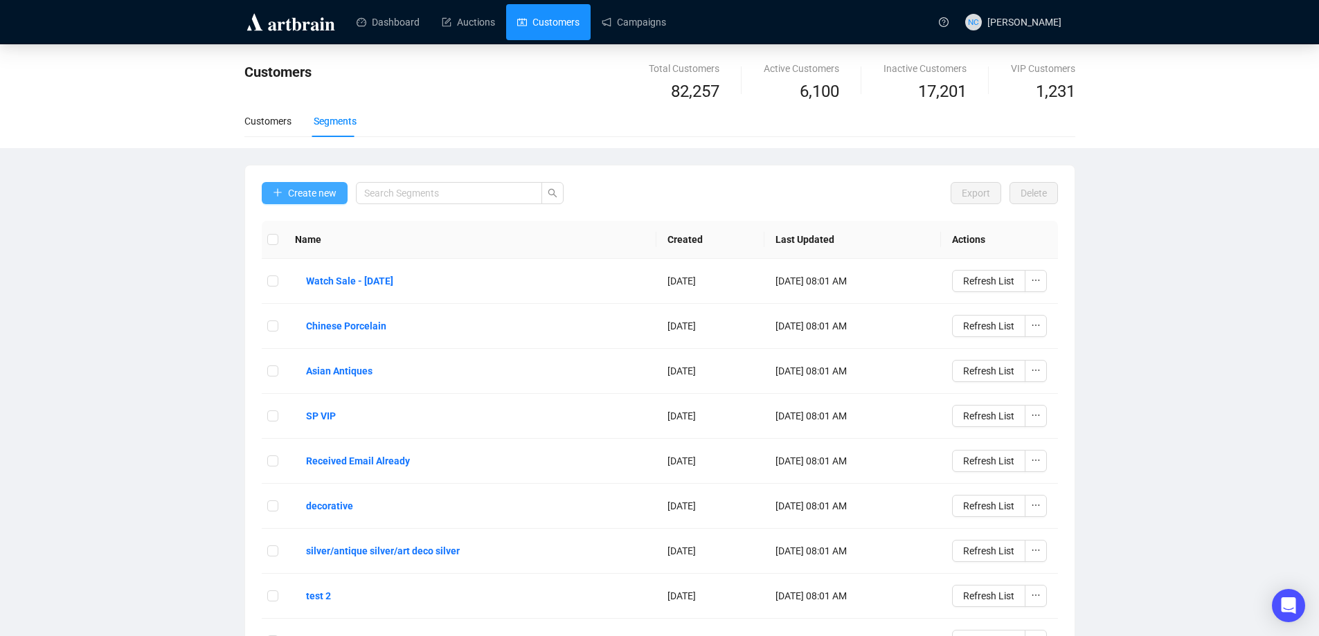
click at [315, 197] on span "Create new" at bounding box center [312, 193] width 48 height 15
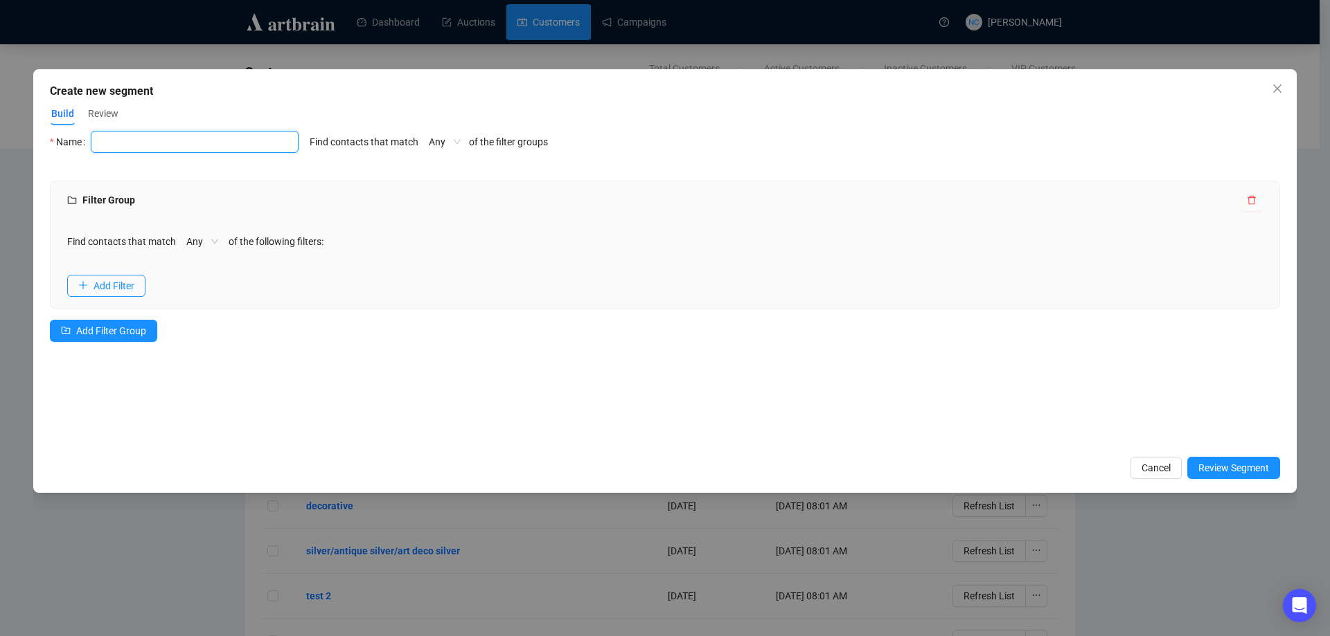
click at [148, 139] on input "text" at bounding box center [195, 142] width 208 height 22
type input "Book Sale"
click at [119, 283] on span "Add Filter" at bounding box center [113, 285] width 41 height 15
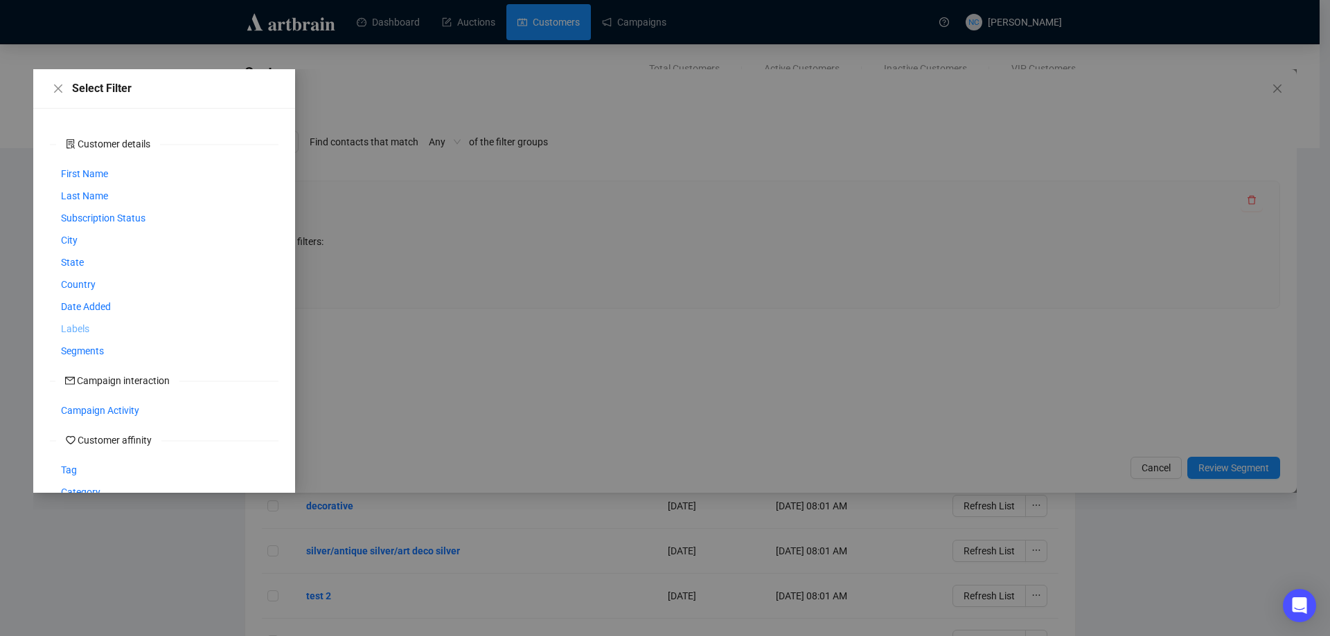
click at [85, 328] on span "Labels" at bounding box center [75, 328] width 28 height 15
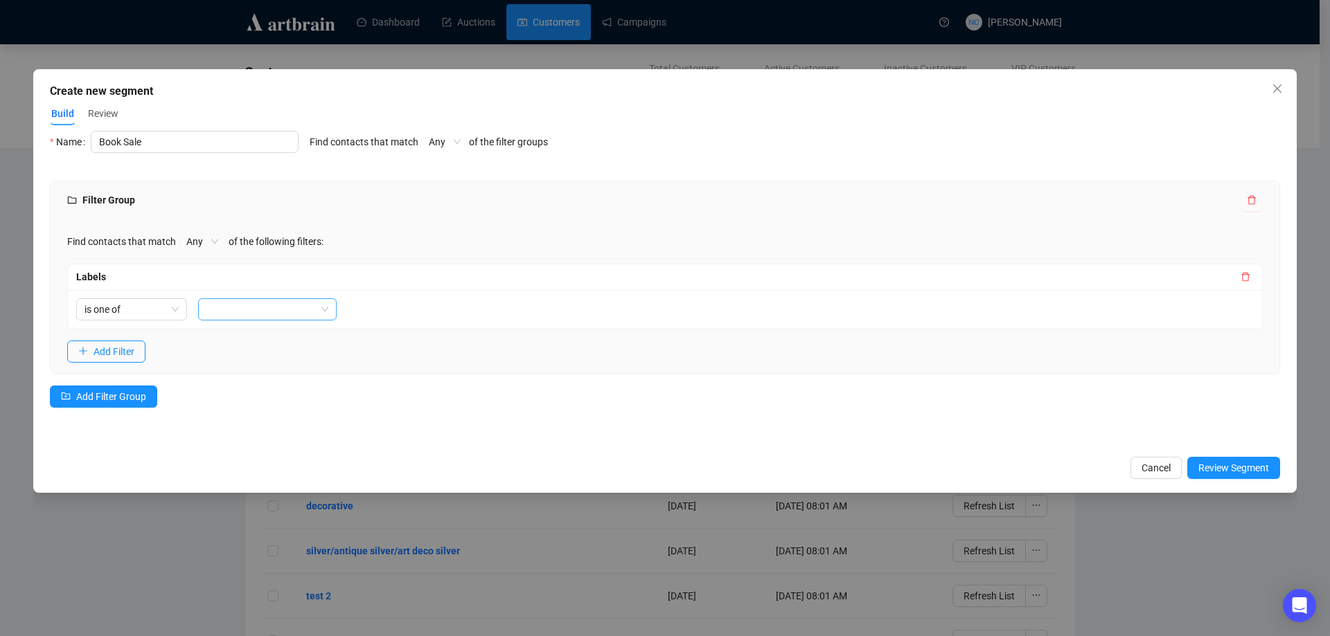
click at [273, 311] on div at bounding box center [260, 309] width 118 height 19
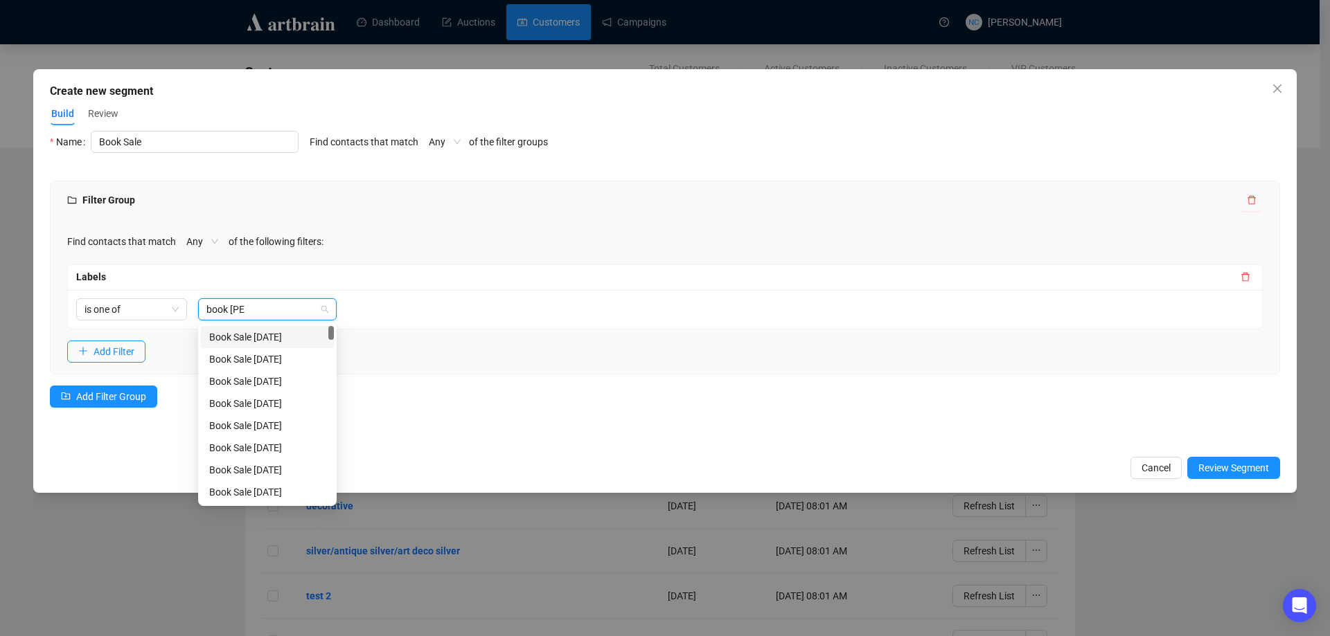
type input "book sale"
drag, startPoint x: 331, startPoint y: 333, endPoint x: 341, endPoint y: 313, distance: 22.6
click at [341, 313] on body "Dashboard Auctions Customers Campaigns NC Nick Cheng Customers Total Customers …" at bounding box center [659, 318] width 1319 height 636
click at [289, 339] on div "Book Sale [DATE]" at bounding box center [267, 337] width 116 height 15
drag, startPoint x: 443, startPoint y: 345, endPoint x: 123, endPoint y: 350, distance: 320.0
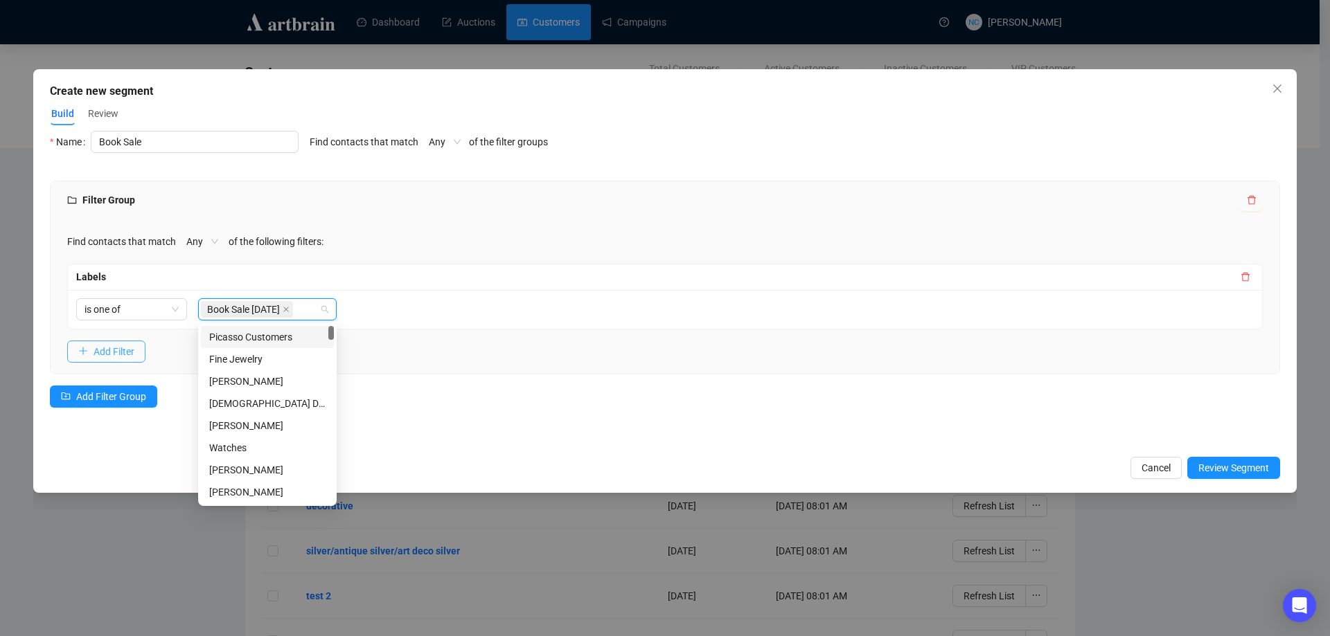
click at [443, 345] on div "Find contacts that match Any of the following filters: Labels is one of Book Sa…" at bounding box center [665, 297] width 1228 height 154
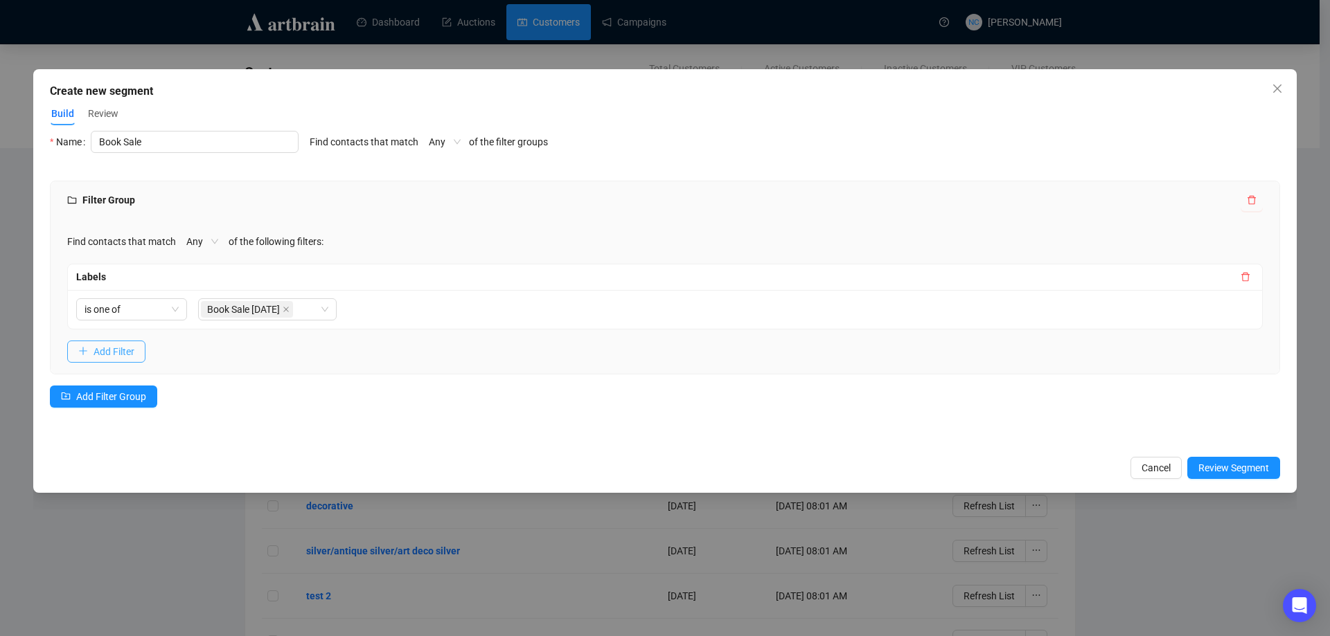
click at [99, 352] on span "Add Filter" at bounding box center [113, 351] width 41 height 15
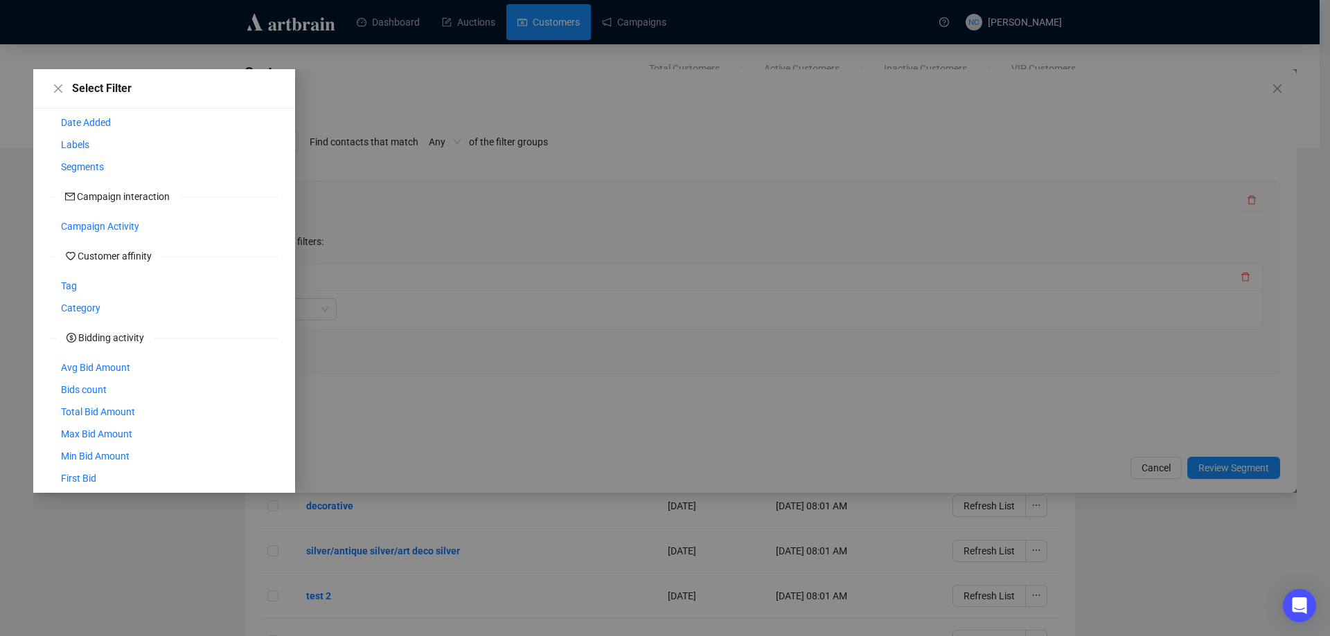
scroll to position [197, 0]
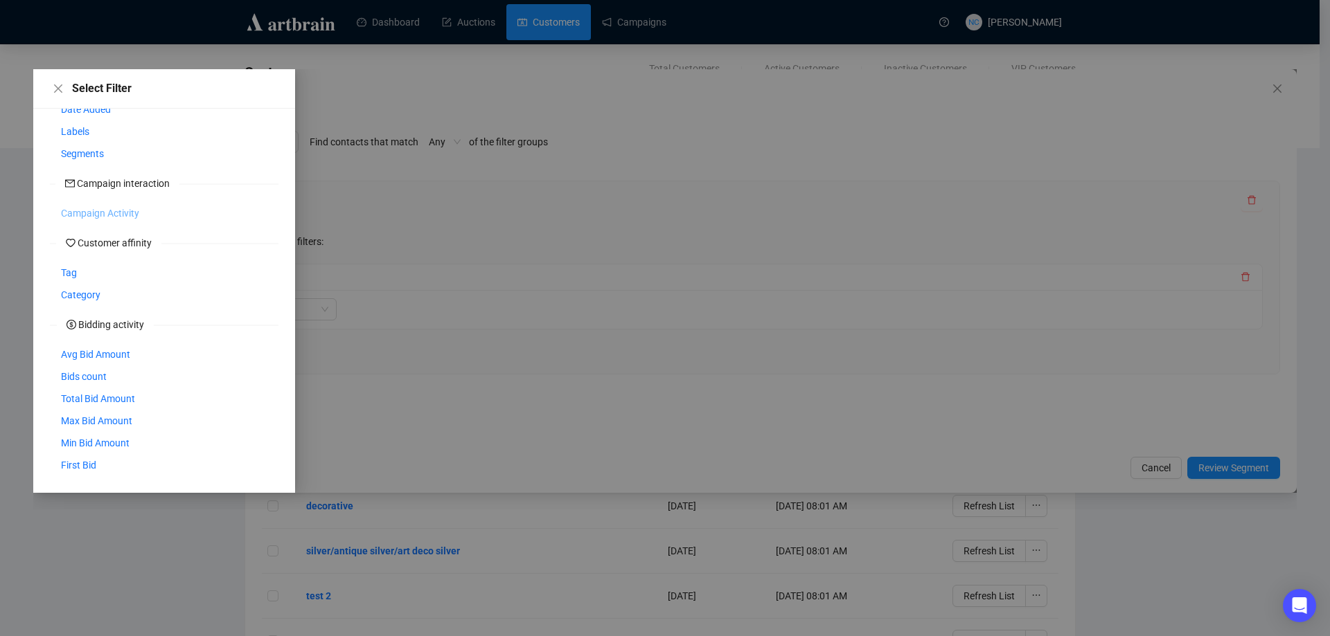
click at [73, 270] on span "Tag" at bounding box center [69, 272] width 16 height 15
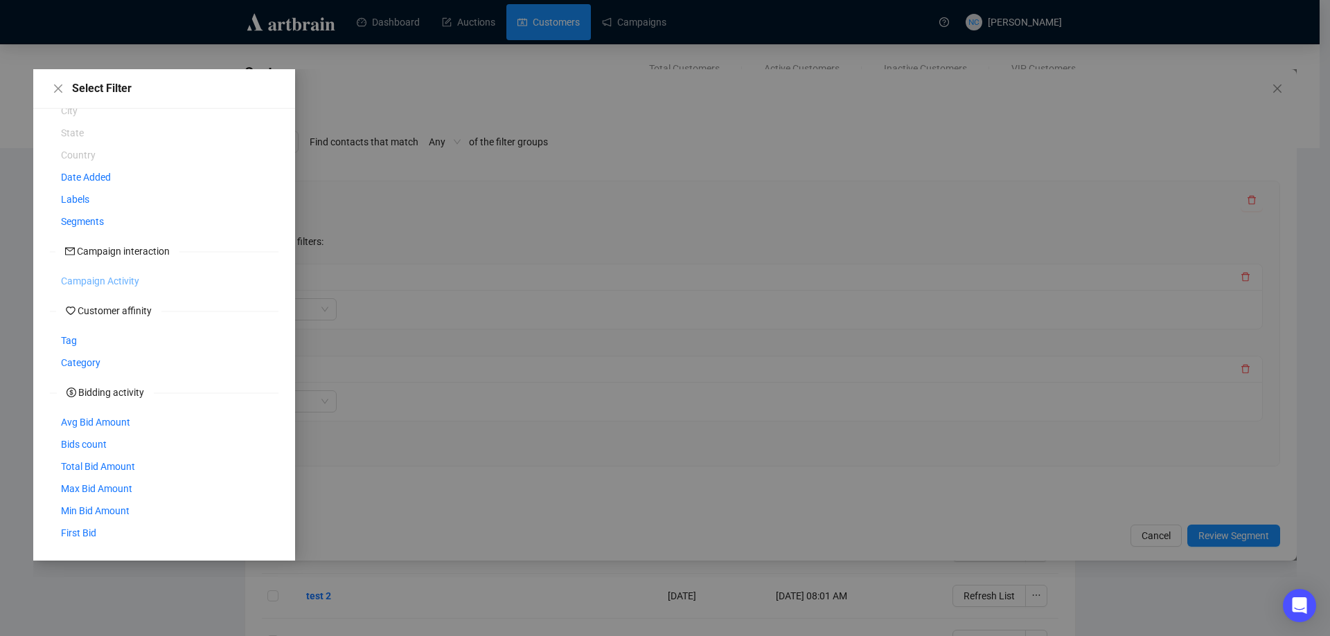
scroll to position [129, 0]
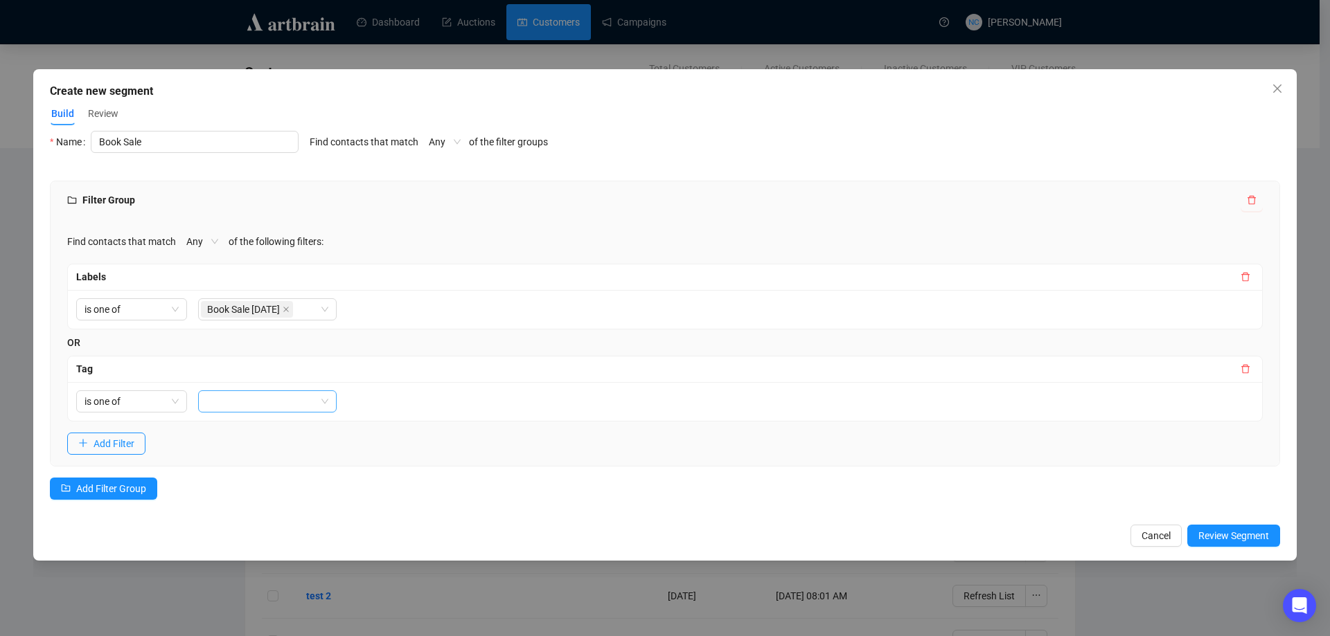
click at [260, 404] on div at bounding box center [260, 401] width 118 height 19
type input "book"
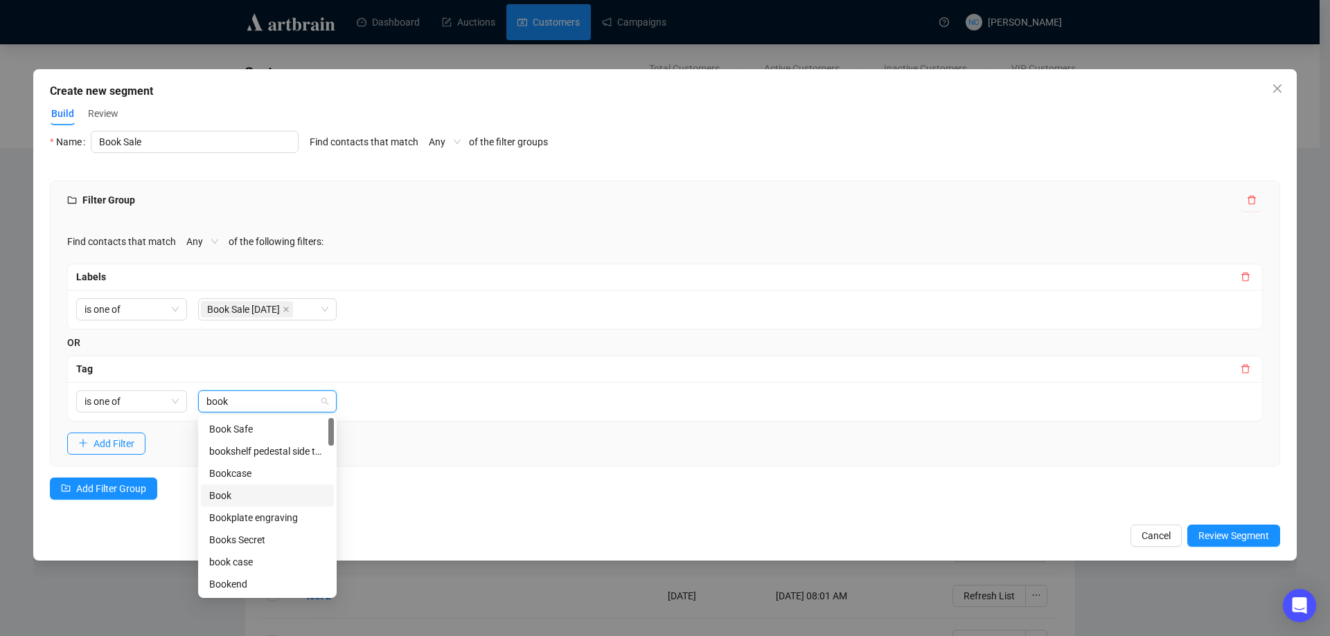
click at [264, 496] on div "Book" at bounding box center [267, 495] width 116 height 15
click at [258, 507] on div "books" at bounding box center [267, 509] width 116 height 15
click at [396, 522] on div "Create new segment Build Review Select Filter Customer details First Name Last …" at bounding box center [664, 315] width 1263 height 492
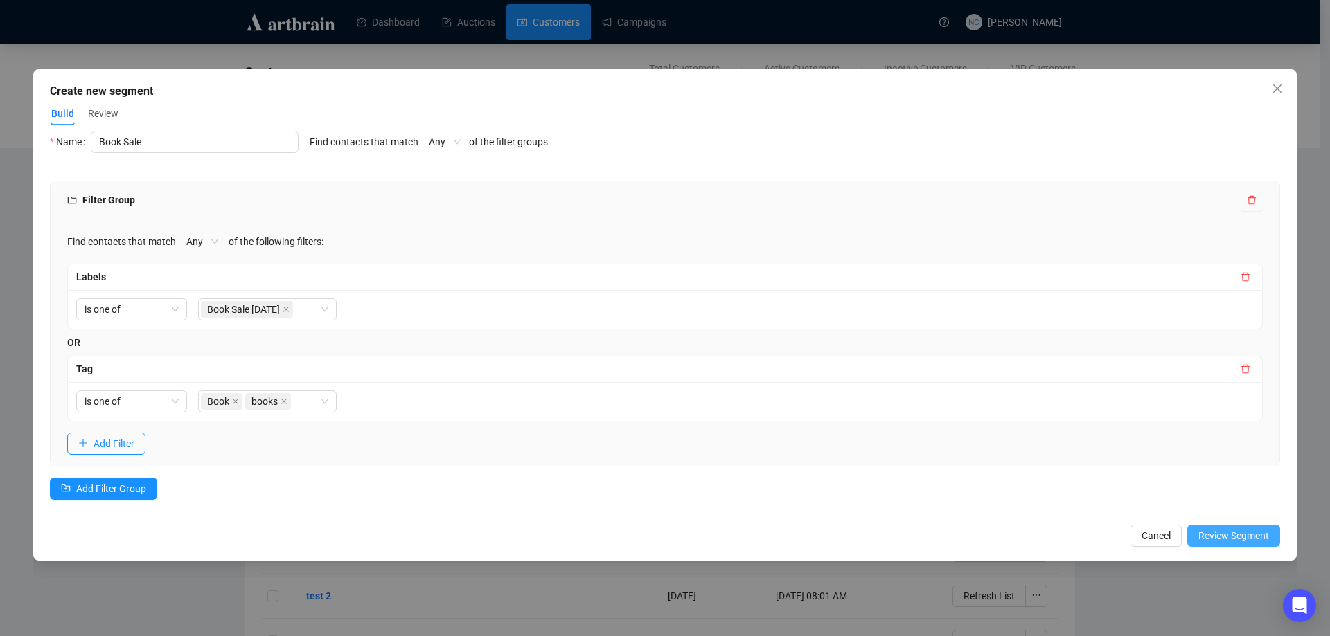
click at [1236, 532] on span "Review Segment" at bounding box center [1233, 535] width 71 height 15
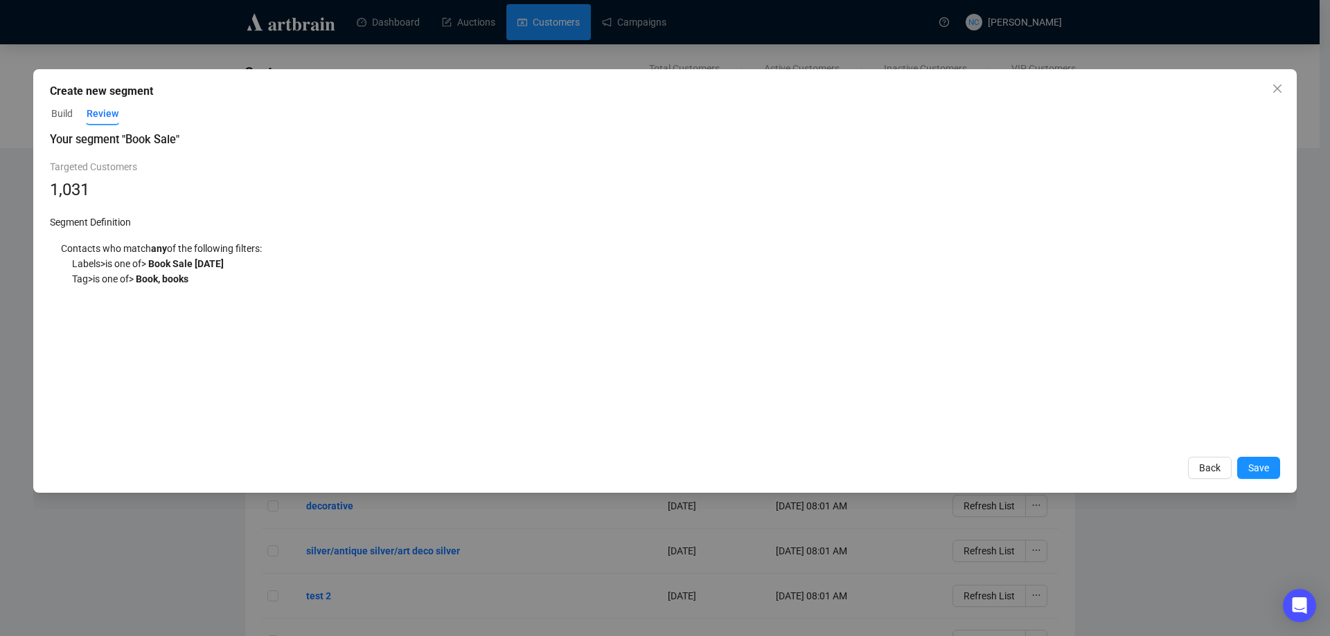
click at [61, 115] on span "Build" at bounding box center [61, 114] width 21 height 15
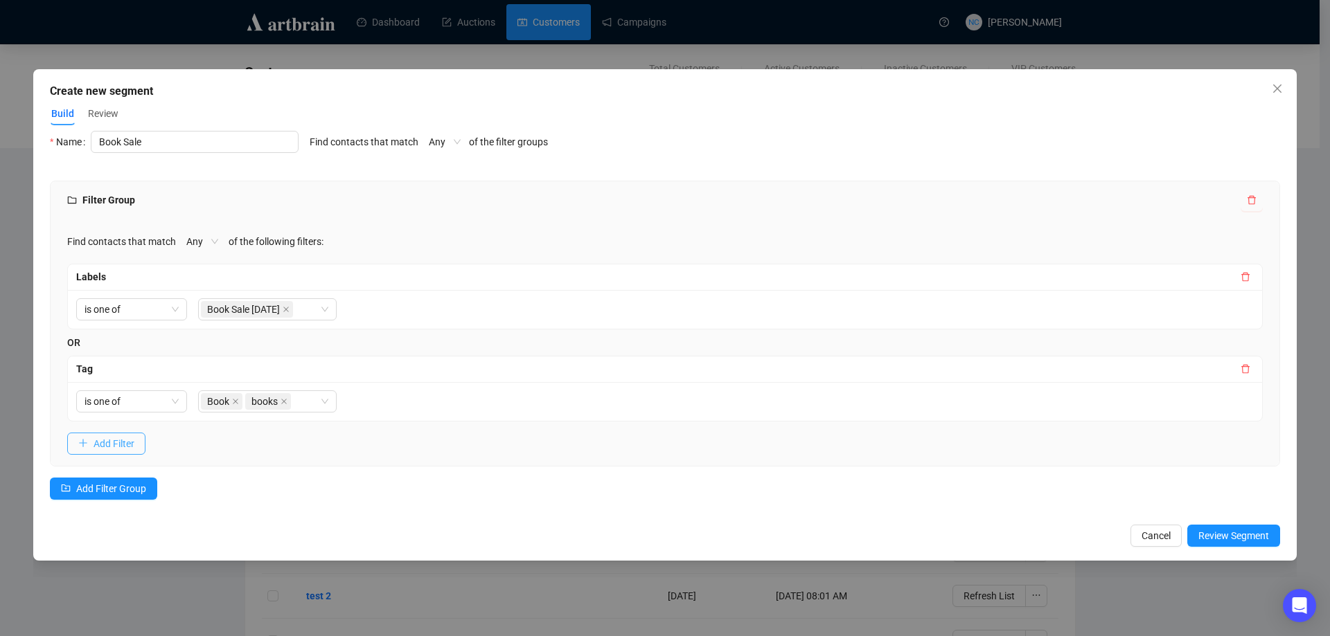
click at [120, 439] on span "Add Filter" at bounding box center [113, 443] width 41 height 15
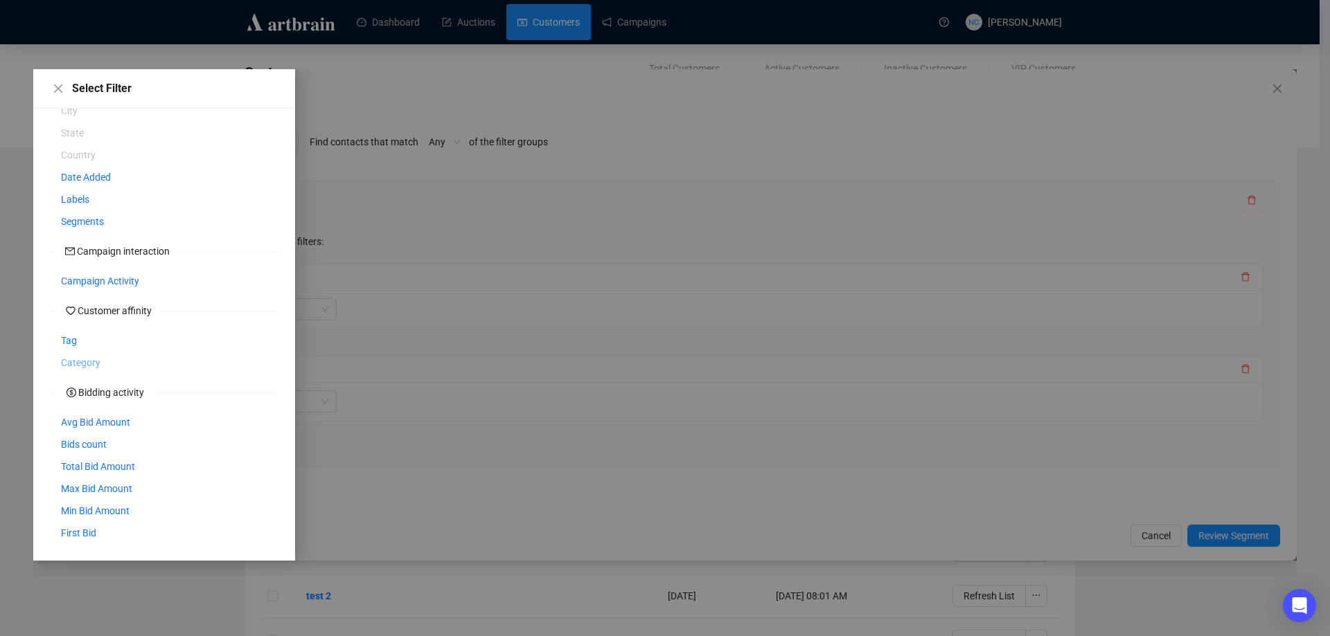
click at [75, 362] on span "Category" at bounding box center [80, 362] width 39 height 15
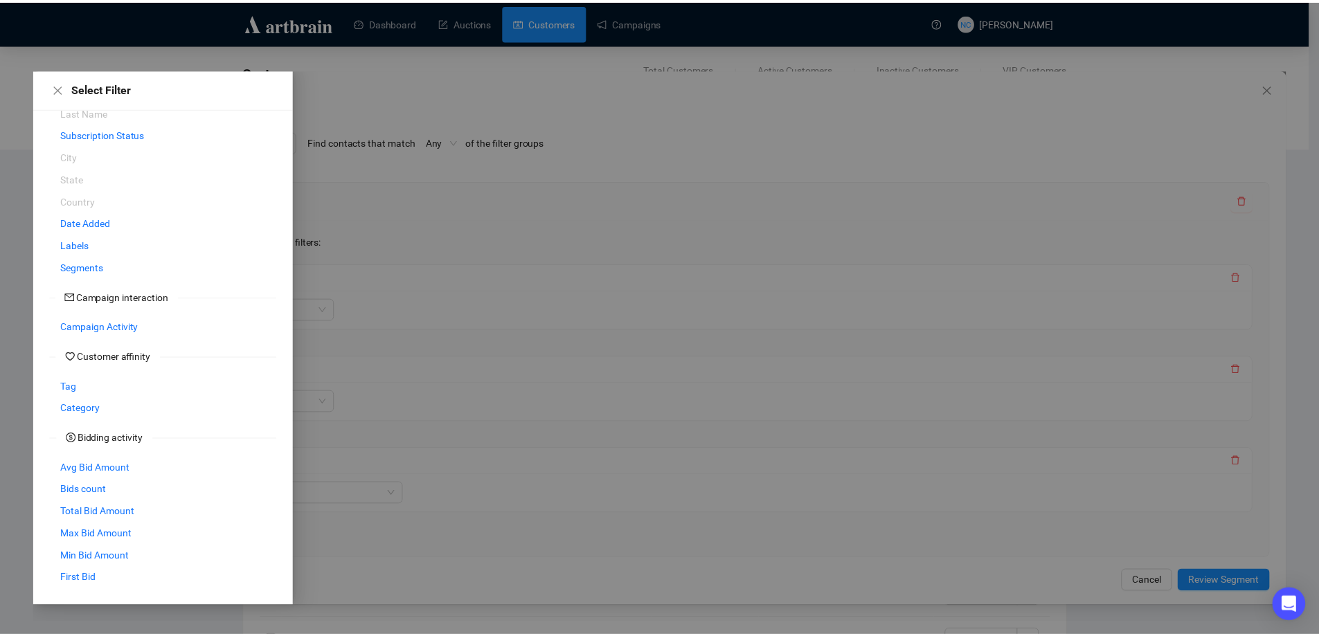
scroll to position [84, 0]
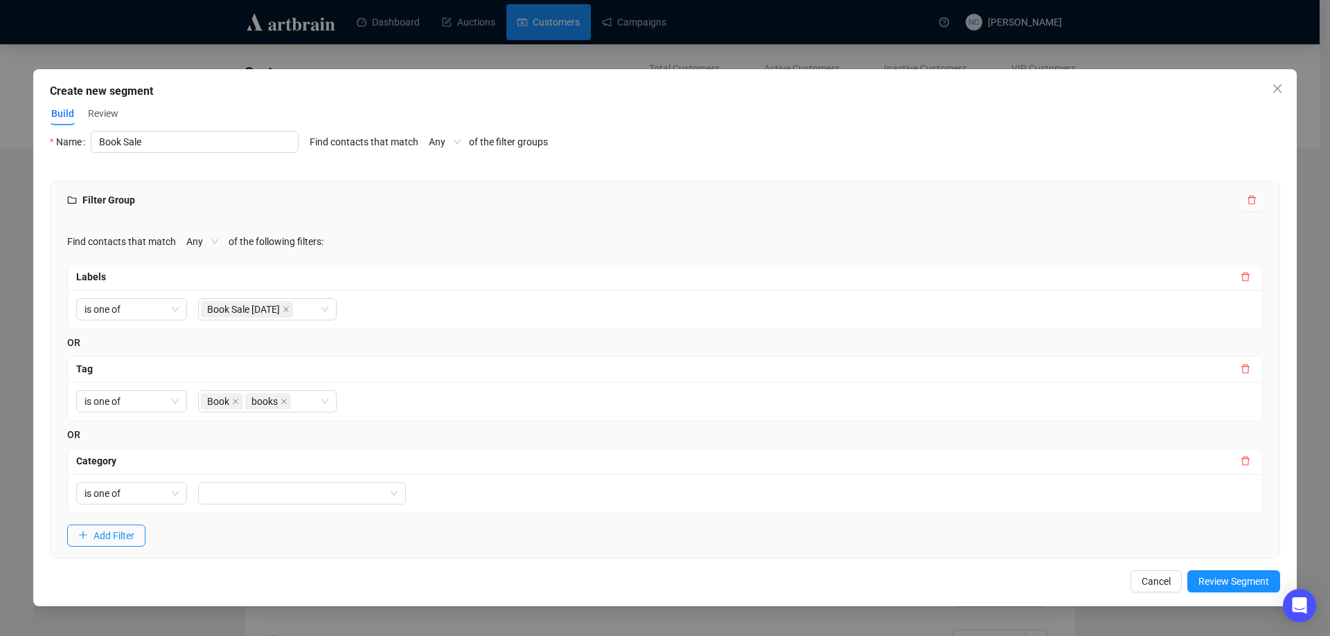
click at [251, 490] on div at bounding box center [295, 493] width 188 height 19
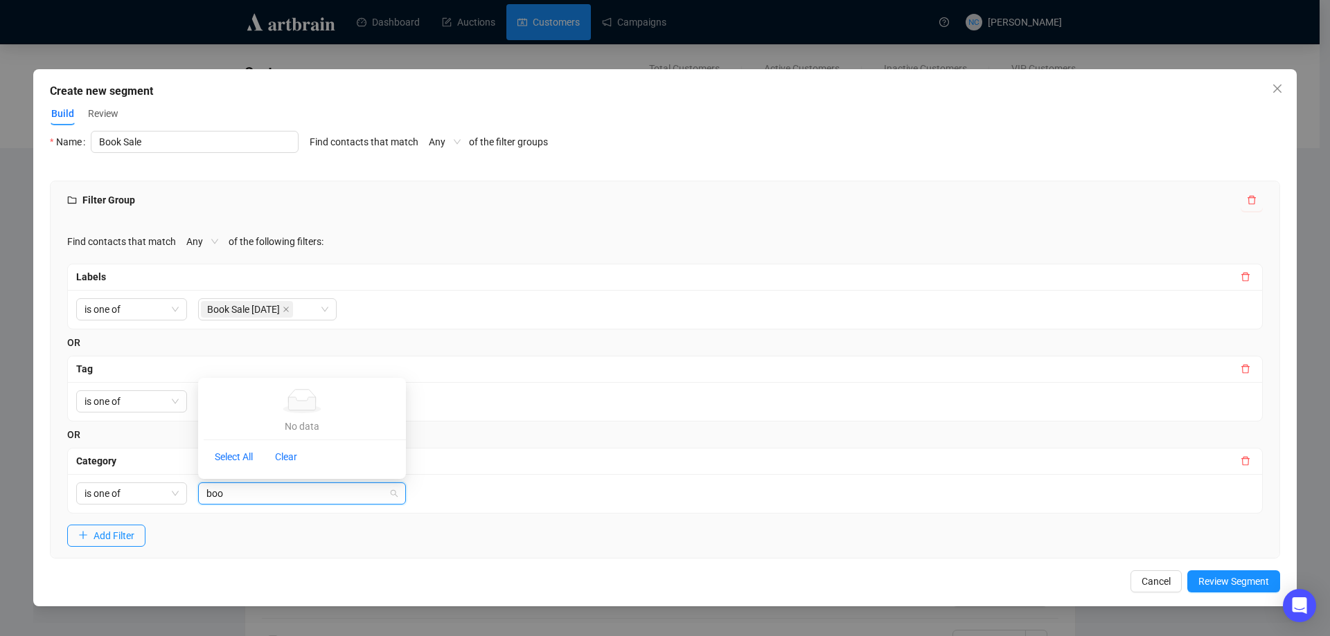
type input "book"
click at [283, 526] on div "Find contacts that match Any of the following filters: Labels is one of Book Sa…" at bounding box center [665, 389] width 1228 height 339
click at [392, 489] on div at bounding box center [302, 494] width 208 height 22
click at [209, 310] on icon "caret-down" at bounding box center [209, 312] width 7 height 7
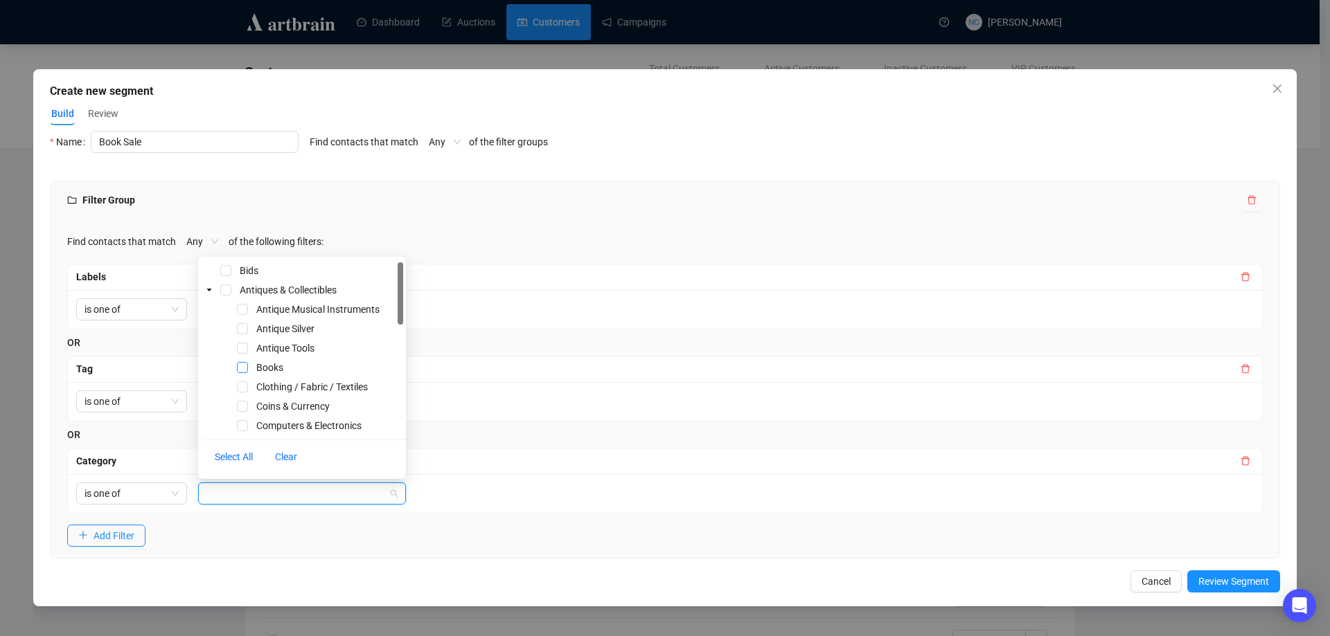
click at [239, 366] on span "Select Books" at bounding box center [242, 367] width 11 height 11
click at [470, 539] on div "Find contacts that match Any of the following filters: Labels is one of Book Sa…" at bounding box center [665, 389] width 1228 height 339
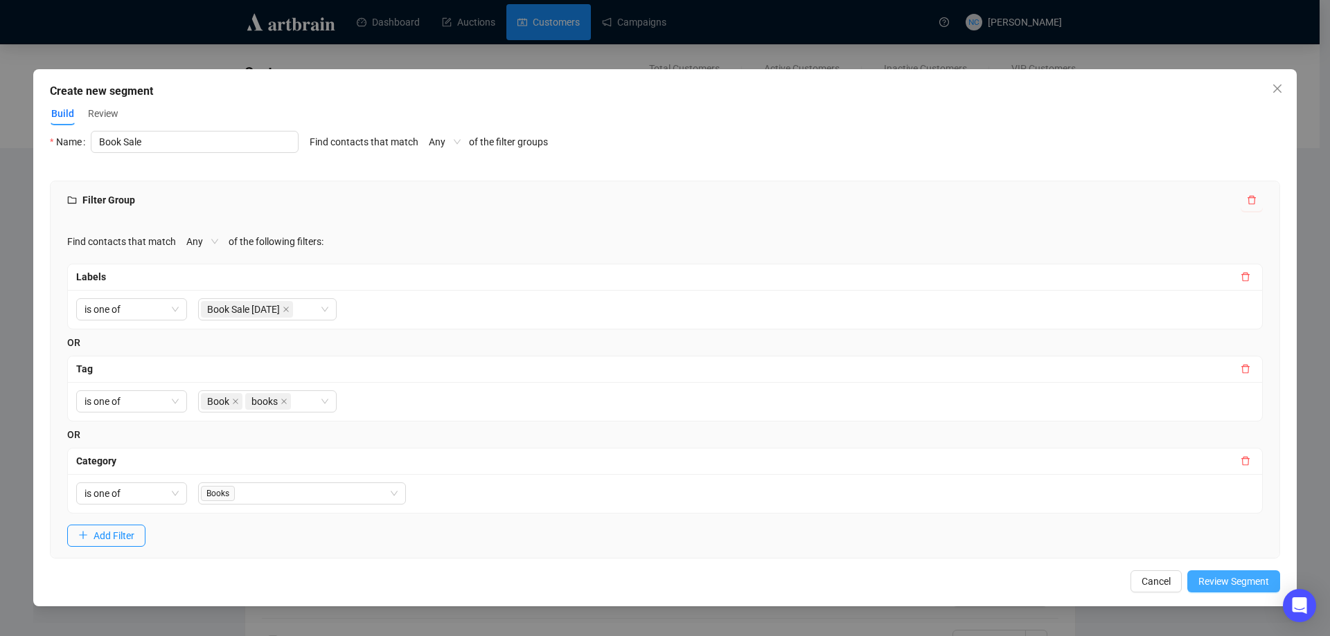
click at [1231, 573] on button "Review Segment" at bounding box center [1233, 582] width 93 height 22
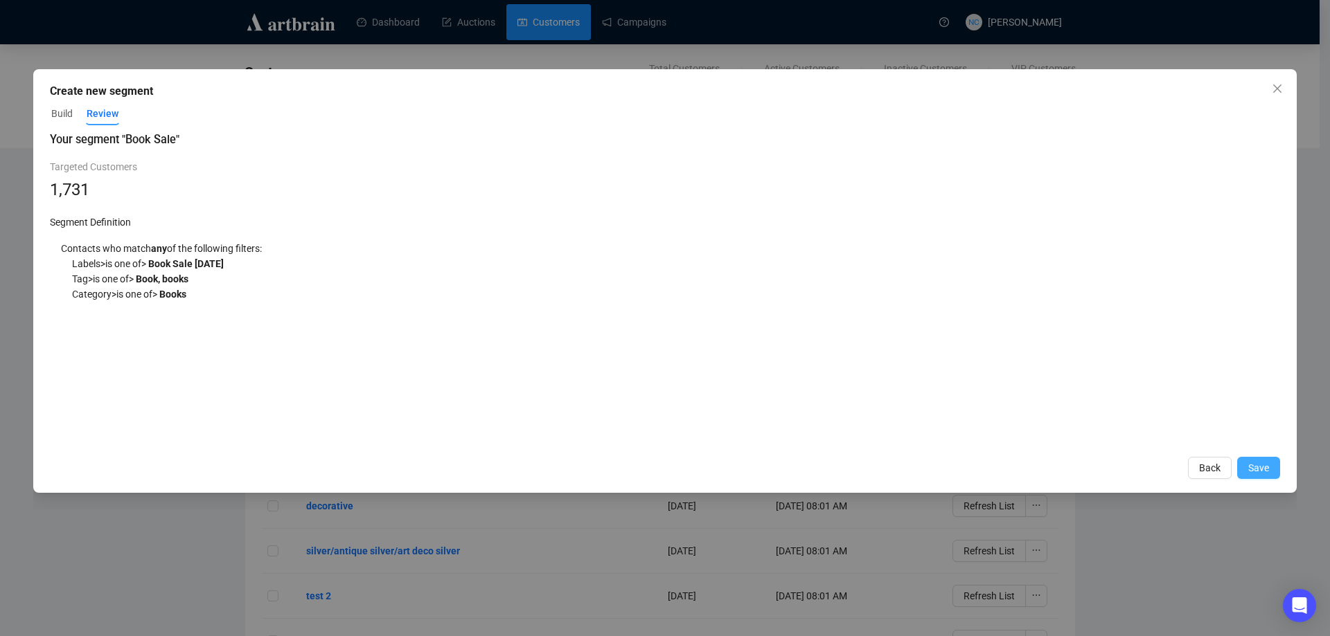
click at [1271, 463] on button "Save" at bounding box center [1258, 468] width 43 height 22
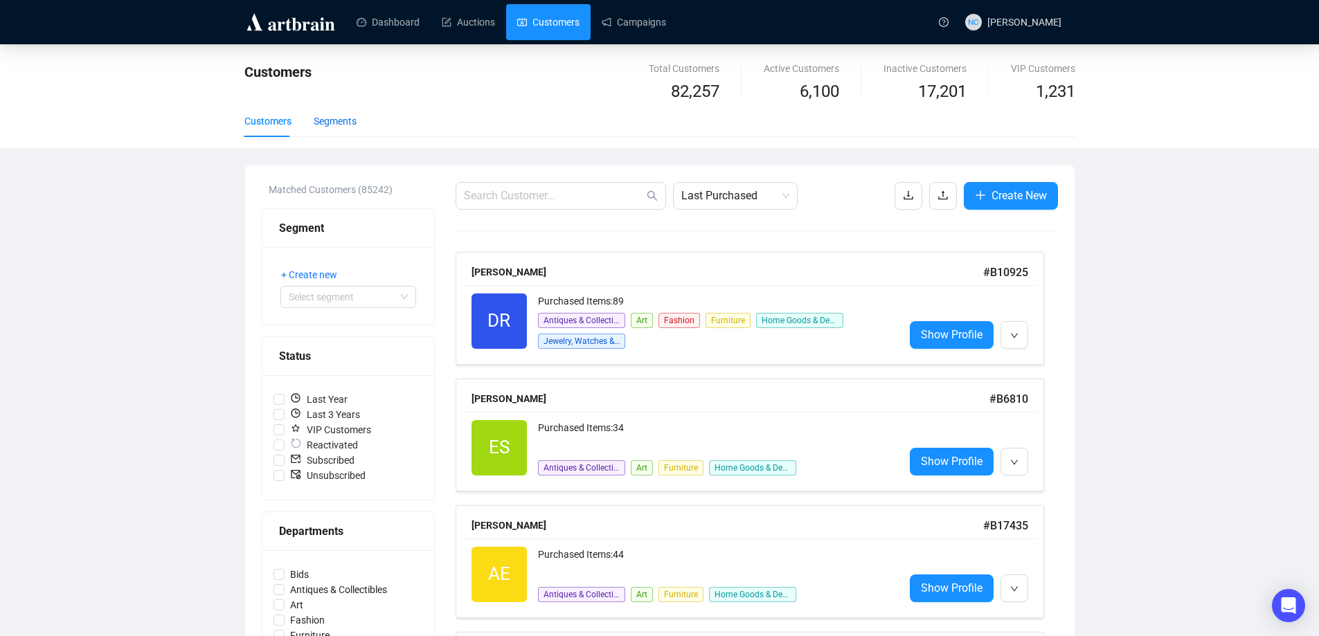
click at [331, 114] on div "Segments" at bounding box center [335, 121] width 43 height 15
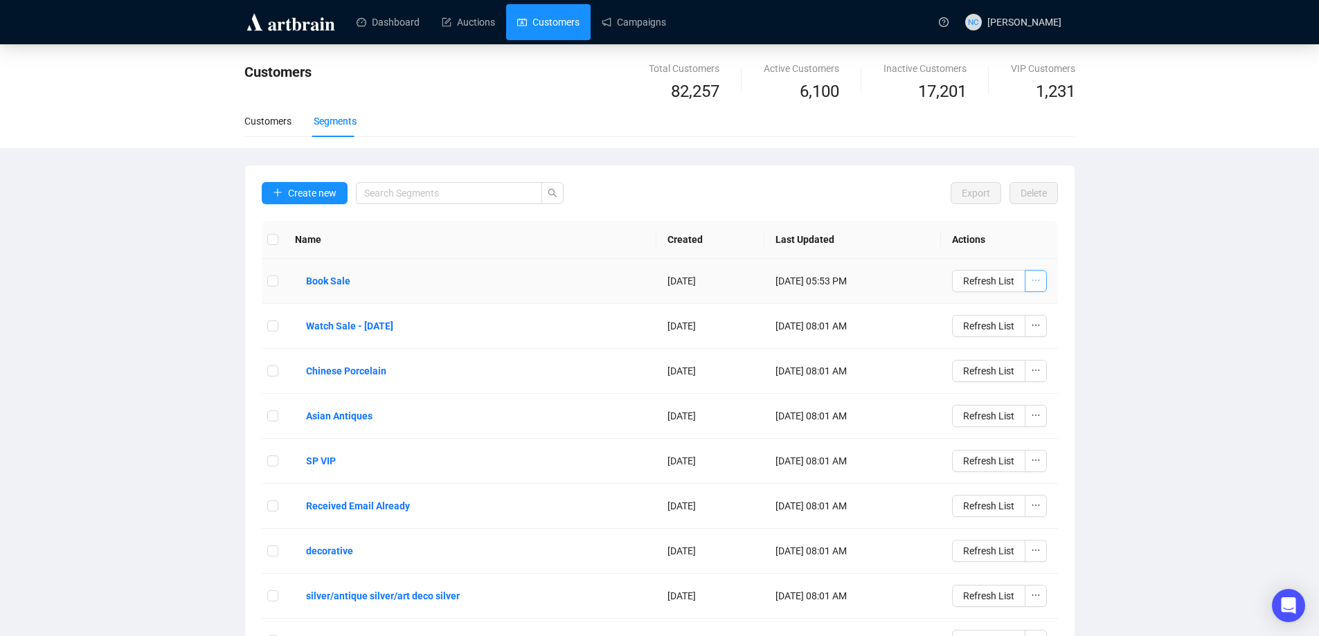
click at [1038, 278] on icon "ellipsis" at bounding box center [1036, 281] width 10 height 10
click at [1030, 337] on span "Export Customers" at bounding box center [997, 330] width 78 height 15
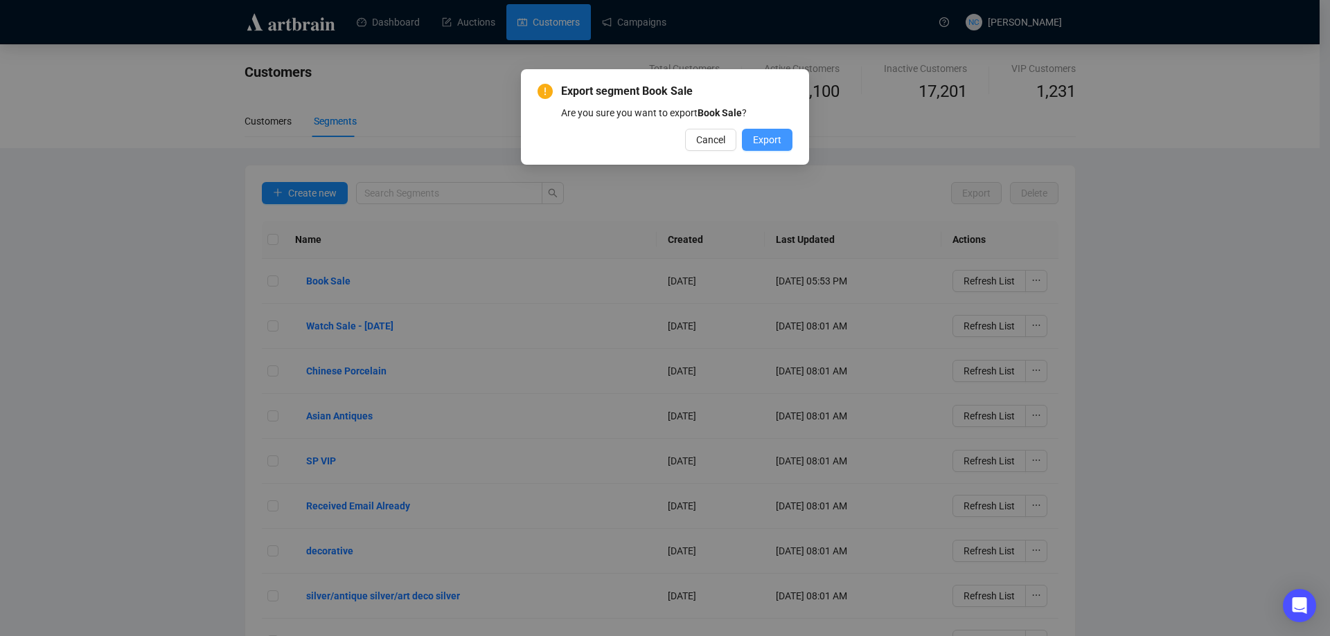
click at [770, 138] on span "Export" at bounding box center [767, 139] width 28 height 15
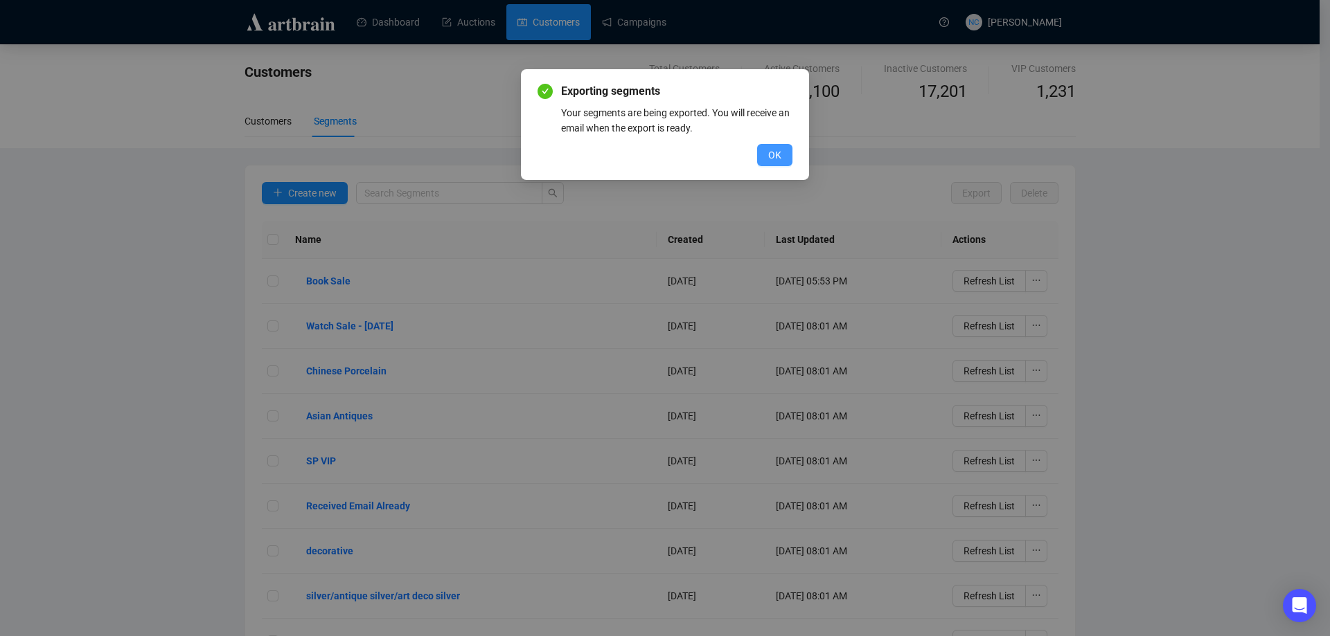
click at [772, 154] on span "OK" at bounding box center [774, 155] width 13 height 15
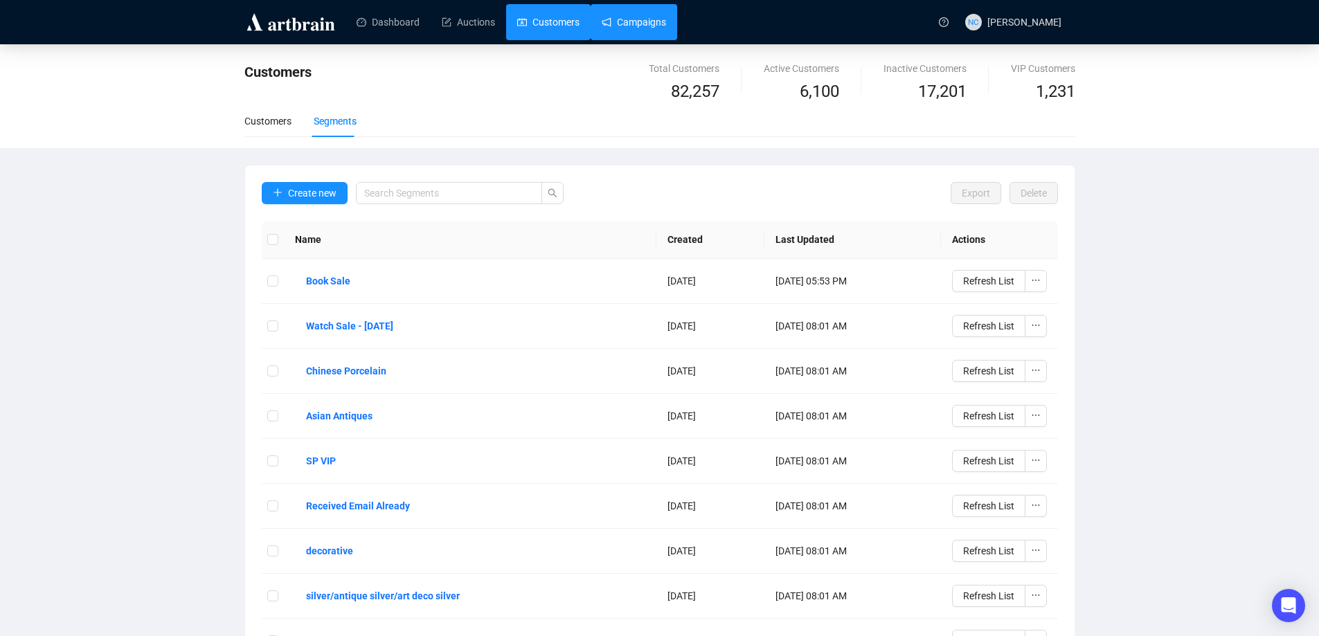
click at [641, 21] on link "Campaigns" at bounding box center [634, 22] width 64 height 36
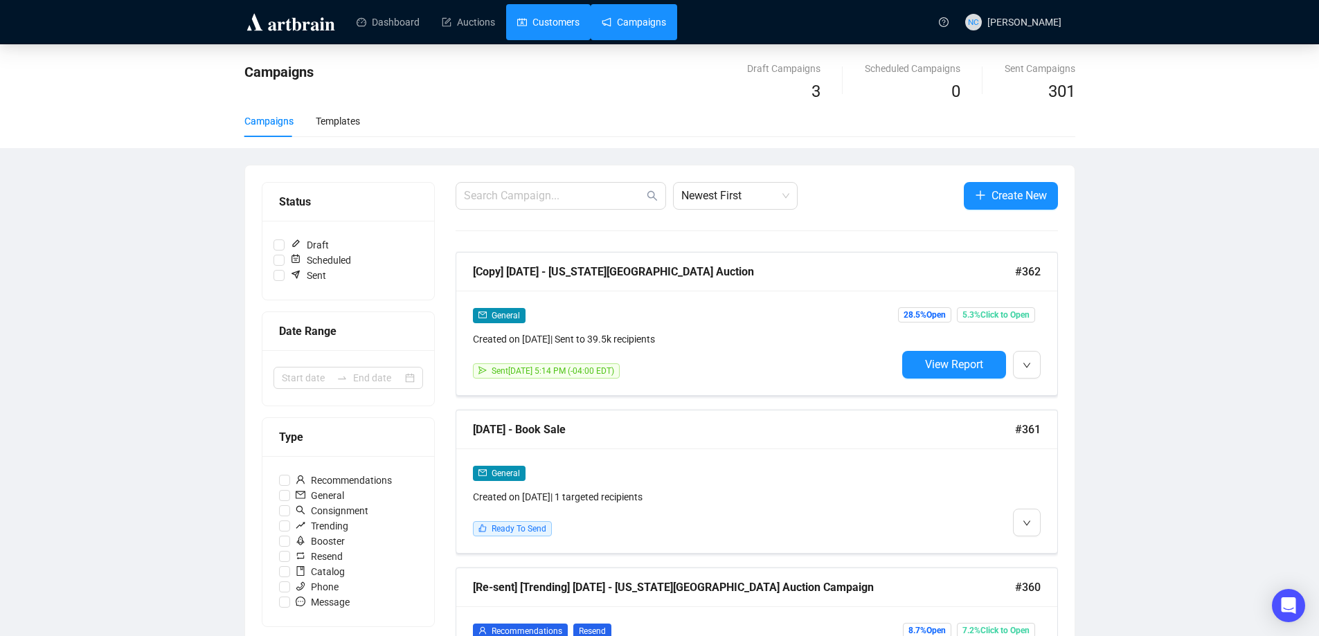
click at [553, 26] on link "Customers" at bounding box center [548, 22] width 62 height 36
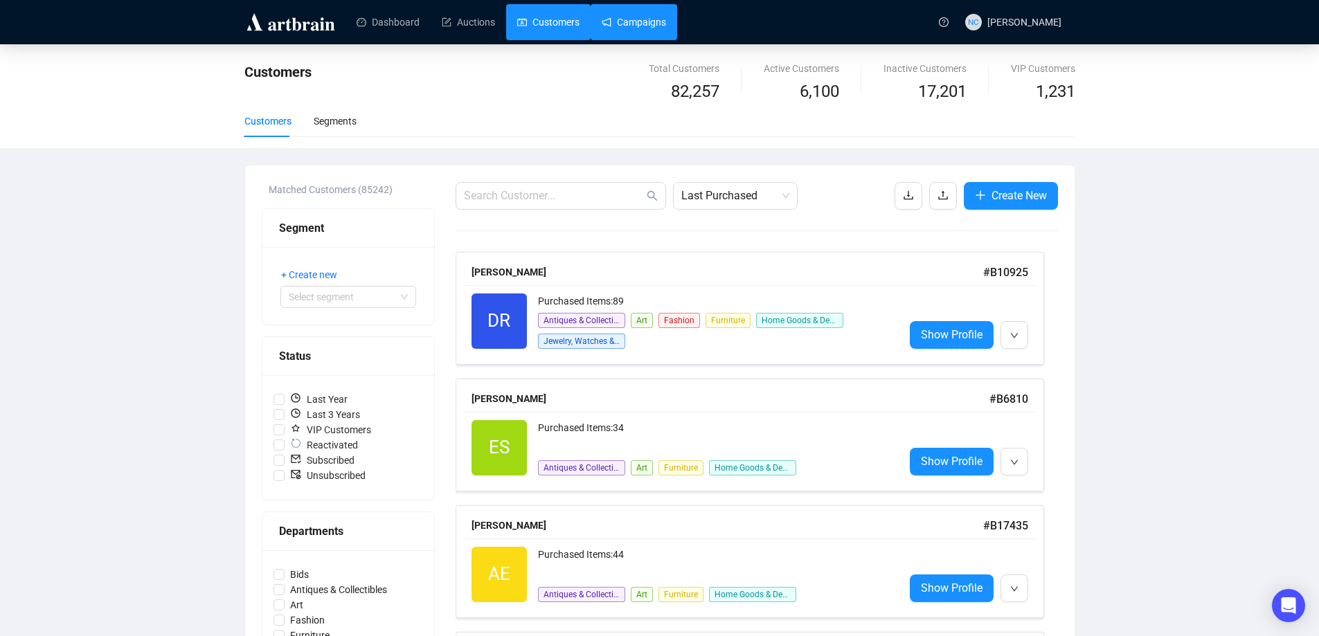
click at [647, 16] on link "Campaigns" at bounding box center [634, 22] width 64 height 36
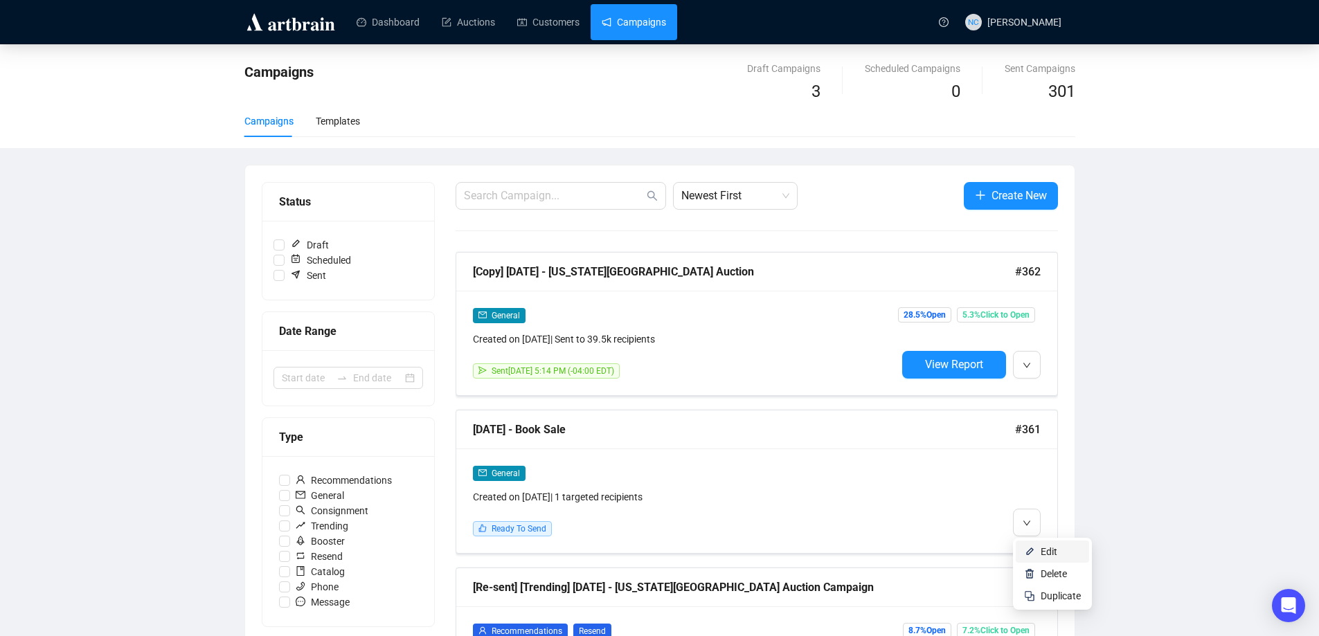
click at [1039, 544] on li "Edit" at bounding box center [1052, 552] width 73 height 22
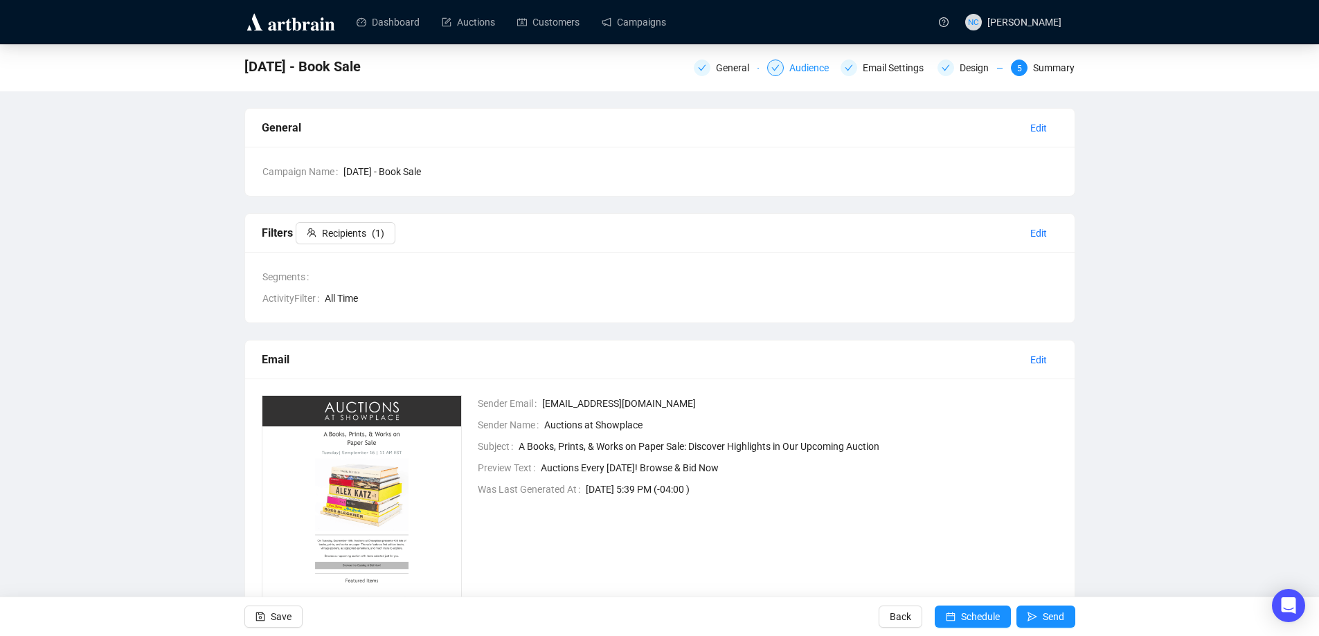
click at [793, 72] on div "Audience" at bounding box center [813, 68] width 48 height 17
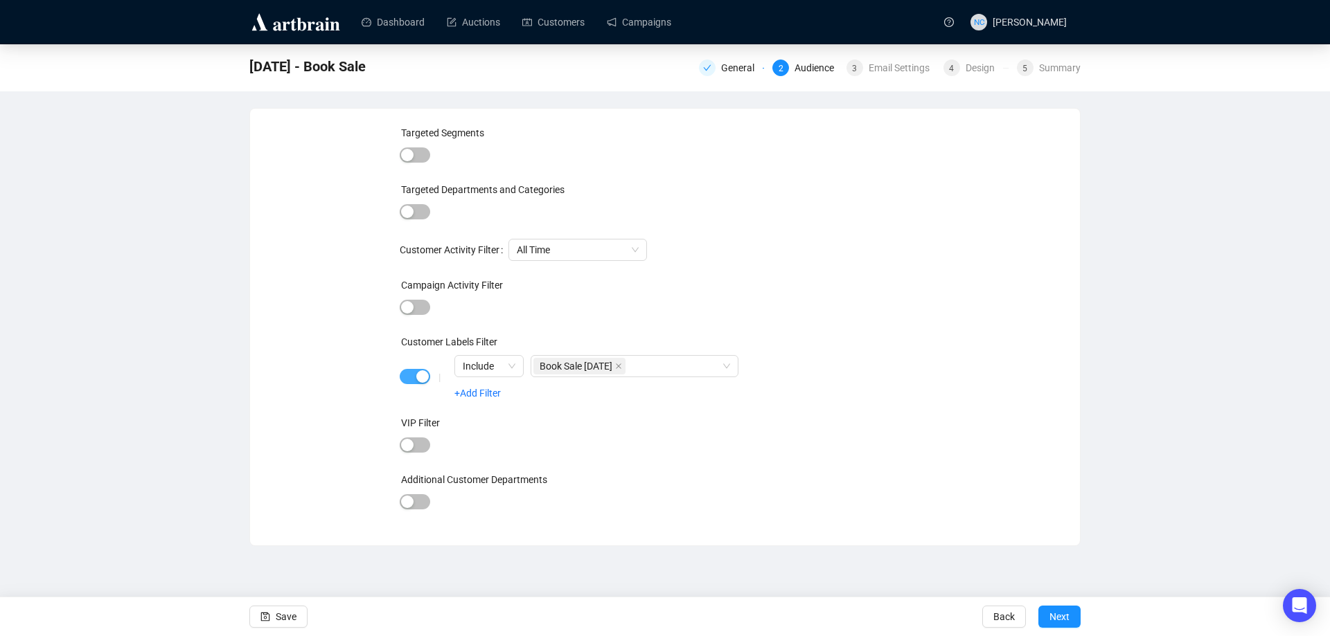
click at [411, 380] on span "button" at bounding box center [415, 376] width 30 height 15
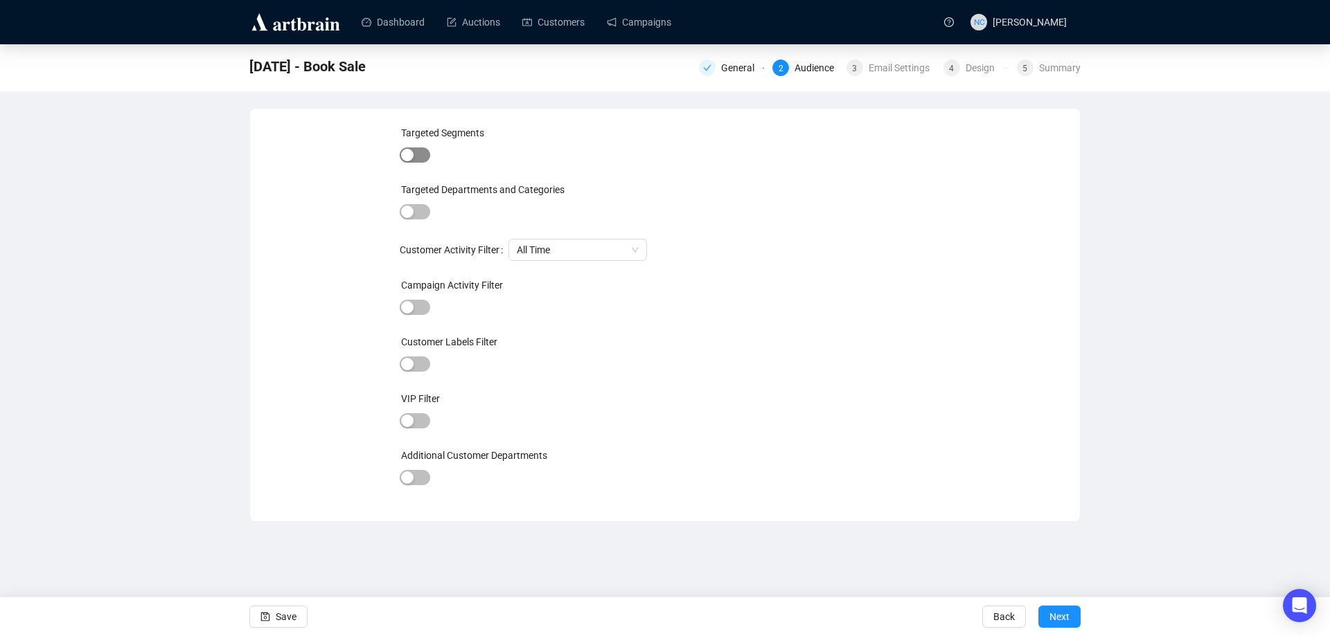
click at [421, 150] on span "button" at bounding box center [415, 155] width 30 height 15
click at [535, 156] on div at bounding box center [637, 157] width 360 height 19
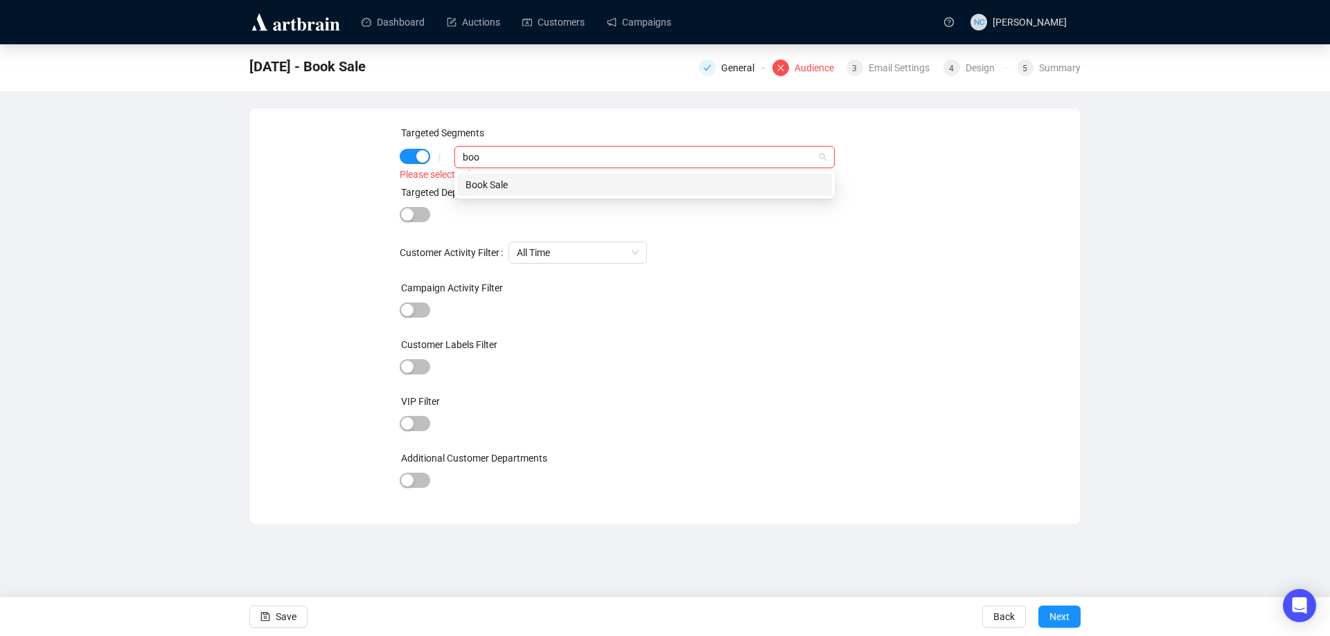
type input "book"
click at [549, 179] on div "Book Sale" at bounding box center [644, 184] width 358 height 15
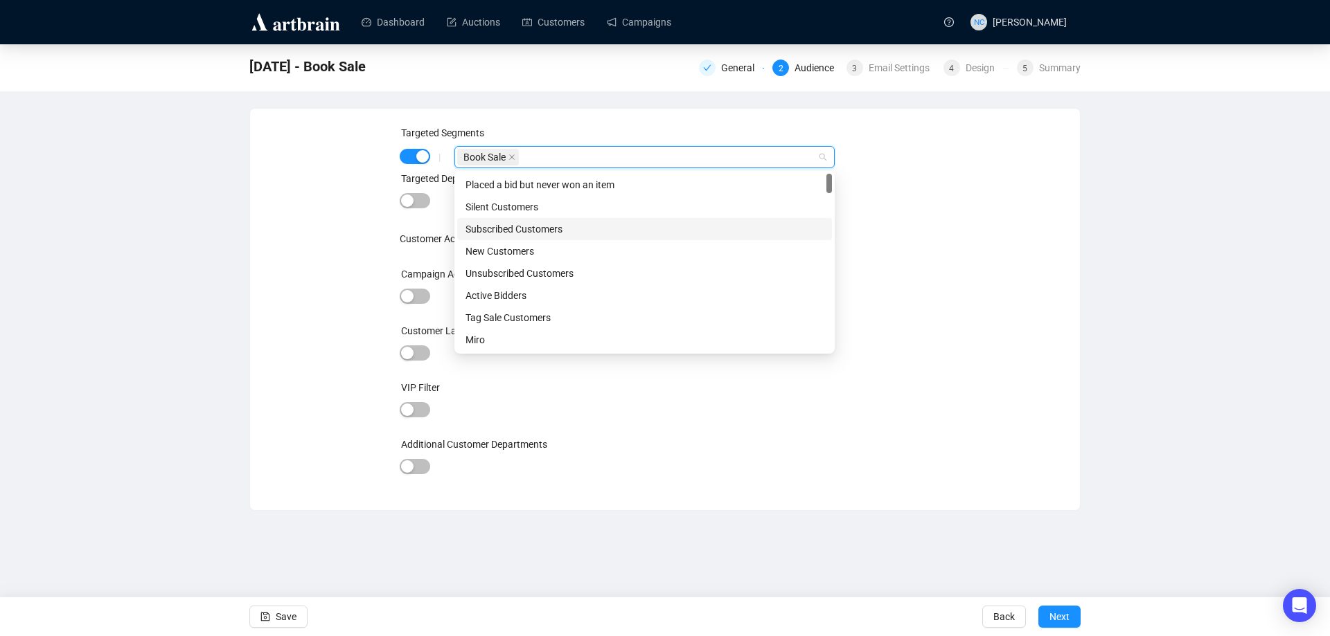
click at [914, 239] on div "All Time" at bounding box center [719, 239] width 422 height 22
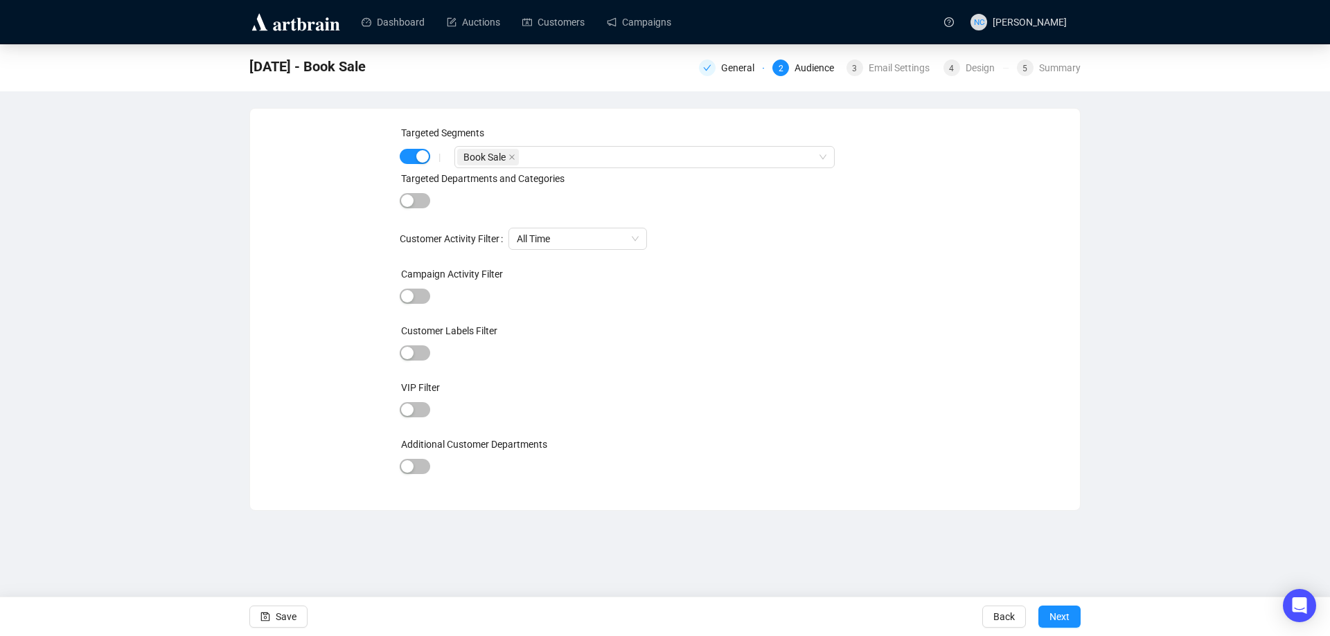
click at [1052, 623] on span "Next" at bounding box center [1059, 617] width 20 height 39
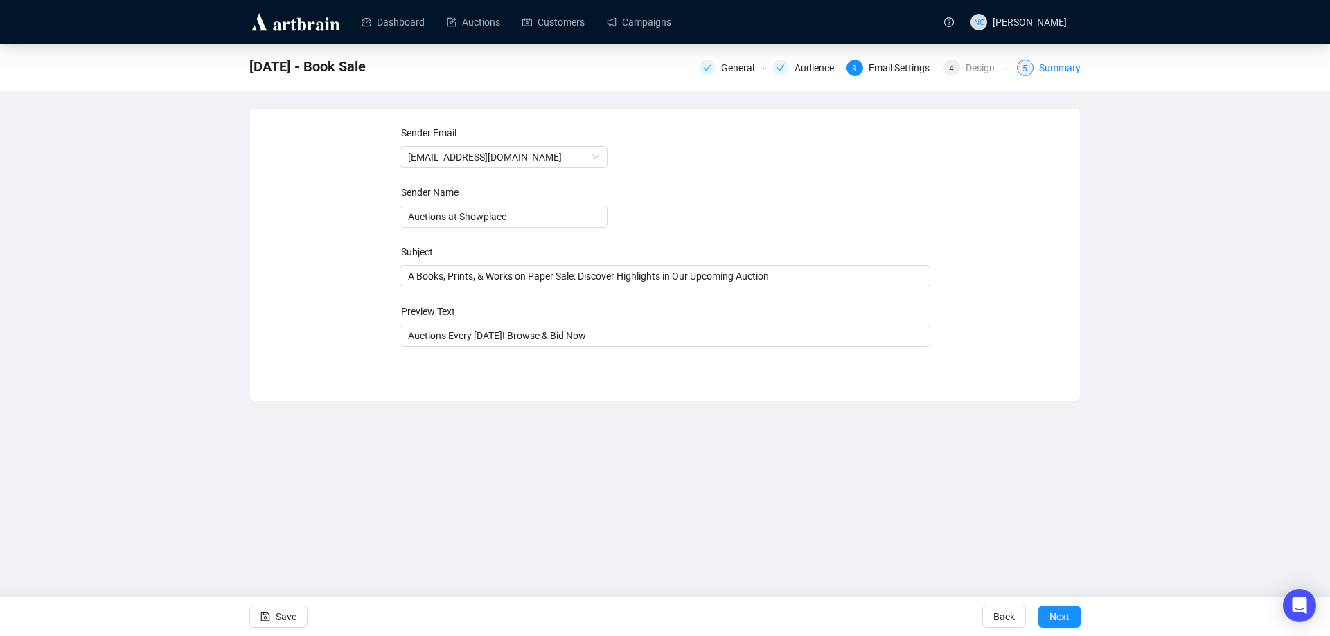
click at [1057, 63] on div "Summary" at bounding box center [1060, 68] width 42 height 17
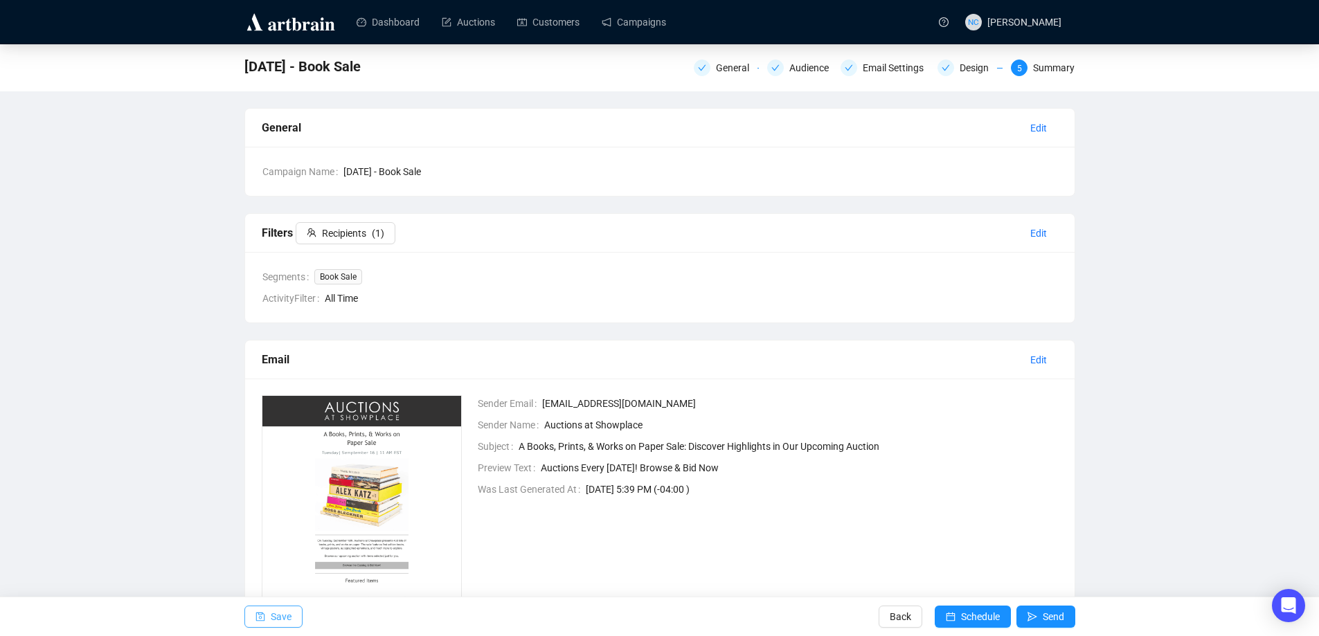
click at [292, 615] on button "Save" at bounding box center [273, 617] width 58 height 22
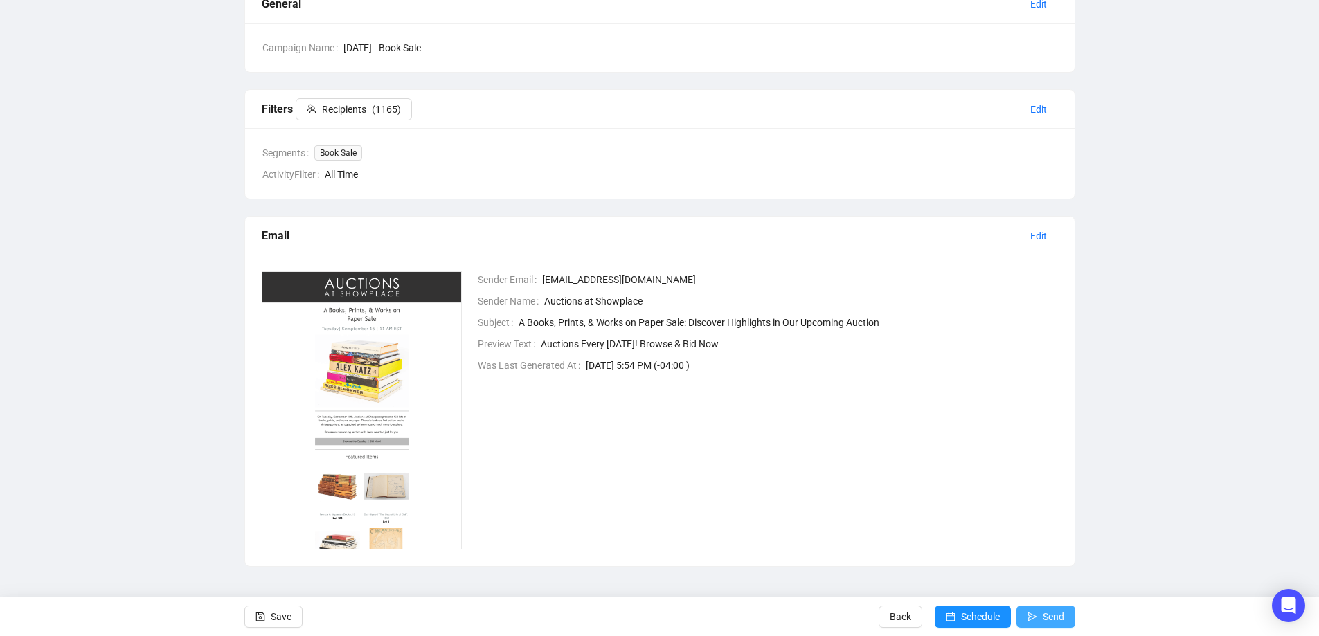
click at [1045, 620] on span "Send" at bounding box center [1053, 617] width 21 height 39
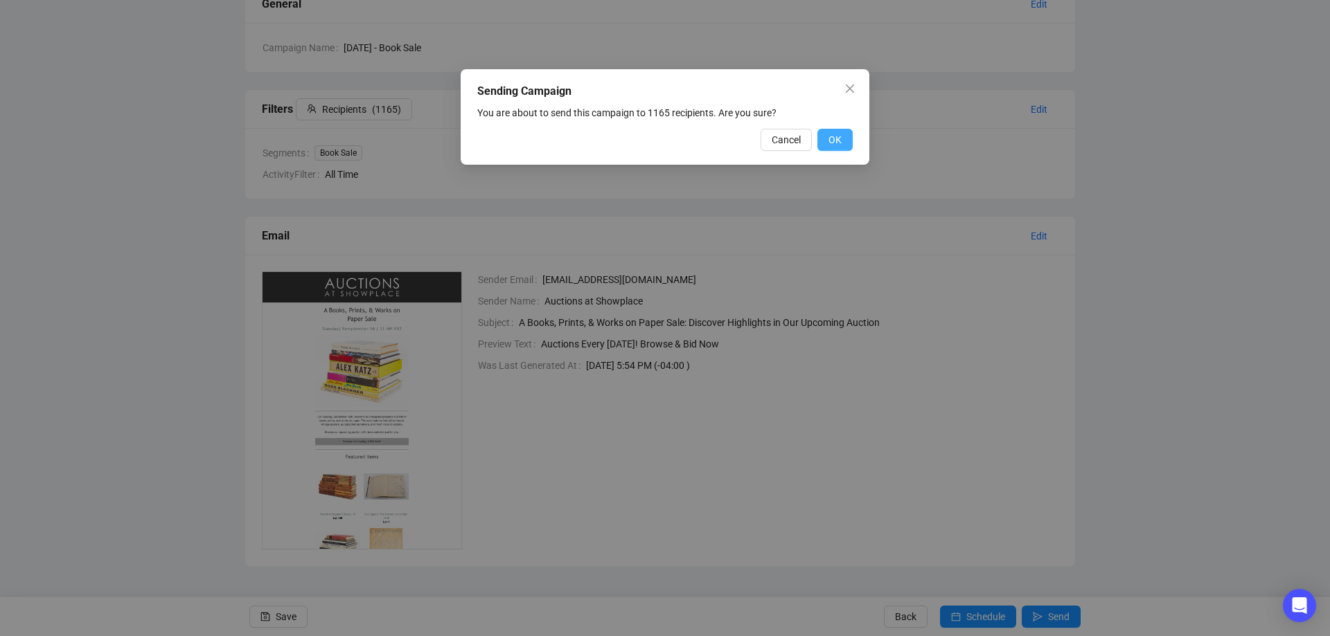
click at [840, 138] on span "OK" at bounding box center [834, 139] width 13 height 15
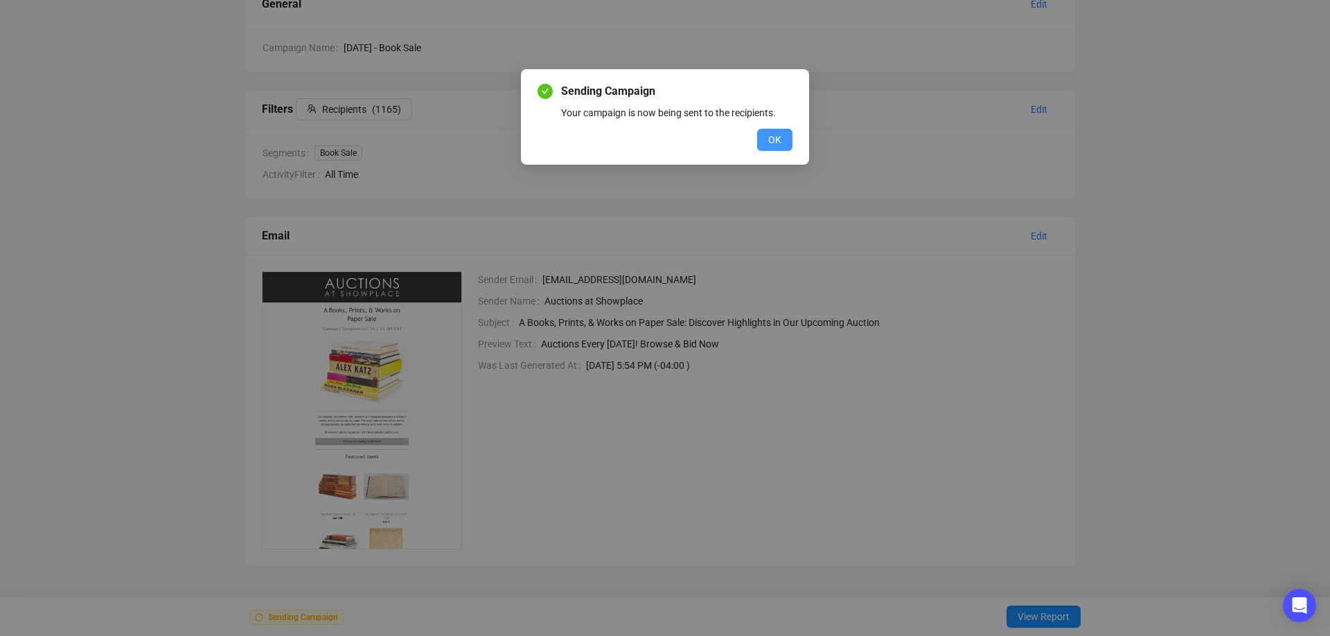
click at [769, 141] on span "OK" at bounding box center [774, 139] width 13 height 15
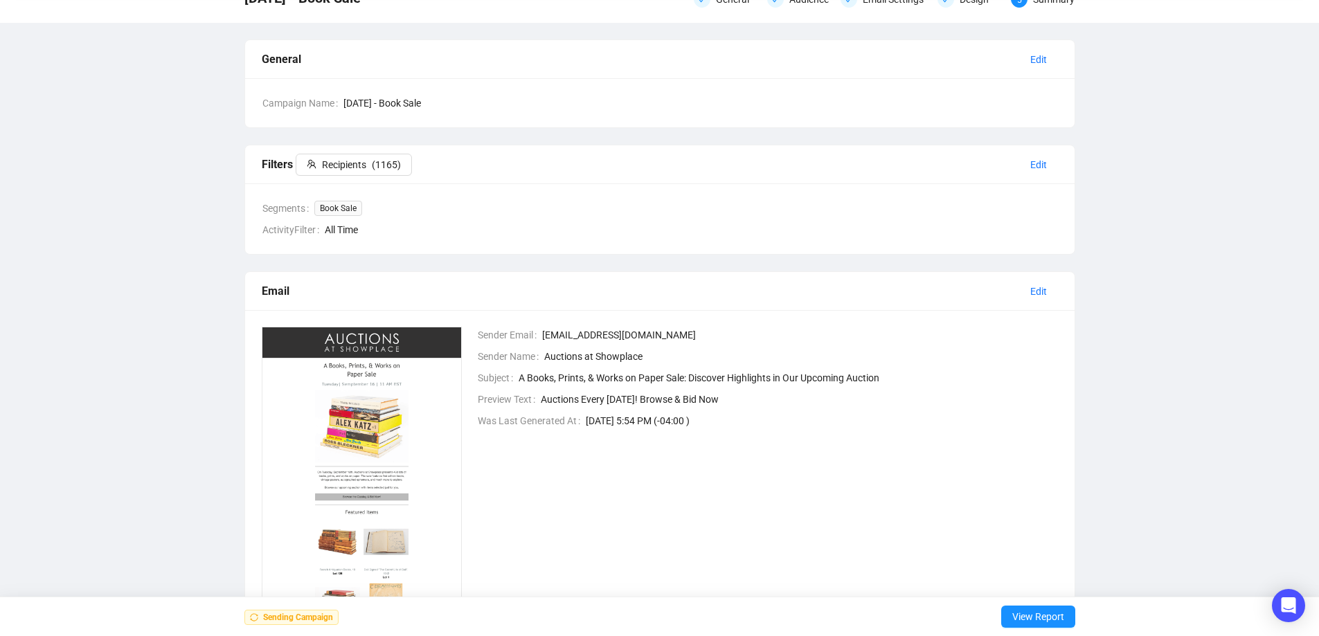
scroll to position [0, 0]
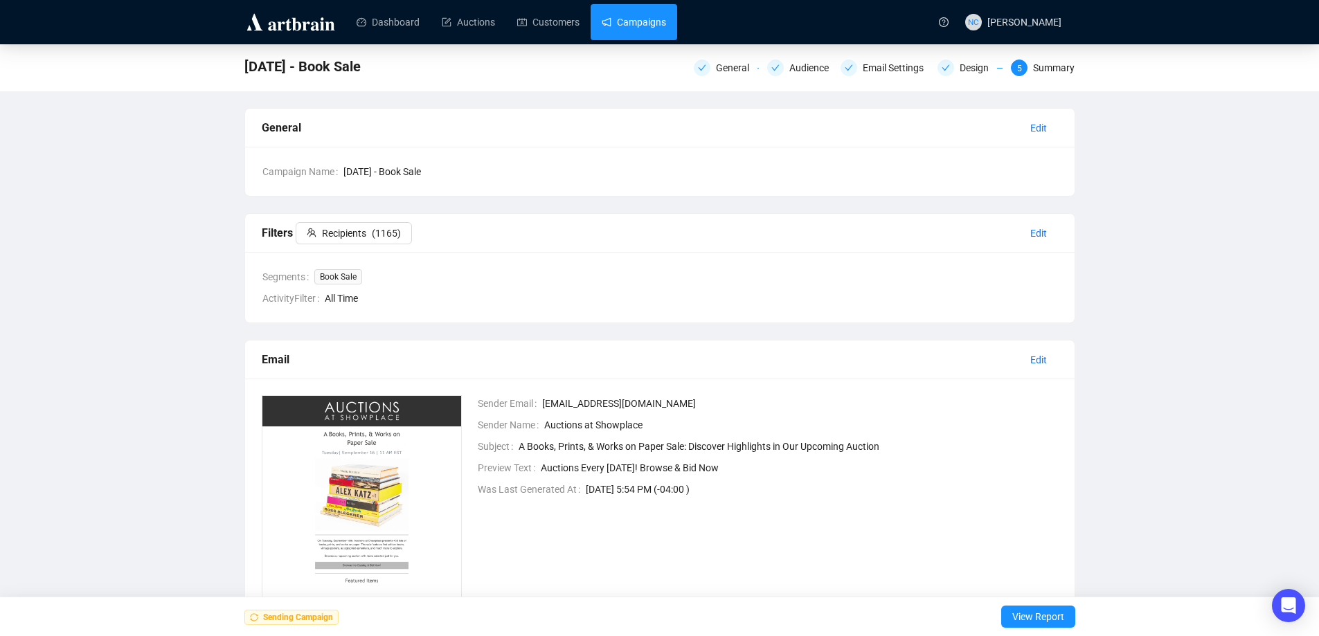
click at [643, 30] on link "Campaigns" at bounding box center [634, 22] width 64 height 36
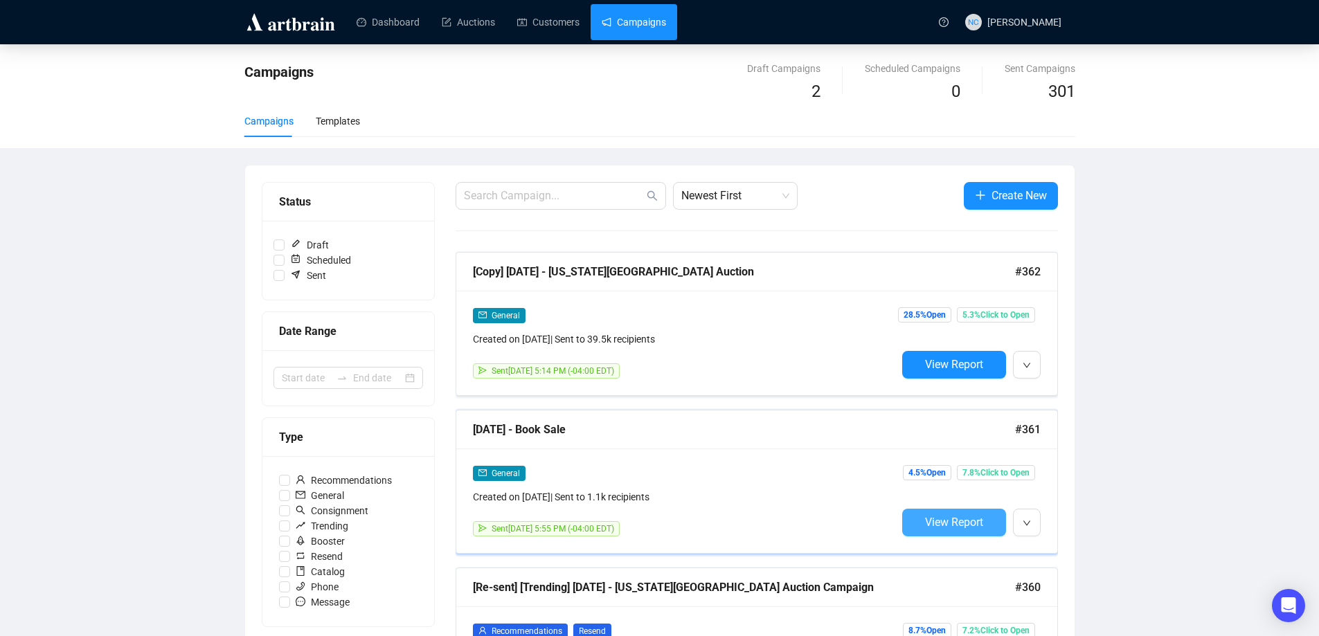
click at [952, 512] on button "View Report" at bounding box center [954, 523] width 104 height 28
